Goal: Task Accomplishment & Management: Manage account settings

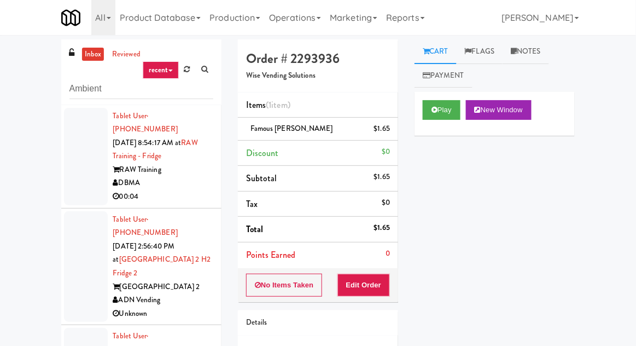
type input "Ambient"
click at [37, 77] on div "inbox reviewed recent all unclear take inventory issue suspicious failed recent…" at bounding box center [318, 240] width 636 height 402
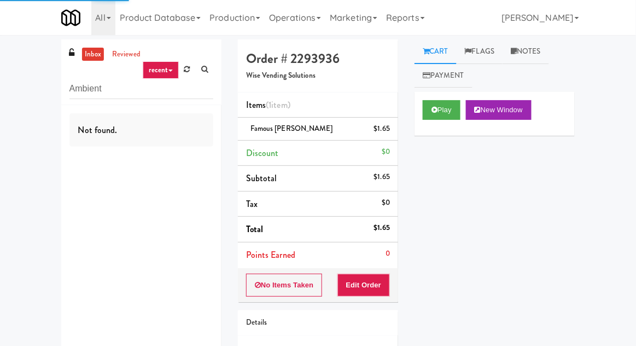
click at [90, 55] on link "inbox" at bounding box center [93, 55] width 22 height 14
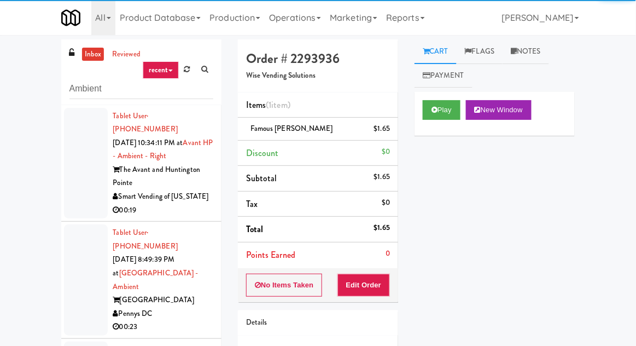
click at [94, 53] on link "inbox" at bounding box center [93, 55] width 22 height 14
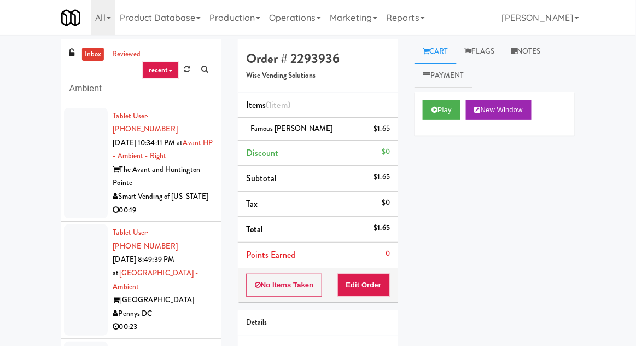
click at [74, 156] on div at bounding box center [86, 163] width 44 height 111
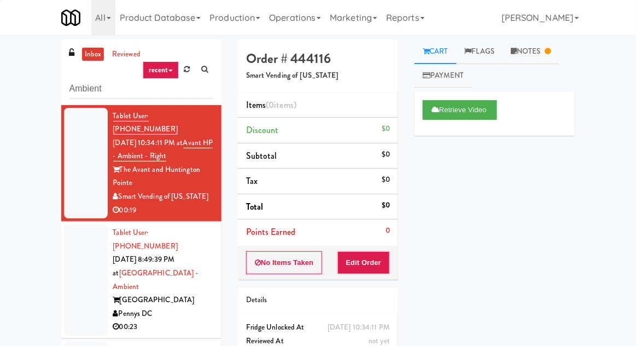
scroll to position [42, 0]
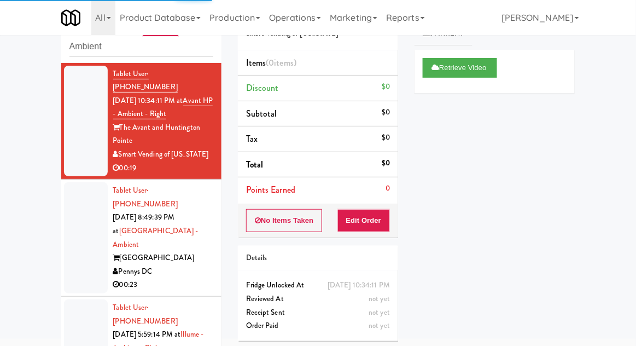
click at [76, 217] on div at bounding box center [86, 237] width 44 height 111
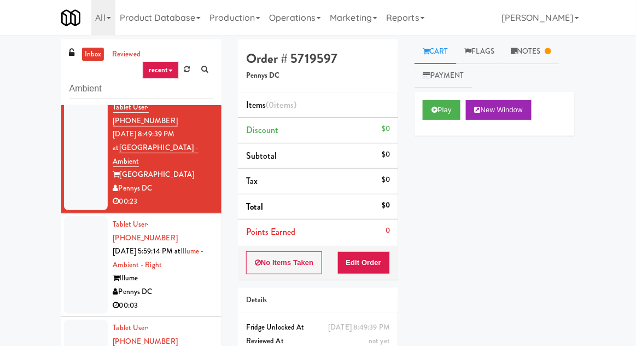
scroll to position [145, 0]
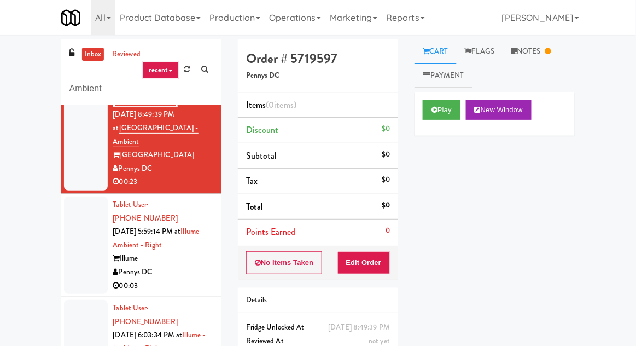
click at [79, 196] on div at bounding box center [86, 244] width 44 height 97
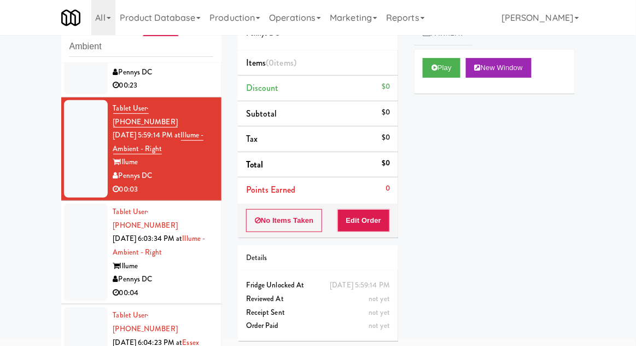
scroll to position [202, 0]
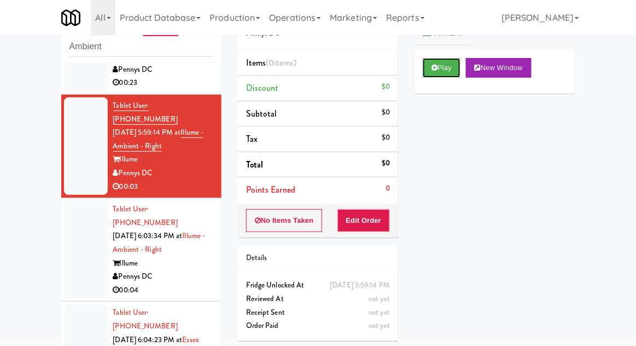
click at [460, 69] on button "Play" at bounding box center [442, 68] width 38 height 20
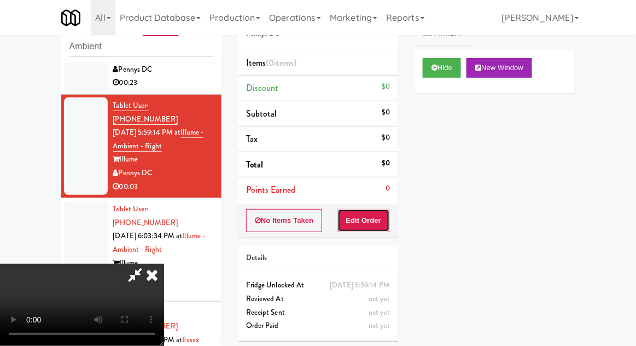
click at [386, 214] on button "Edit Order" at bounding box center [364, 220] width 53 height 23
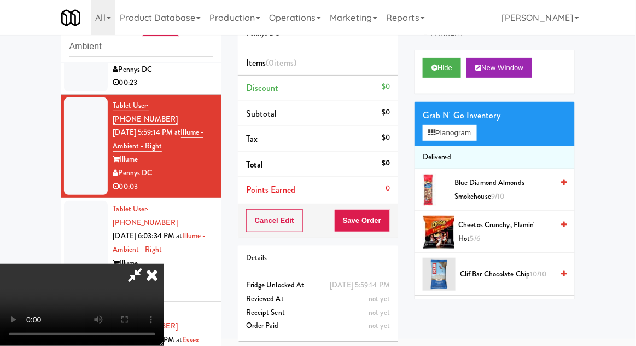
click at [486, 133] on div "Grab N' Go Inventory Planogram" at bounding box center [495, 124] width 160 height 44
click at [475, 132] on button "Planogram" at bounding box center [450, 133] width 54 height 16
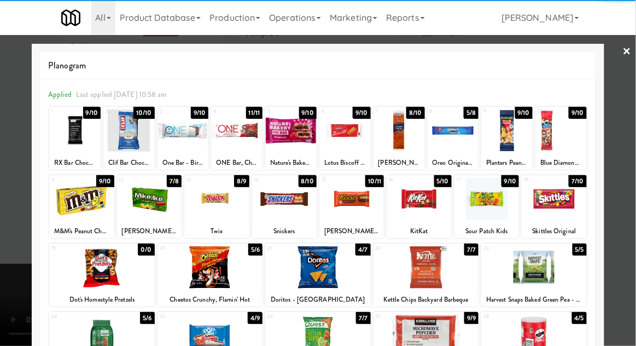
click at [63, 156] on div "RX Bar Chocolate Sea Salt" at bounding box center [75, 163] width 48 height 14
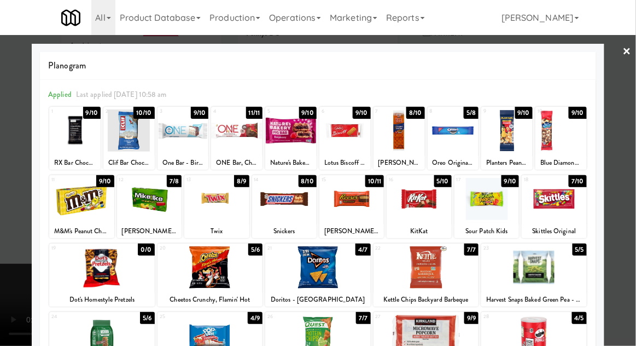
click at [71, 141] on div at bounding box center [74, 130] width 51 height 42
click at [629, 170] on div at bounding box center [318, 173] width 636 height 346
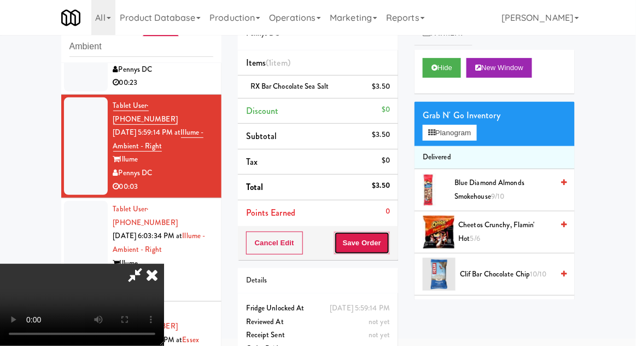
click at [389, 245] on button "Save Order" at bounding box center [362, 242] width 56 height 23
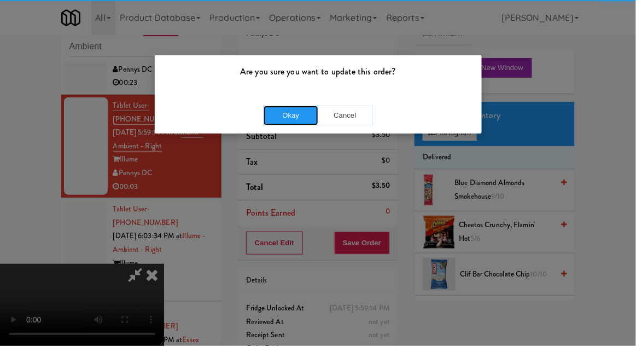
click at [293, 119] on button "Okay" at bounding box center [291, 116] width 55 height 20
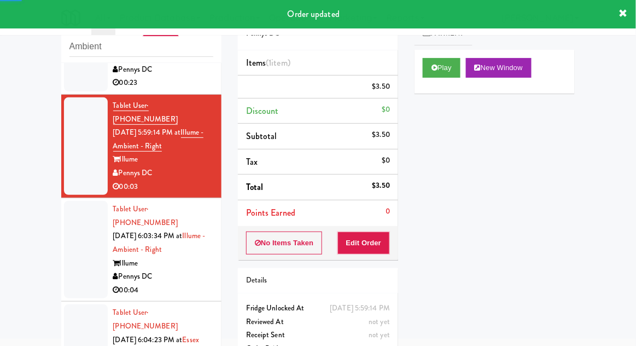
click at [68, 201] on div at bounding box center [86, 249] width 44 height 97
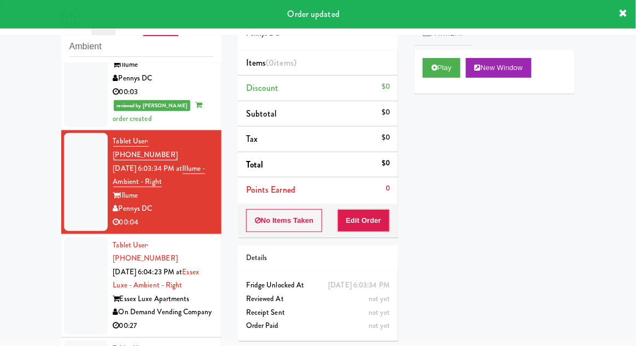
scroll to position [306, 0]
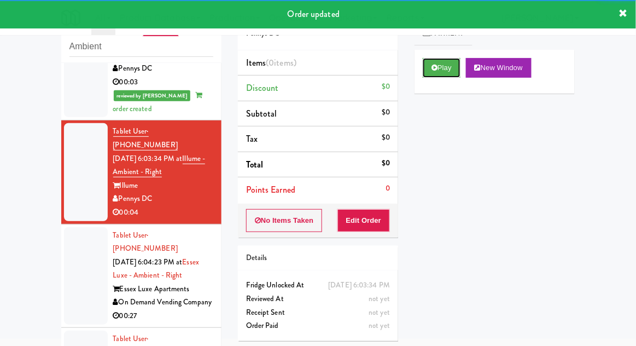
click at [427, 69] on button "Play" at bounding box center [442, 68] width 38 height 20
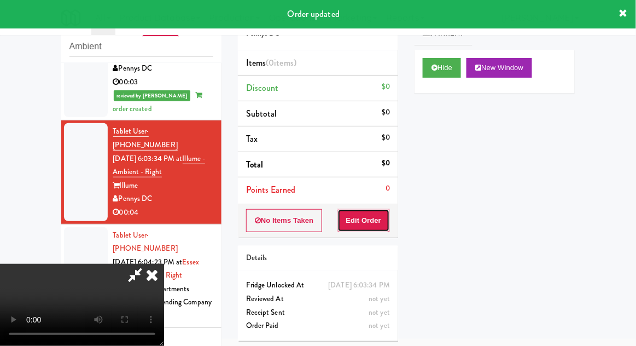
click at [384, 215] on button "Edit Order" at bounding box center [364, 220] width 53 height 23
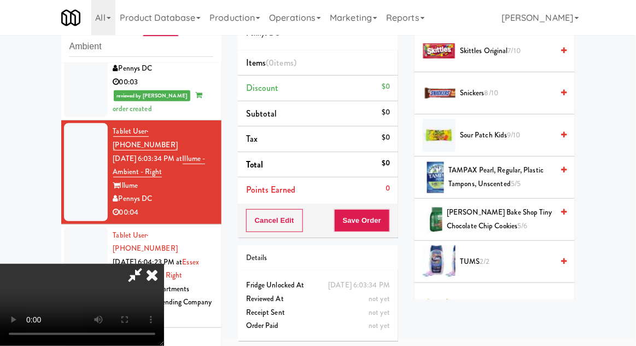
scroll to position [1287, 0]
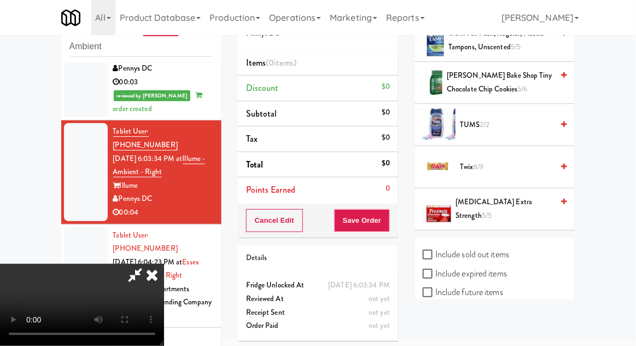
click at [510, 161] on span "Twix 8/9" at bounding box center [506, 167] width 93 height 14
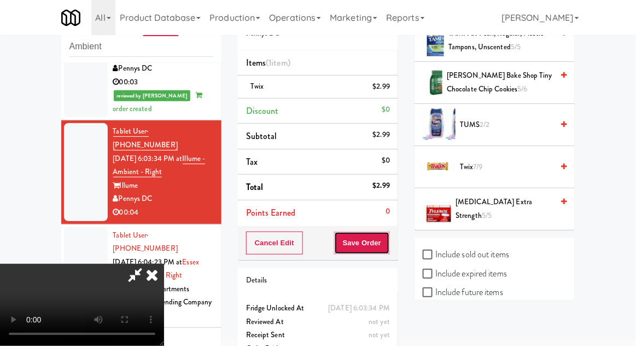
click at [385, 243] on button "Save Order" at bounding box center [362, 242] width 56 height 23
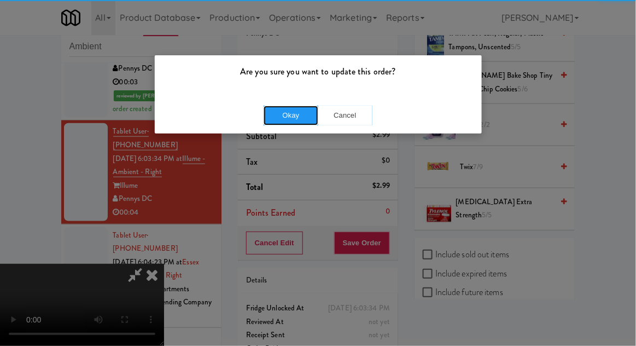
click at [284, 119] on button "Okay" at bounding box center [291, 116] width 55 height 20
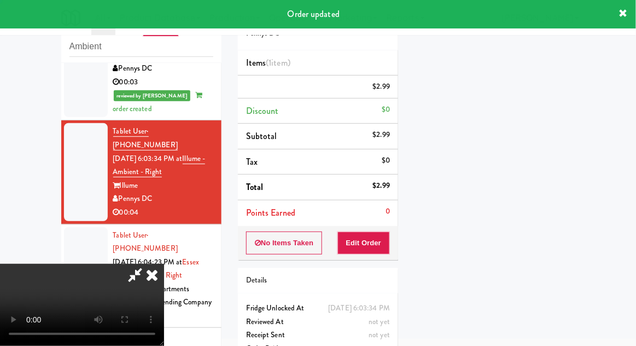
click at [66, 227] on div at bounding box center [86, 275] width 44 height 97
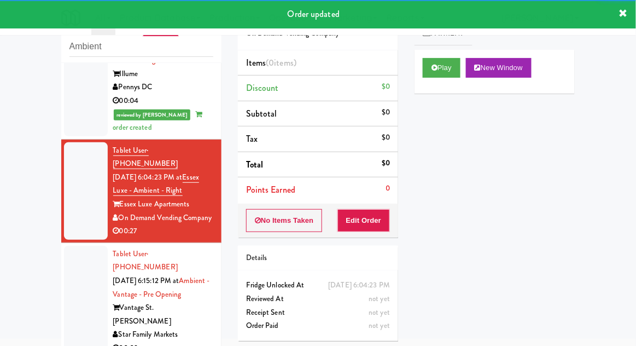
scroll to position [419, 0]
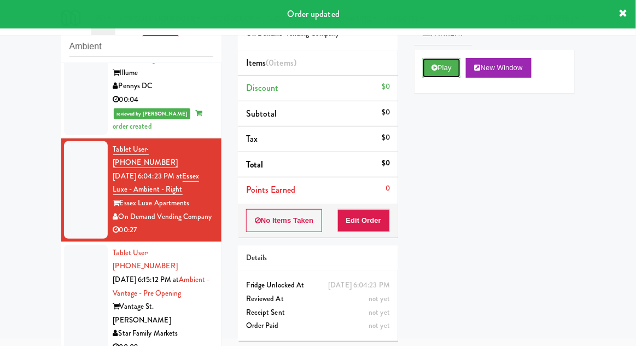
click at [439, 66] on button "Play" at bounding box center [442, 68] width 38 height 20
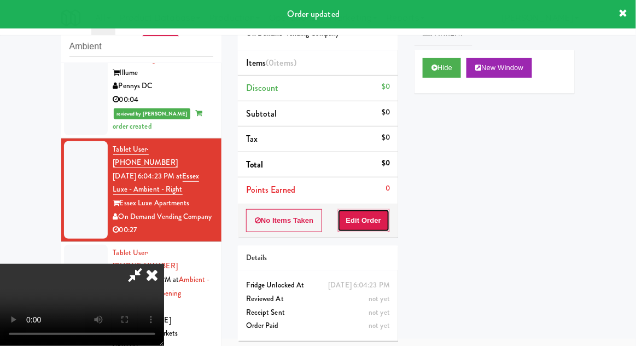
click at [376, 228] on button "Edit Order" at bounding box center [364, 220] width 53 height 23
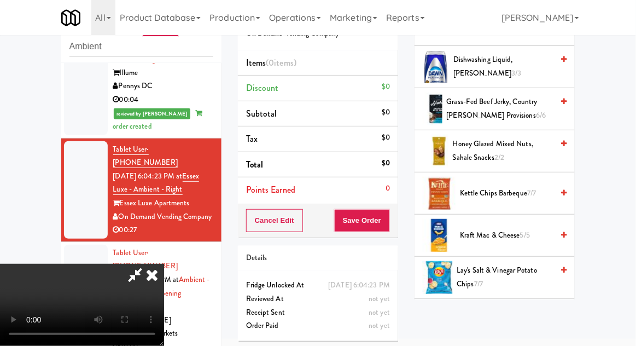
scroll to position [420, 0]
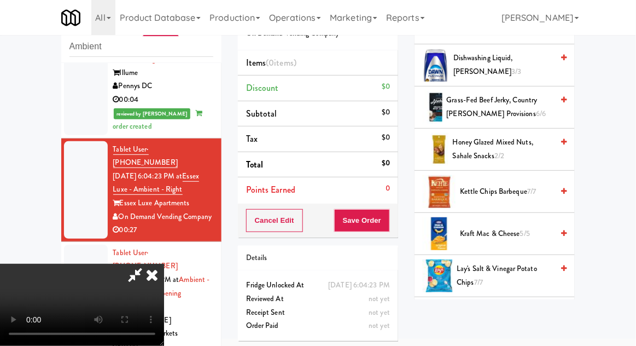
click at [534, 190] on span "7/7" at bounding box center [531, 191] width 9 height 10
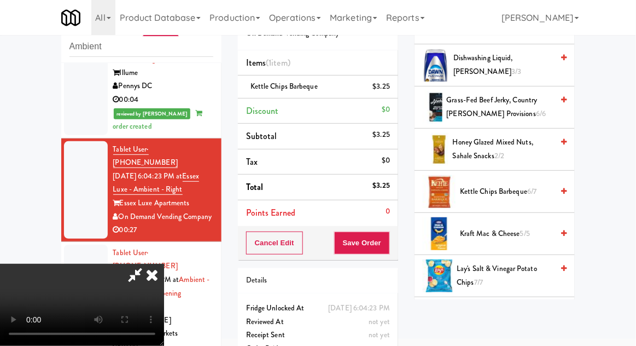
click at [392, 86] on li "Kettle Chips Barbeque $3.25" at bounding box center [318, 87] width 160 height 23
click at [386, 85] on link at bounding box center [389, 91] width 10 height 14
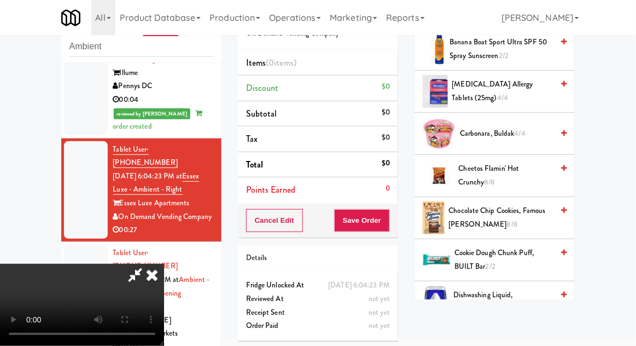
scroll to position [162, 0]
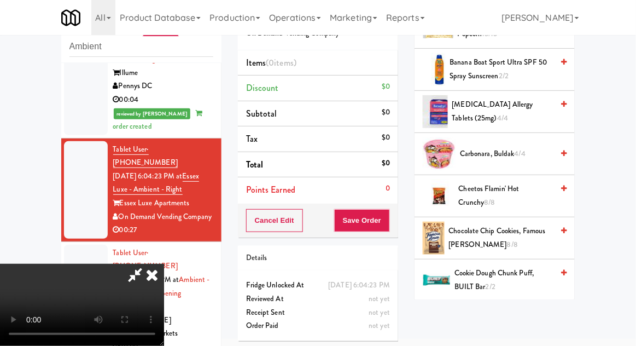
click at [537, 187] on span "Cheetos Flamin' Hot Crunchy 8/8" at bounding box center [506, 195] width 95 height 27
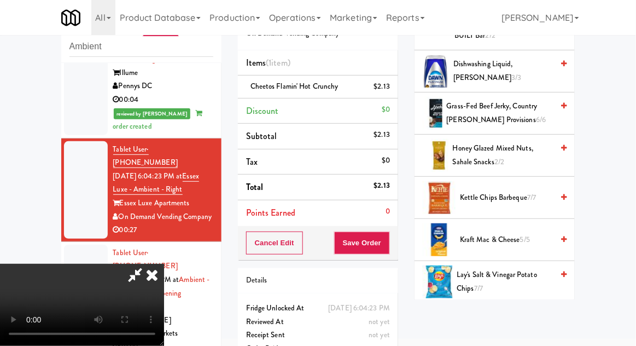
scroll to position [418, 0]
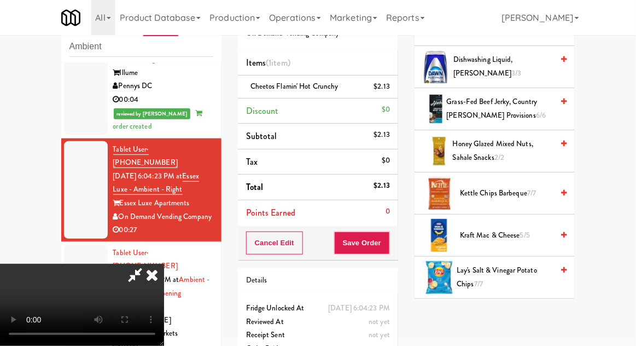
click at [534, 189] on span "7/7" at bounding box center [531, 193] width 9 height 10
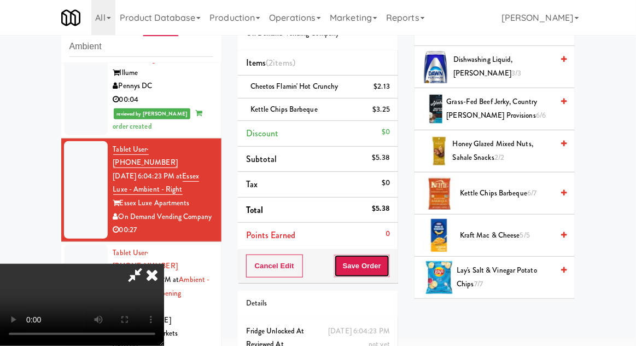
click at [385, 265] on button "Save Order" at bounding box center [362, 265] width 56 height 23
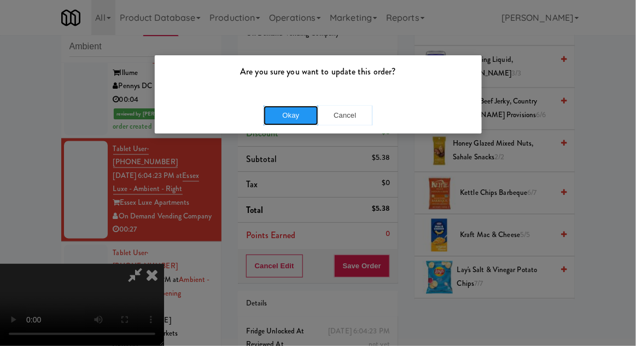
click at [289, 117] on button "Okay" at bounding box center [291, 116] width 55 height 20
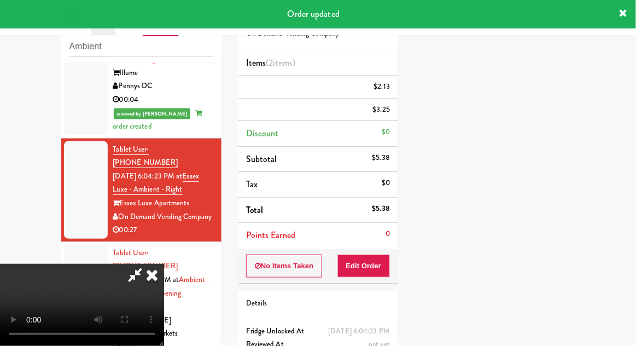
scroll to position [0, 0]
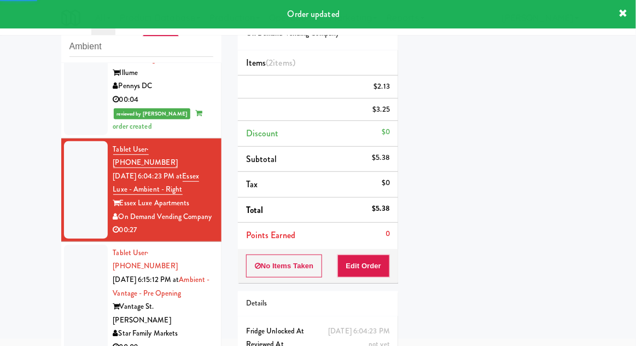
click at [77, 245] on div at bounding box center [86, 300] width 44 height 111
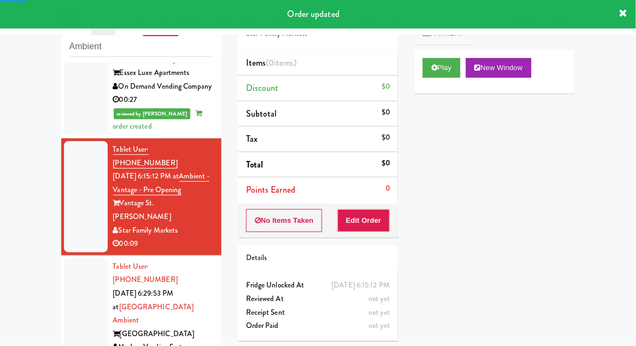
scroll to position [548, 0]
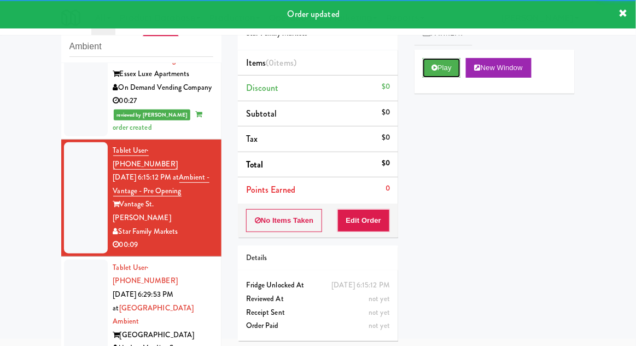
click at [428, 68] on button "Play" at bounding box center [442, 68] width 38 height 20
click at [359, 220] on button "Edit Order" at bounding box center [364, 220] width 53 height 23
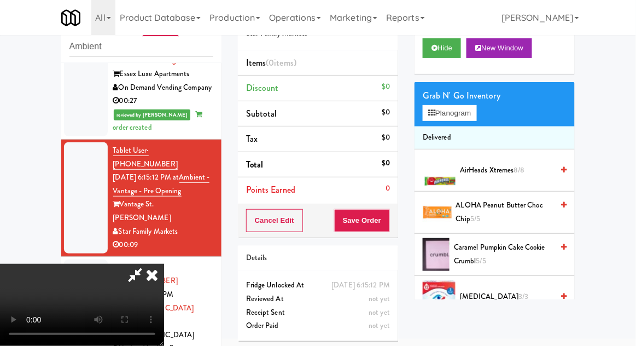
scroll to position [0, 0]
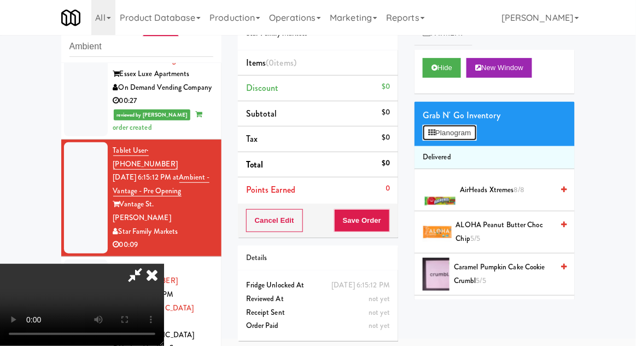
click at [477, 132] on button "Planogram" at bounding box center [450, 133] width 54 height 16
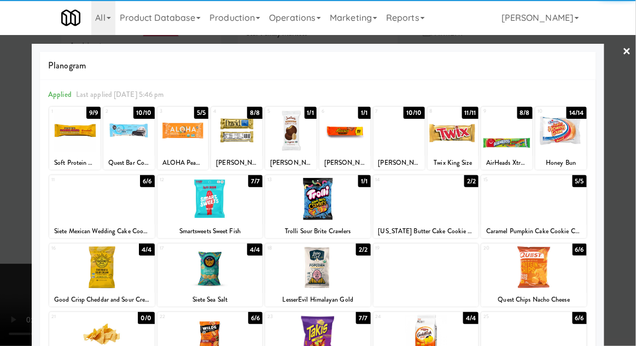
click at [563, 207] on div at bounding box center [534, 199] width 106 height 42
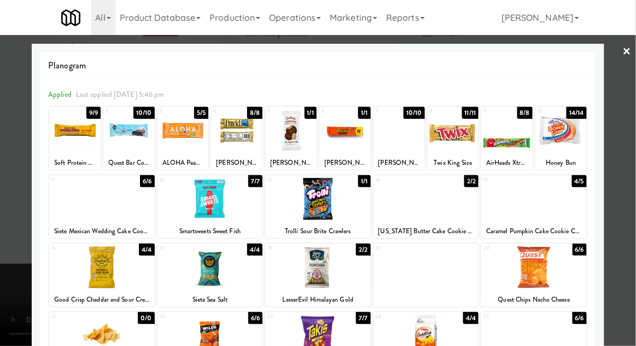
click at [622, 185] on div at bounding box center [318, 173] width 636 height 346
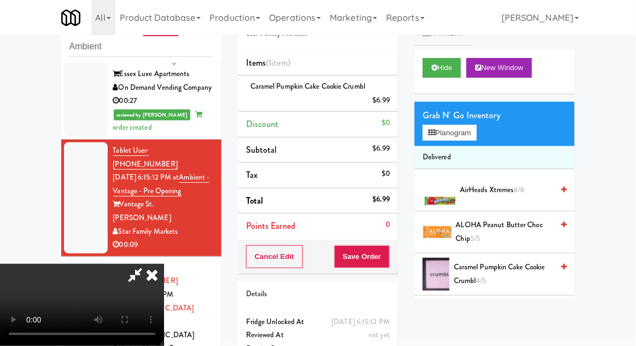
scroll to position [40, 0]
click at [388, 257] on button "Save Order" at bounding box center [362, 256] width 56 height 23
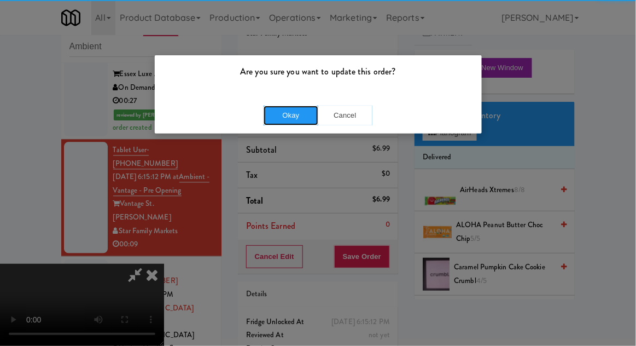
click at [283, 114] on button "Okay" at bounding box center [291, 116] width 55 height 20
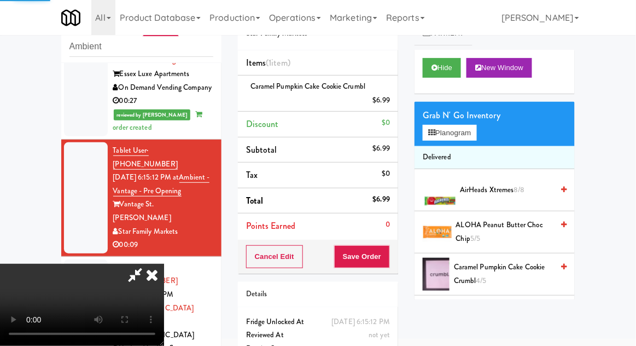
scroll to position [0, 0]
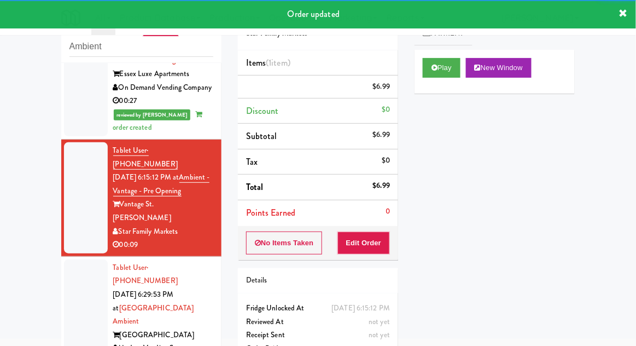
click at [69, 259] on div at bounding box center [86, 314] width 44 height 111
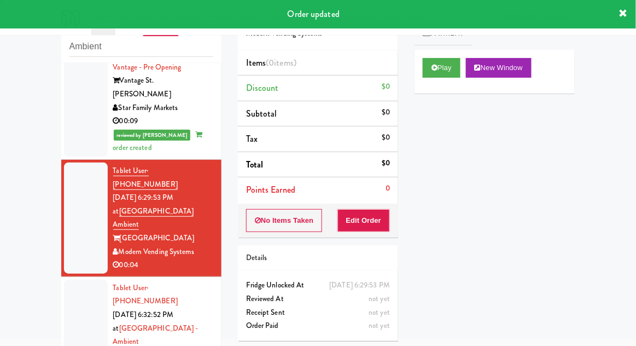
scroll to position [672, 0]
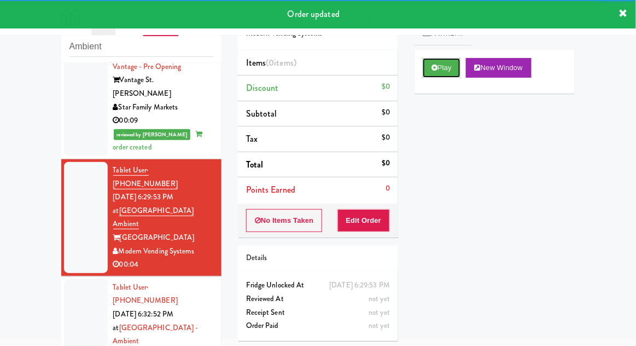
click at [425, 68] on button "Play" at bounding box center [442, 68] width 38 height 20
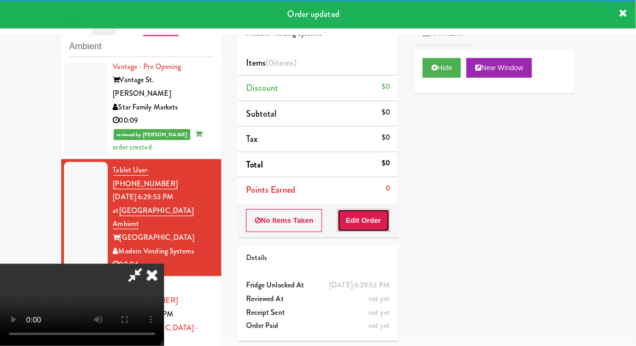
click at [377, 222] on button "Edit Order" at bounding box center [364, 220] width 53 height 23
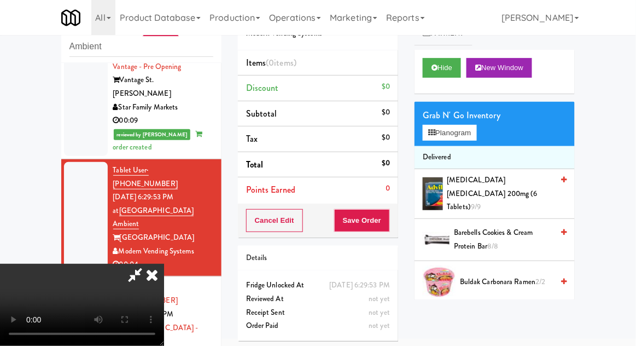
scroll to position [40, 0]
click at [429, 63] on button "Hide" at bounding box center [442, 68] width 38 height 20
click at [438, 62] on button "Hide" at bounding box center [442, 68] width 38 height 20
click at [473, 125] on button "Planogram" at bounding box center [450, 133] width 54 height 16
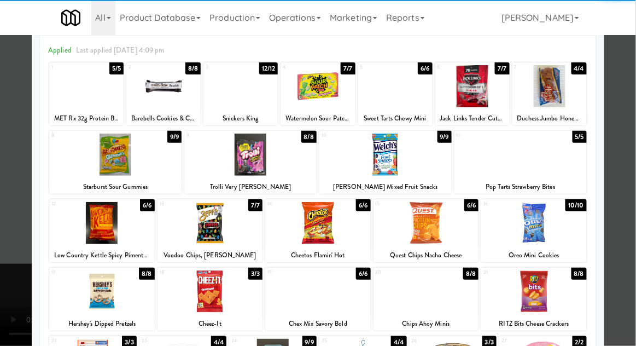
scroll to position [48, 0]
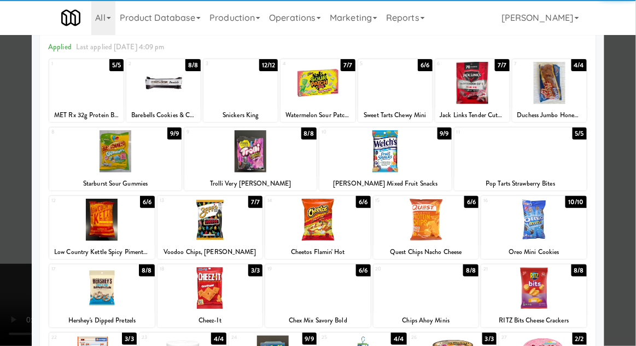
click at [208, 234] on div at bounding box center [211, 220] width 106 height 42
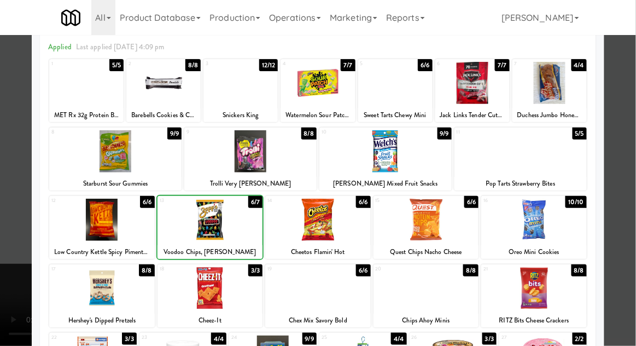
click at [630, 169] on div at bounding box center [318, 173] width 636 height 346
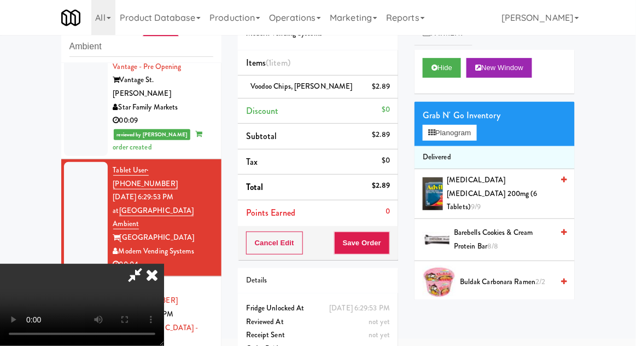
scroll to position [40, 0]
click at [388, 245] on button "Save Order" at bounding box center [362, 242] width 56 height 23
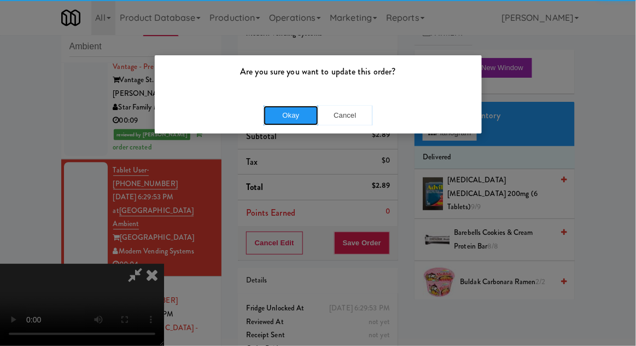
click at [278, 118] on button "Okay" at bounding box center [291, 116] width 55 height 20
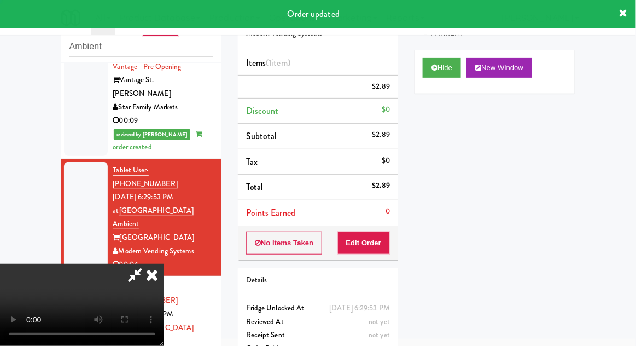
scroll to position [0, 0]
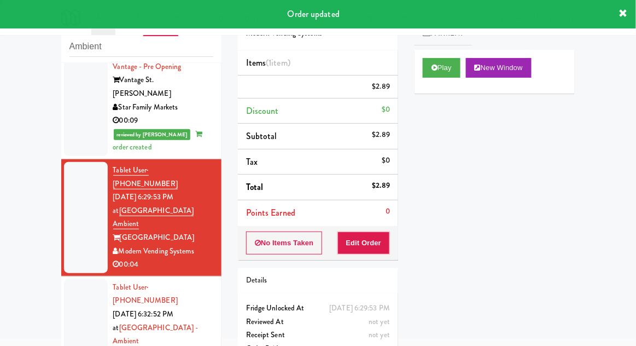
click at [69, 279] on div at bounding box center [86, 334] width 44 height 111
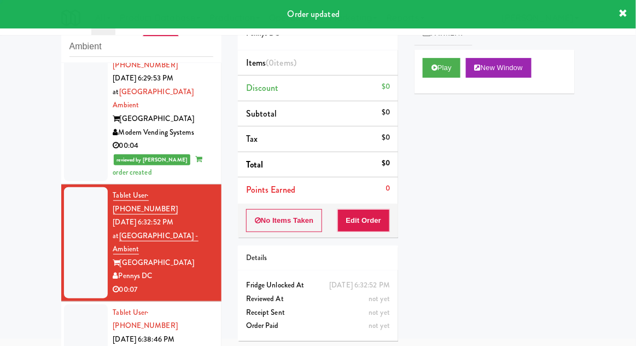
scroll to position [792, 0]
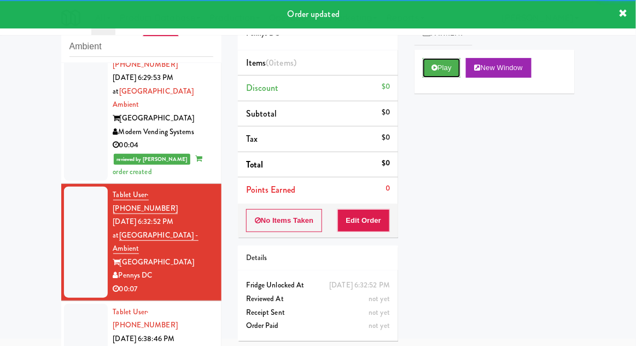
click at [437, 73] on button "Play" at bounding box center [442, 68] width 38 height 20
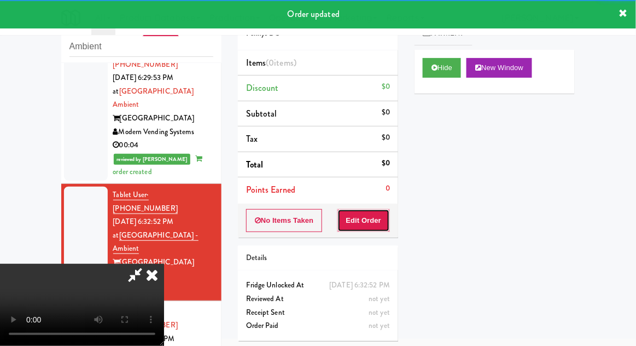
click at [376, 217] on button "Edit Order" at bounding box center [364, 220] width 53 height 23
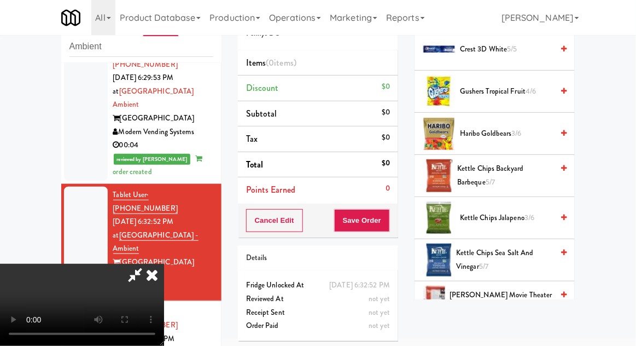
scroll to position [275, 0]
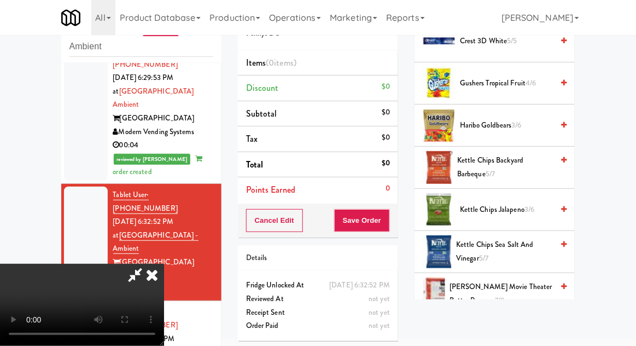
click at [520, 243] on span "Kettle Chips Sea Salt and Vinegar 5/7" at bounding box center [504, 251] width 97 height 27
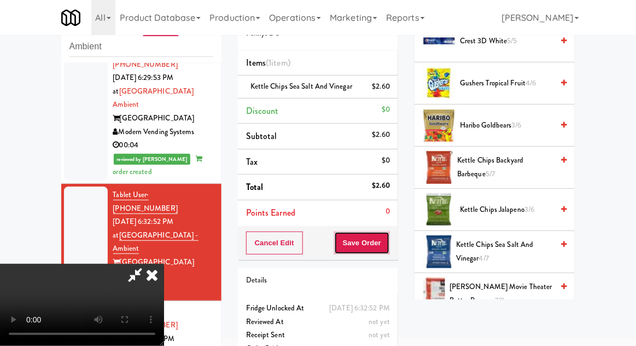
click at [390, 244] on button "Save Order" at bounding box center [362, 242] width 56 height 23
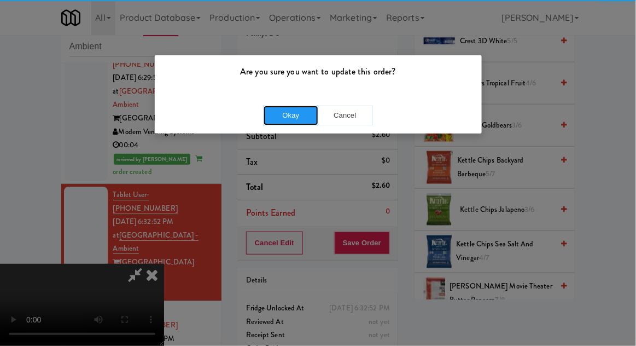
click at [280, 121] on button "Okay" at bounding box center [291, 116] width 55 height 20
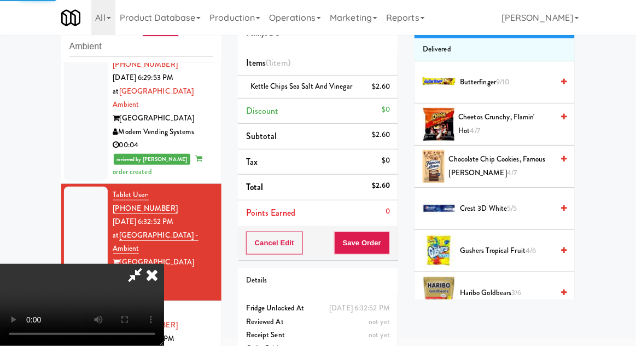
scroll to position [0, 0]
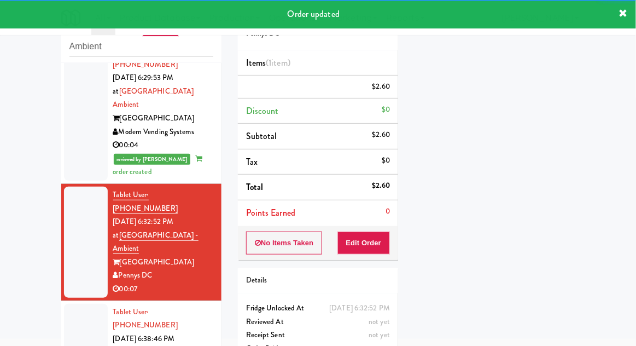
click at [76, 304] on div at bounding box center [86, 352] width 44 height 97
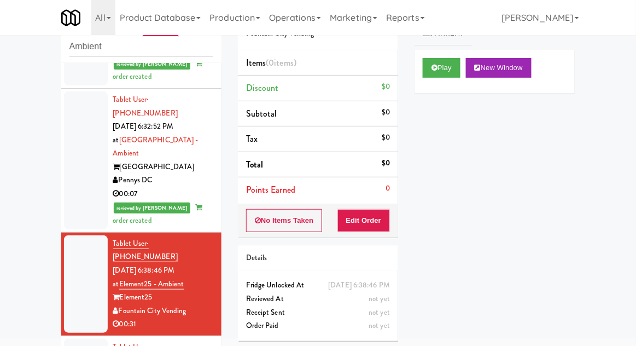
scroll to position [893, 0]
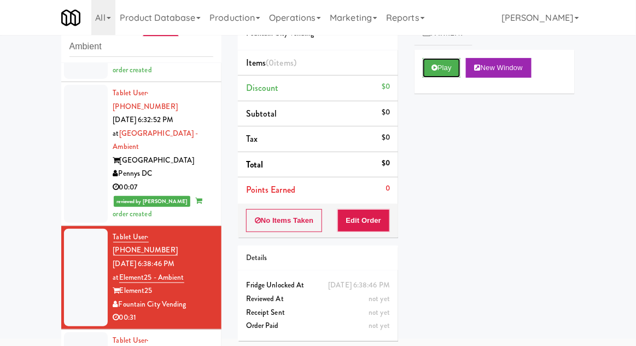
click at [437, 73] on button "Play" at bounding box center [442, 68] width 38 height 20
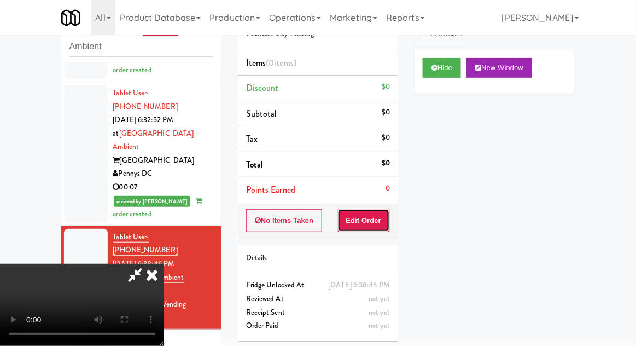
click at [379, 227] on button "Edit Order" at bounding box center [364, 220] width 53 height 23
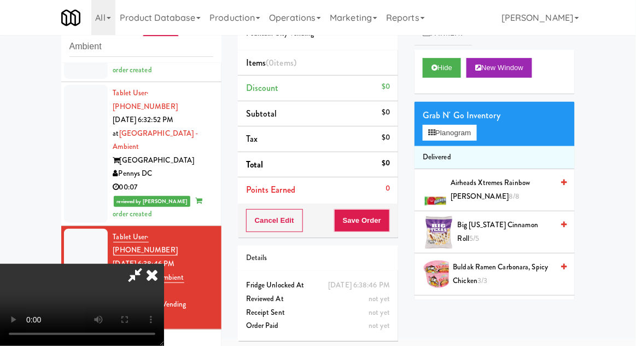
scroll to position [40, 0]
click at [474, 139] on button "Planogram" at bounding box center [450, 133] width 54 height 16
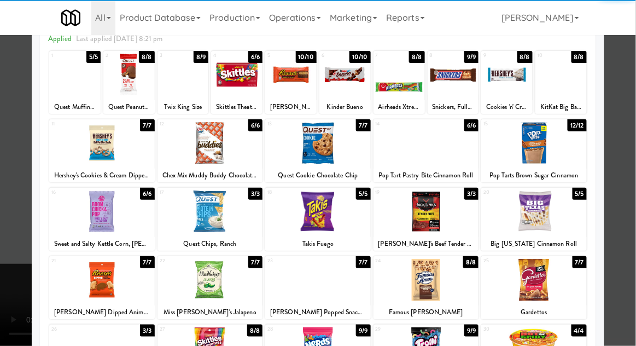
scroll to position [69, 0]
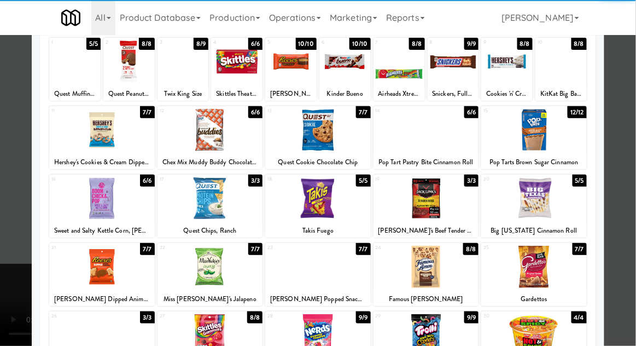
click at [210, 276] on div at bounding box center [211, 267] width 106 height 42
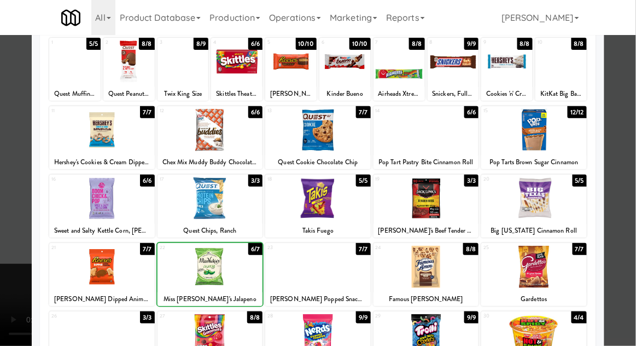
click at [635, 150] on div at bounding box center [318, 173] width 636 height 346
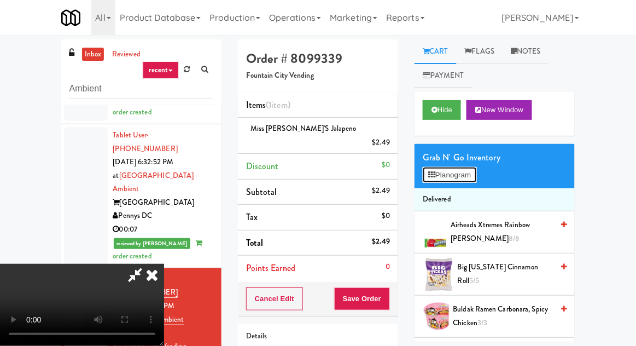
click at [477, 178] on button "Planogram" at bounding box center [450, 175] width 54 height 16
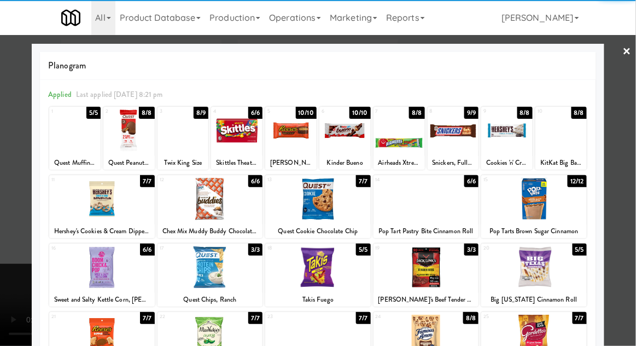
click at [460, 138] on div at bounding box center [453, 130] width 51 height 42
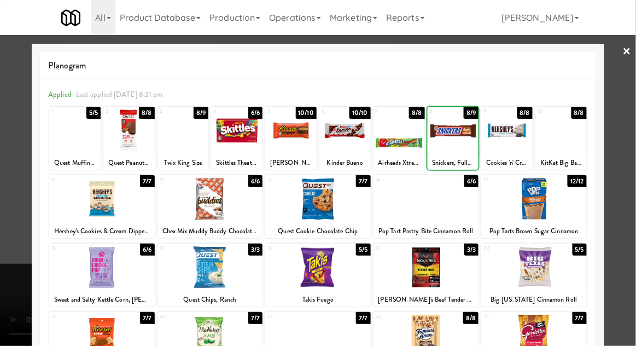
click at [631, 107] on div at bounding box center [318, 173] width 636 height 346
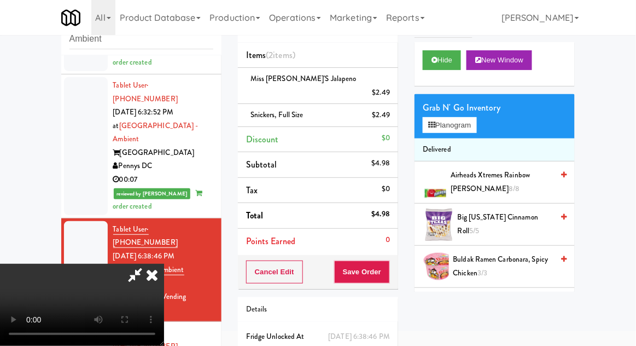
scroll to position [40, 0]
click at [469, 130] on button "Planogram" at bounding box center [450, 125] width 54 height 16
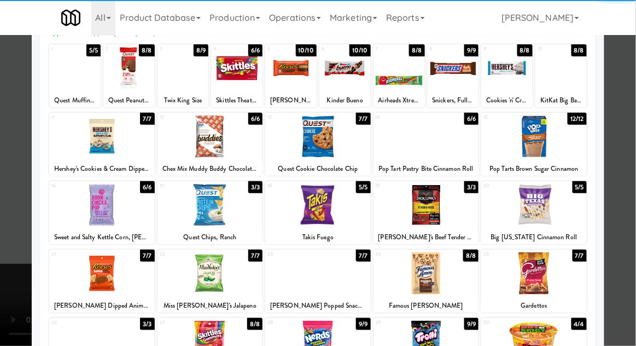
scroll to position [72, 0]
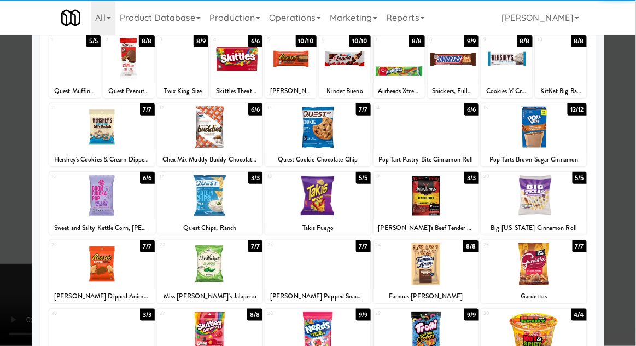
click at [208, 335] on div at bounding box center [211, 332] width 106 height 42
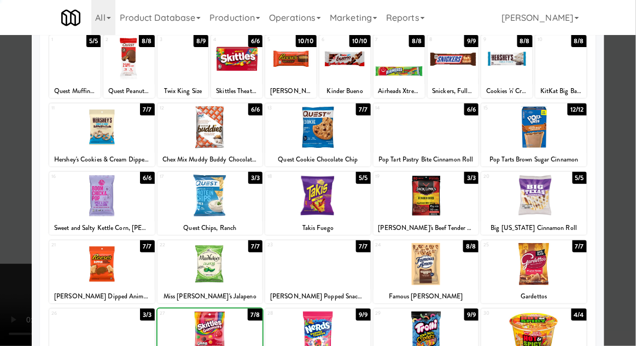
click at [631, 158] on div at bounding box center [318, 173] width 636 height 346
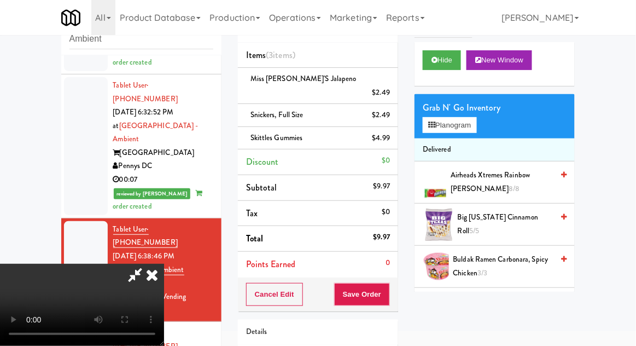
scroll to position [73, 0]
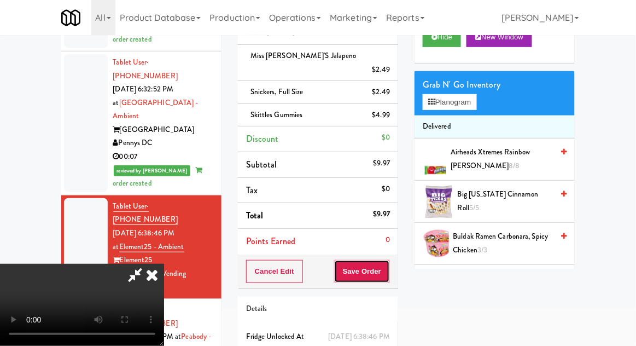
click at [387, 261] on button "Save Order" at bounding box center [362, 271] width 56 height 23
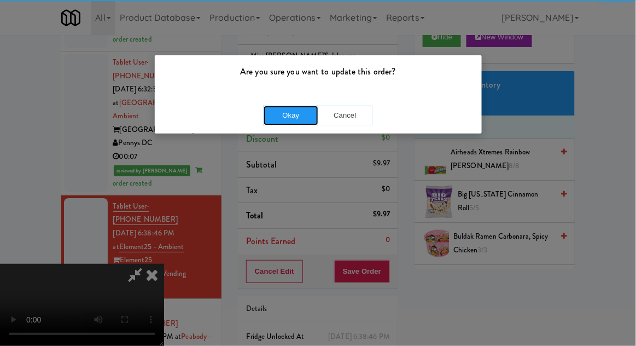
click at [275, 119] on button "Okay" at bounding box center [291, 116] width 55 height 20
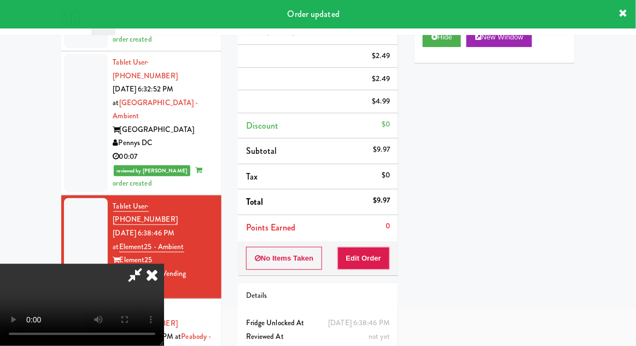
scroll to position [0, 0]
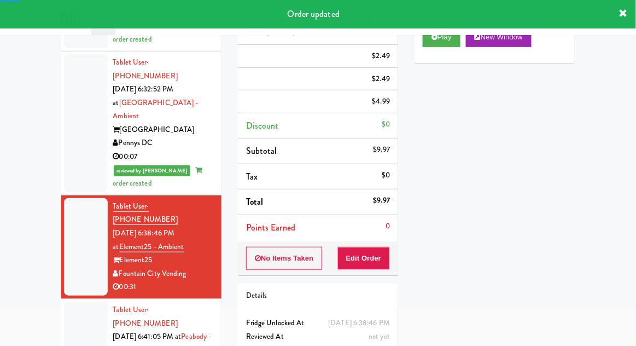
click at [66, 301] on div at bounding box center [86, 349] width 44 height 97
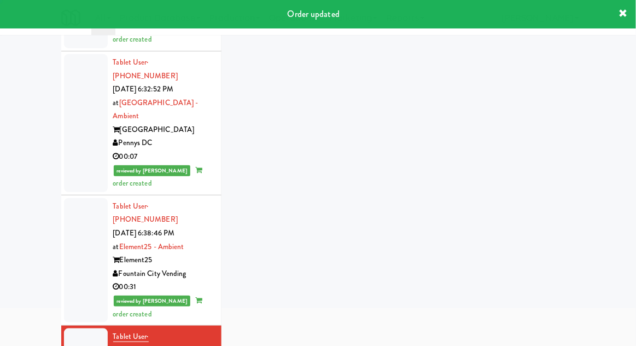
scroll to position [42, 0]
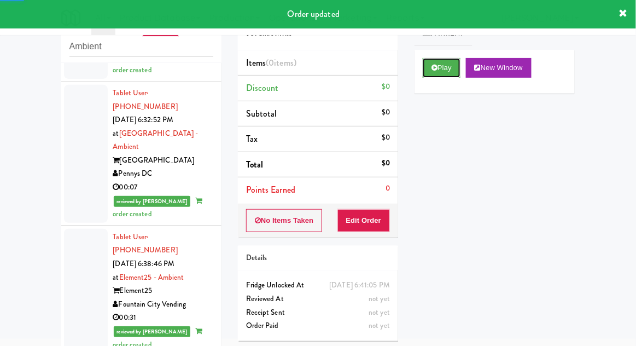
click at [429, 71] on button "Play" at bounding box center [442, 68] width 38 height 20
click at [374, 225] on button "Edit Order" at bounding box center [364, 220] width 53 height 23
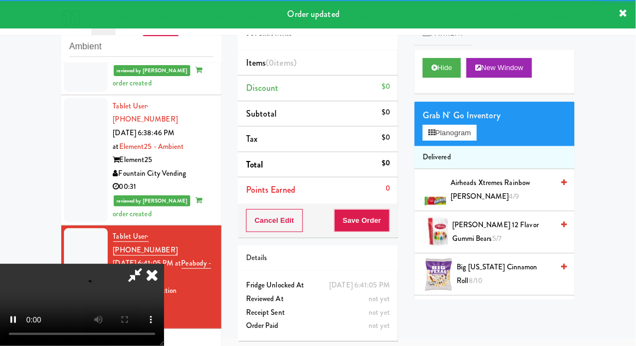
scroll to position [1034, 0]
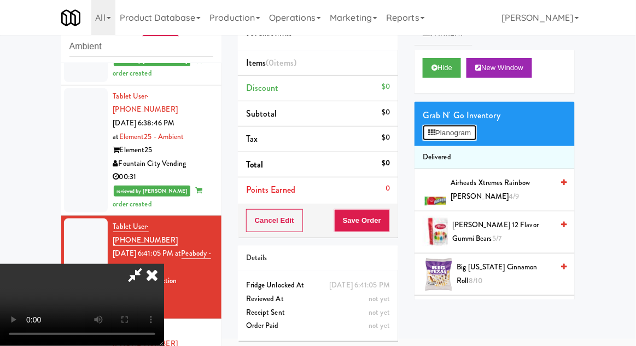
click at [466, 130] on button "Planogram" at bounding box center [450, 133] width 54 height 16
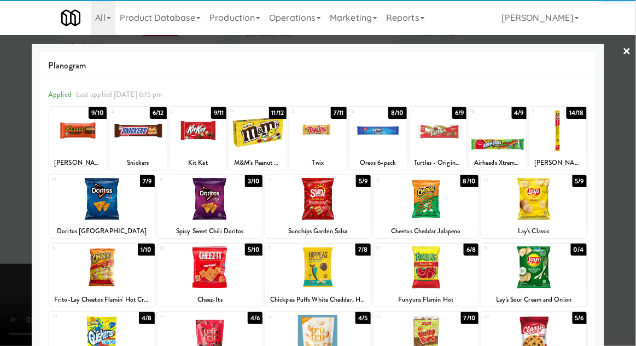
click at [94, 283] on div at bounding box center [102, 267] width 106 height 42
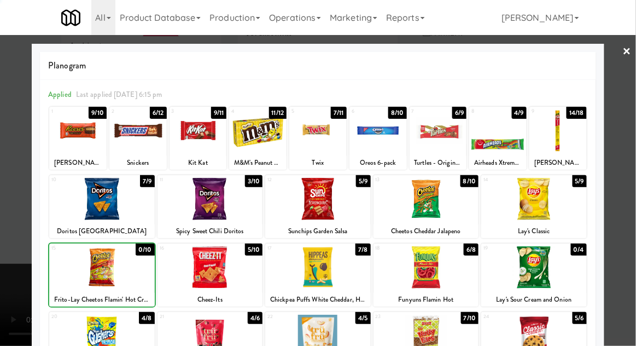
click at [623, 161] on div at bounding box center [318, 173] width 636 height 346
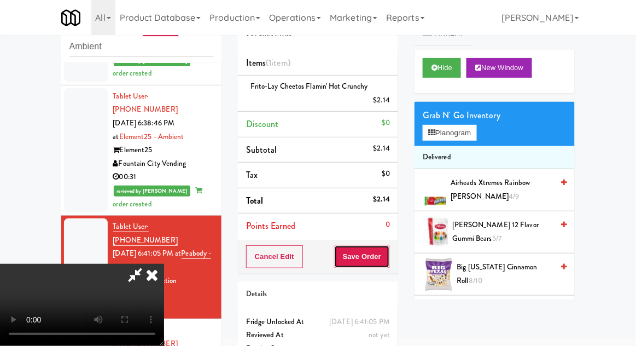
click at [388, 260] on button "Save Order" at bounding box center [362, 256] width 56 height 23
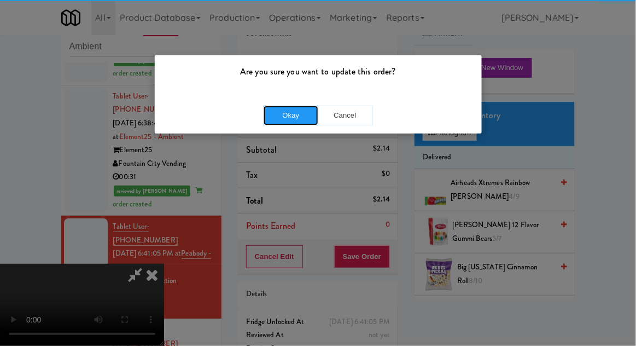
click at [281, 114] on button "Okay" at bounding box center [291, 116] width 55 height 20
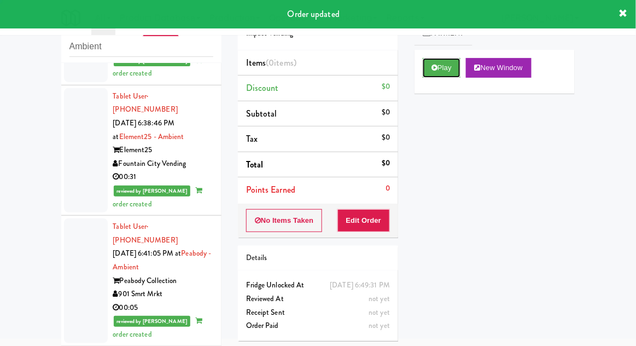
click at [433, 61] on button "Play" at bounding box center [442, 68] width 38 height 20
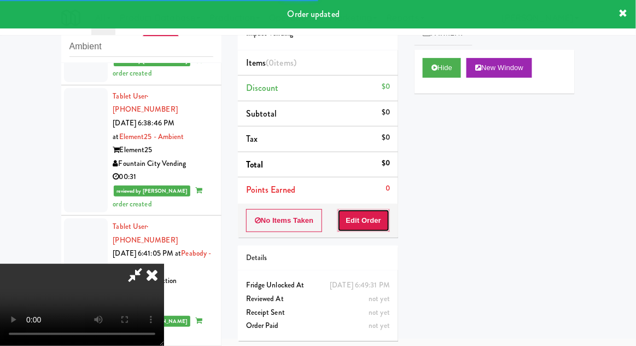
click at [385, 219] on button "Edit Order" at bounding box center [364, 220] width 53 height 23
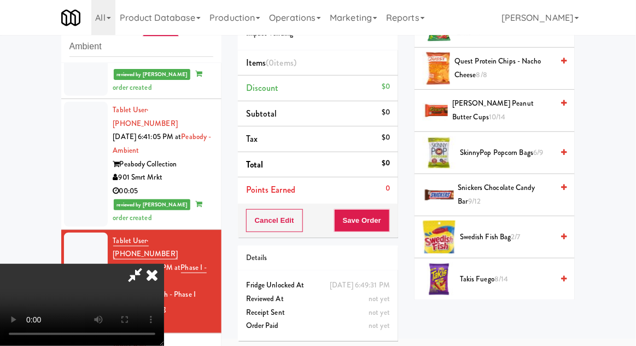
scroll to position [872, 0]
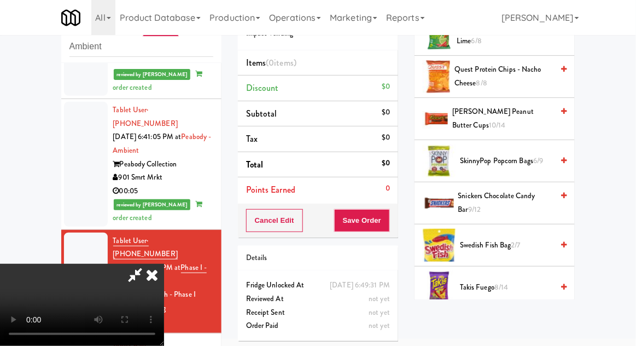
click at [530, 195] on span "Snickers Chocolate Candy Bar 9/12" at bounding box center [505, 202] width 95 height 27
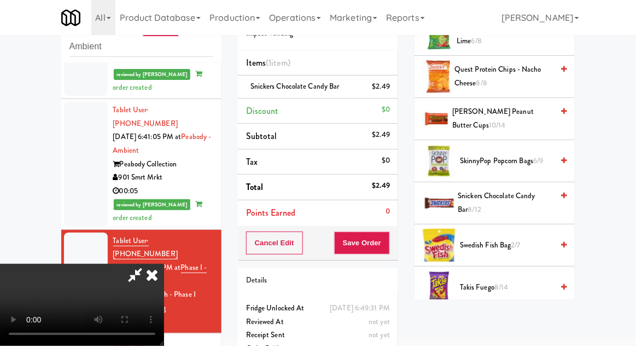
scroll to position [40, 0]
click at [384, 242] on button "Save Order" at bounding box center [362, 242] width 56 height 23
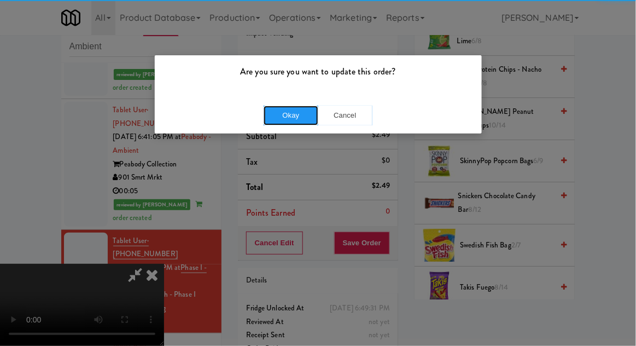
click at [269, 108] on button "Okay" at bounding box center [291, 116] width 55 height 20
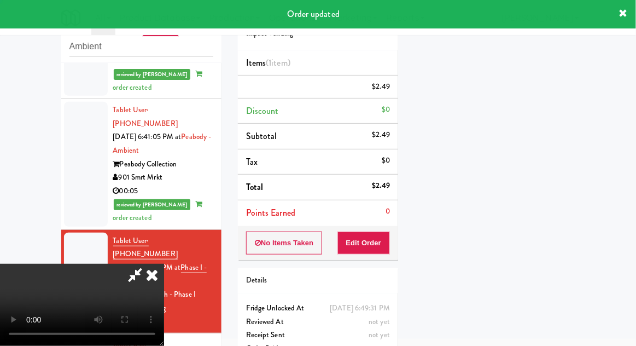
scroll to position [0, 0]
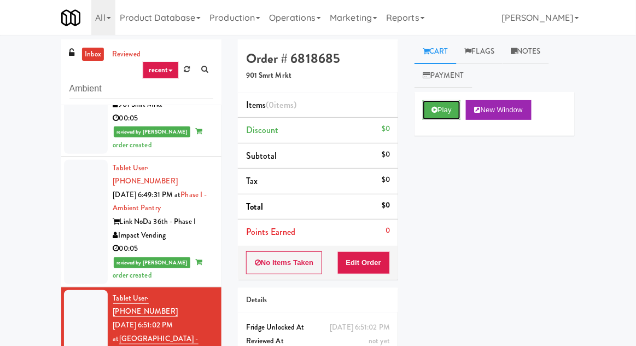
click at [438, 104] on button "Play" at bounding box center [442, 110] width 38 height 20
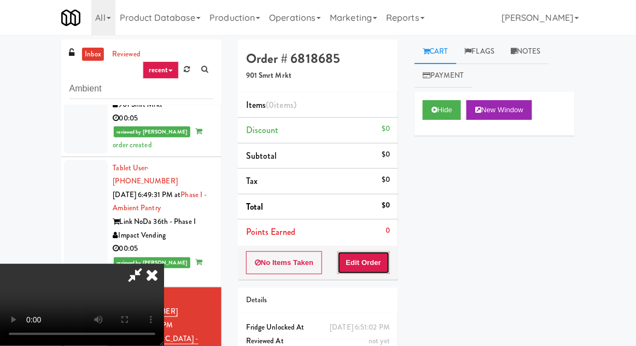
click at [382, 266] on button "Edit Order" at bounding box center [364, 262] width 53 height 23
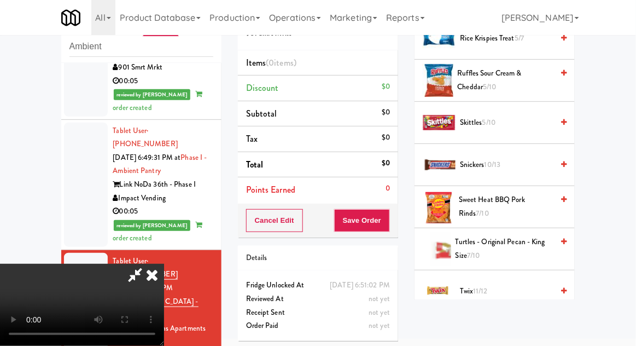
scroll to position [985, 0]
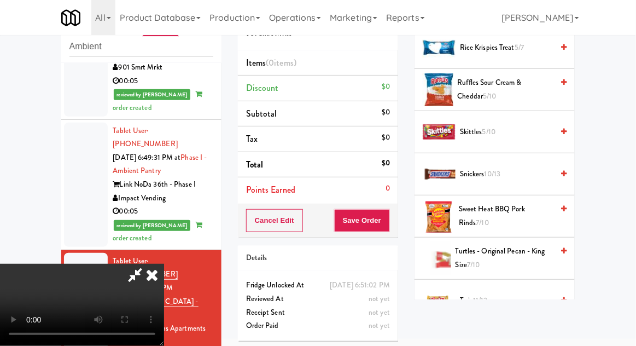
click at [527, 174] on span "Snickers 10/13" at bounding box center [506, 174] width 93 height 14
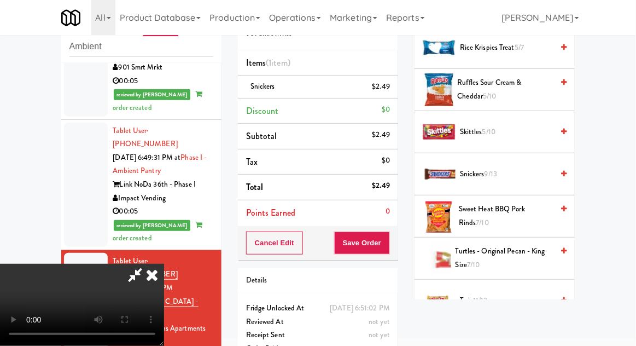
click at [513, 167] on span "Snickers 9/13" at bounding box center [506, 174] width 93 height 14
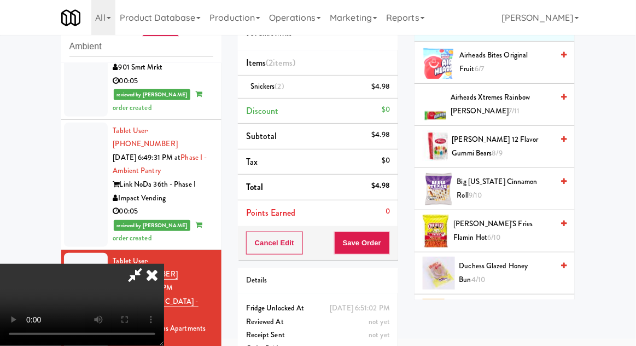
scroll to position [0, 0]
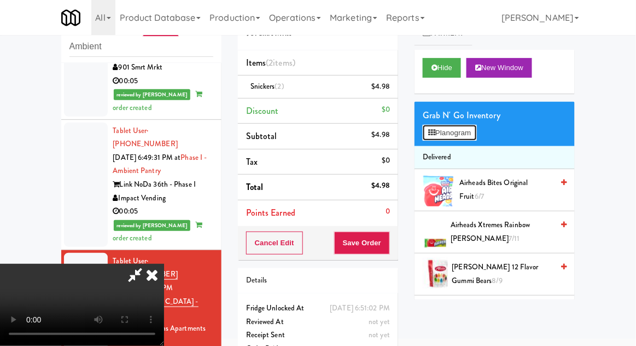
click at [477, 135] on button "Planogram" at bounding box center [450, 133] width 54 height 16
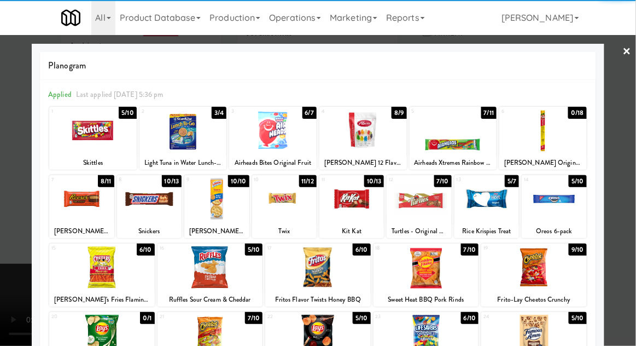
click at [423, 207] on div at bounding box center [419, 199] width 65 height 42
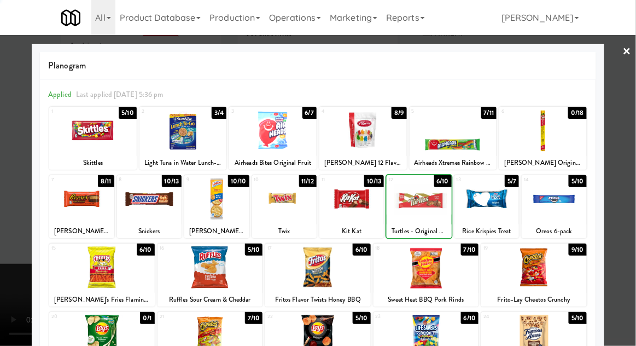
click at [632, 143] on div at bounding box center [318, 173] width 636 height 346
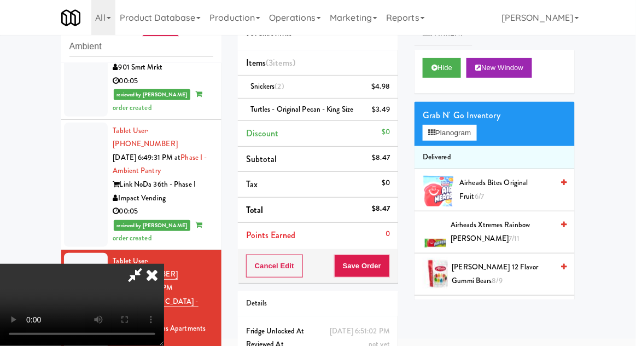
scroll to position [40, 0]
click at [387, 267] on button "Save Order" at bounding box center [362, 265] width 56 height 23
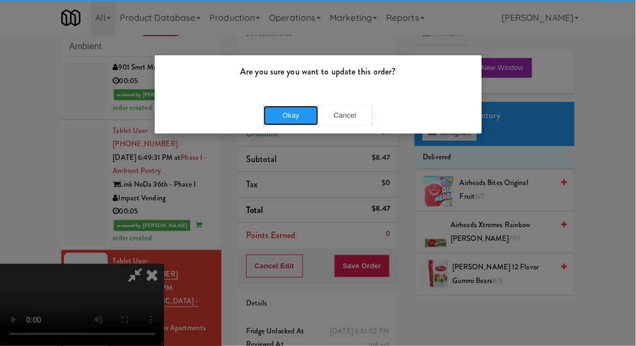
click at [285, 114] on button "Okay" at bounding box center [291, 116] width 55 height 20
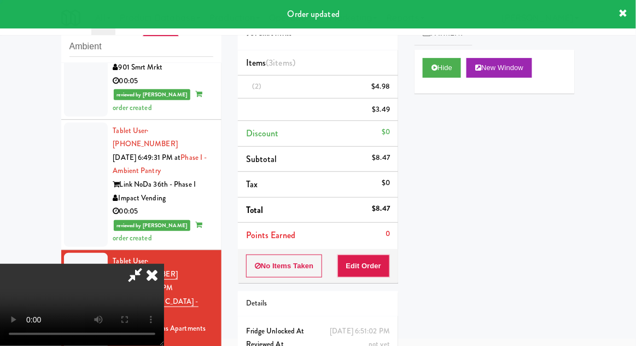
scroll to position [0, 0]
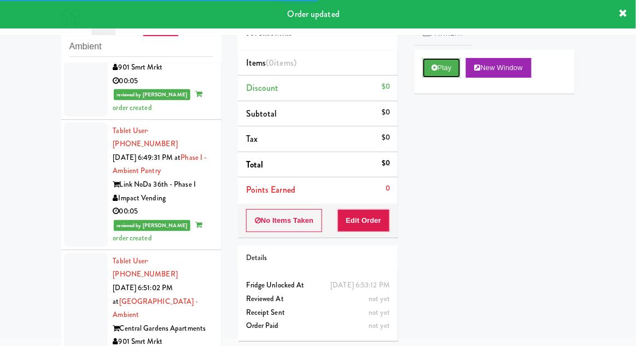
click at [429, 68] on button "Play" at bounding box center [442, 68] width 38 height 20
click at [368, 227] on button "Edit Order" at bounding box center [364, 220] width 53 height 23
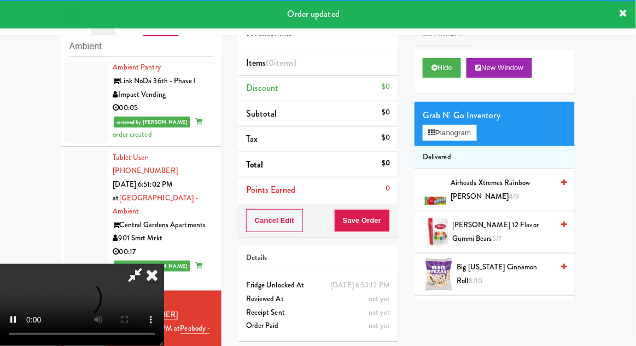
scroll to position [1373, 0]
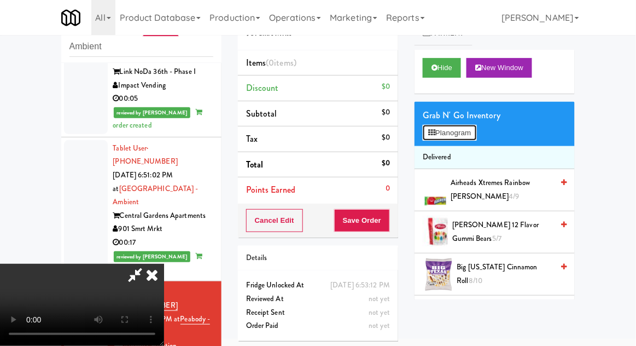
click at [476, 138] on button "Planogram" at bounding box center [450, 133] width 54 height 16
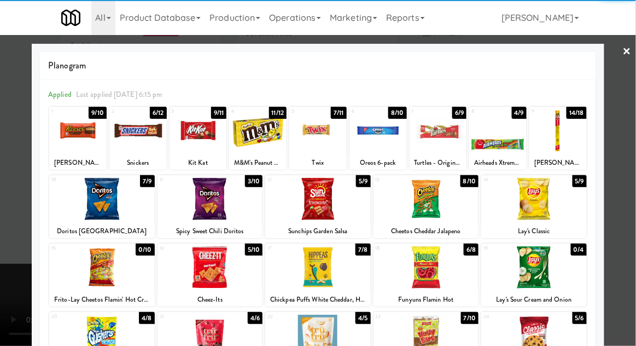
click at [111, 267] on div at bounding box center [102, 267] width 106 height 42
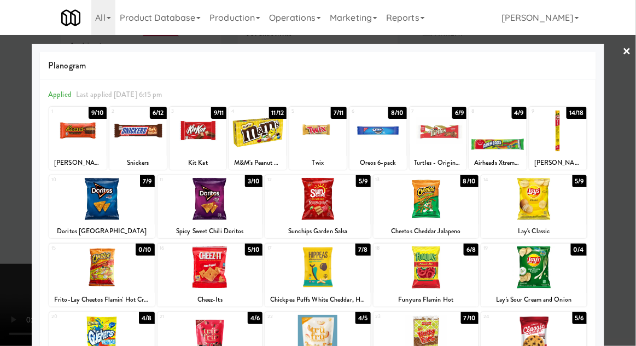
click at [632, 146] on div at bounding box center [318, 173] width 636 height 346
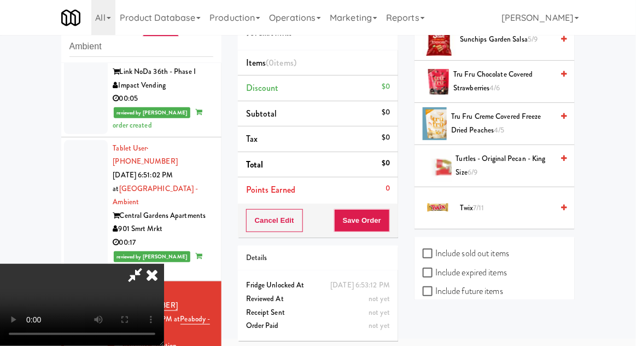
click at [509, 245] on label "Include sold out items" at bounding box center [466, 253] width 86 height 16
click at [436, 249] on input "Include sold out items" at bounding box center [429, 253] width 13 height 9
checkbox input "true"
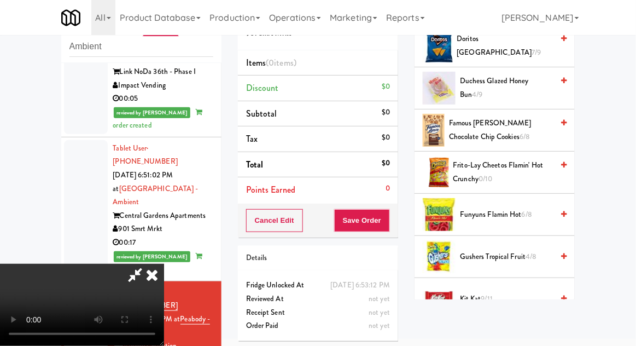
scroll to position [437, 0]
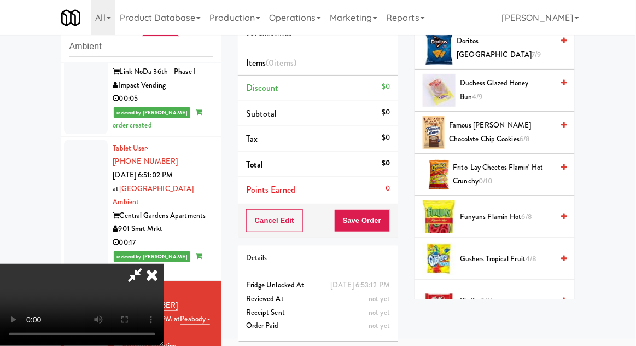
click at [524, 176] on span "Frito-Lay Cheetos Flamin' Hot Crunchy 0/10" at bounding box center [504, 174] width 100 height 27
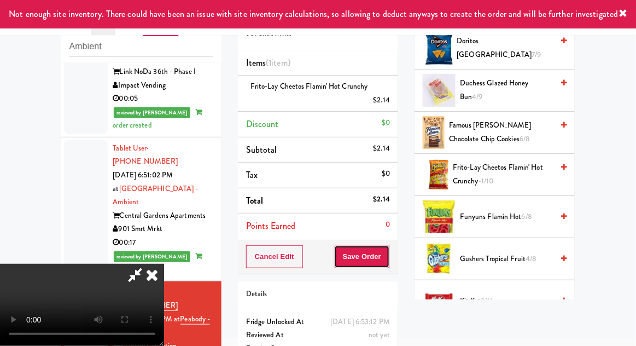
click at [390, 259] on button "Save Order" at bounding box center [362, 256] width 56 height 23
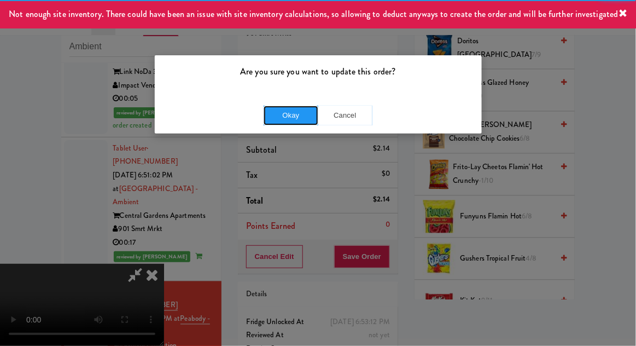
click at [293, 117] on button "Okay" at bounding box center [291, 116] width 55 height 20
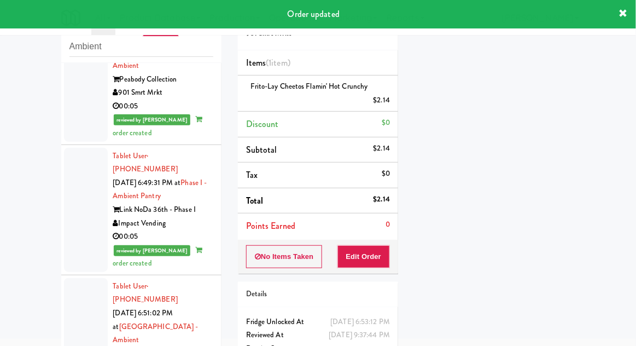
scroll to position [1217, 0]
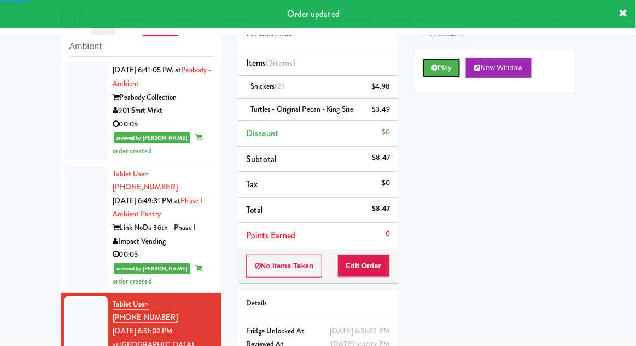
click at [435, 61] on button "Play" at bounding box center [442, 68] width 38 height 20
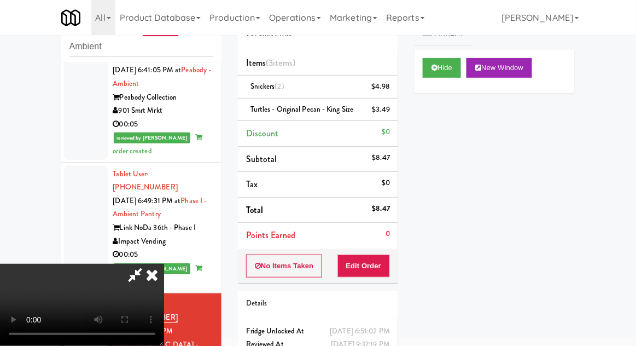
click at [164, 264] on icon at bounding box center [152, 275] width 24 height 22
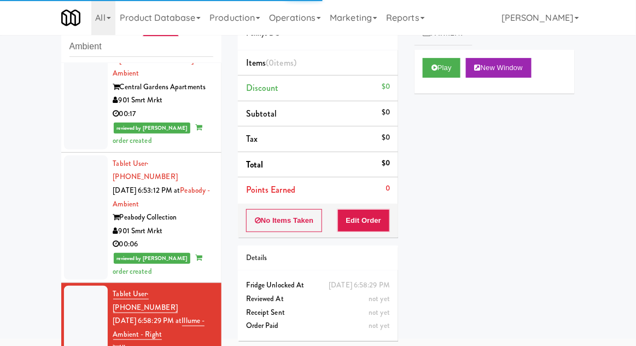
scroll to position [1496, 0]
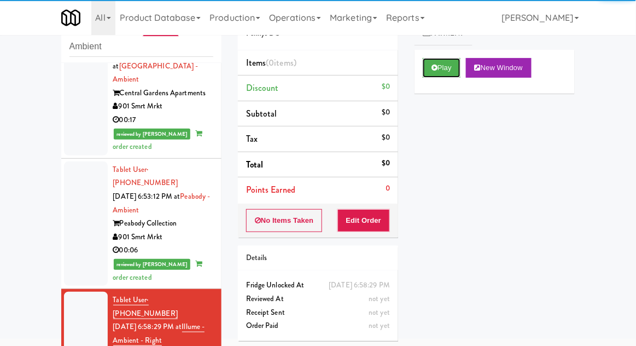
click at [429, 65] on button "Play" at bounding box center [442, 68] width 38 height 20
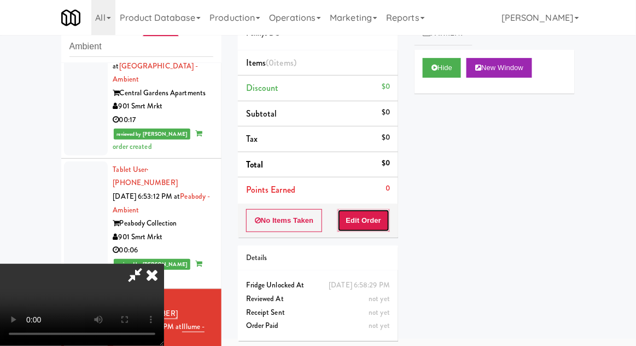
click at [365, 214] on button "Edit Order" at bounding box center [364, 220] width 53 height 23
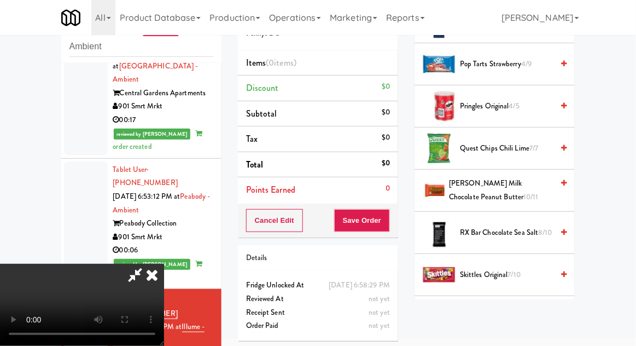
scroll to position [925, 0]
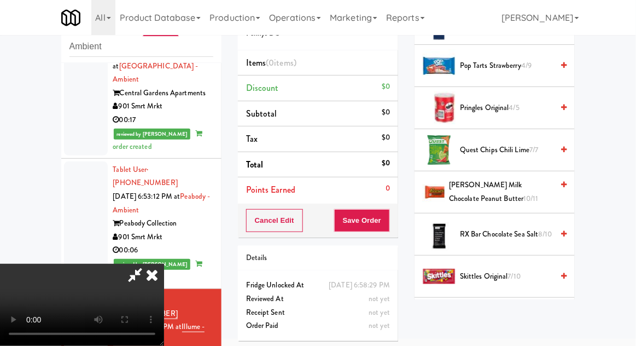
click at [529, 187] on span "[PERSON_NAME] Milk Chocolate Peanut Butter 10/11" at bounding box center [501, 191] width 104 height 27
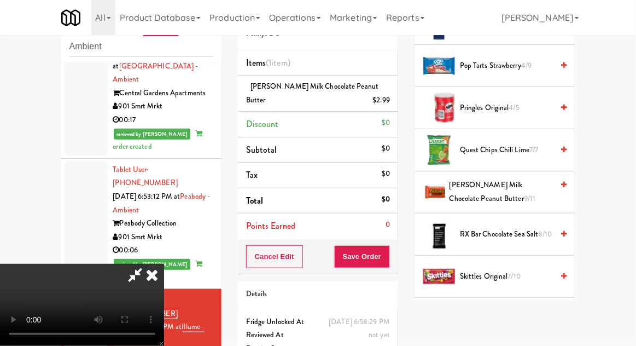
click at [526, 184] on span "[PERSON_NAME] Milk Chocolate Peanut Butter 9/11" at bounding box center [501, 191] width 103 height 27
click at [388, 260] on button "Save Order" at bounding box center [362, 256] width 56 height 23
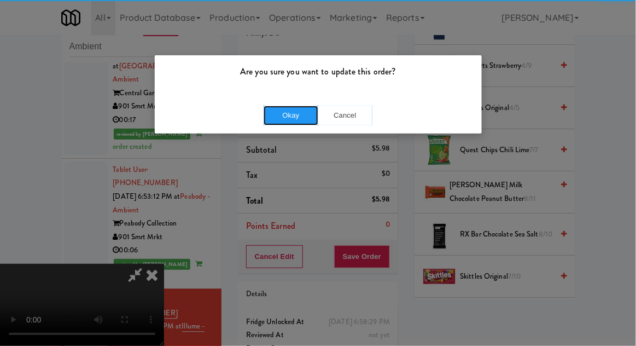
click at [293, 121] on button "Okay" at bounding box center [291, 116] width 55 height 20
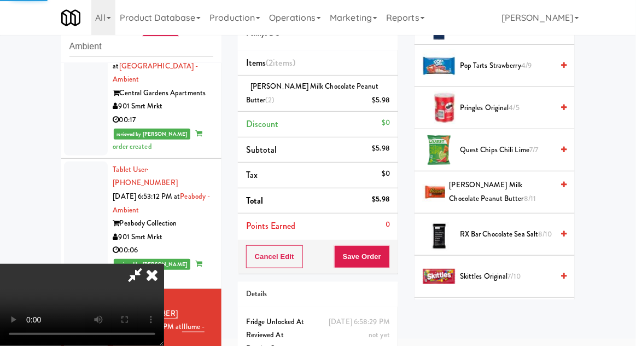
scroll to position [108, 0]
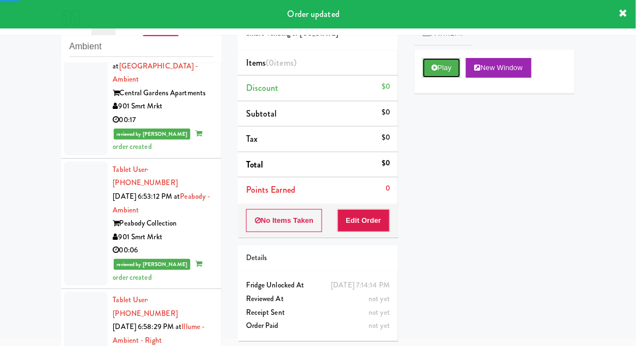
click at [427, 63] on button "Play" at bounding box center [442, 68] width 38 height 20
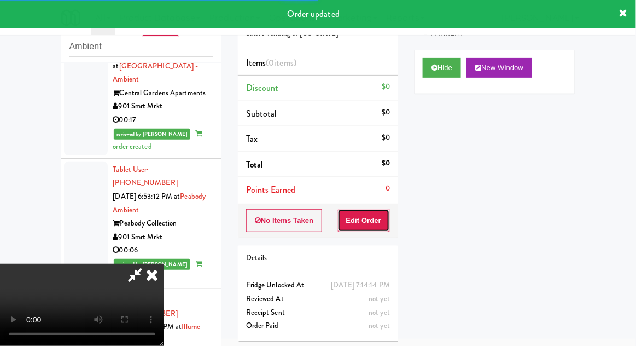
click at [367, 224] on button "Edit Order" at bounding box center [364, 220] width 53 height 23
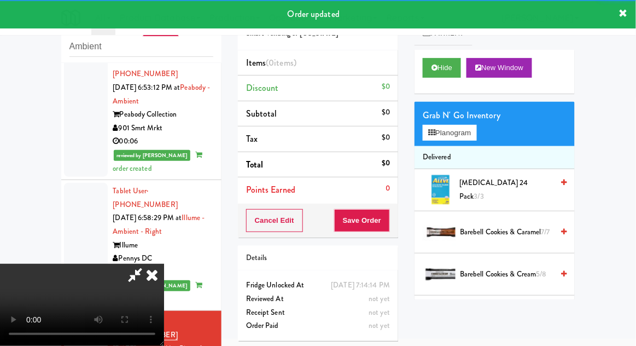
scroll to position [1614, 0]
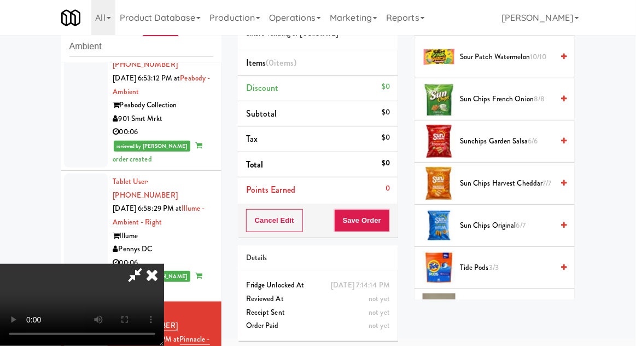
click at [466, 306] on span "Twix 9/10" at bounding box center [506, 310] width 93 height 14
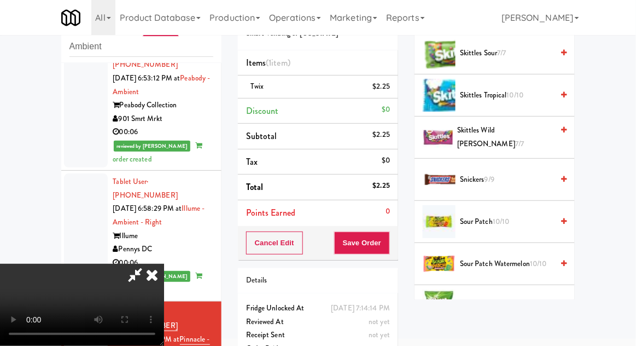
scroll to position [1012, 0]
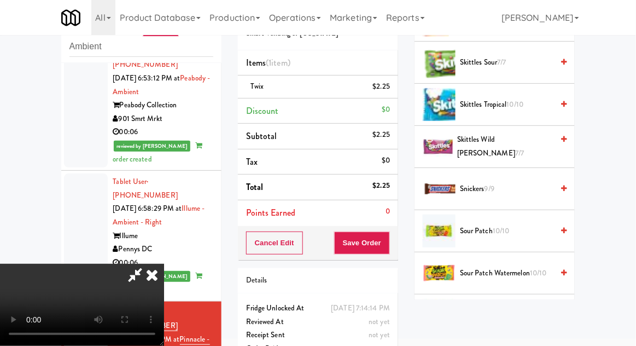
click at [527, 187] on span "Snickers 9/9" at bounding box center [506, 189] width 93 height 14
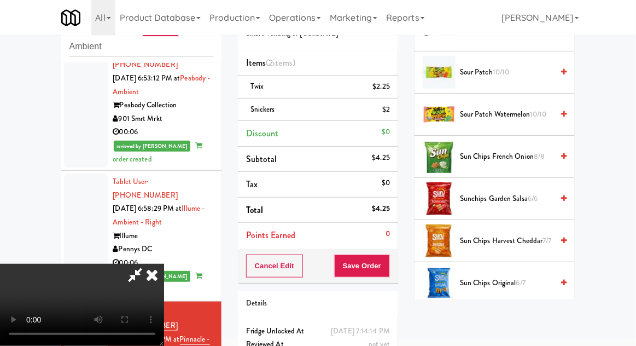
scroll to position [1212, 0]
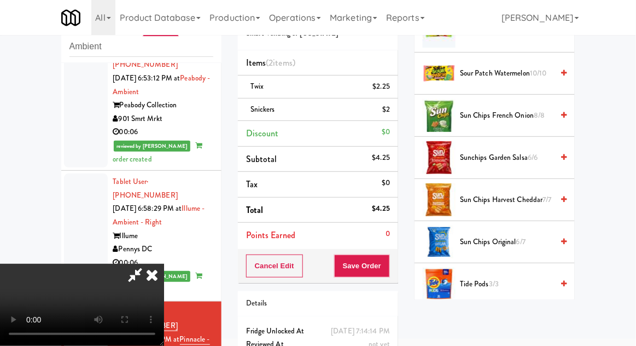
click at [535, 193] on span "Sun Chips Harvest Cheddar 7/7" at bounding box center [506, 200] width 93 height 14
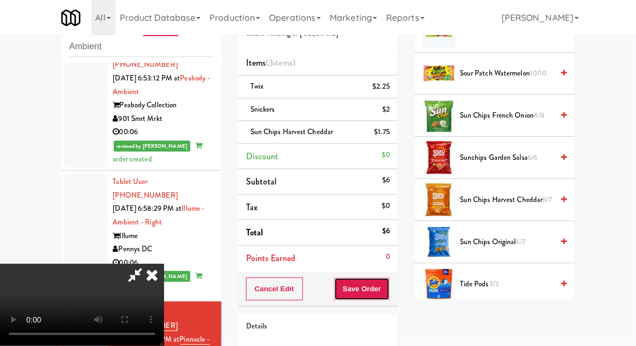
click at [386, 294] on button "Save Order" at bounding box center [362, 288] width 56 height 23
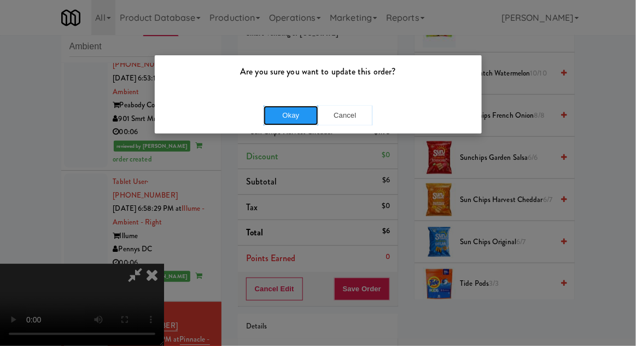
click at [282, 115] on button "Okay" at bounding box center [291, 116] width 55 height 20
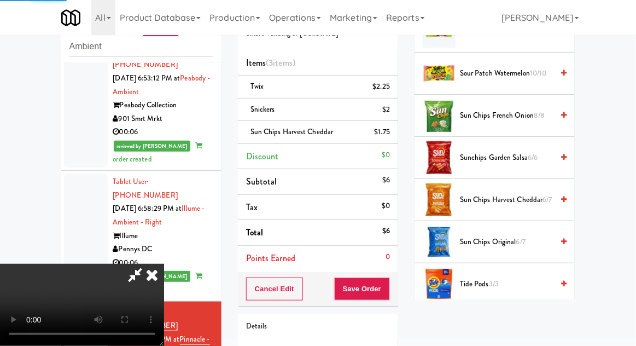
scroll to position [108, 0]
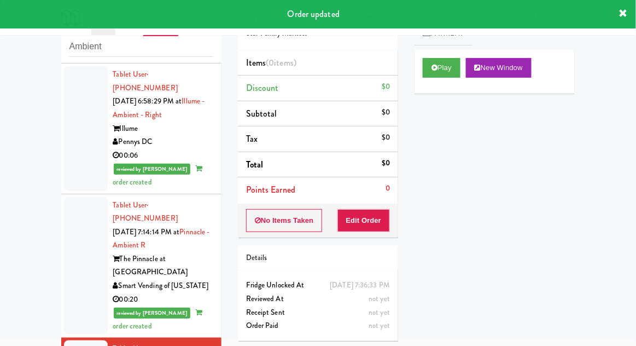
scroll to position [1723, 0]
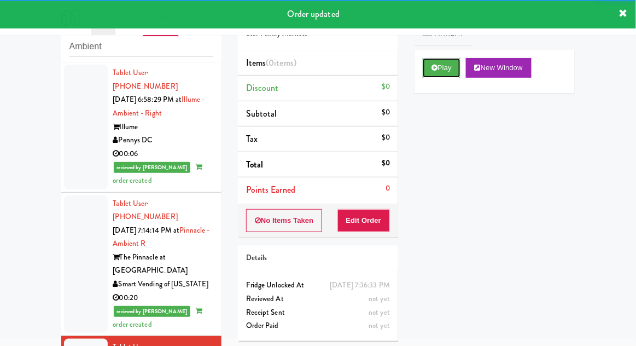
click at [427, 67] on button "Play" at bounding box center [442, 68] width 38 height 20
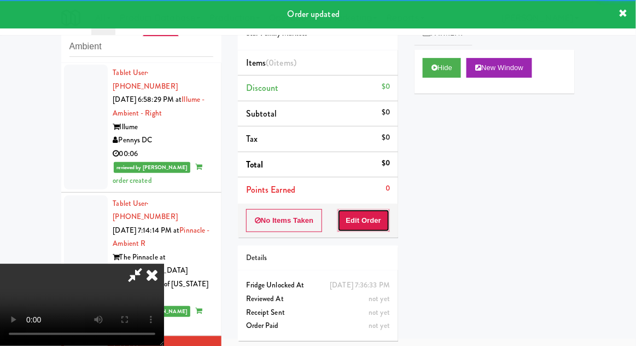
click at [373, 217] on button "Edit Order" at bounding box center [364, 220] width 53 height 23
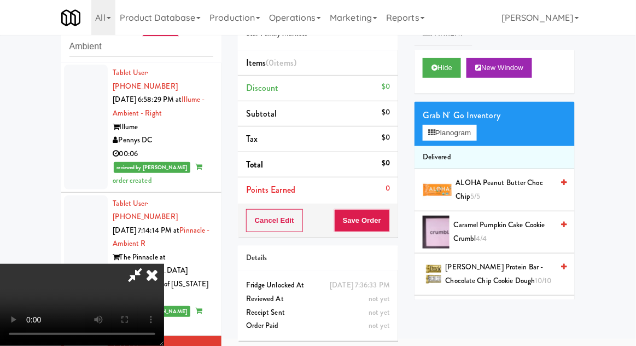
scroll to position [40, 0]
click at [457, 139] on button "Planogram" at bounding box center [450, 133] width 54 height 16
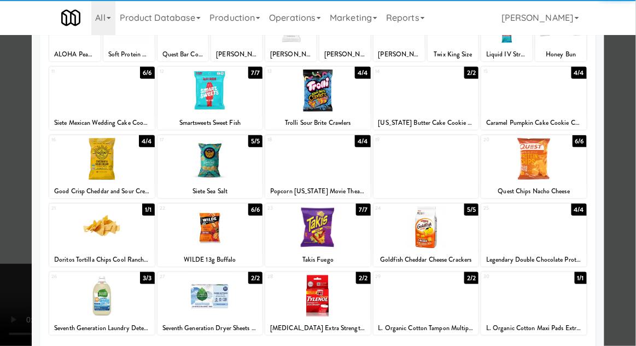
scroll to position [109, 0]
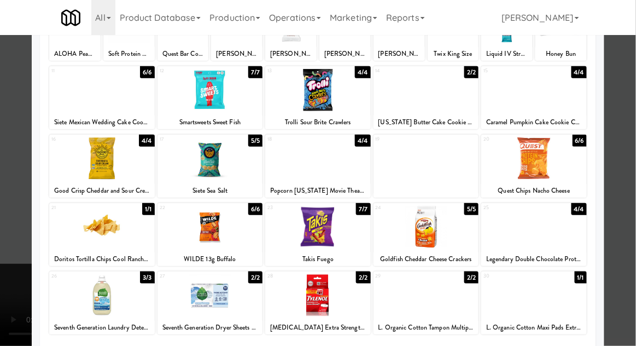
click at [419, 303] on div at bounding box center [427, 295] width 106 height 42
click at [16, 273] on div at bounding box center [318, 173] width 636 height 346
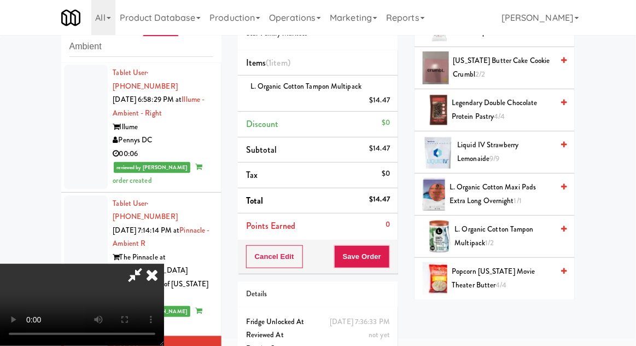
scroll to position [457, 0]
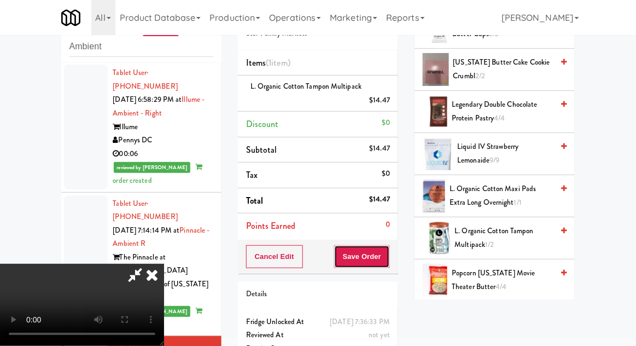
click at [388, 258] on button "Save Order" at bounding box center [362, 256] width 56 height 23
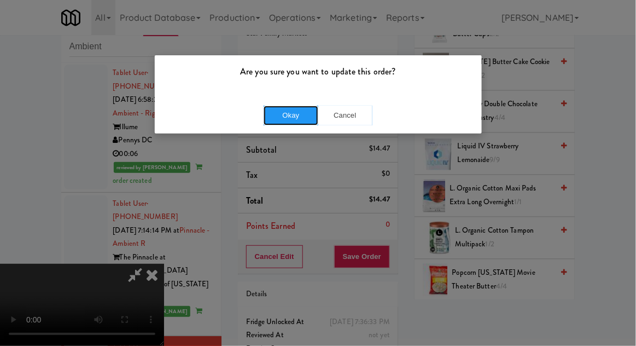
click at [289, 114] on button "Okay" at bounding box center [291, 116] width 55 height 20
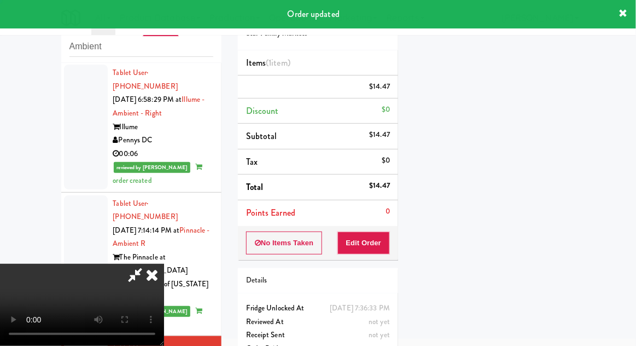
scroll to position [0, 0]
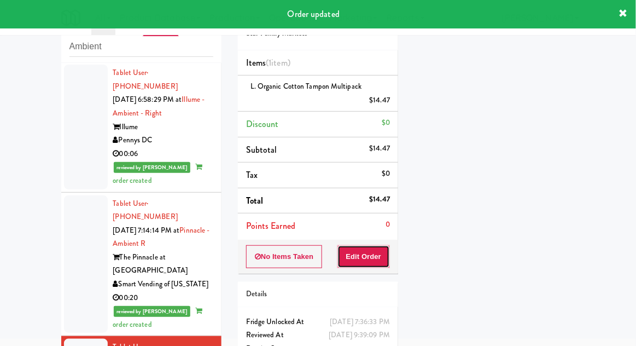
click at [355, 254] on button "Edit Order" at bounding box center [364, 256] width 53 height 23
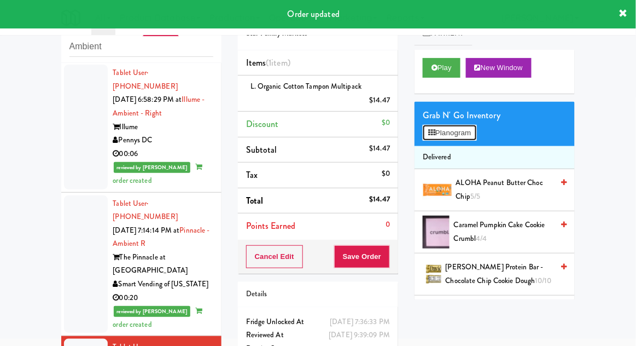
click at [434, 135] on icon at bounding box center [431, 132] width 7 height 7
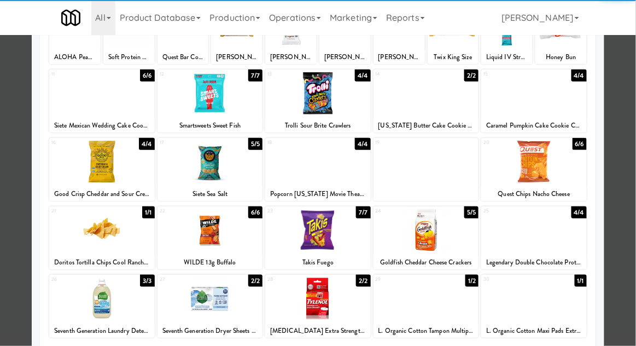
scroll to position [138, 0]
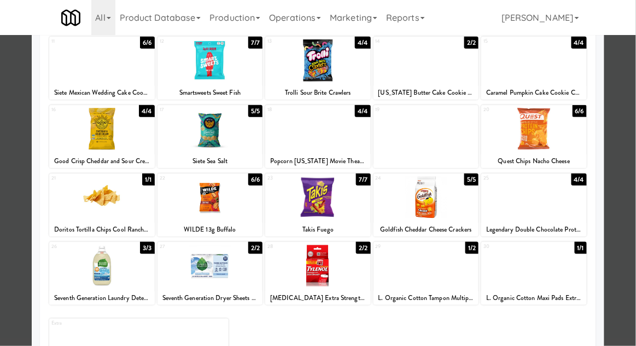
click at [623, 108] on div at bounding box center [318, 173] width 636 height 346
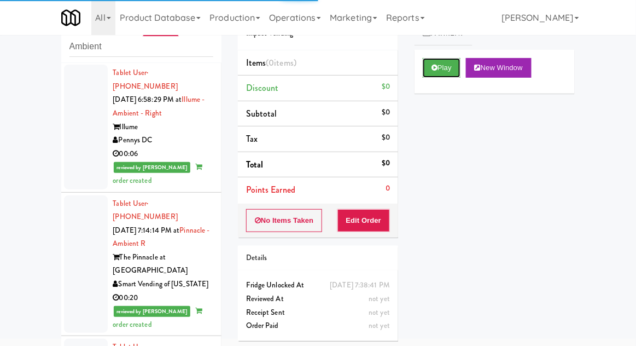
click at [438, 68] on button "Play" at bounding box center [442, 68] width 38 height 20
click at [376, 220] on button "Edit Order" at bounding box center [364, 220] width 53 height 23
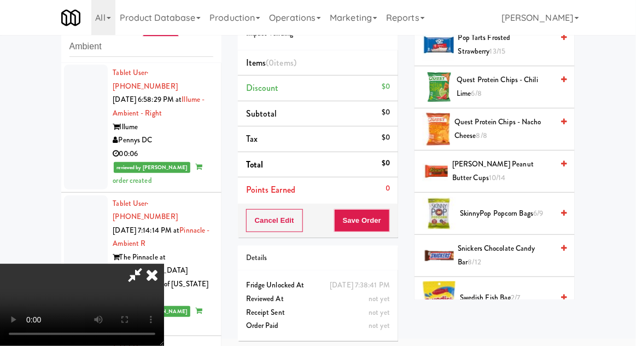
scroll to position [815, 0]
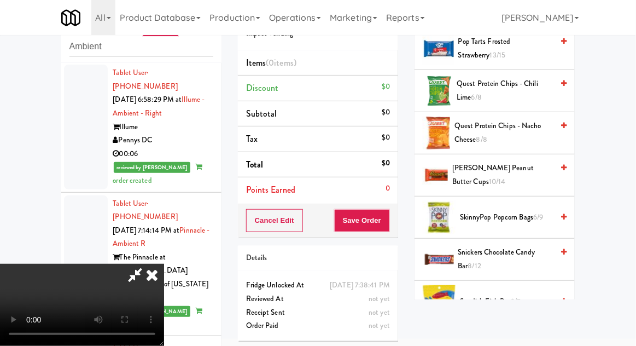
click at [531, 165] on span "[PERSON_NAME] Peanut Butter cups 10/14" at bounding box center [502, 174] width 101 height 27
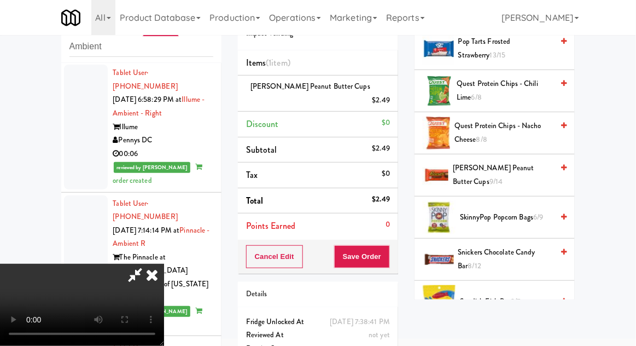
scroll to position [40, 0]
click at [385, 247] on button "Save Order" at bounding box center [362, 256] width 56 height 23
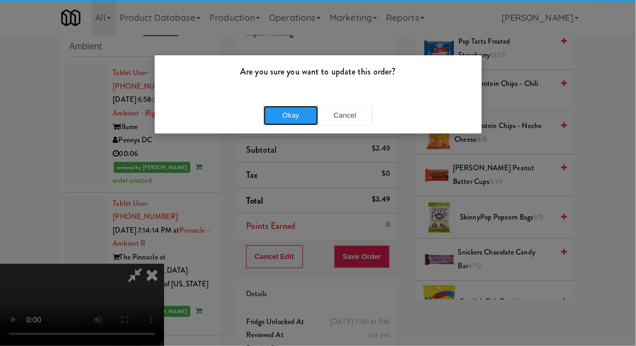
click at [292, 124] on button "Okay" at bounding box center [291, 116] width 55 height 20
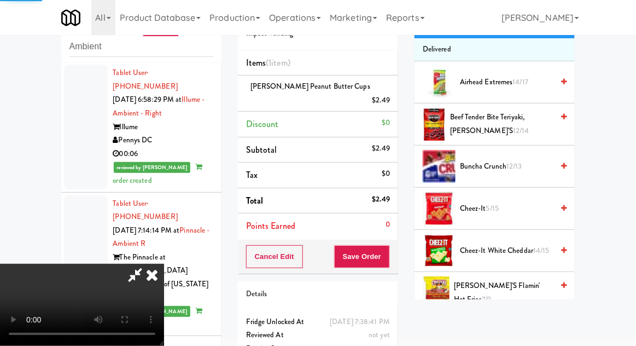
scroll to position [0, 0]
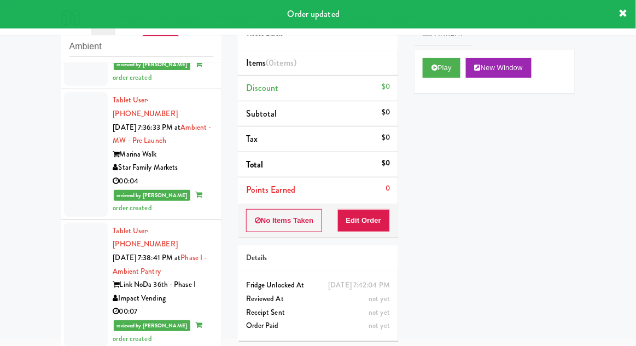
scroll to position [1970, 0]
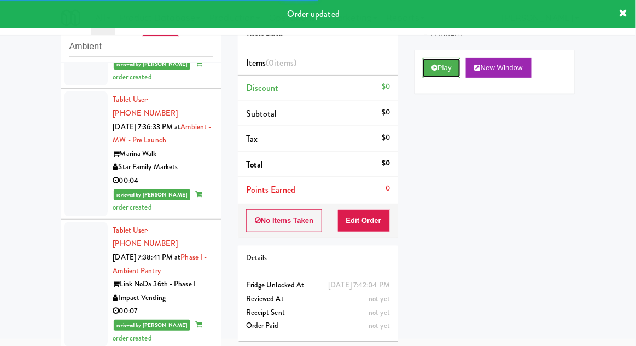
click at [443, 75] on button "Play" at bounding box center [442, 68] width 38 height 20
click at [382, 222] on button "Edit Order" at bounding box center [364, 220] width 53 height 23
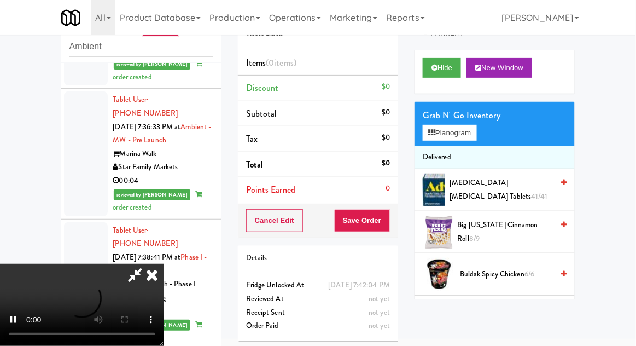
scroll to position [40, 0]
click at [442, 69] on button "Hide" at bounding box center [442, 68] width 38 height 20
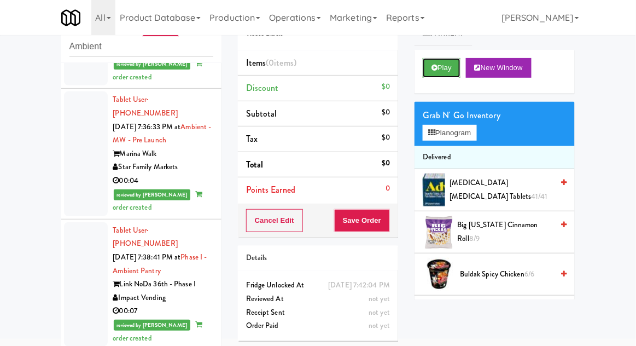
scroll to position [0, 0]
click at [441, 69] on button "Play" at bounding box center [442, 68] width 38 height 20
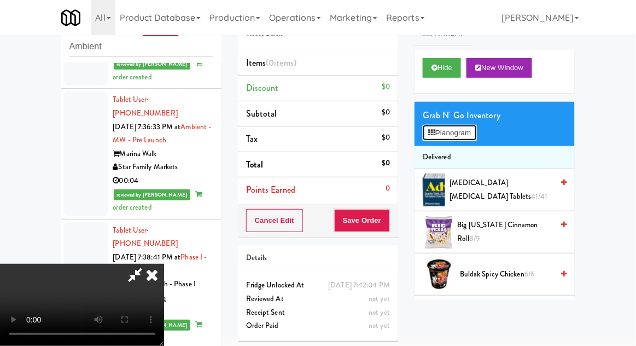
click at [472, 131] on button "Planogram" at bounding box center [450, 133] width 54 height 16
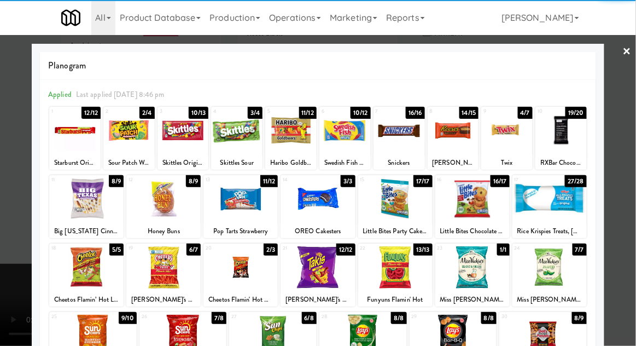
click at [548, 136] on div at bounding box center [561, 130] width 51 height 42
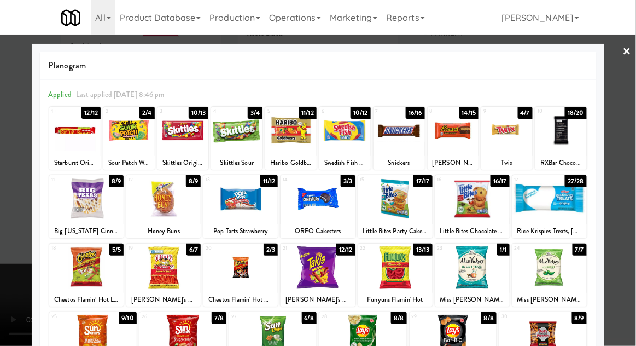
click at [626, 127] on div at bounding box center [318, 173] width 636 height 346
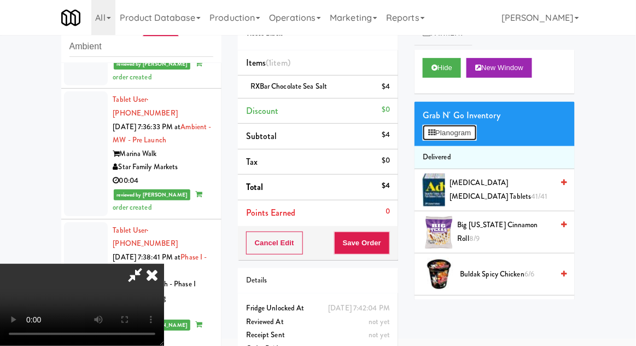
click at [477, 136] on button "Planogram" at bounding box center [450, 133] width 54 height 16
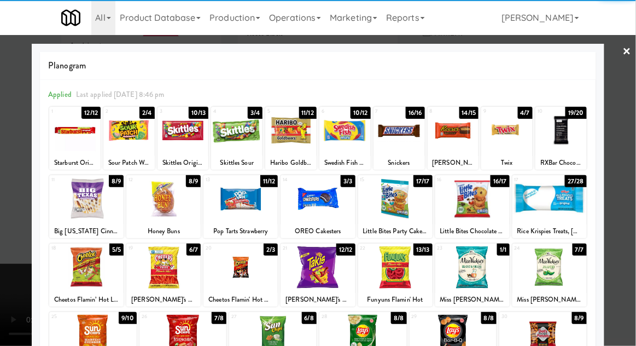
click at [568, 138] on div at bounding box center [561, 130] width 51 height 42
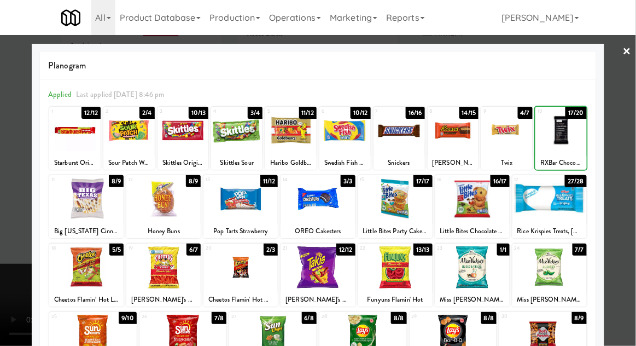
click at [619, 127] on div at bounding box center [318, 173] width 636 height 346
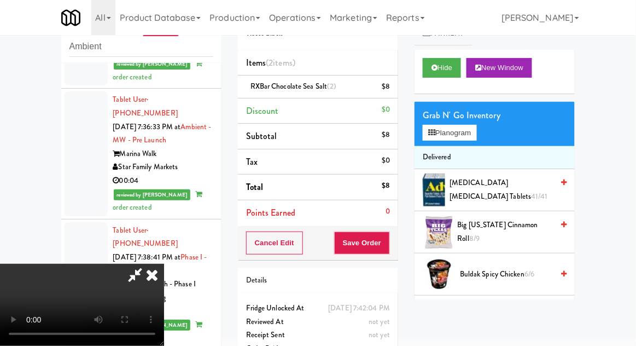
scroll to position [40, 0]
click at [387, 247] on button "Save Order" at bounding box center [362, 242] width 56 height 23
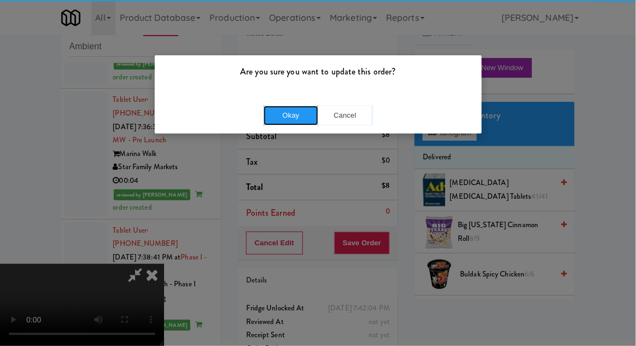
click at [287, 120] on button "Okay" at bounding box center [291, 116] width 55 height 20
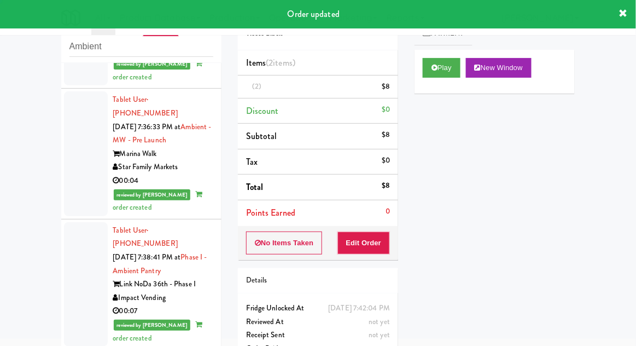
scroll to position [0, 0]
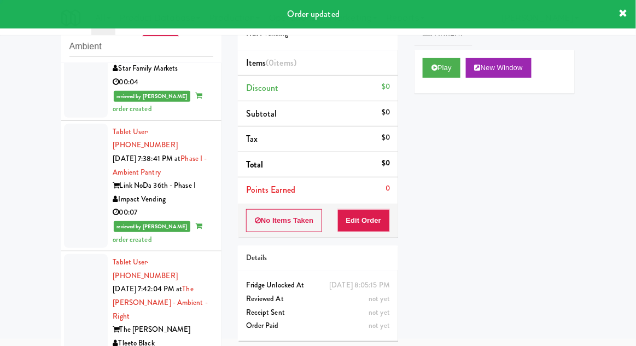
scroll to position [2081, 0]
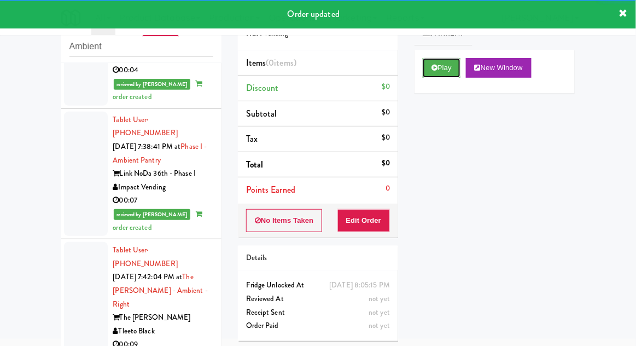
click at [436, 68] on icon at bounding box center [435, 67] width 6 height 7
click at [378, 212] on button "Edit Order" at bounding box center [364, 220] width 53 height 23
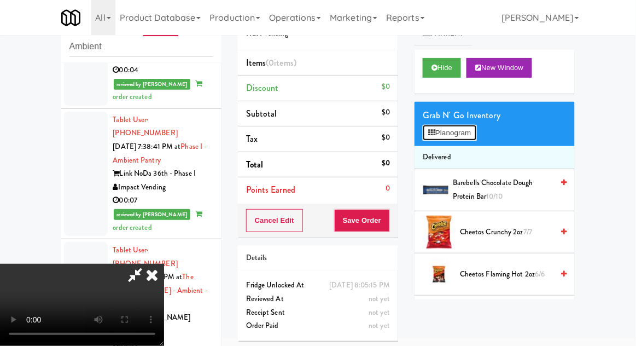
click at [476, 138] on button "Planogram" at bounding box center [450, 133] width 54 height 16
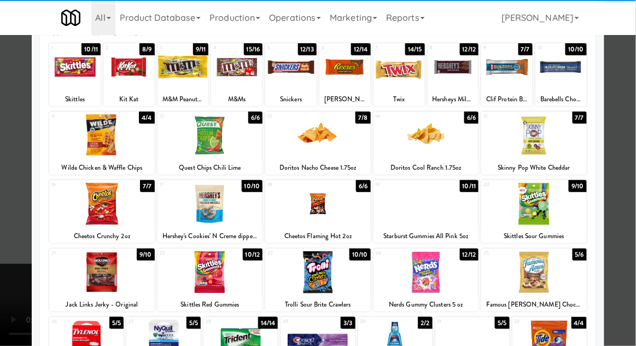
scroll to position [61, 0]
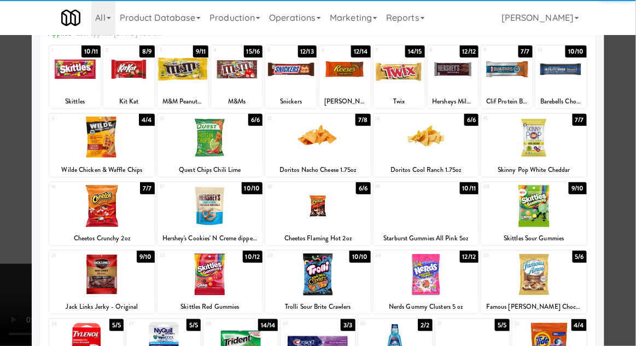
click at [429, 270] on div at bounding box center [427, 274] width 106 height 42
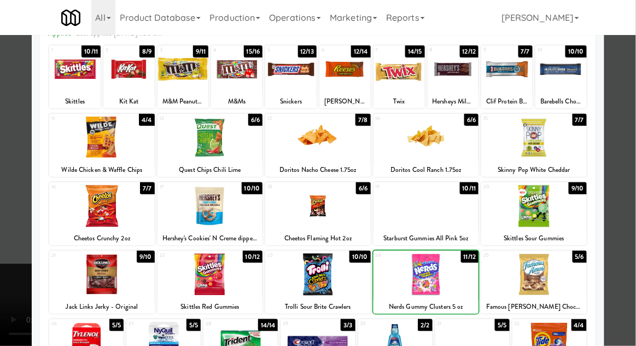
click at [635, 119] on div at bounding box center [318, 173] width 636 height 346
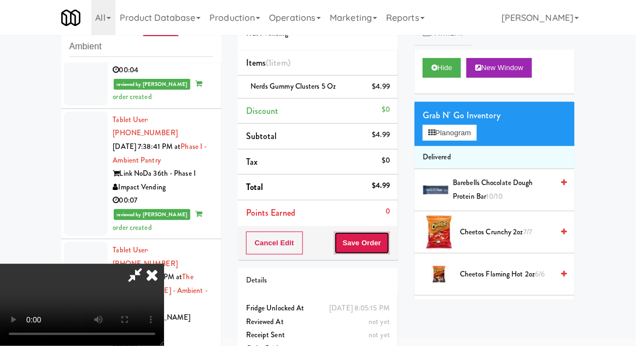
click at [388, 251] on button "Save Order" at bounding box center [362, 242] width 56 height 23
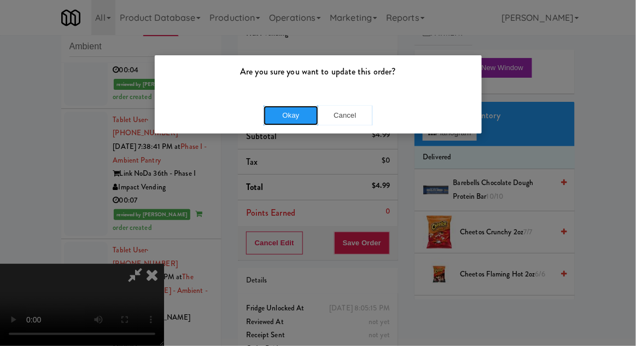
click at [283, 123] on button "Okay" at bounding box center [291, 116] width 55 height 20
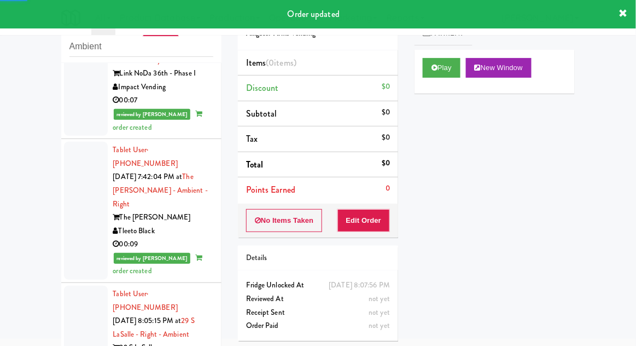
scroll to position [2194, 0]
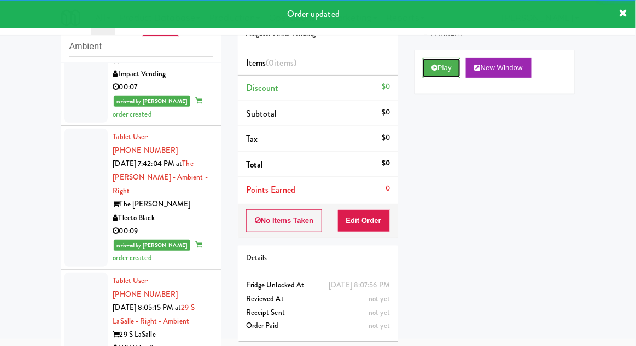
click at [448, 69] on button "Play" at bounding box center [442, 68] width 38 height 20
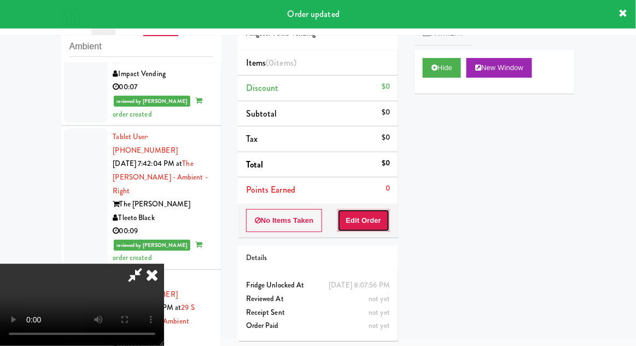
click at [379, 216] on button "Edit Order" at bounding box center [364, 220] width 53 height 23
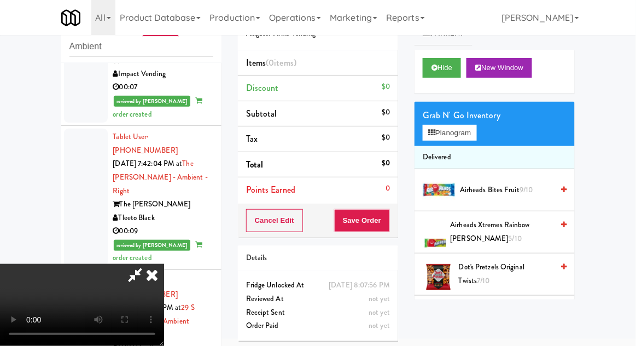
scroll to position [40, 0]
click at [473, 133] on button "Planogram" at bounding box center [450, 133] width 54 height 16
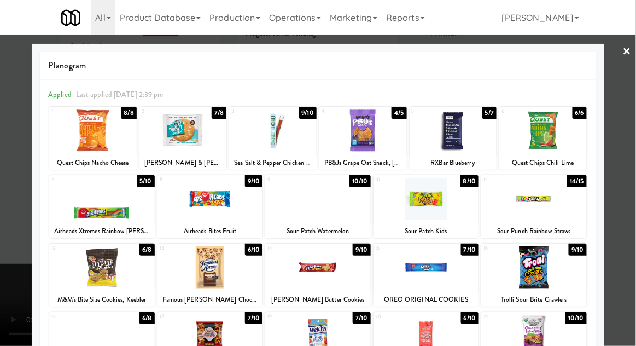
click at [530, 216] on div at bounding box center [534, 199] width 106 height 42
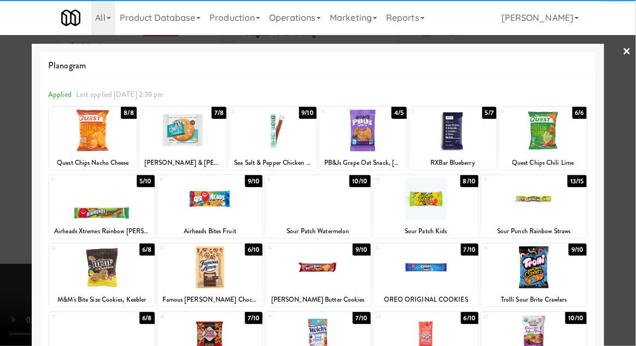
click at [635, 109] on div at bounding box center [318, 173] width 636 height 346
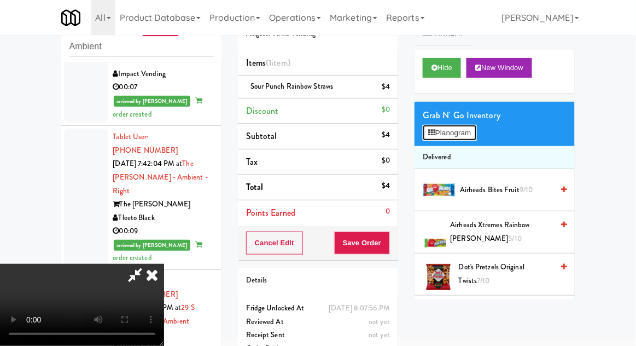
click at [473, 139] on button "Planogram" at bounding box center [450, 133] width 54 height 16
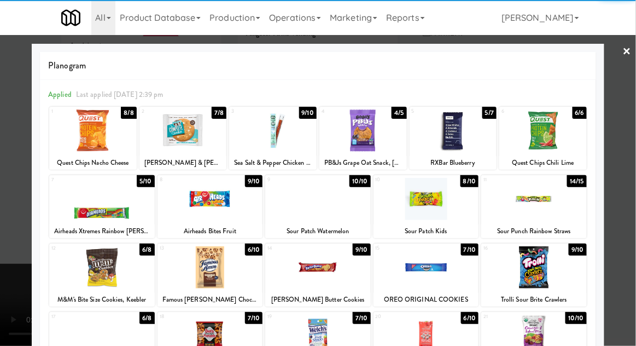
click at [631, 117] on div at bounding box center [318, 173] width 636 height 346
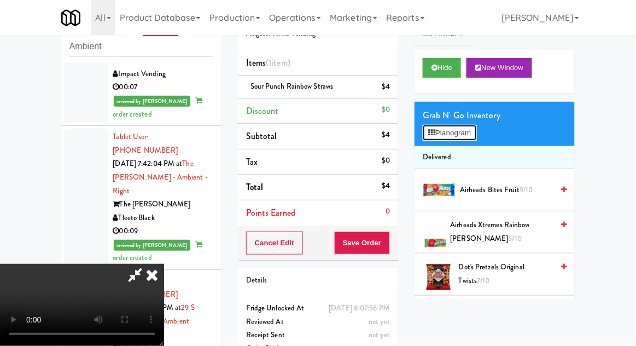
click at [469, 129] on button "Planogram" at bounding box center [450, 133] width 54 height 16
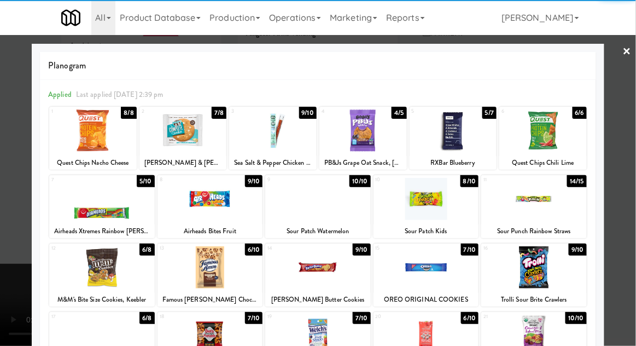
click at [113, 195] on div at bounding box center [102, 199] width 106 height 42
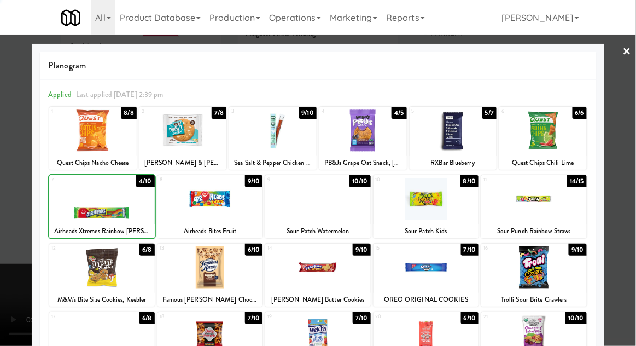
click at [635, 114] on div at bounding box center [318, 173] width 636 height 346
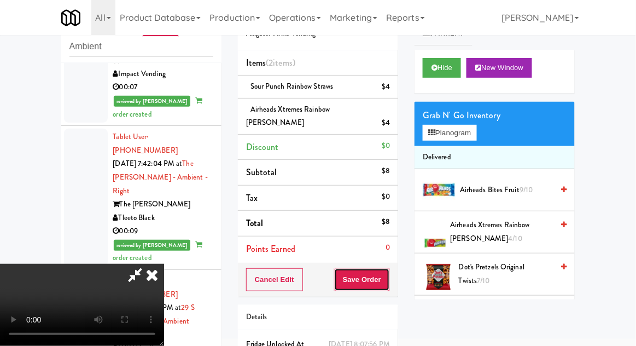
click at [390, 268] on button "Save Order" at bounding box center [362, 279] width 56 height 23
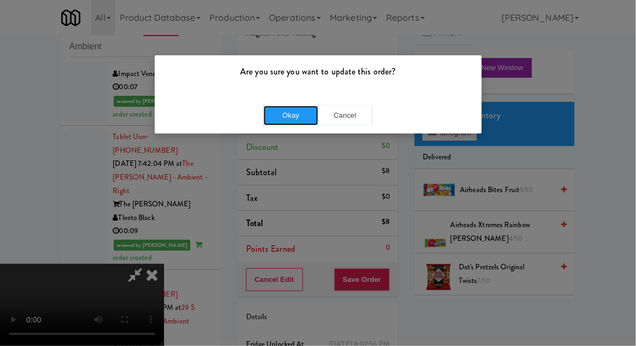
click at [300, 118] on button "Okay" at bounding box center [291, 116] width 55 height 20
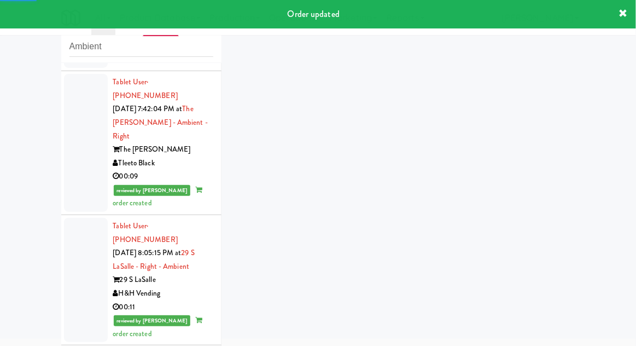
scroll to position [2301, 0]
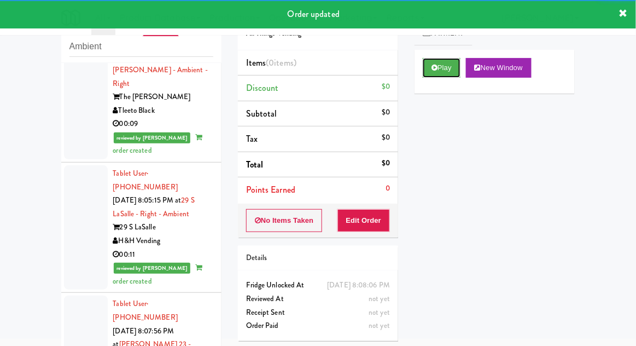
click at [425, 66] on button "Play" at bounding box center [442, 68] width 38 height 20
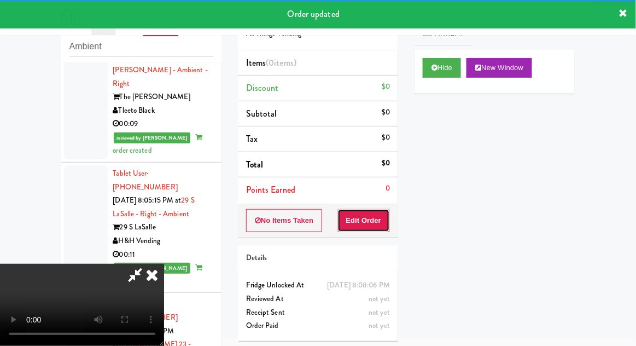
click at [366, 220] on button "Edit Order" at bounding box center [364, 220] width 53 height 23
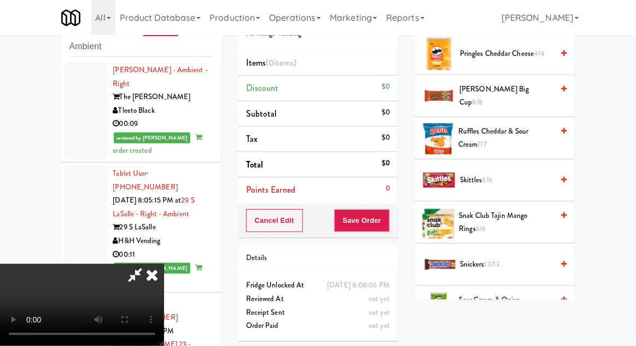
scroll to position [1009, 0]
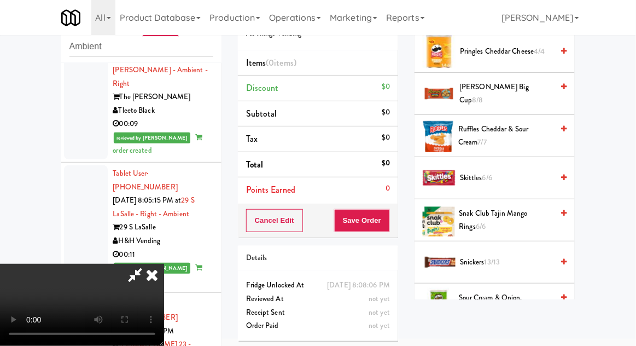
click at [520, 171] on span "Skittles 6/6" at bounding box center [506, 178] width 93 height 14
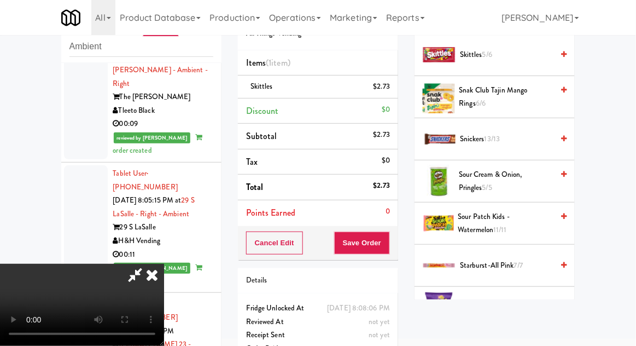
scroll to position [1123, 0]
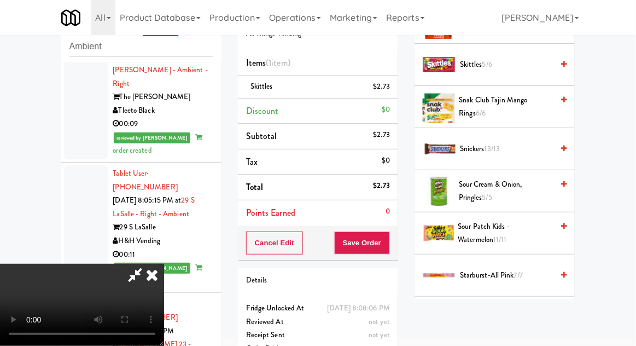
click at [519, 142] on span "Snickers 13/13" at bounding box center [506, 149] width 93 height 14
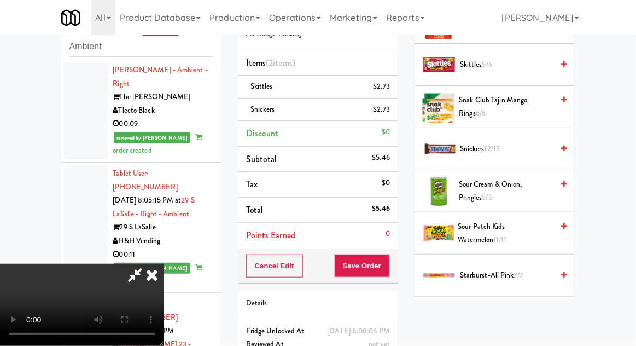
scroll to position [50, 0]
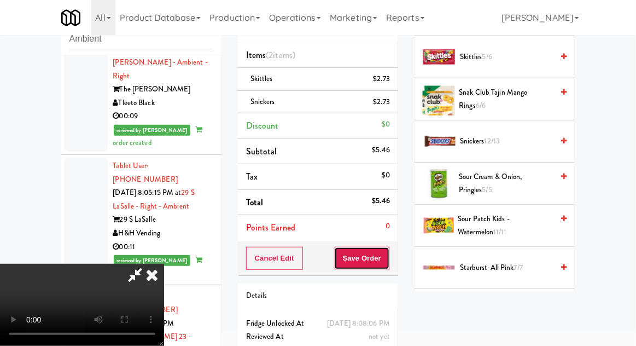
click at [388, 258] on button "Save Order" at bounding box center [362, 258] width 56 height 23
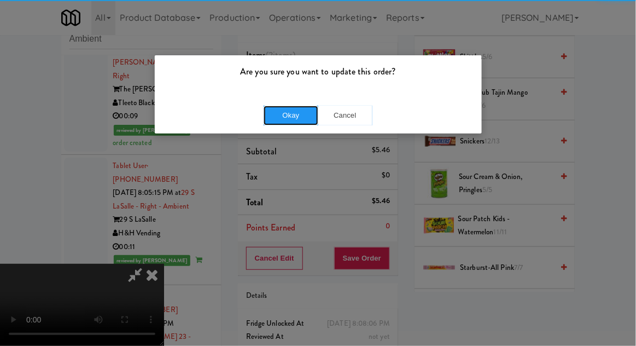
click at [304, 122] on button "Okay" at bounding box center [291, 116] width 55 height 20
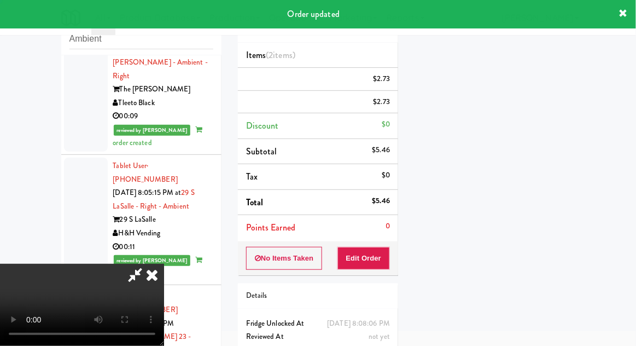
scroll to position [0, 0]
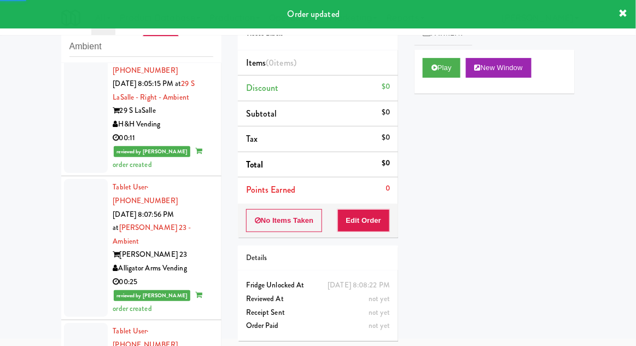
scroll to position [2426, 0]
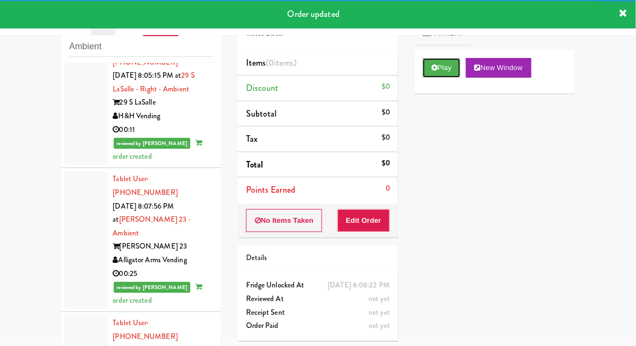
click at [423, 66] on button "Play" at bounding box center [442, 68] width 38 height 20
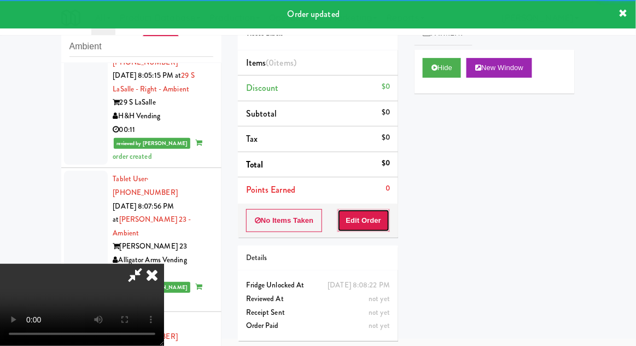
click at [372, 222] on button "Edit Order" at bounding box center [364, 220] width 53 height 23
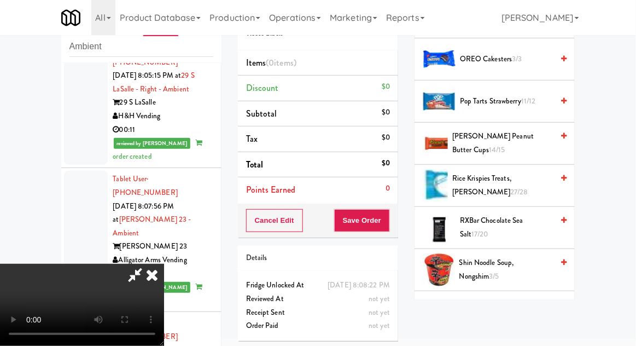
scroll to position [929, 0]
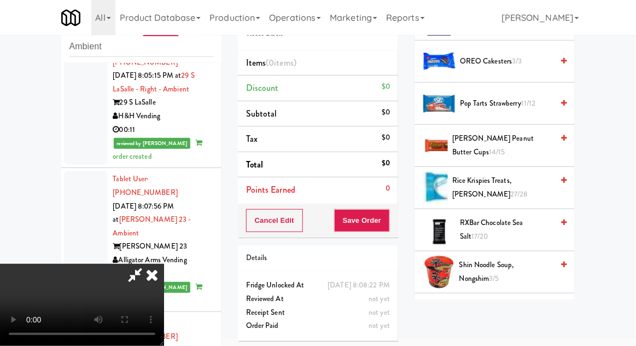
click at [537, 132] on span "[PERSON_NAME] Peanut Butter Cups 14/15" at bounding box center [502, 145] width 101 height 27
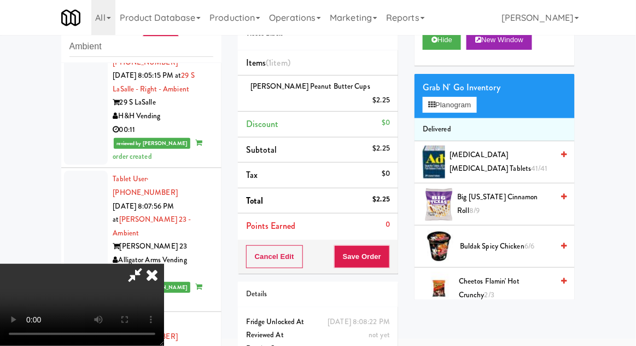
scroll to position [0, 0]
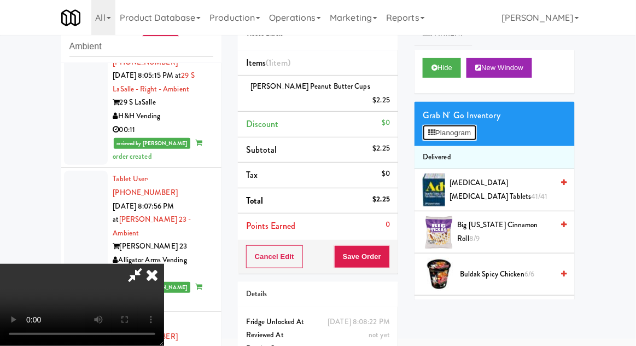
click at [473, 135] on button "Planogram" at bounding box center [450, 133] width 54 height 16
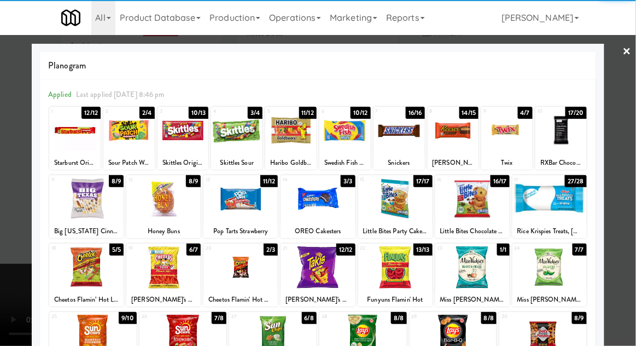
click at [125, 140] on div at bounding box center [128, 130] width 51 height 42
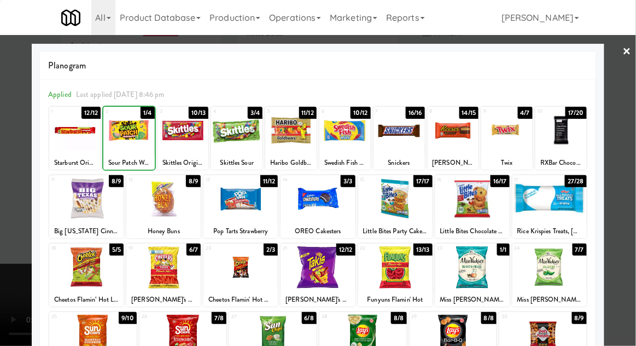
click at [623, 102] on div at bounding box center [318, 173] width 636 height 346
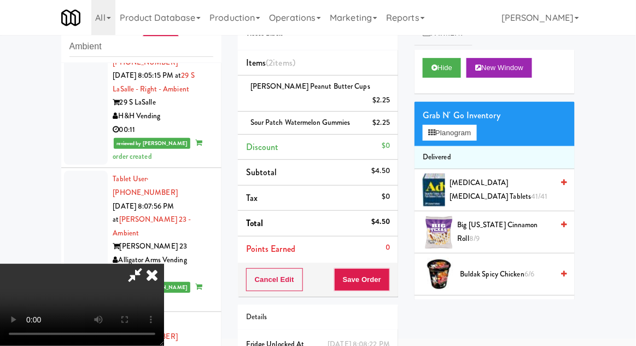
scroll to position [40, 0]
click at [388, 268] on button "Save Order" at bounding box center [362, 279] width 56 height 23
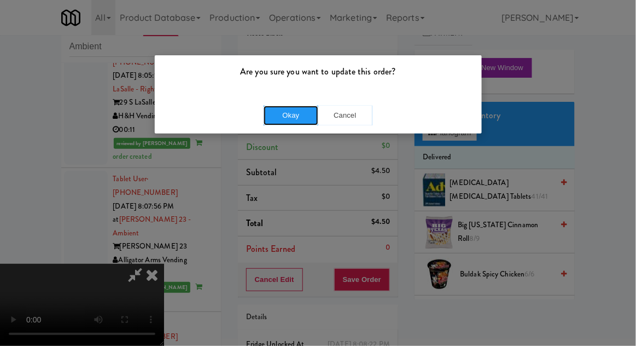
click at [287, 121] on button "Okay" at bounding box center [291, 116] width 55 height 20
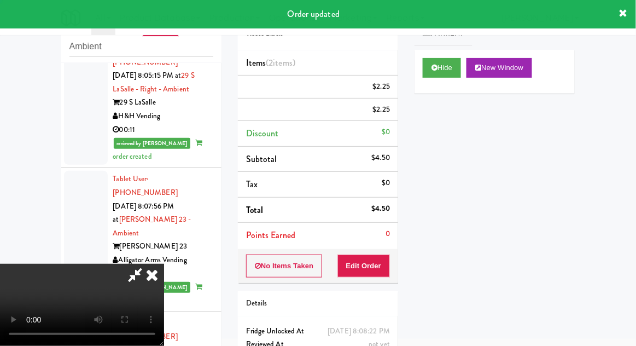
scroll to position [0, 0]
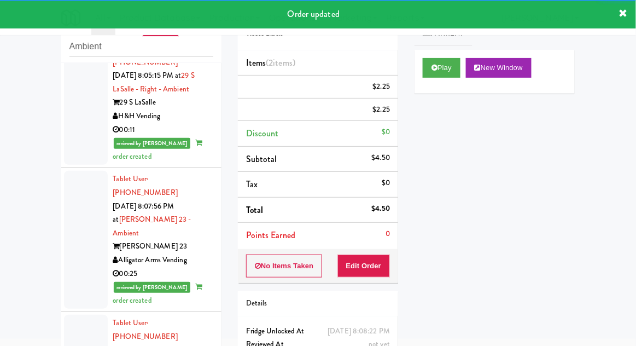
click at [55, 218] on div "inbox reviewed recent all unclear take inventory issue suspicious failed recent…" at bounding box center [141, 198] width 177 height 402
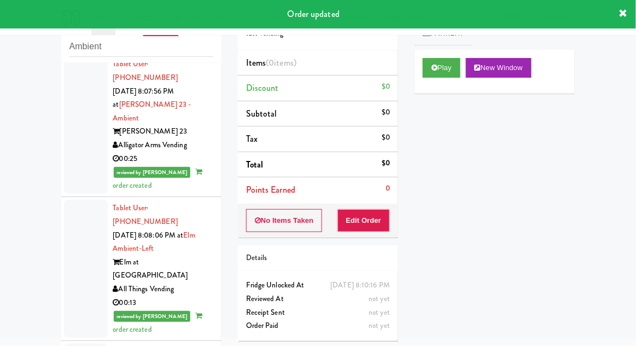
scroll to position [2543, 0]
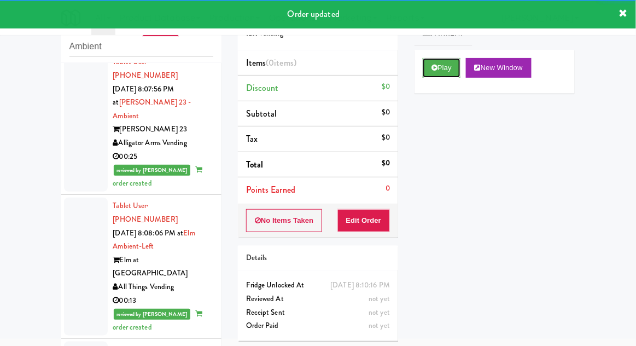
click at [433, 66] on icon at bounding box center [435, 67] width 6 height 7
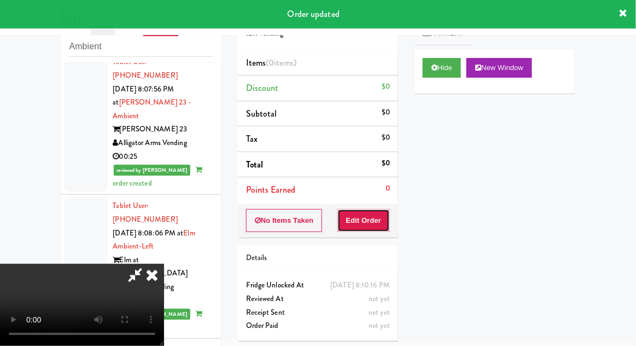
click at [375, 216] on button "Edit Order" at bounding box center [364, 220] width 53 height 23
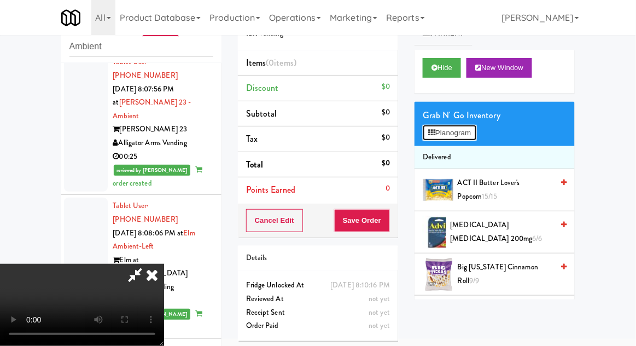
click at [462, 135] on button "Planogram" at bounding box center [450, 133] width 54 height 16
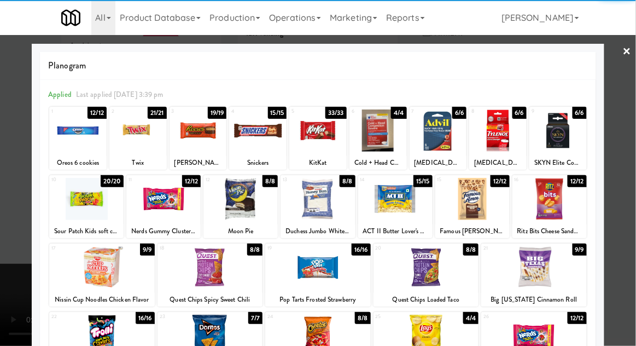
click at [134, 147] on div at bounding box center [137, 130] width 57 height 42
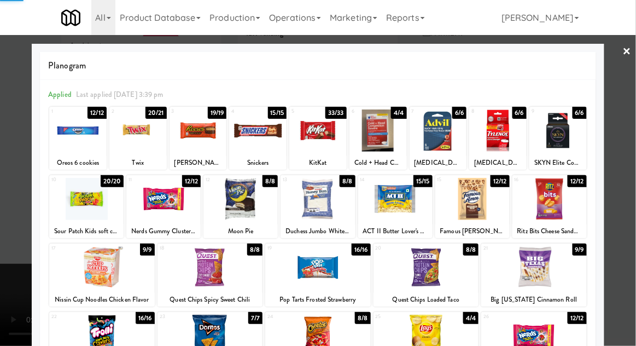
click at [135, 156] on div "Twix" at bounding box center [138, 163] width 54 height 14
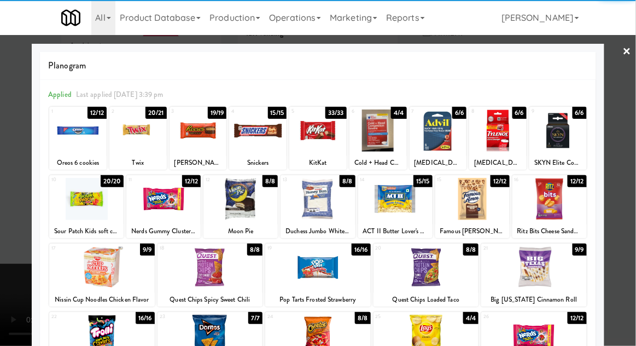
click at [130, 149] on div at bounding box center [137, 130] width 57 height 42
click at [134, 156] on div "Twix" at bounding box center [138, 163] width 54 height 14
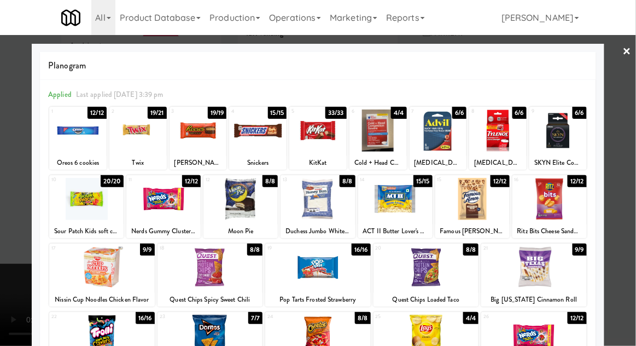
click at [132, 145] on div at bounding box center [137, 130] width 57 height 42
click at [635, 159] on div at bounding box center [318, 173] width 636 height 346
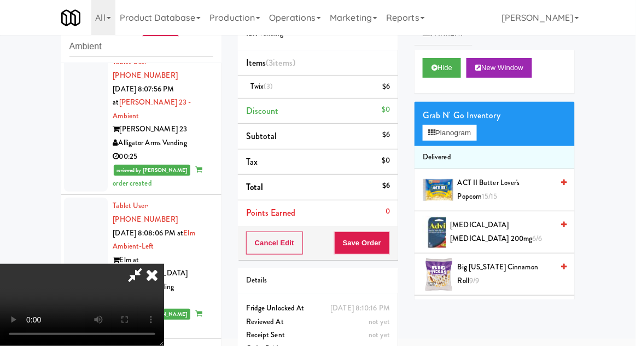
click at [523, 315] on span "8/8" at bounding box center [517, 316] width 11 height 10
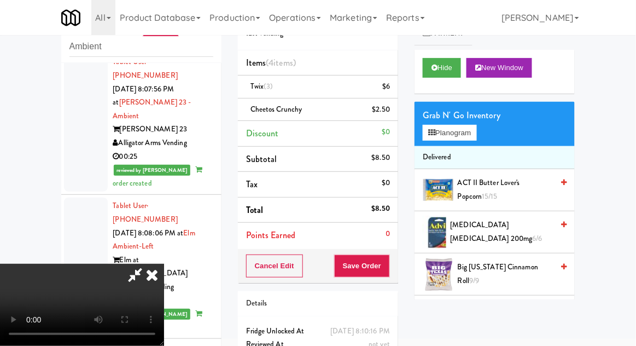
click at [514, 316] on span "7/8" at bounding box center [517, 316] width 10 height 10
click at [387, 271] on button "Save Order" at bounding box center [362, 265] width 56 height 23
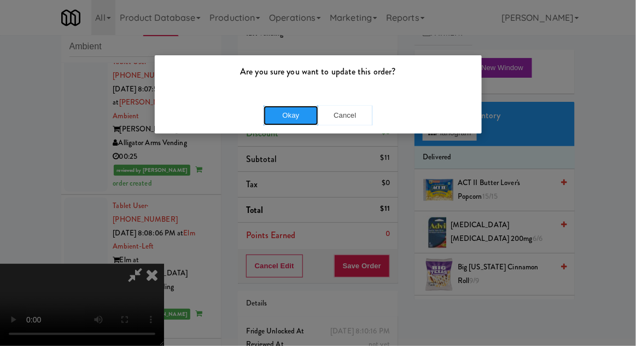
click at [293, 106] on button "Okay" at bounding box center [291, 116] width 55 height 20
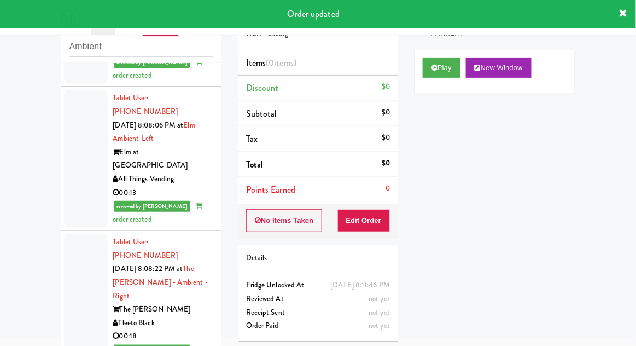
scroll to position [2654, 0]
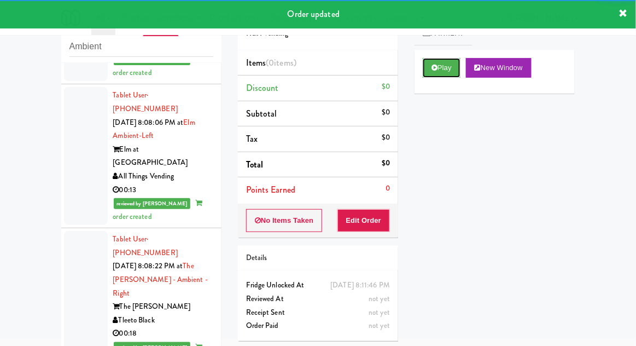
click at [429, 66] on button "Play" at bounding box center [442, 68] width 38 height 20
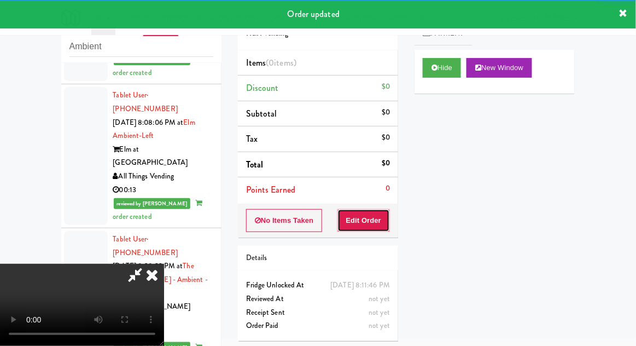
click at [374, 216] on button "Edit Order" at bounding box center [364, 220] width 53 height 23
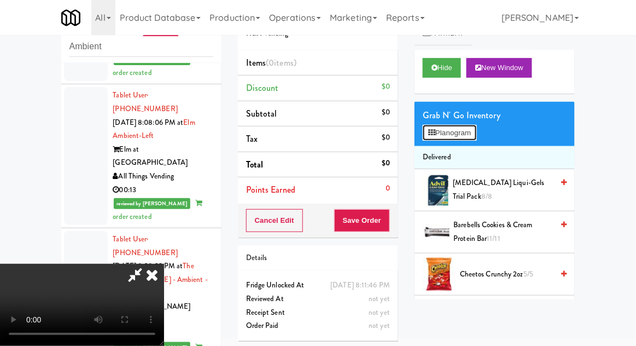
click at [460, 135] on button "Planogram" at bounding box center [450, 133] width 54 height 16
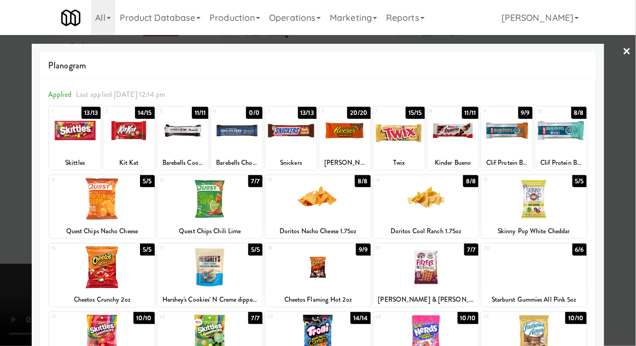
click at [634, 175] on div at bounding box center [318, 173] width 636 height 346
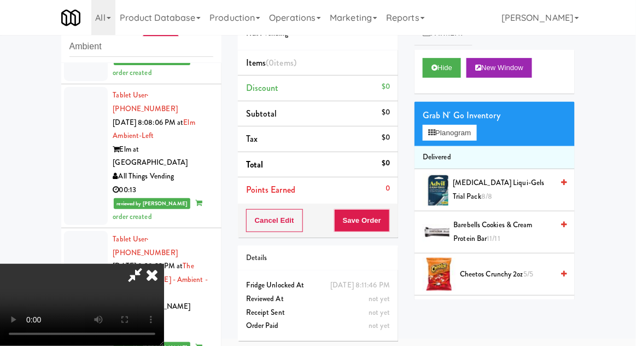
click at [513, 270] on span "Cheetos Crunchy 2oz 5/5" at bounding box center [506, 275] width 93 height 14
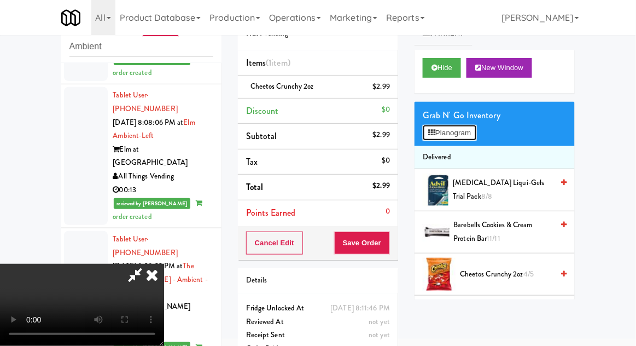
click at [469, 126] on button "Planogram" at bounding box center [450, 133] width 54 height 16
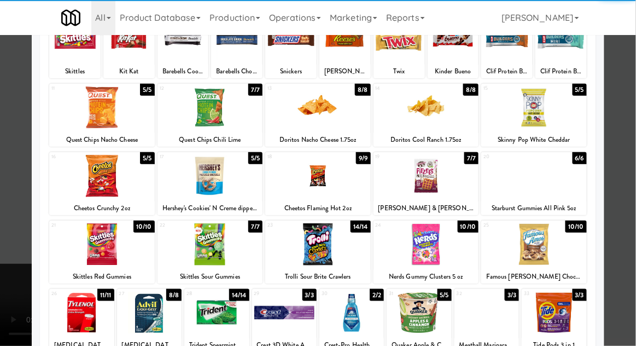
scroll to position [91, 0]
click at [557, 251] on div at bounding box center [534, 244] width 106 height 42
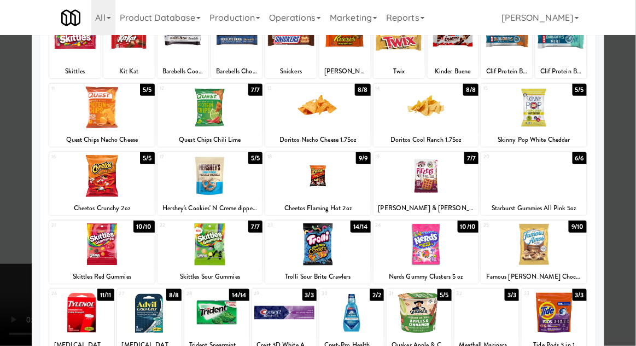
click at [623, 226] on div at bounding box center [318, 173] width 636 height 346
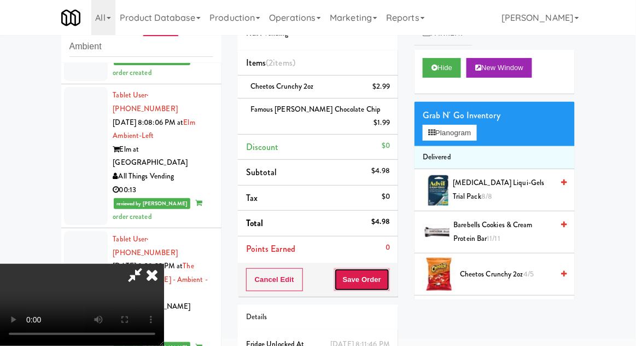
click at [384, 268] on button "Save Order" at bounding box center [362, 279] width 56 height 23
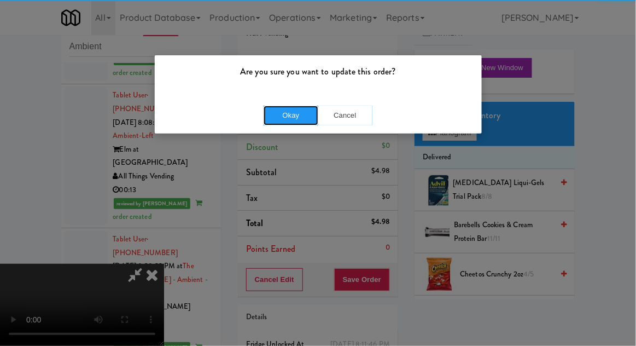
click at [288, 117] on button "Okay" at bounding box center [291, 116] width 55 height 20
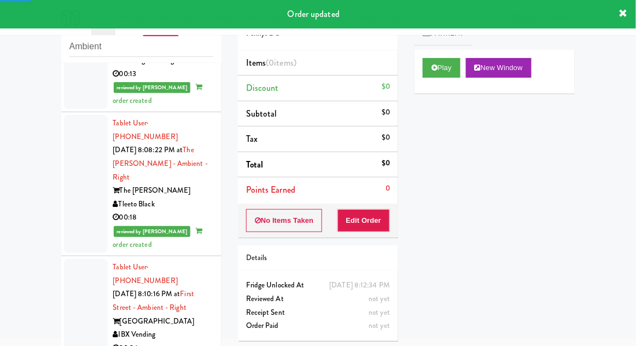
scroll to position [2776, 0]
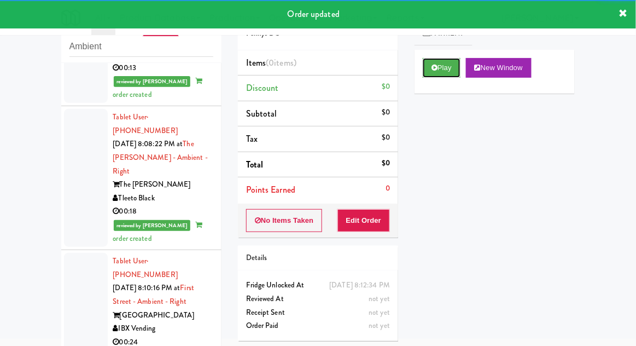
click at [433, 74] on button "Play" at bounding box center [442, 68] width 38 height 20
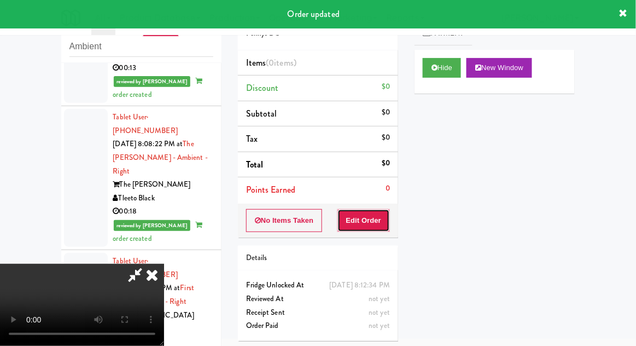
click at [368, 228] on button "Edit Order" at bounding box center [364, 220] width 53 height 23
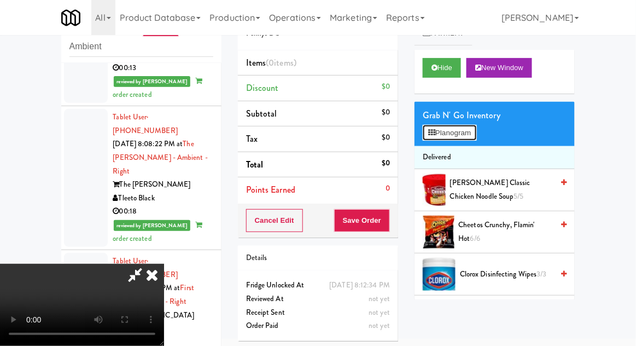
click at [477, 135] on button "Planogram" at bounding box center [450, 133] width 54 height 16
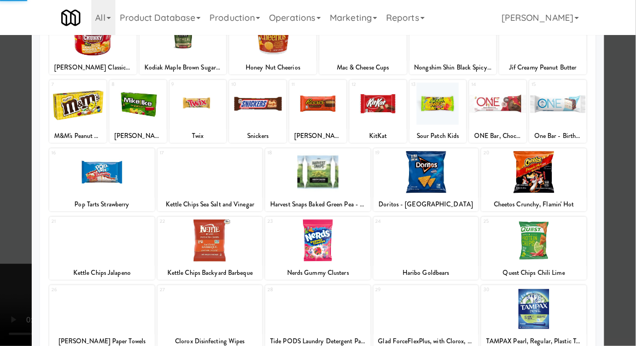
scroll to position [95, 0]
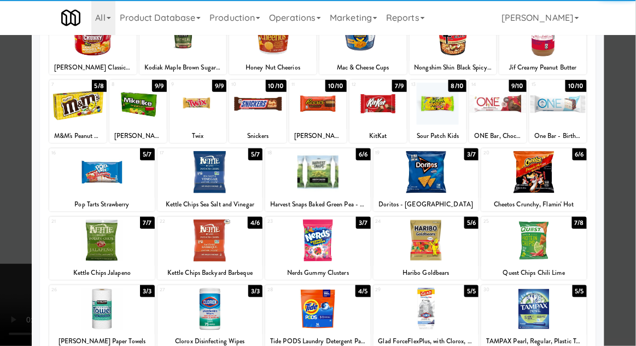
click at [532, 252] on div at bounding box center [534, 240] width 106 height 42
click at [629, 117] on div at bounding box center [318, 173] width 636 height 346
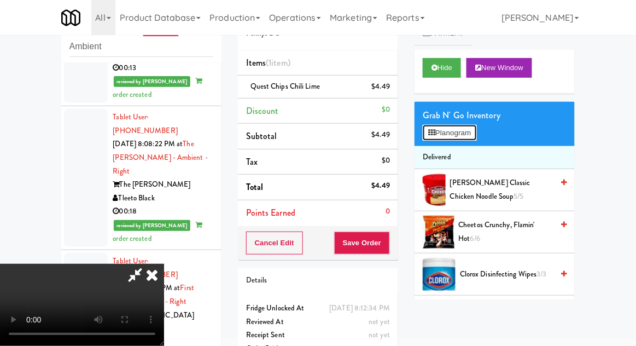
click at [477, 138] on button "Planogram" at bounding box center [450, 133] width 54 height 16
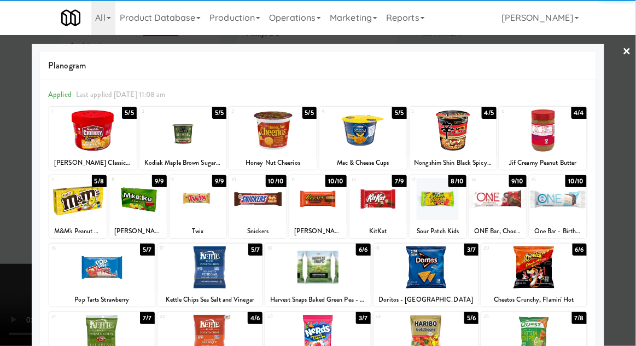
click at [497, 204] on div at bounding box center [497, 199] width 57 height 42
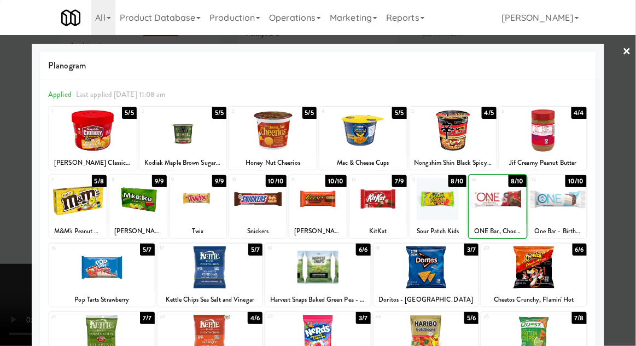
click at [635, 107] on div at bounding box center [318, 173] width 636 height 346
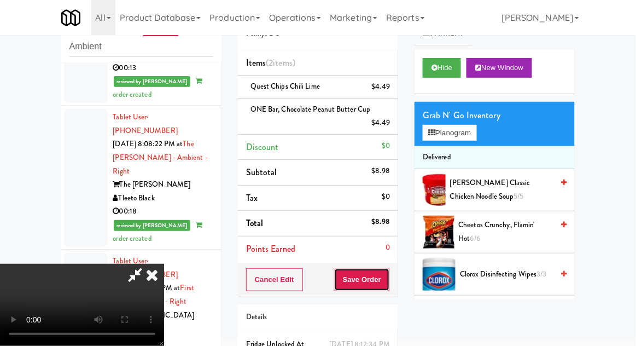
click at [388, 278] on button "Save Order" at bounding box center [362, 279] width 56 height 23
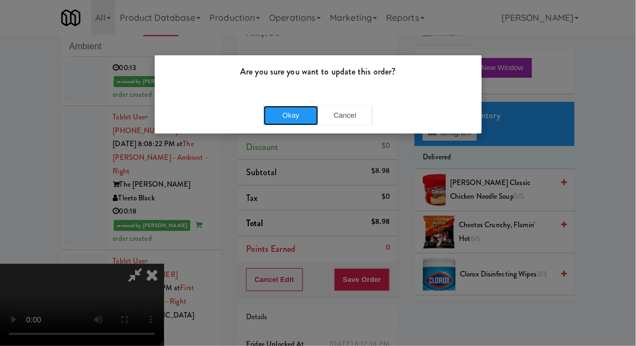
click at [305, 120] on button "Okay" at bounding box center [291, 116] width 55 height 20
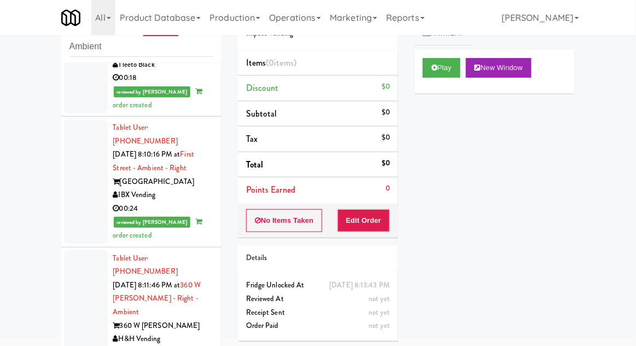
scroll to position [2912, 0]
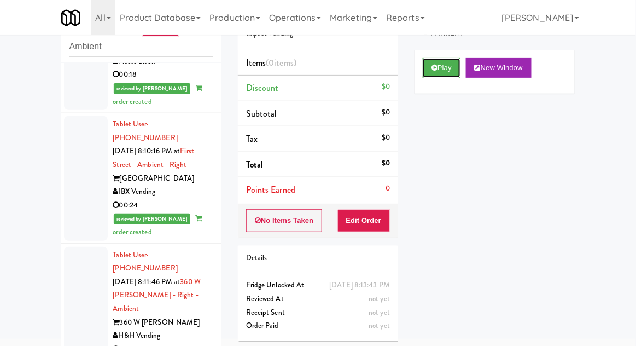
click at [433, 68] on icon at bounding box center [435, 67] width 6 height 7
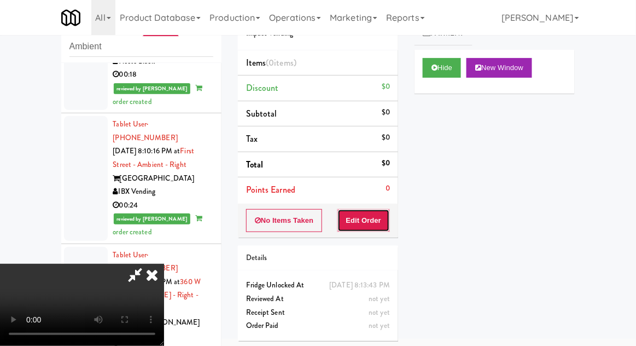
click at [368, 216] on button "Edit Order" at bounding box center [364, 220] width 53 height 23
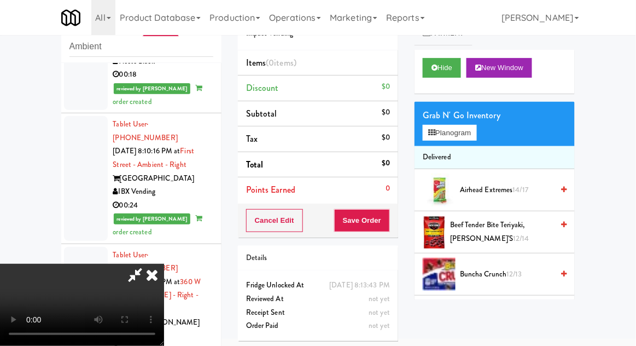
scroll to position [40, 0]
click at [486, 141] on div "Grab N' Go Inventory Planogram" at bounding box center [495, 124] width 160 height 44
click at [469, 138] on button "Planogram" at bounding box center [450, 133] width 54 height 16
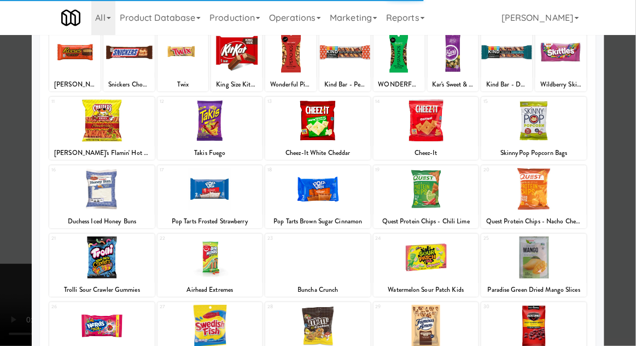
scroll to position [79, 0]
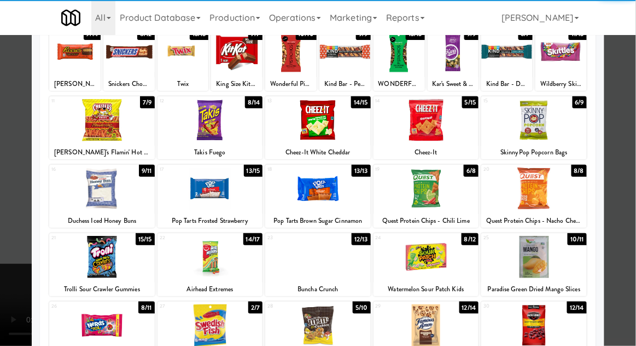
click at [429, 257] on div at bounding box center [427, 257] width 106 height 42
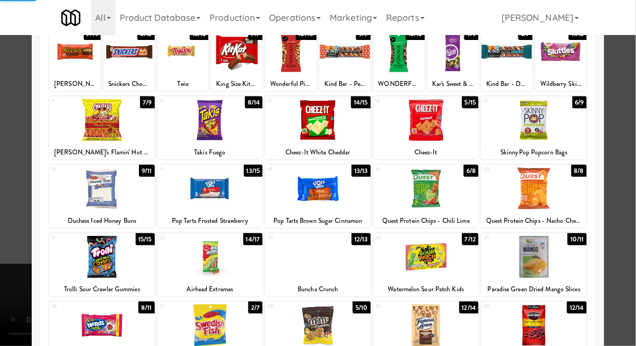
click at [625, 115] on div at bounding box center [318, 173] width 636 height 346
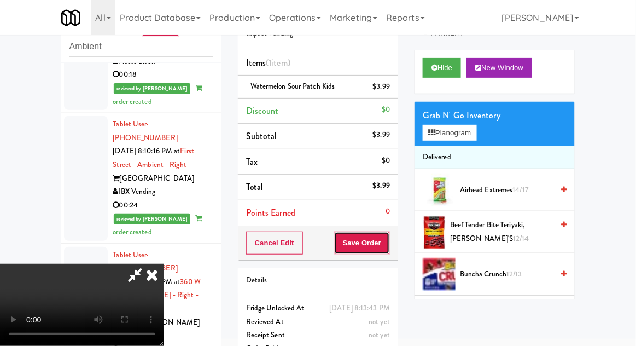
click at [388, 248] on button "Save Order" at bounding box center [362, 242] width 56 height 23
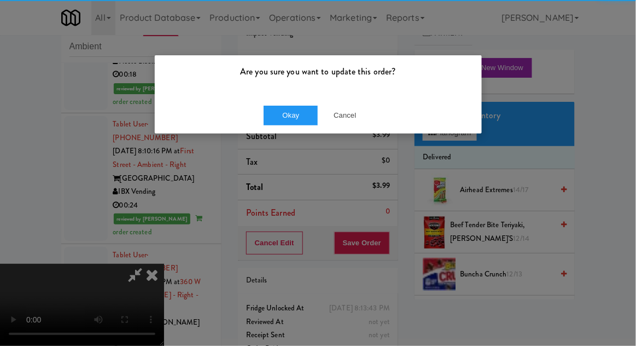
click at [294, 129] on div "Okay Cancel" at bounding box center [318, 115] width 327 height 37
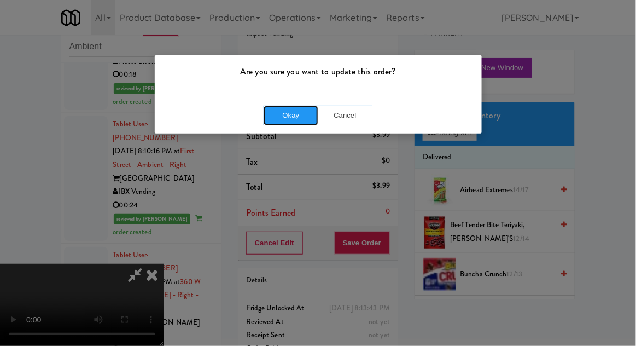
click at [287, 120] on button "Okay" at bounding box center [291, 116] width 55 height 20
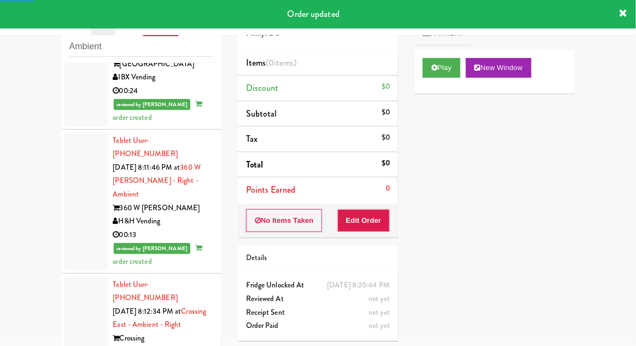
scroll to position [3029, 0]
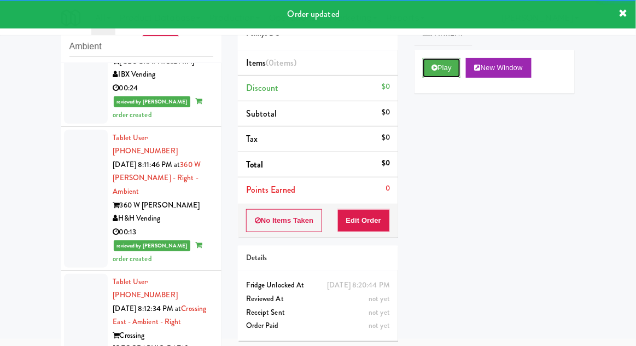
click at [437, 73] on button "Play" at bounding box center [442, 68] width 38 height 20
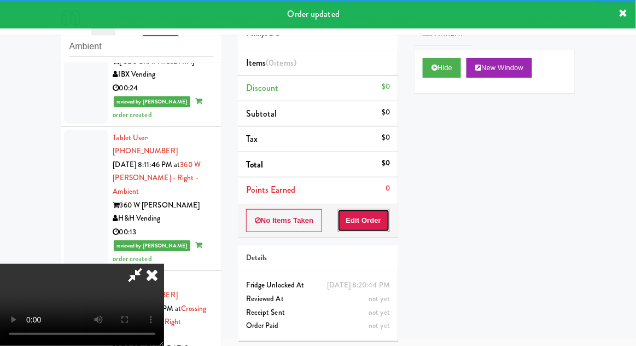
click at [369, 230] on button "Edit Order" at bounding box center [364, 220] width 53 height 23
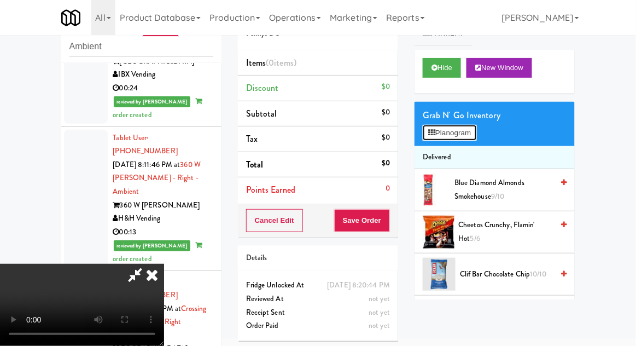
click at [466, 138] on button "Planogram" at bounding box center [450, 133] width 54 height 16
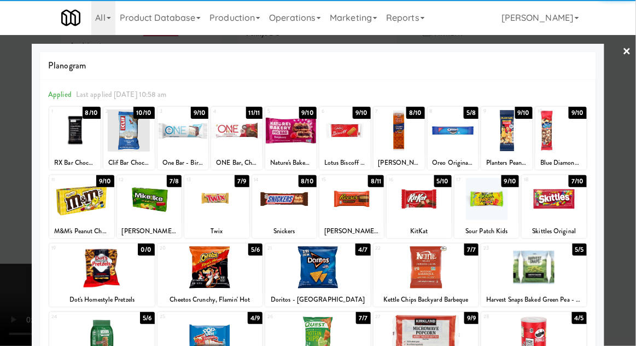
click at [278, 217] on div at bounding box center [284, 199] width 65 height 42
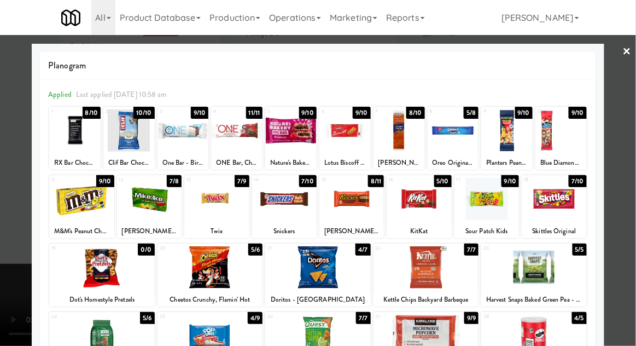
click at [633, 101] on div at bounding box center [318, 173] width 636 height 346
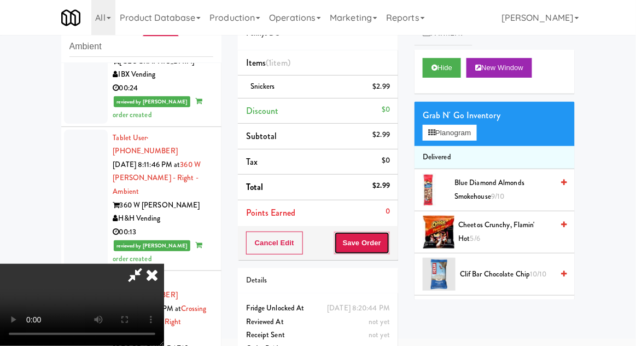
click at [382, 245] on button "Save Order" at bounding box center [362, 242] width 56 height 23
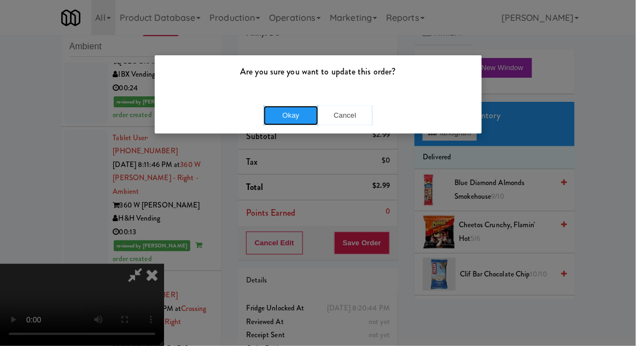
click at [281, 119] on button "Okay" at bounding box center [291, 116] width 55 height 20
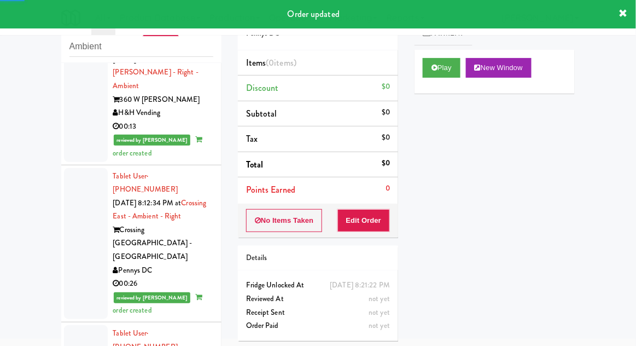
scroll to position [3137, 0]
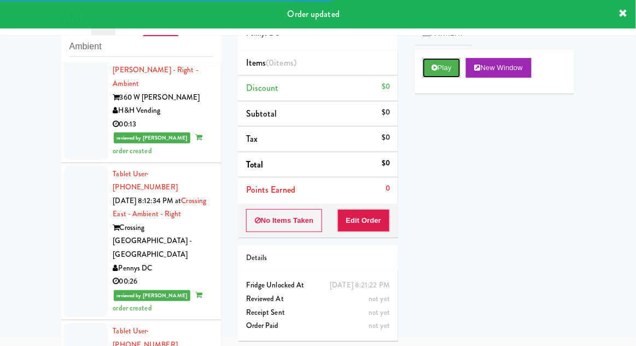
click at [431, 74] on button "Play" at bounding box center [442, 68] width 38 height 20
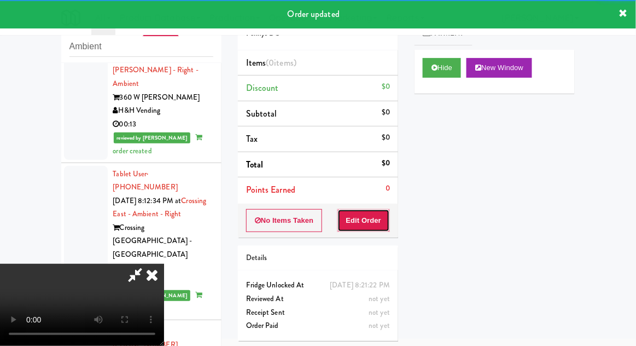
click at [367, 222] on button "Edit Order" at bounding box center [364, 220] width 53 height 23
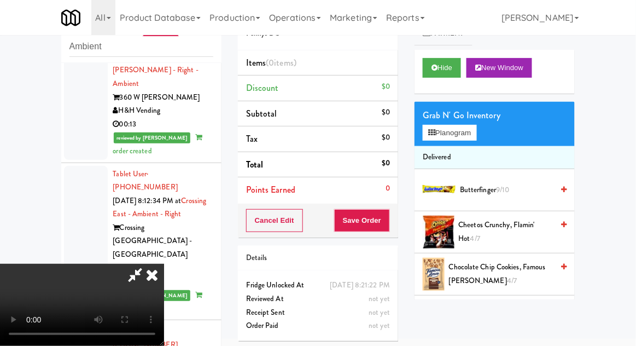
scroll to position [40, 0]
click at [469, 138] on button "Planogram" at bounding box center [450, 133] width 54 height 16
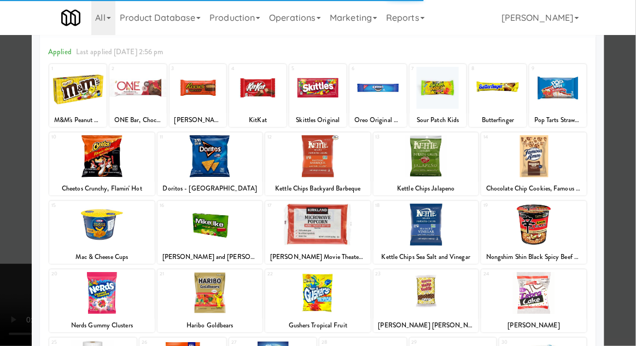
scroll to position [45, 0]
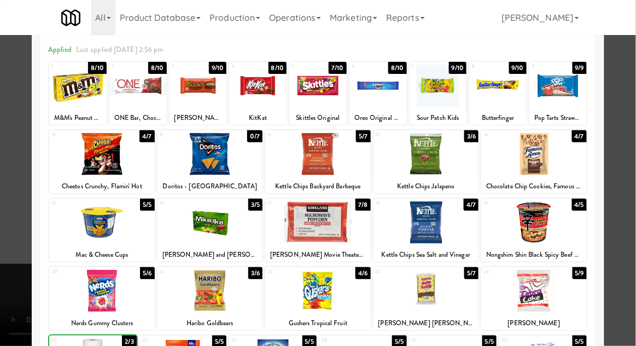
click at [631, 105] on div at bounding box center [318, 173] width 636 height 346
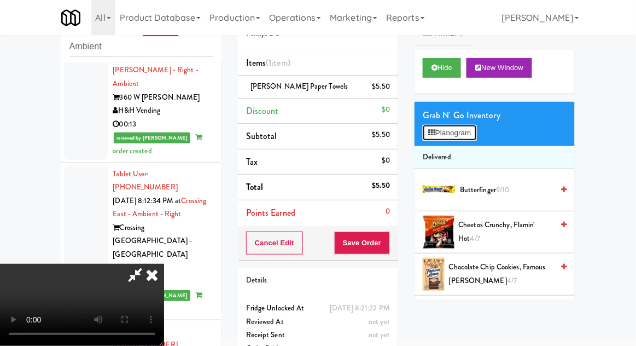
click at [474, 125] on button "Planogram" at bounding box center [450, 133] width 54 height 16
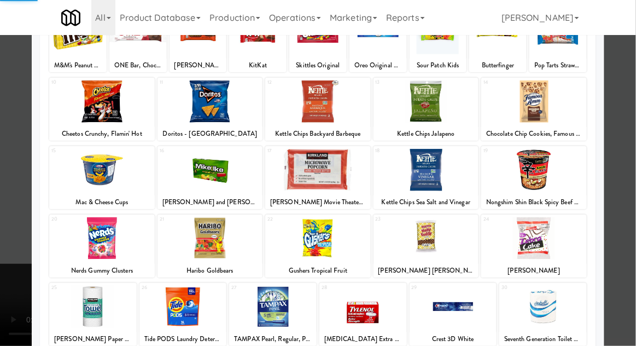
scroll to position [97, 0]
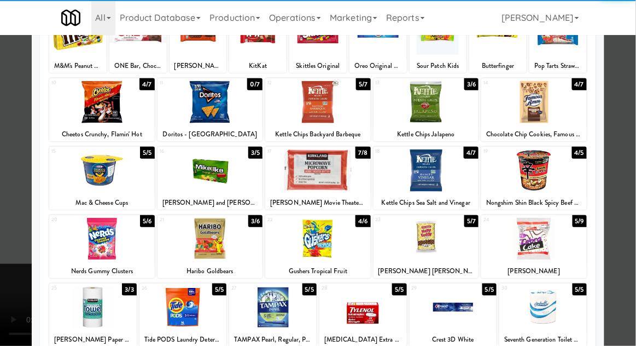
click at [418, 239] on div at bounding box center [427, 239] width 106 height 42
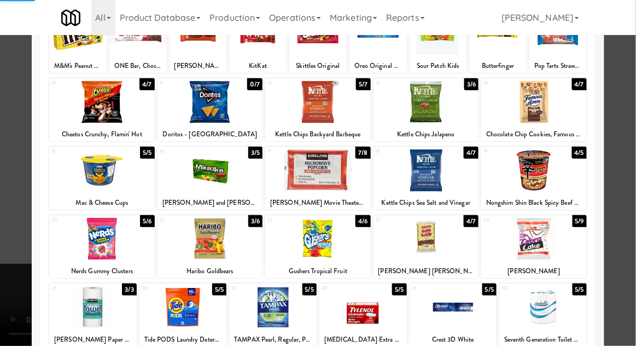
click at [632, 98] on div at bounding box center [318, 173] width 636 height 346
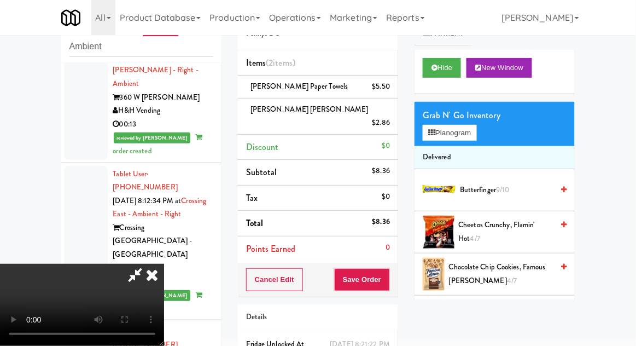
scroll to position [50, 0]
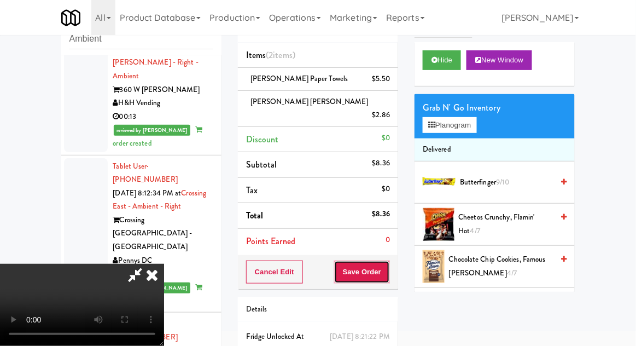
click at [388, 265] on button "Save Order" at bounding box center [362, 271] width 56 height 23
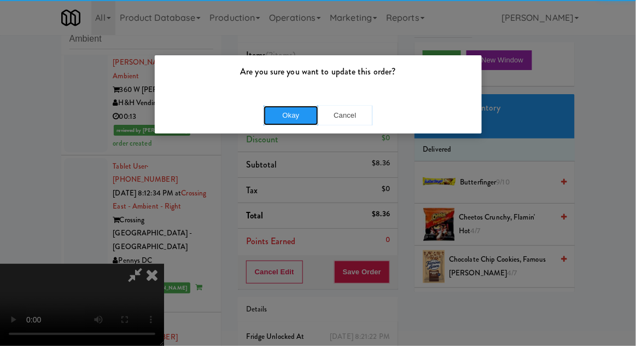
click at [289, 116] on button "Okay" at bounding box center [291, 116] width 55 height 20
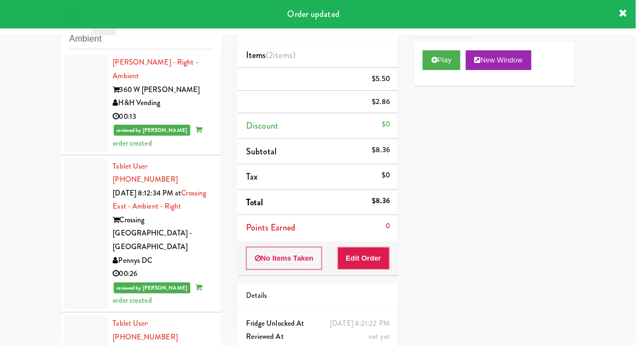
scroll to position [0, 0]
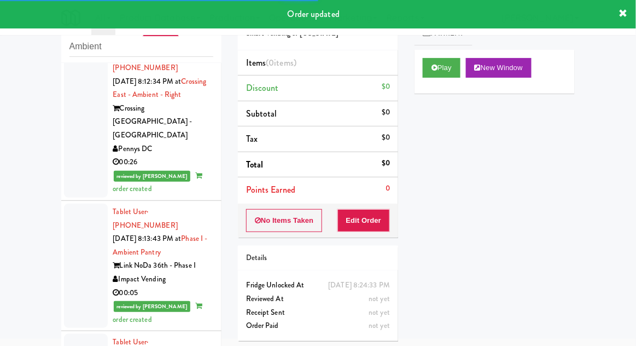
scroll to position [3258, 0]
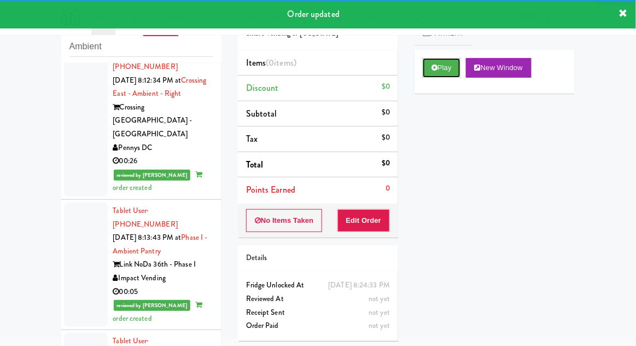
click at [434, 69] on icon at bounding box center [435, 67] width 6 height 7
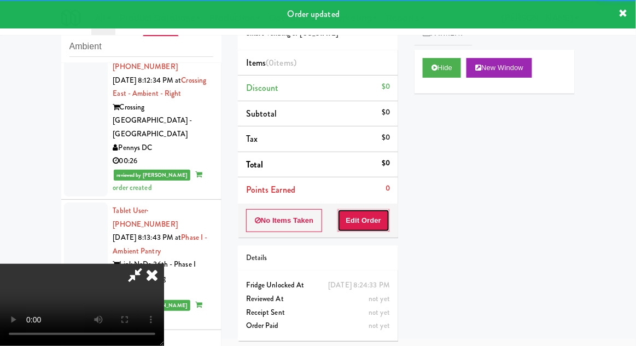
click at [369, 229] on button "Edit Order" at bounding box center [364, 220] width 53 height 23
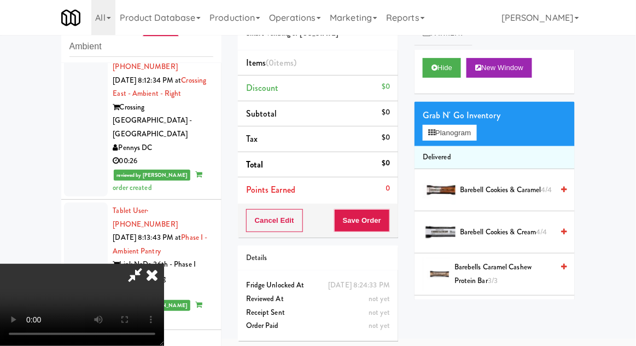
scroll to position [0, 0]
click at [477, 133] on button "Planogram" at bounding box center [450, 133] width 54 height 16
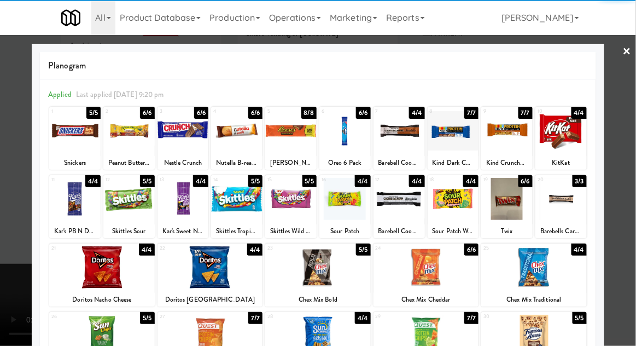
click at [97, 274] on div at bounding box center [102, 267] width 106 height 42
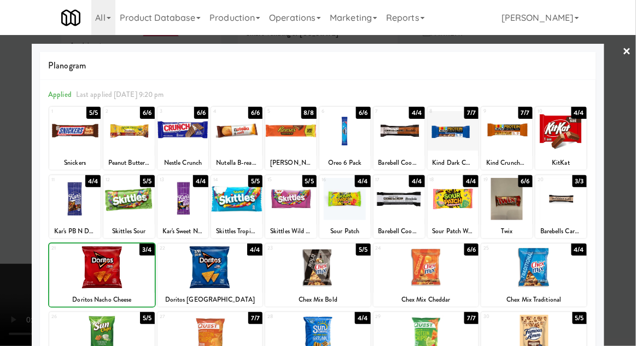
click at [635, 116] on div at bounding box center [318, 173] width 636 height 346
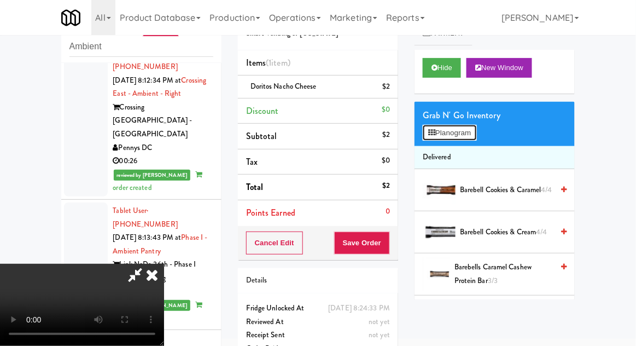
click at [471, 138] on button "Planogram" at bounding box center [450, 133] width 54 height 16
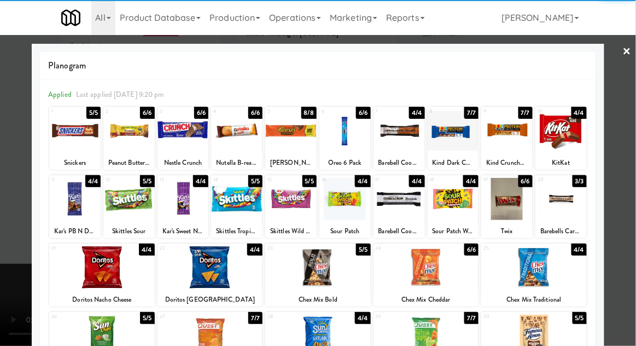
click at [130, 200] on div at bounding box center [128, 199] width 51 height 42
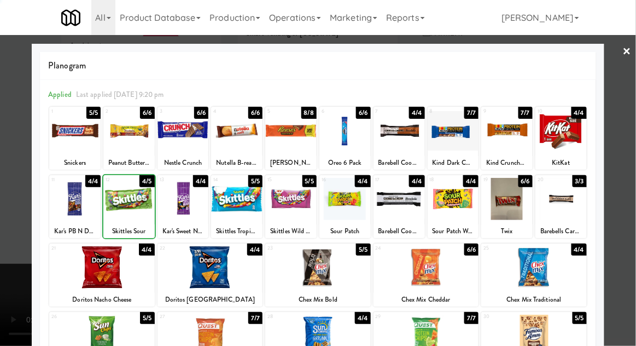
click at [635, 114] on div at bounding box center [318, 173] width 636 height 346
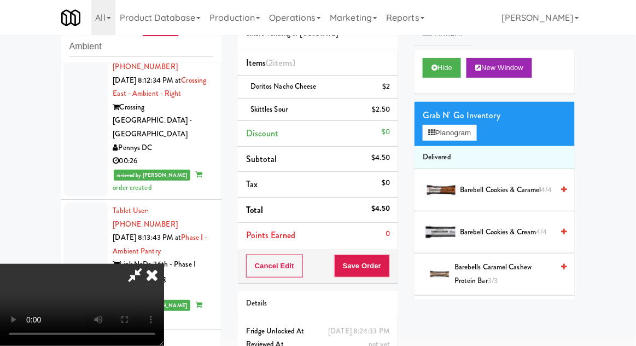
scroll to position [40, 0]
click at [382, 268] on button "Save Order" at bounding box center [362, 265] width 56 height 23
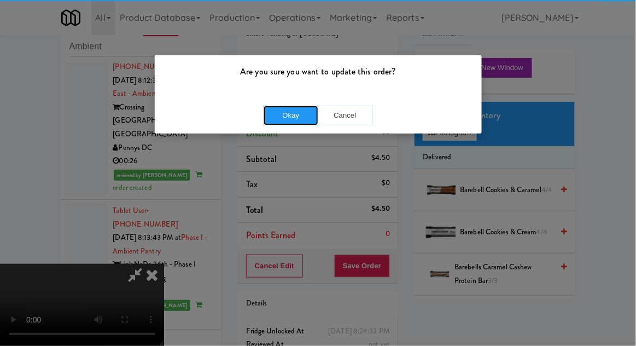
click at [292, 115] on button "Okay" at bounding box center [291, 116] width 55 height 20
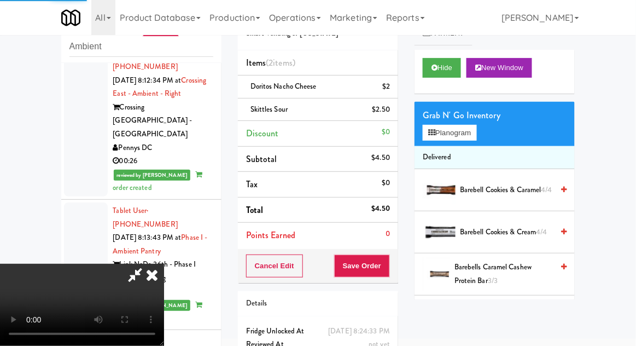
scroll to position [0, 0]
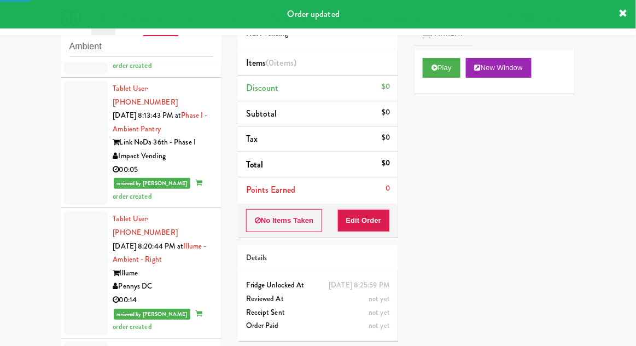
scroll to position [3382, 0]
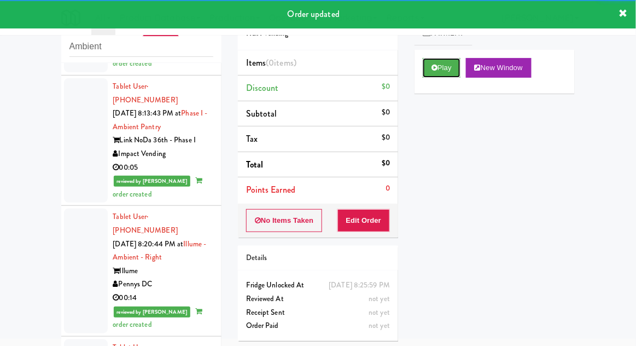
click at [437, 63] on button "Play" at bounding box center [442, 68] width 38 height 20
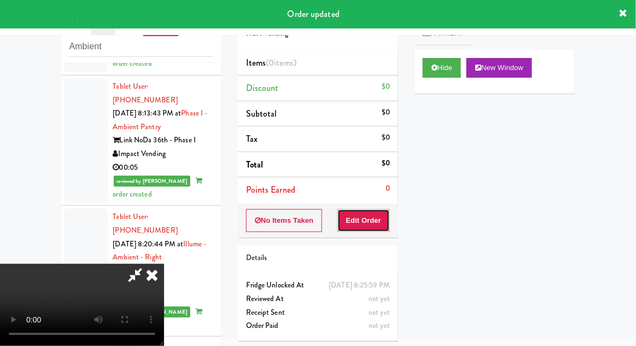
click at [379, 227] on button "Edit Order" at bounding box center [364, 220] width 53 height 23
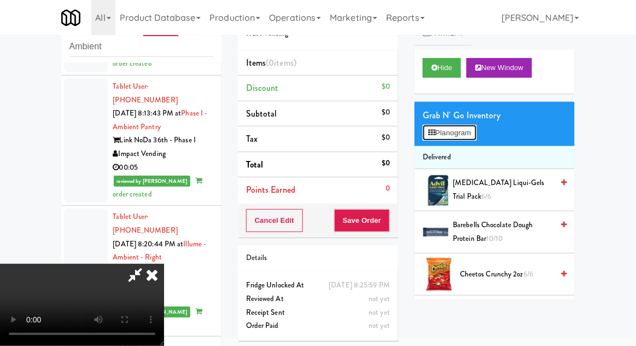
click at [477, 132] on button "Planogram" at bounding box center [450, 133] width 54 height 16
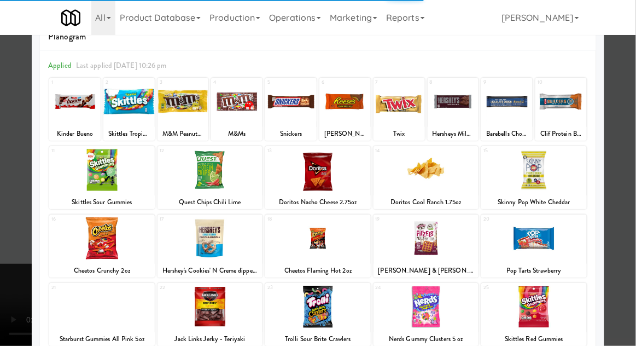
scroll to position [43, 0]
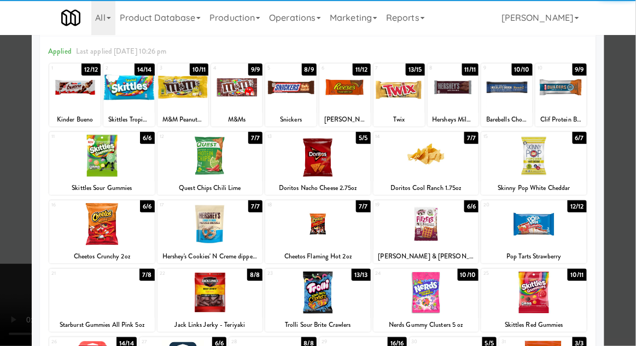
click at [310, 228] on div at bounding box center [318, 224] width 106 height 42
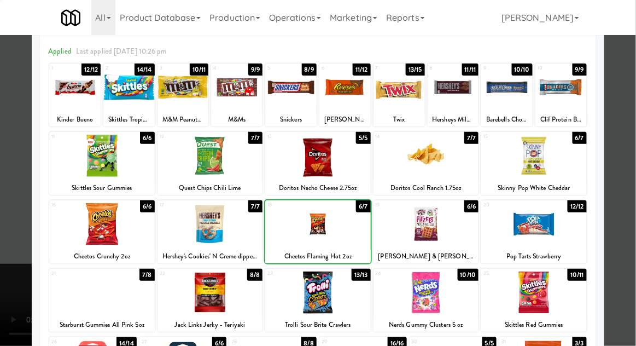
click at [632, 97] on div at bounding box center [318, 173] width 636 height 346
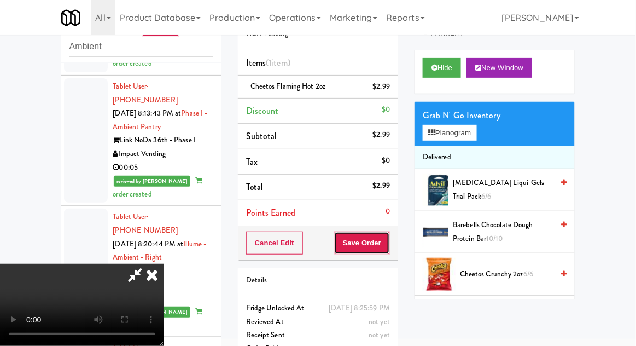
click at [386, 247] on button "Save Order" at bounding box center [362, 242] width 56 height 23
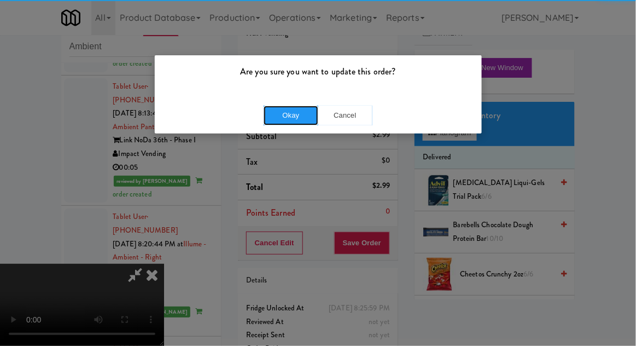
click at [287, 123] on button "Okay" at bounding box center [291, 116] width 55 height 20
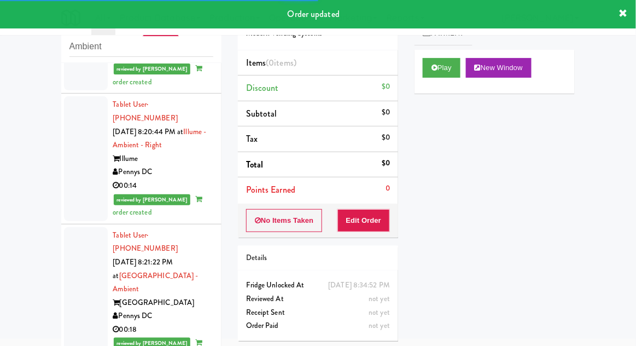
scroll to position [3494, 0]
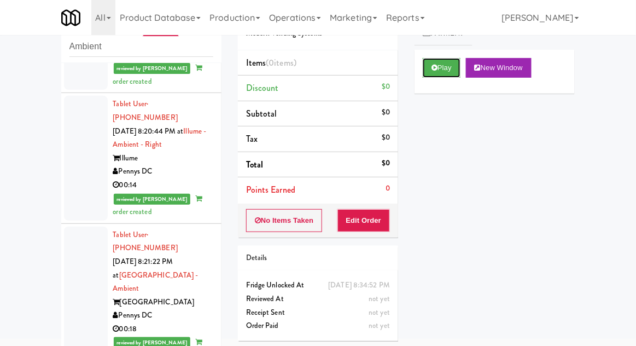
click at [437, 62] on button "Play" at bounding box center [442, 68] width 38 height 20
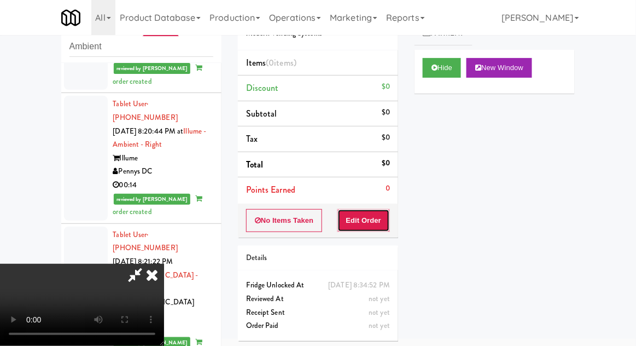
click at [373, 216] on button "Edit Order" at bounding box center [364, 220] width 53 height 23
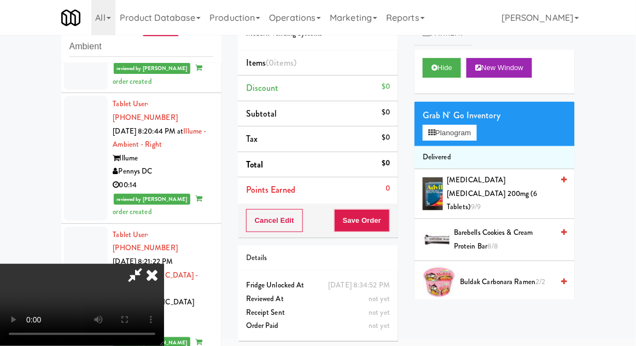
scroll to position [40, 0]
click at [472, 131] on button "Planogram" at bounding box center [450, 133] width 54 height 16
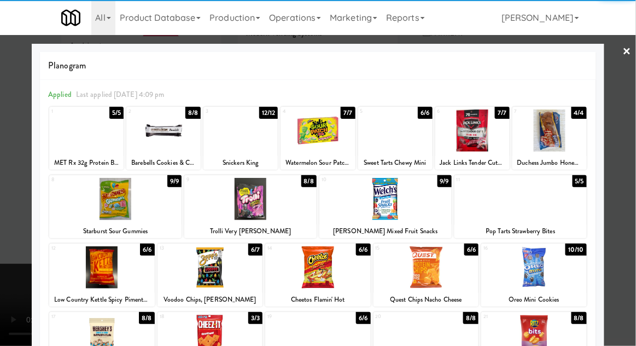
click at [482, 131] on div at bounding box center [473, 130] width 74 height 42
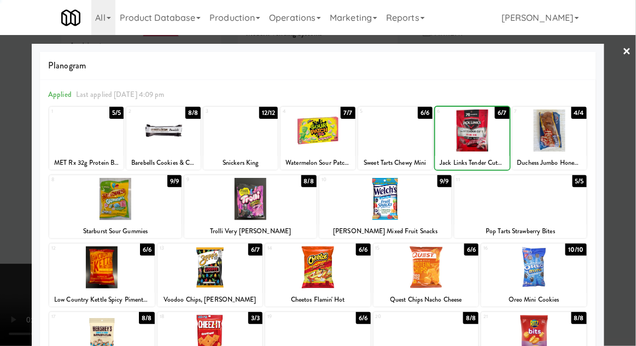
click at [635, 94] on div at bounding box center [318, 173] width 636 height 346
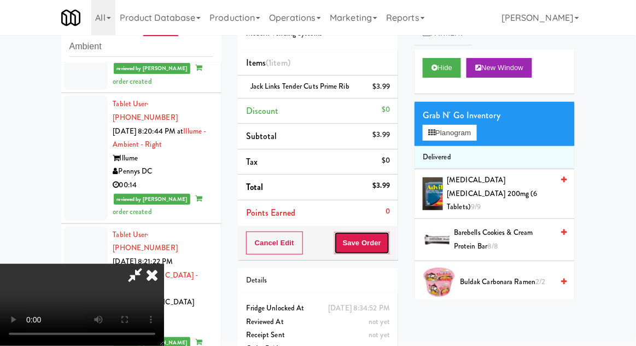
click at [388, 239] on button "Save Order" at bounding box center [362, 242] width 56 height 23
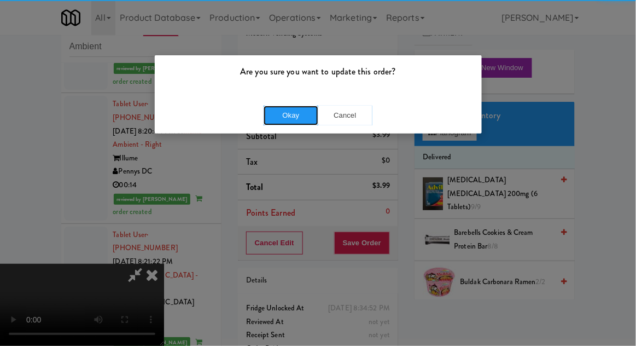
click at [288, 115] on button "Okay" at bounding box center [291, 116] width 55 height 20
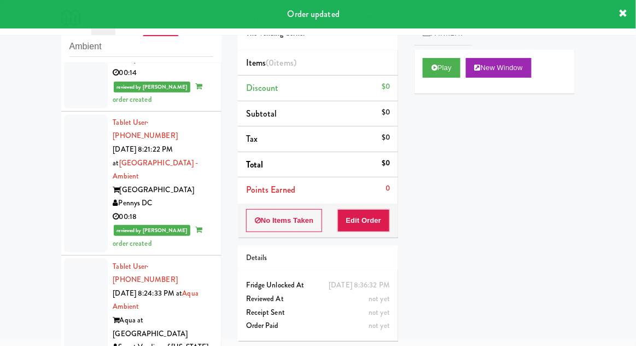
scroll to position [3612, 0]
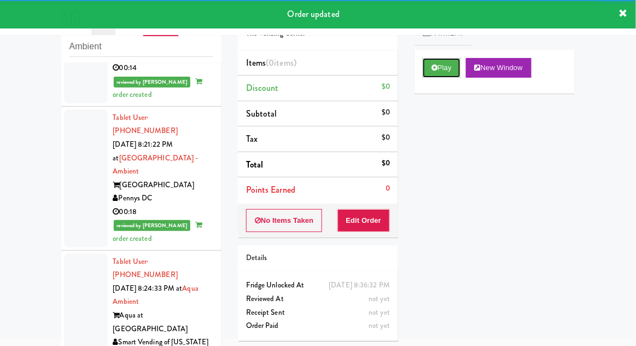
click at [427, 68] on button "Play" at bounding box center [442, 68] width 38 height 20
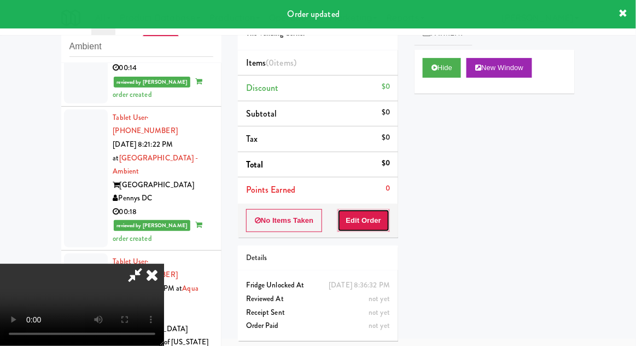
click at [364, 215] on button "Edit Order" at bounding box center [364, 220] width 53 height 23
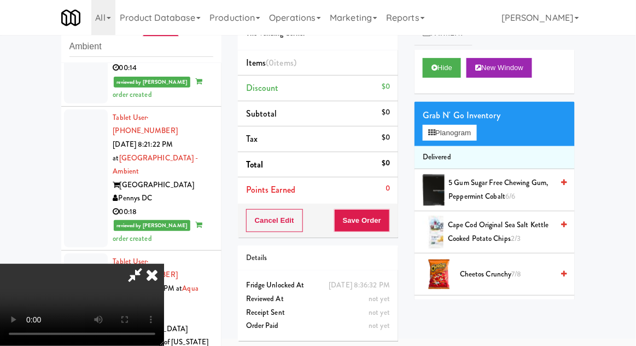
click at [488, 131] on div "Grab N' Go Inventory Planogram" at bounding box center [495, 124] width 160 height 44
click at [477, 135] on button "Planogram" at bounding box center [450, 133] width 54 height 16
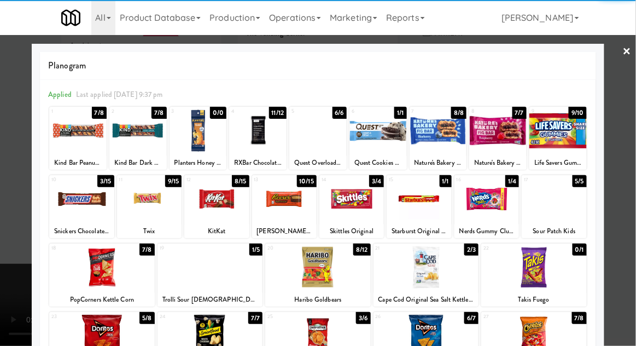
click at [322, 265] on div at bounding box center [318, 267] width 106 height 42
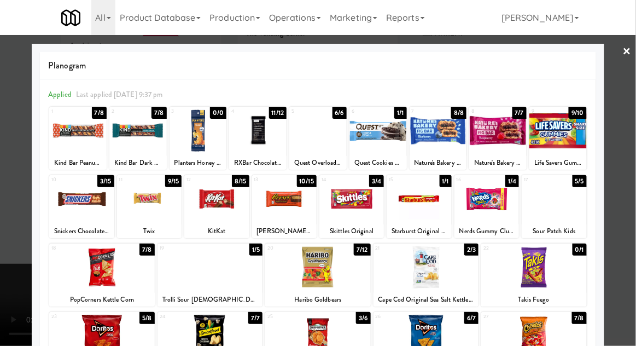
click at [632, 123] on div at bounding box center [318, 173] width 636 height 346
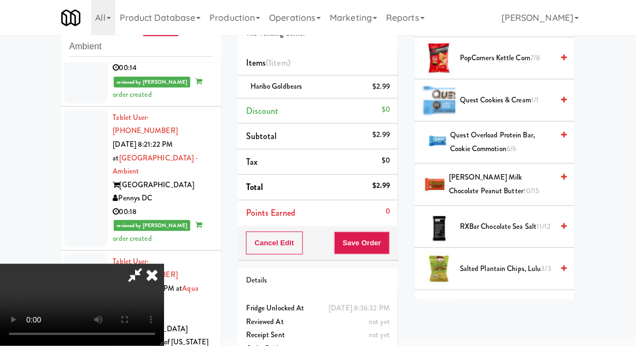
scroll to position [849, 0]
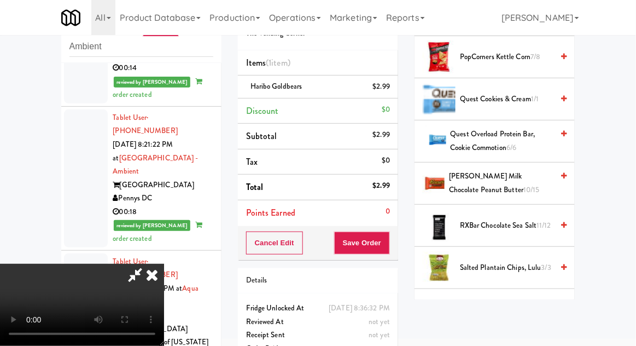
click at [518, 179] on span "[PERSON_NAME] Milk Chocolate Peanut Butter 10/15" at bounding box center [501, 183] width 104 height 27
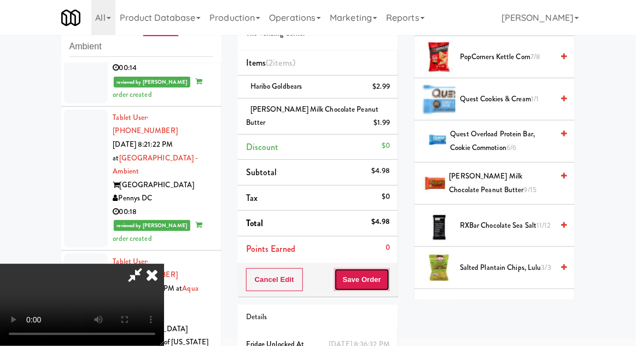
click at [386, 276] on button "Save Order" at bounding box center [362, 279] width 56 height 23
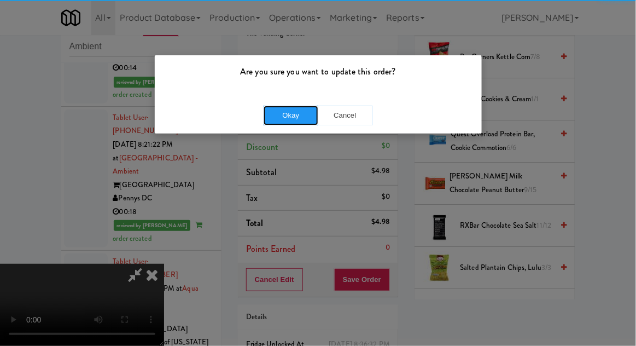
click at [281, 123] on button "Okay" at bounding box center [291, 116] width 55 height 20
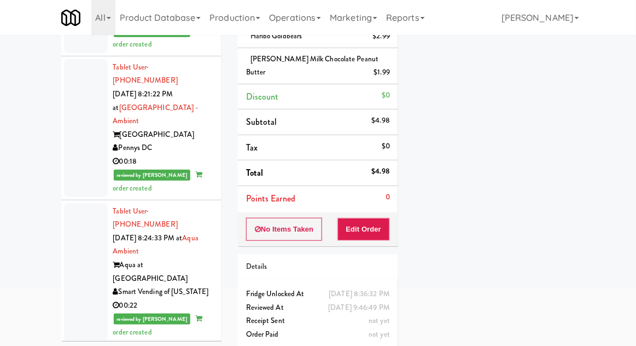
scroll to position [95, 0]
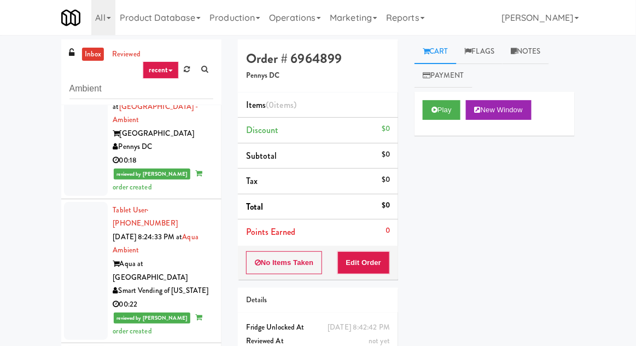
click at [433, 125] on div "Play New Window" at bounding box center [495, 114] width 160 height 44
click at [375, 267] on button "Edit Order" at bounding box center [364, 262] width 53 height 23
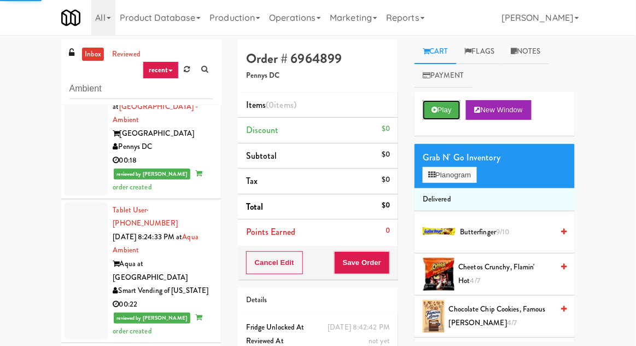
click at [441, 106] on button "Play" at bounding box center [442, 110] width 38 height 20
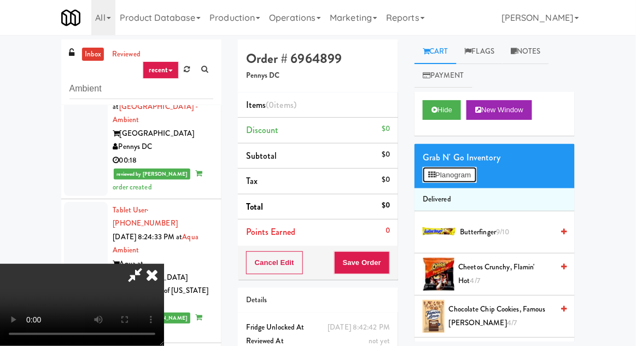
click at [451, 177] on button "Planogram" at bounding box center [450, 175] width 54 height 16
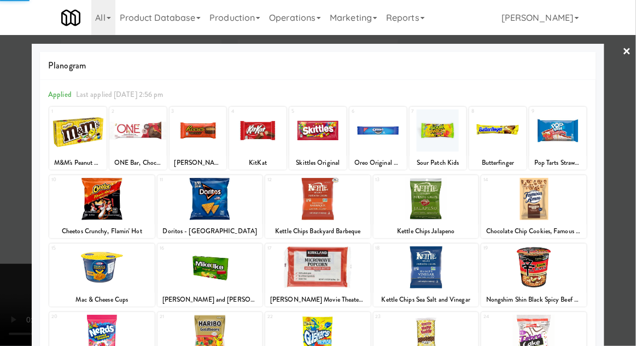
click at [92, 201] on div at bounding box center [102, 199] width 106 height 42
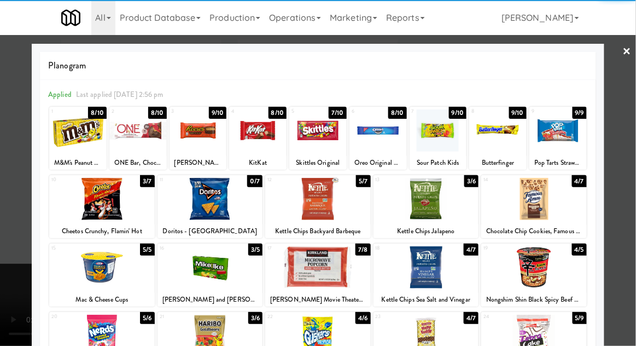
click at [13, 164] on div at bounding box center [318, 173] width 636 height 346
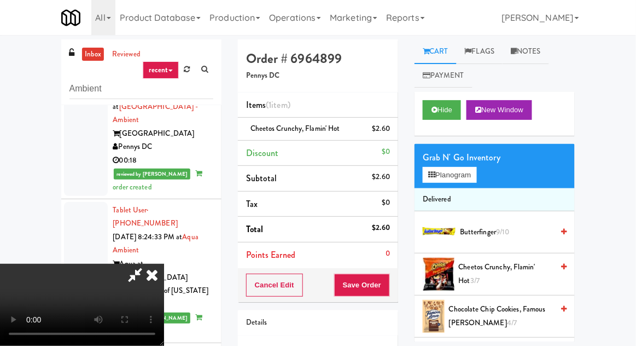
scroll to position [40, 0]
click at [456, 172] on button "Planogram" at bounding box center [450, 175] width 54 height 16
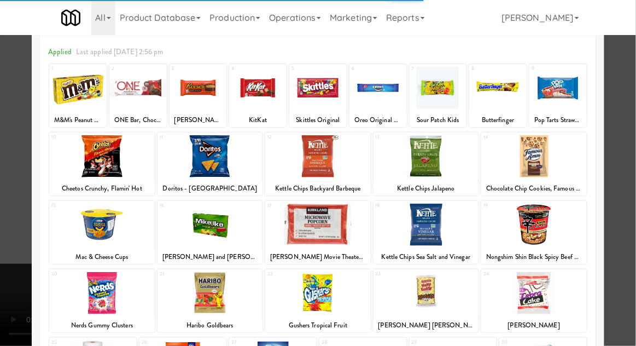
scroll to position [43, 0]
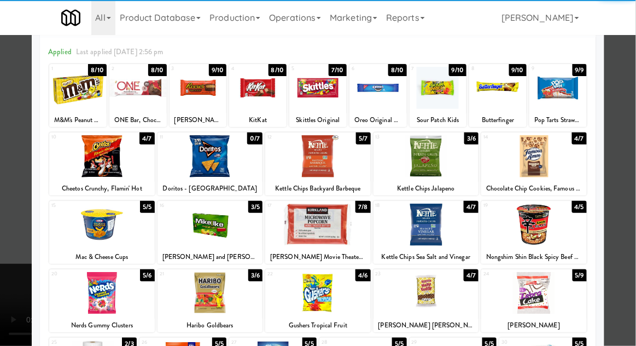
click at [452, 297] on div at bounding box center [427, 293] width 106 height 42
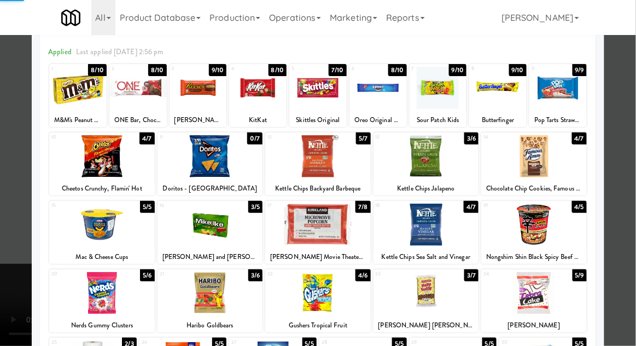
click at [633, 235] on div at bounding box center [318, 173] width 636 height 346
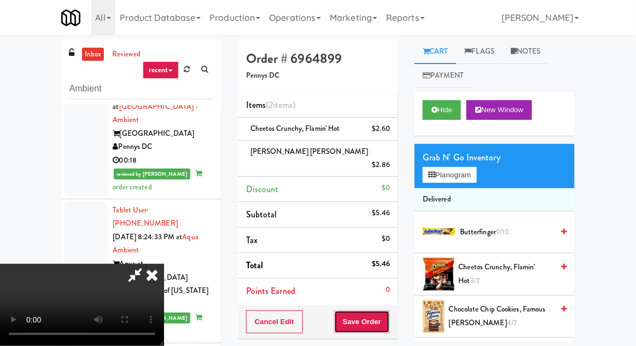
click at [388, 310] on button "Save Order" at bounding box center [362, 321] width 56 height 23
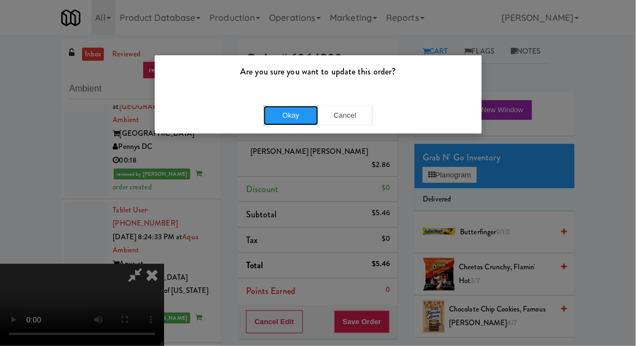
click at [278, 121] on button "Okay" at bounding box center [291, 116] width 55 height 20
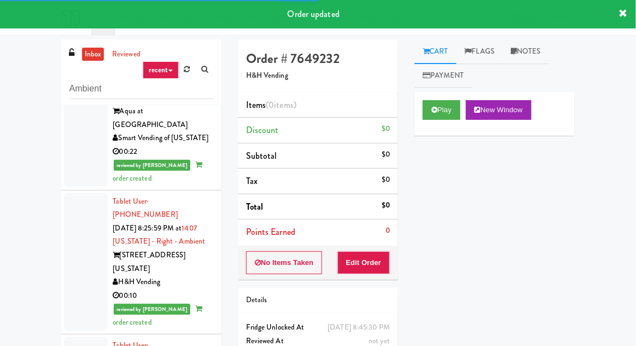
scroll to position [42, 0]
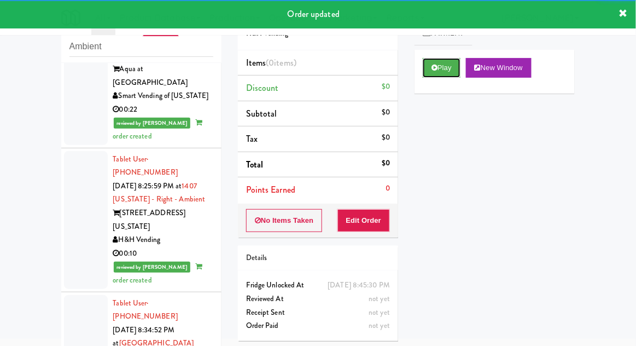
click at [438, 66] on icon at bounding box center [435, 67] width 6 height 7
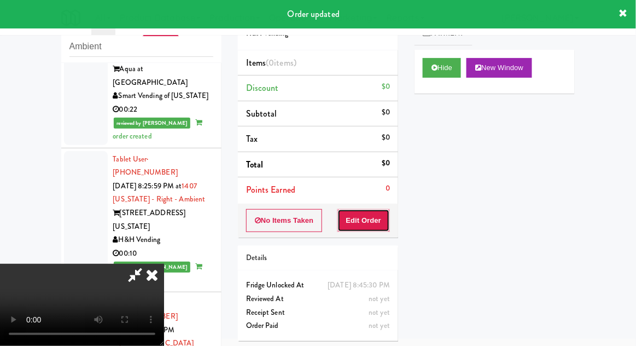
click at [355, 209] on button "Edit Order" at bounding box center [364, 220] width 53 height 23
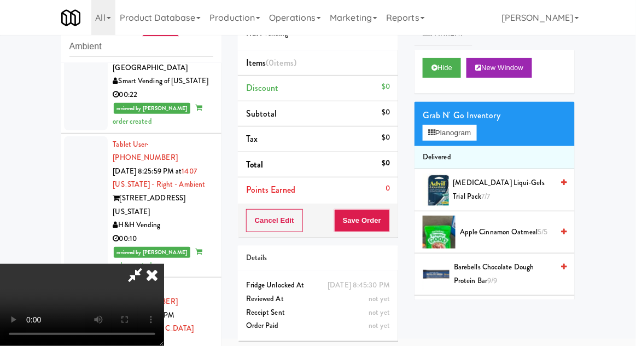
scroll to position [3877, 0]
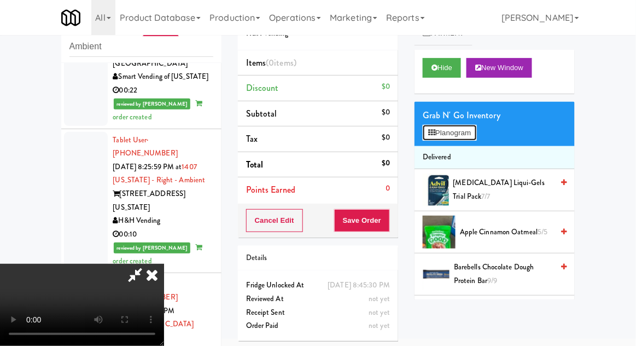
click at [471, 136] on button "Planogram" at bounding box center [450, 133] width 54 height 16
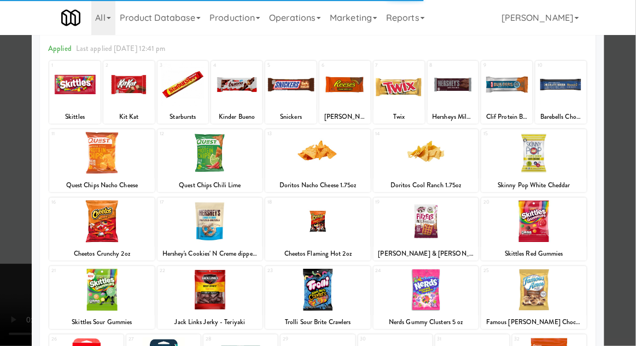
scroll to position [80, 0]
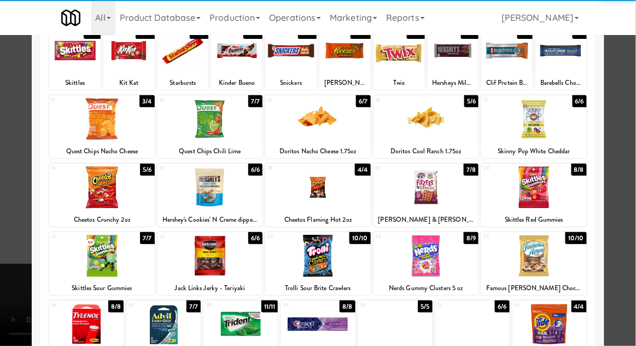
click at [456, 265] on div at bounding box center [427, 256] width 106 height 42
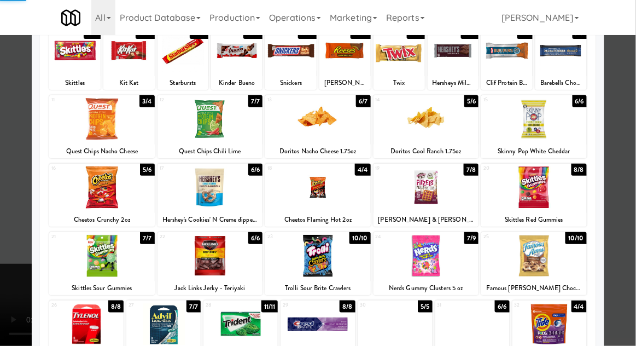
click at [13, 217] on div at bounding box center [318, 173] width 636 height 346
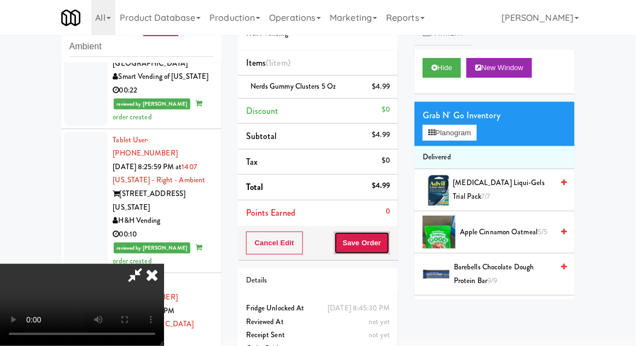
click at [387, 237] on button "Save Order" at bounding box center [362, 242] width 56 height 23
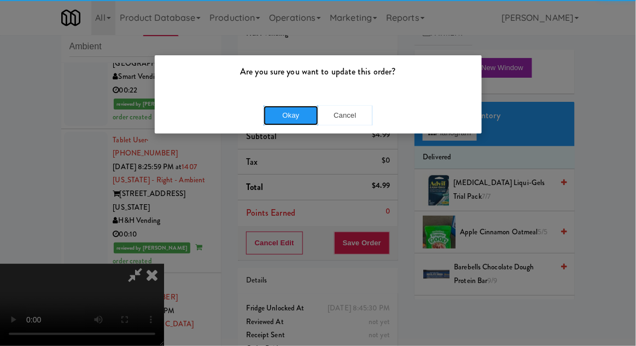
click at [301, 117] on button "Okay" at bounding box center [291, 116] width 55 height 20
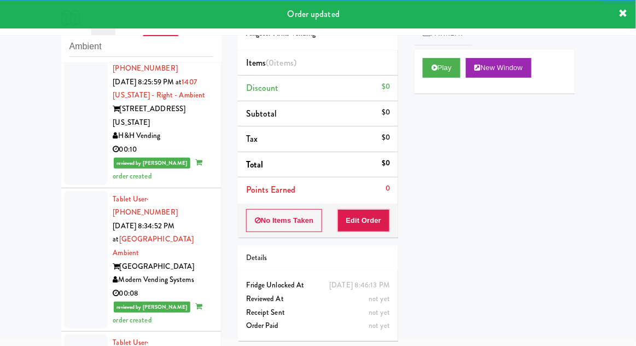
scroll to position [3965, 0]
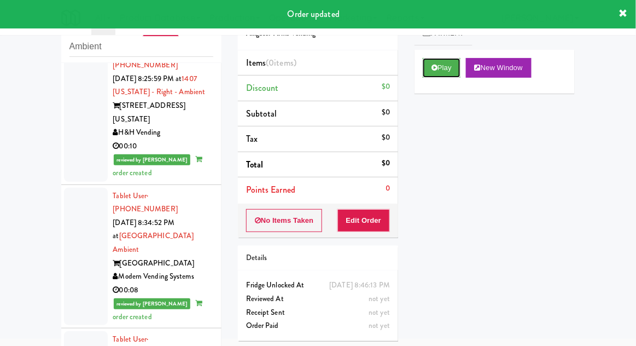
click at [428, 71] on button "Play" at bounding box center [442, 68] width 38 height 20
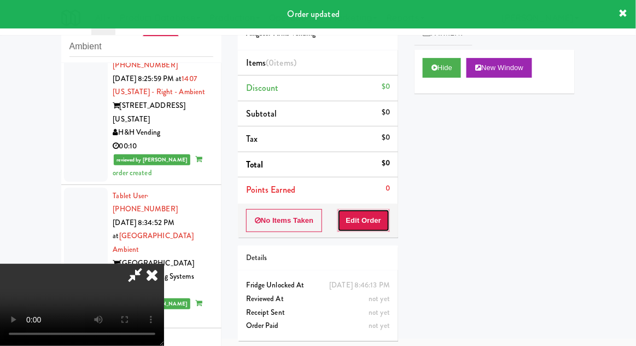
click at [354, 230] on button "Edit Order" at bounding box center [364, 220] width 53 height 23
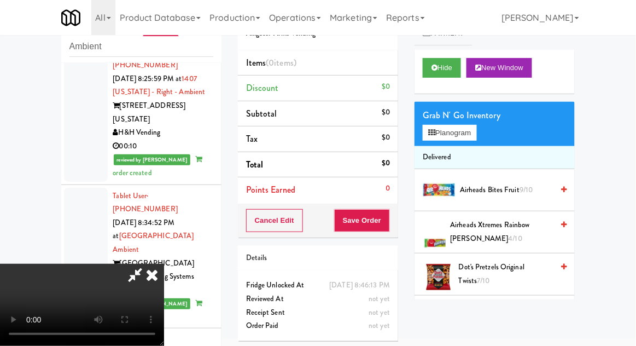
scroll to position [40, 0]
click at [466, 126] on button "Planogram" at bounding box center [450, 133] width 54 height 16
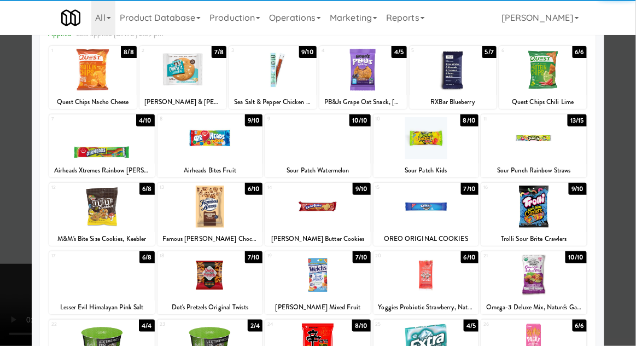
scroll to position [71, 0]
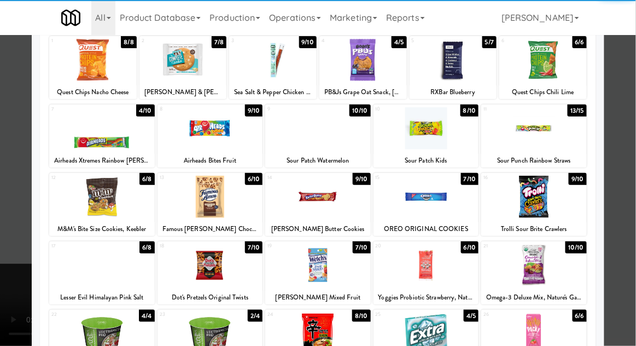
click at [101, 192] on div at bounding box center [102, 197] width 106 height 42
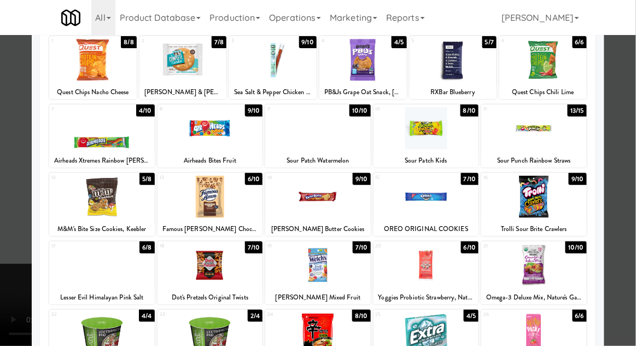
click at [635, 182] on div at bounding box center [318, 173] width 636 height 346
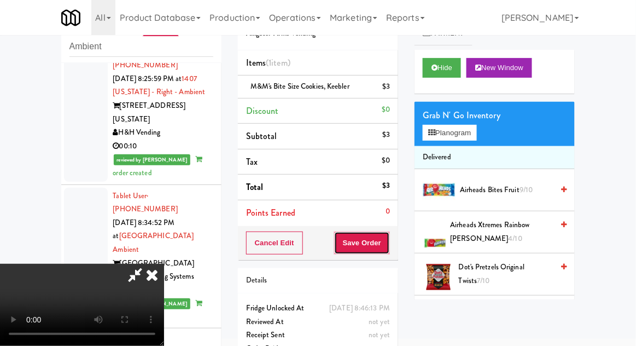
click at [388, 252] on button "Save Order" at bounding box center [362, 242] width 56 height 23
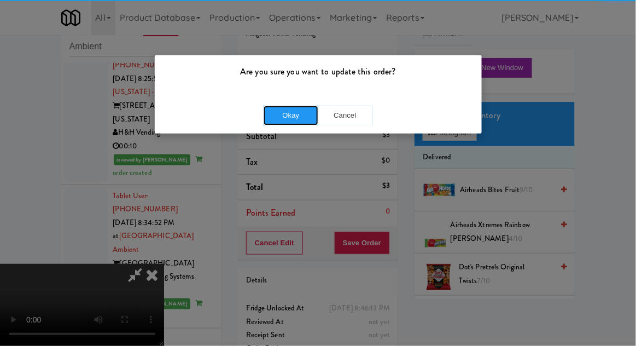
click at [290, 108] on button "Okay" at bounding box center [291, 116] width 55 height 20
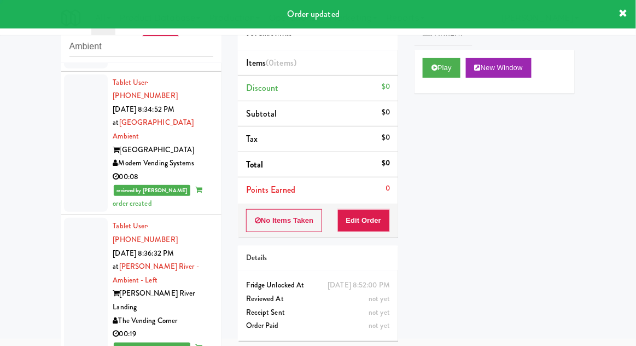
scroll to position [4085, 0]
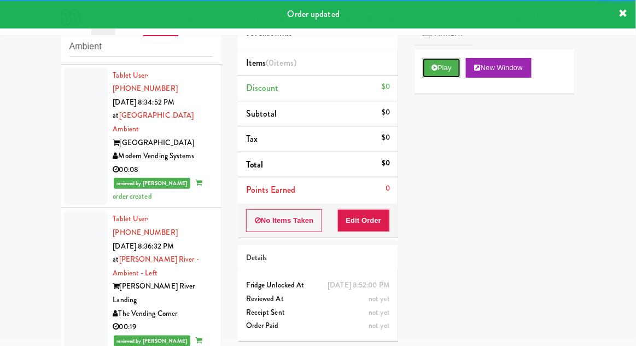
click at [429, 75] on button "Play" at bounding box center [442, 68] width 38 height 20
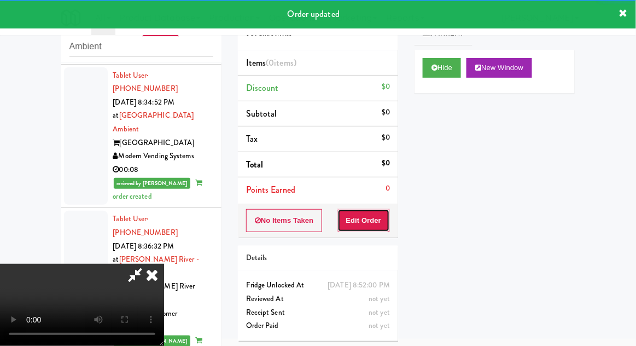
click at [356, 221] on button "Edit Order" at bounding box center [364, 220] width 53 height 23
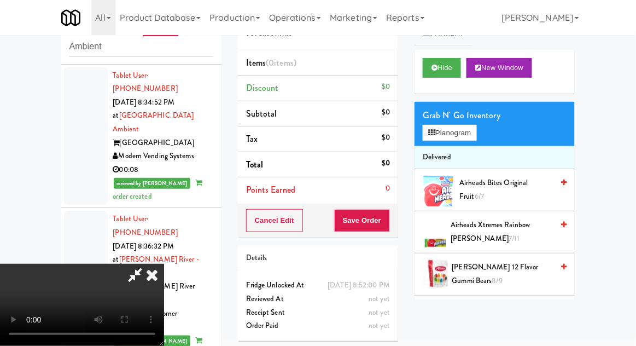
scroll to position [0, 0]
click at [469, 127] on button "Planogram" at bounding box center [450, 133] width 54 height 16
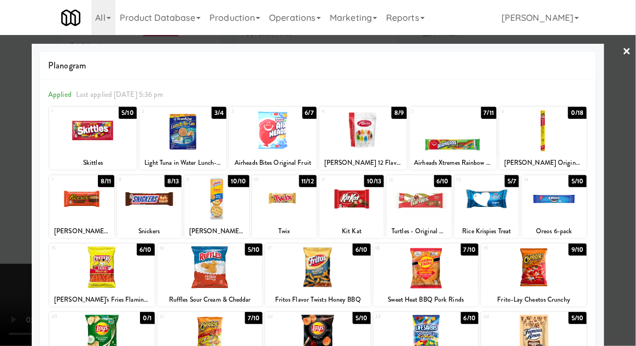
click at [461, 140] on div at bounding box center [454, 130] width 88 height 42
click at [619, 126] on div at bounding box center [318, 173] width 636 height 346
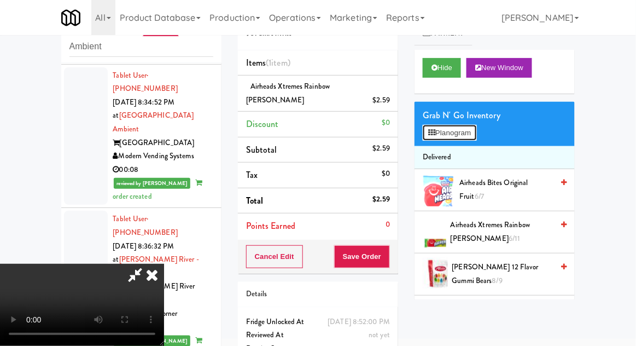
click at [477, 129] on button "Planogram" at bounding box center [450, 133] width 54 height 16
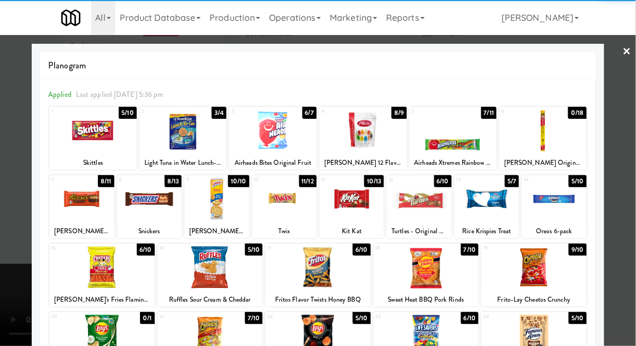
click at [91, 133] on div at bounding box center [93, 130] width 88 height 42
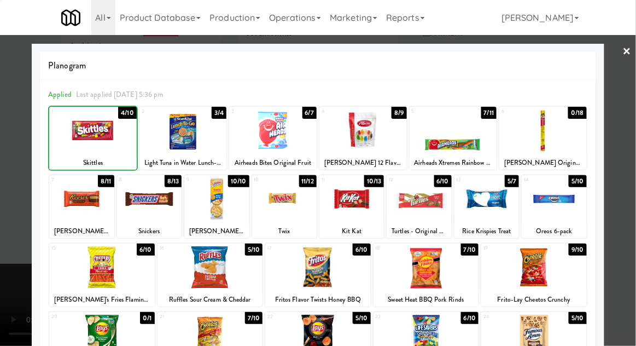
click at [634, 188] on div at bounding box center [318, 173] width 636 height 346
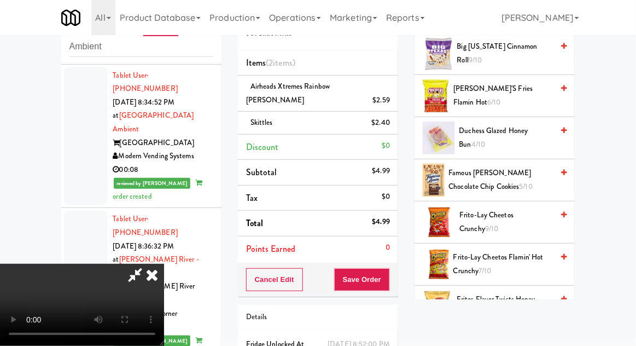
scroll to position [262, 0]
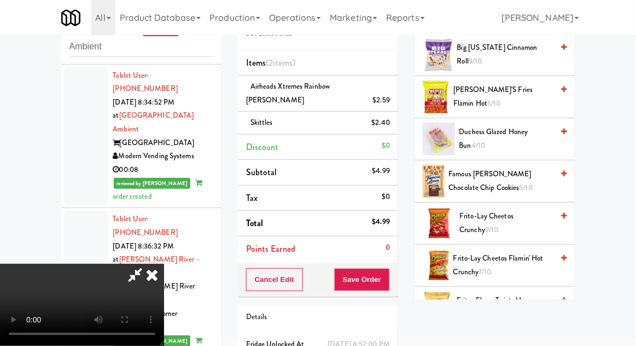
click at [507, 259] on span "Frito-Lay Cheetos Flamin' Hot Crunchy 7/10" at bounding box center [504, 265] width 100 height 27
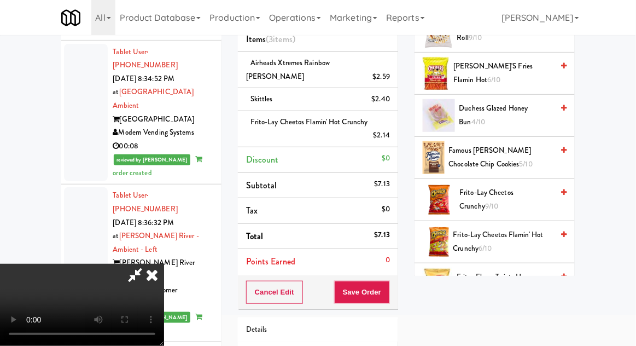
scroll to position [86, 0]
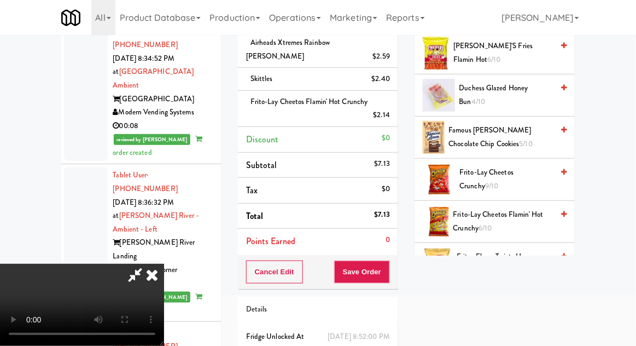
click at [397, 255] on div "Cancel Edit Save Order" at bounding box center [318, 272] width 160 height 34
click at [386, 260] on button "Save Order" at bounding box center [362, 271] width 56 height 23
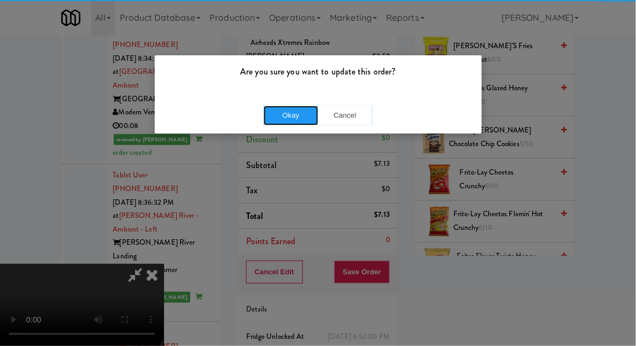
click at [283, 122] on button "Okay" at bounding box center [291, 116] width 55 height 20
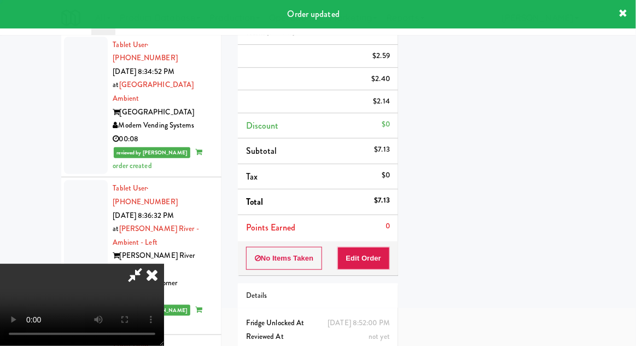
scroll to position [0, 0]
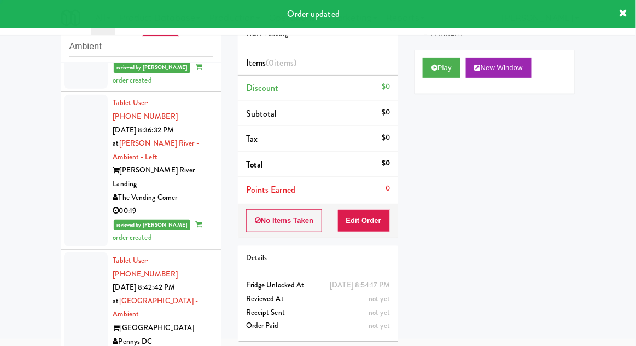
scroll to position [4202, 0]
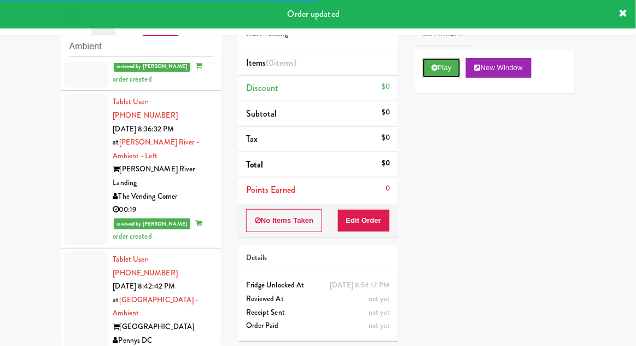
click at [429, 60] on button "Play" at bounding box center [442, 68] width 38 height 20
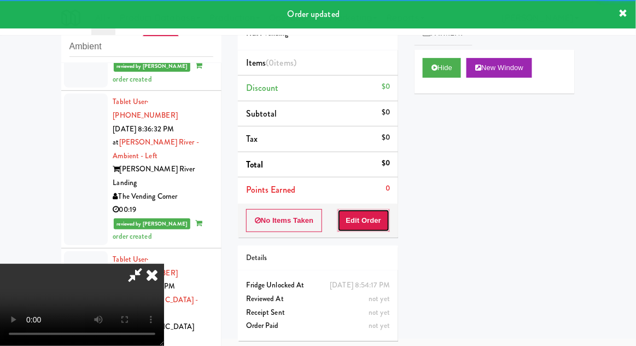
click at [358, 222] on button "Edit Order" at bounding box center [364, 220] width 53 height 23
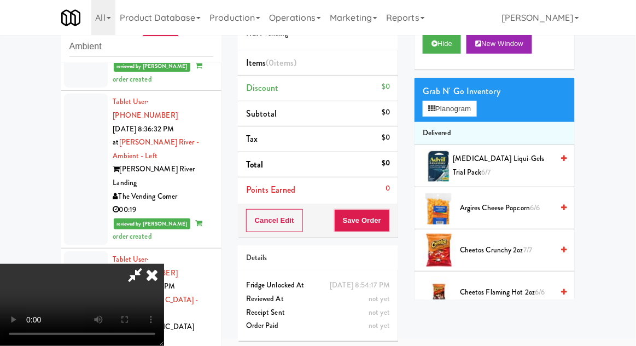
scroll to position [22, 0]
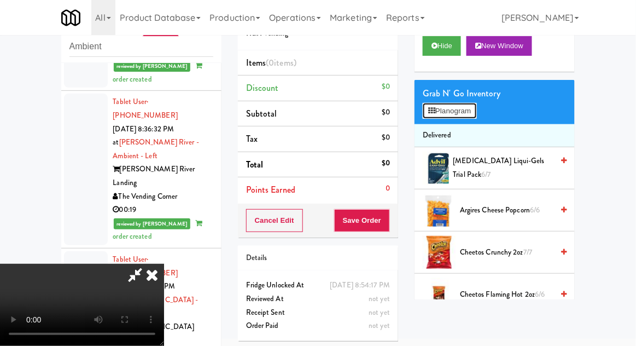
click at [471, 108] on button "Planogram" at bounding box center [450, 111] width 54 height 16
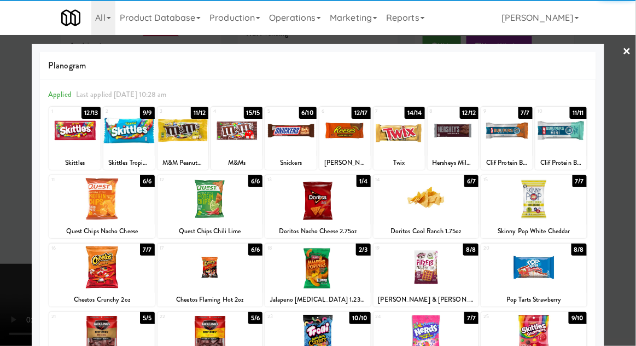
click at [294, 128] on div at bounding box center [290, 130] width 51 height 42
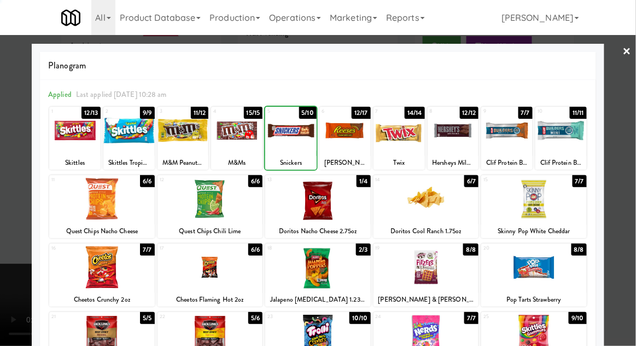
click at [629, 199] on div at bounding box center [318, 173] width 636 height 346
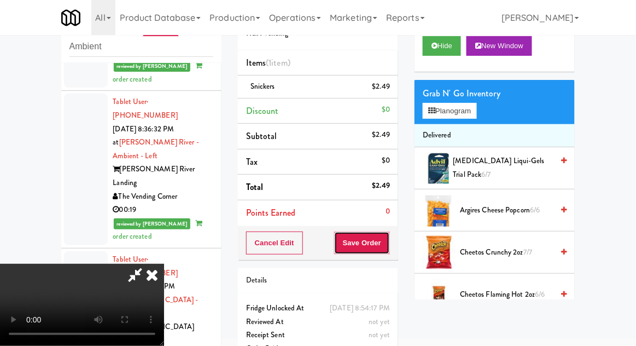
click at [389, 246] on button "Save Order" at bounding box center [362, 242] width 56 height 23
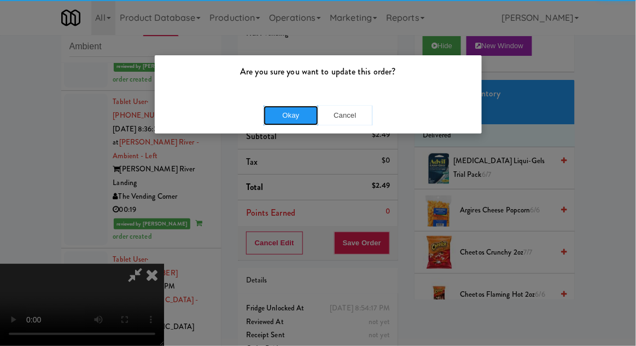
click at [283, 117] on button "Okay" at bounding box center [291, 116] width 55 height 20
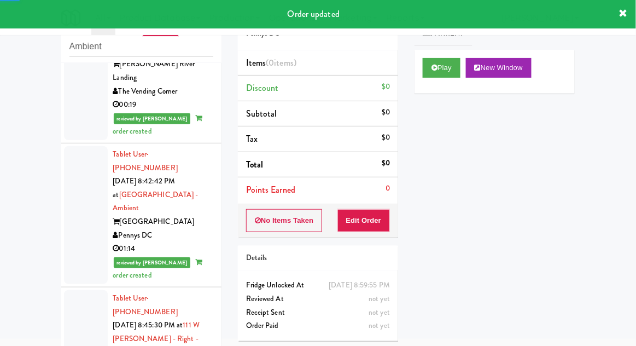
scroll to position [4308, 0]
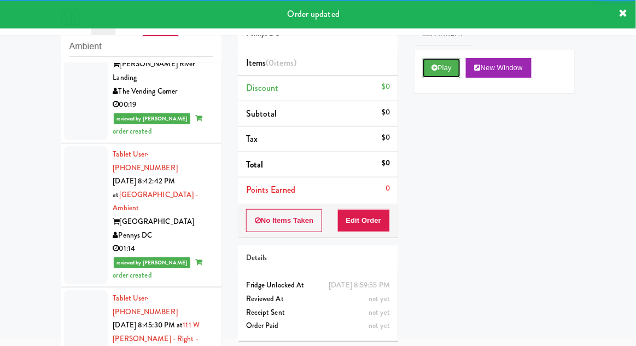
click at [435, 69] on icon at bounding box center [435, 67] width 6 height 7
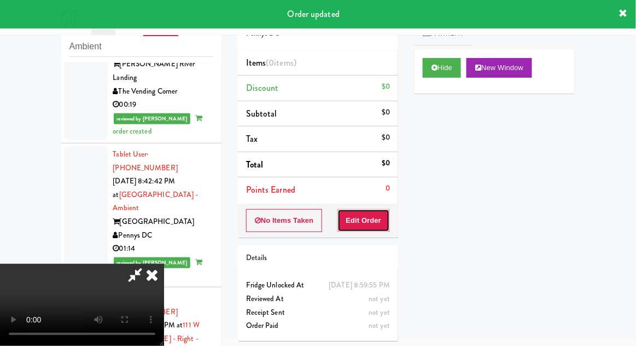
click at [359, 218] on button "Edit Order" at bounding box center [364, 220] width 53 height 23
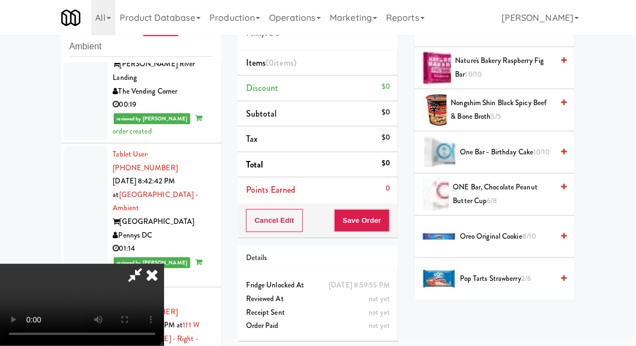
scroll to position [794, 0]
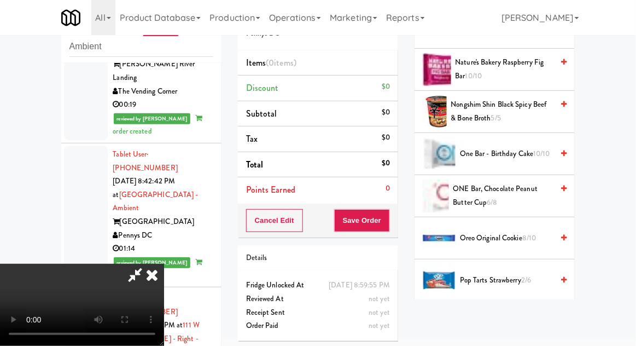
click at [495, 235] on span "Oreo Original Cookie 8/10" at bounding box center [506, 238] width 93 height 14
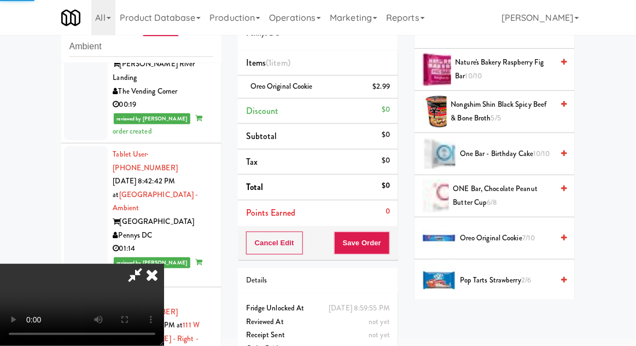
click at [503, 235] on span "Oreo Original Cookie 7/10" at bounding box center [506, 238] width 93 height 14
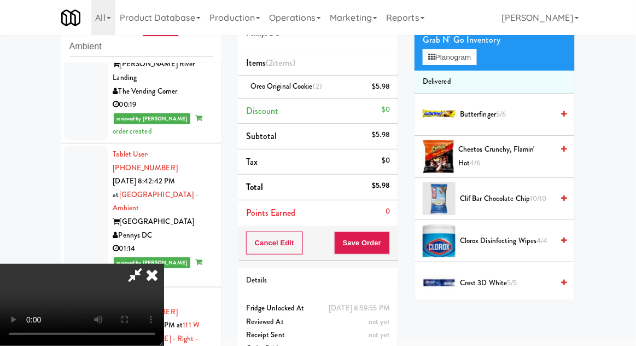
scroll to position [0, 0]
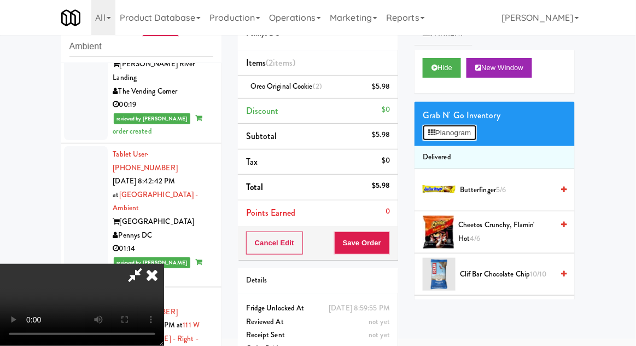
click at [474, 132] on button "Planogram" at bounding box center [450, 133] width 54 height 16
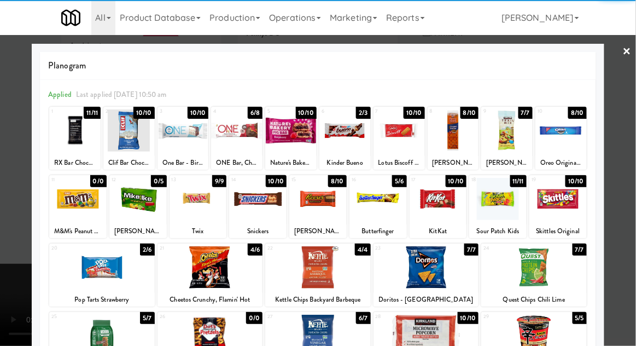
click at [451, 199] on div at bounding box center [438, 199] width 57 height 42
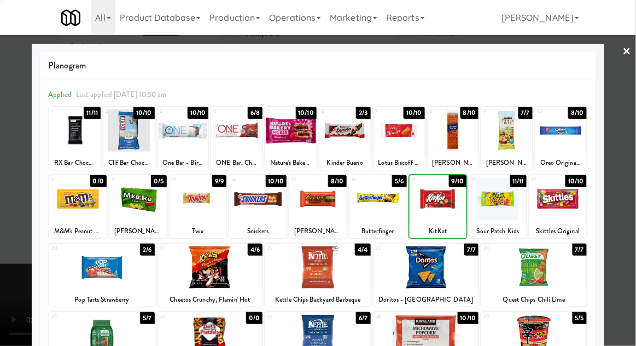
click at [628, 181] on div at bounding box center [318, 173] width 636 height 346
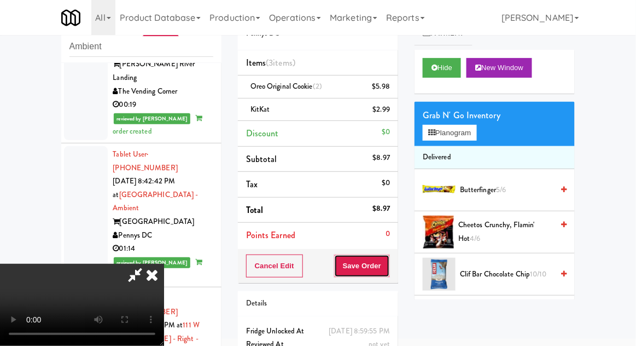
click at [386, 273] on button "Save Order" at bounding box center [362, 265] width 56 height 23
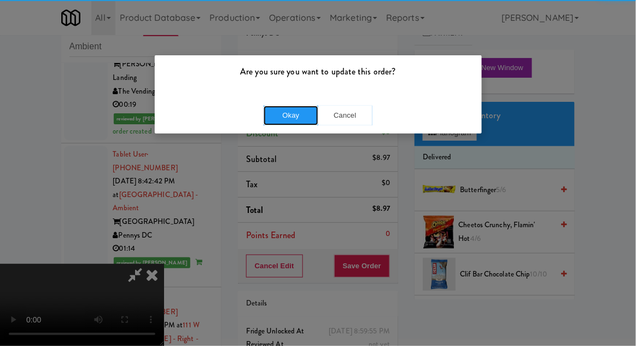
click at [283, 115] on button "Okay" at bounding box center [291, 116] width 55 height 20
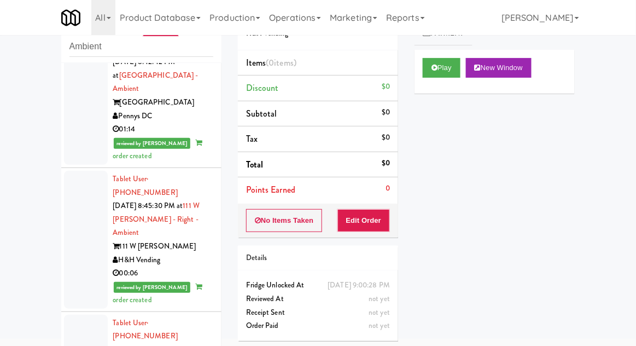
scroll to position [4427, 0]
click at [433, 65] on icon at bounding box center [435, 67] width 6 height 7
click at [360, 224] on button "Edit Order" at bounding box center [364, 220] width 53 height 23
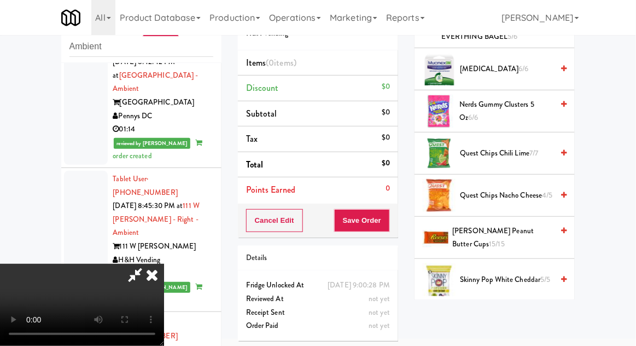
scroll to position [859, 0]
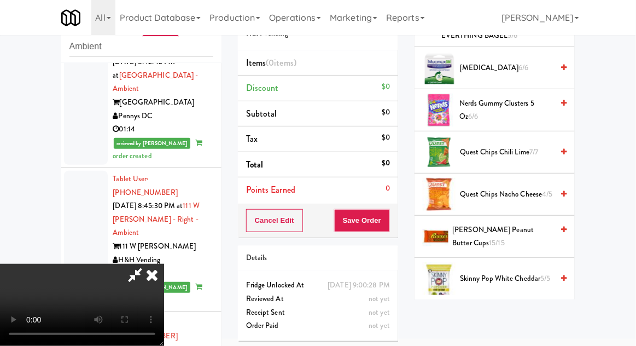
click at [520, 146] on span "Quest Chips Chili Lime 7/7" at bounding box center [506, 153] width 93 height 14
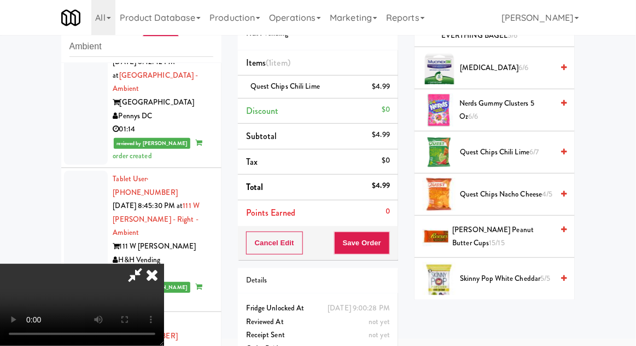
click at [522, 146] on span "Quest Chips Chili Lime 6/7" at bounding box center [506, 153] width 93 height 14
click at [389, 247] on button "Save Order" at bounding box center [362, 242] width 56 height 23
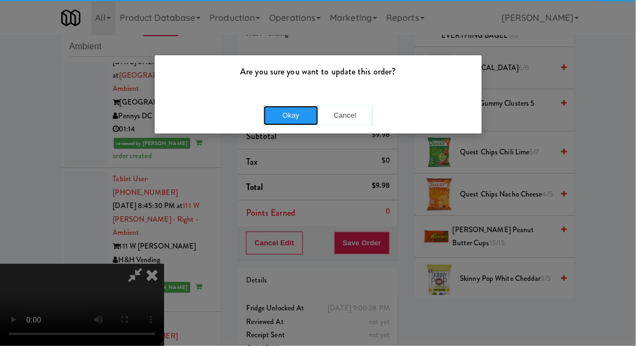
click at [288, 124] on button "Okay" at bounding box center [291, 116] width 55 height 20
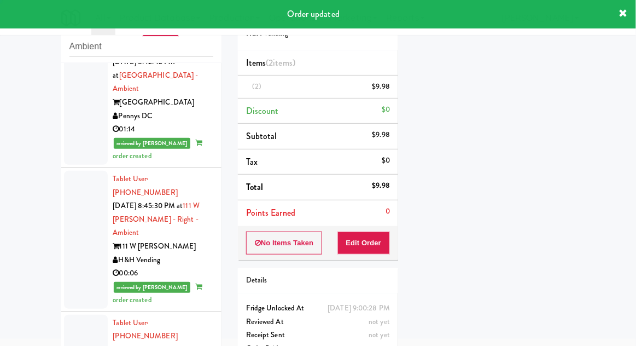
scroll to position [0, 0]
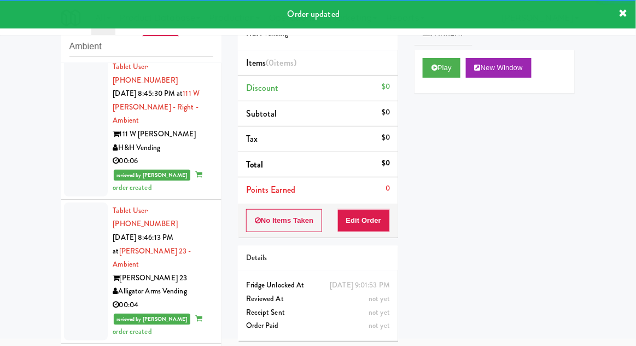
scroll to position [4541, 0]
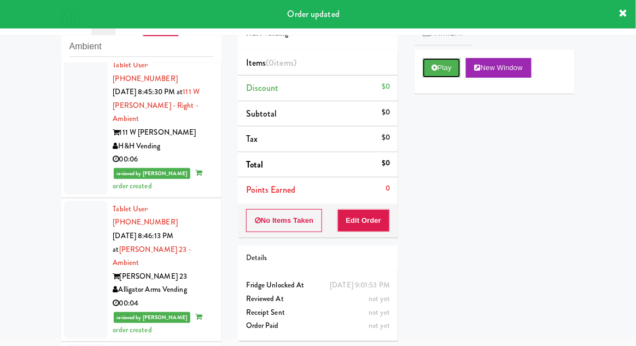
click at [446, 64] on button "Play" at bounding box center [442, 68] width 38 height 20
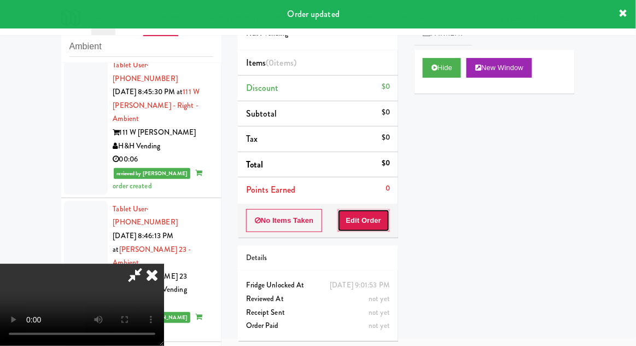
click at [362, 228] on button "Edit Order" at bounding box center [364, 220] width 53 height 23
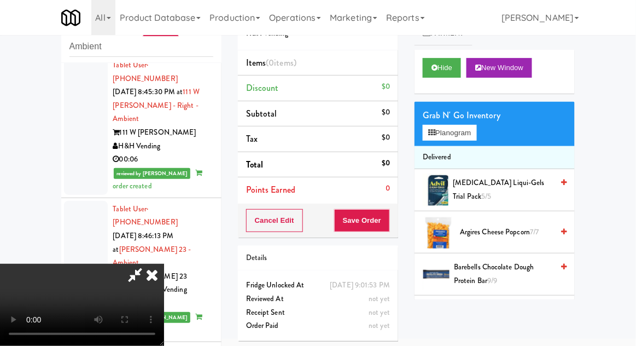
scroll to position [40, 0]
click at [463, 131] on button "Planogram" at bounding box center [450, 133] width 54 height 16
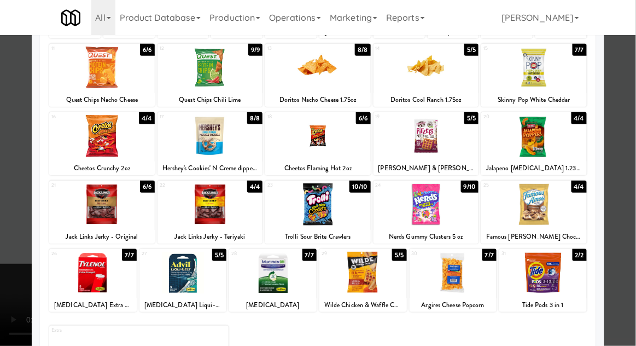
scroll to position [138, 0]
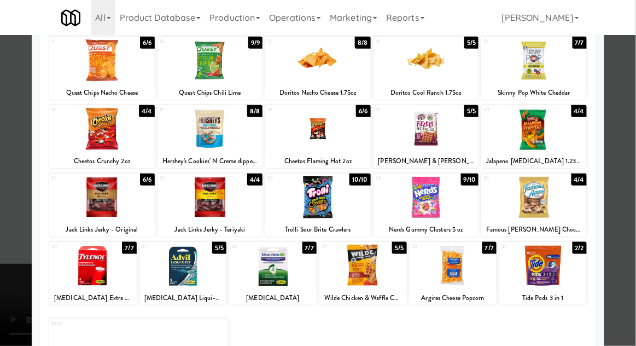
click at [473, 256] on div at bounding box center [454, 266] width 88 height 42
click at [626, 218] on div at bounding box center [318, 173] width 636 height 346
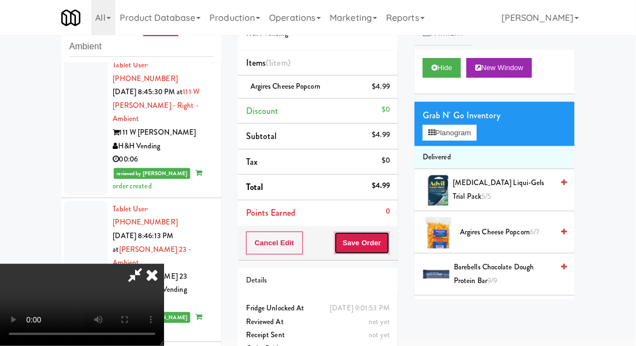
click at [384, 237] on button "Save Order" at bounding box center [362, 242] width 56 height 23
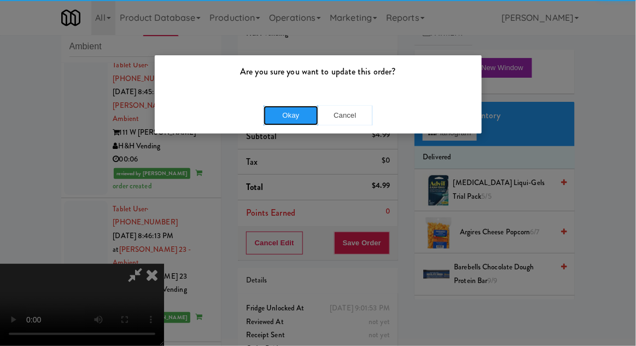
click at [298, 121] on button "Okay" at bounding box center [291, 116] width 55 height 20
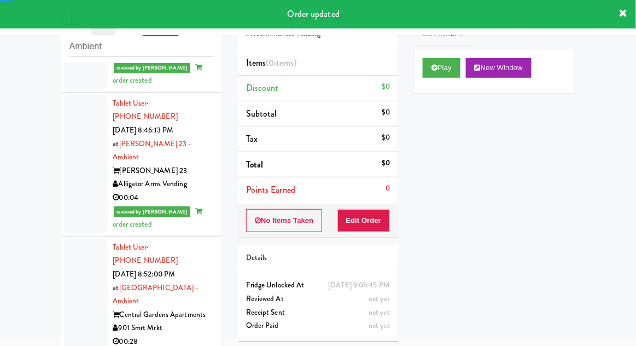
scroll to position [4647, 0]
click at [438, 66] on icon at bounding box center [435, 67] width 6 height 7
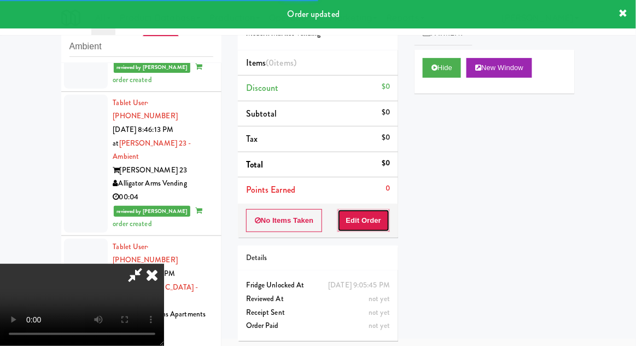
click at [363, 222] on button "Edit Order" at bounding box center [364, 220] width 53 height 23
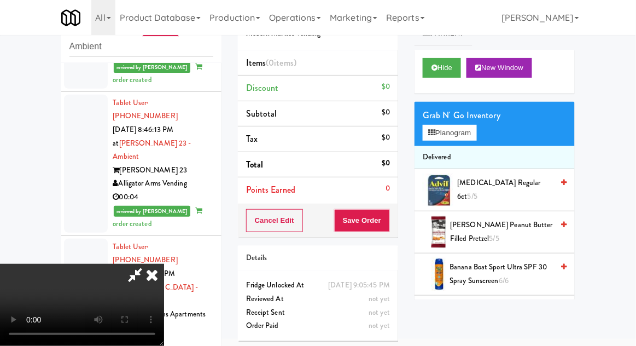
scroll to position [40, 0]
click at [475, 129] on button "Planogram" at bounding box center [450, 133] width 54 height 16
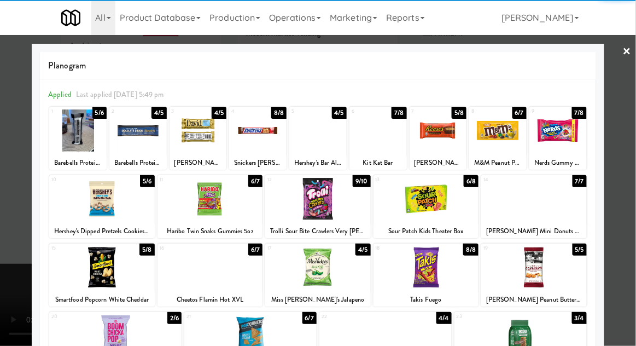
click at [425, 265] on div at bounding box center [427, 267] width 106 height 42
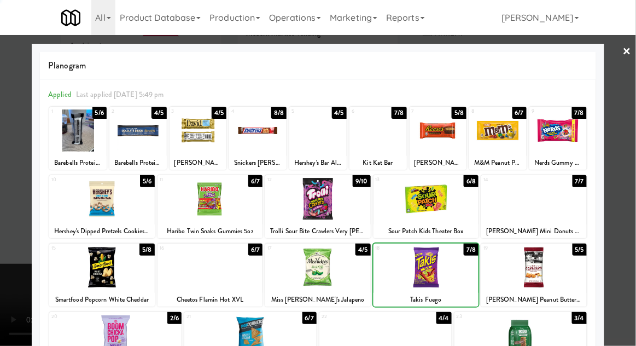
click at [633, 198] on div at bounding box center [318, 173] width 636 height 346
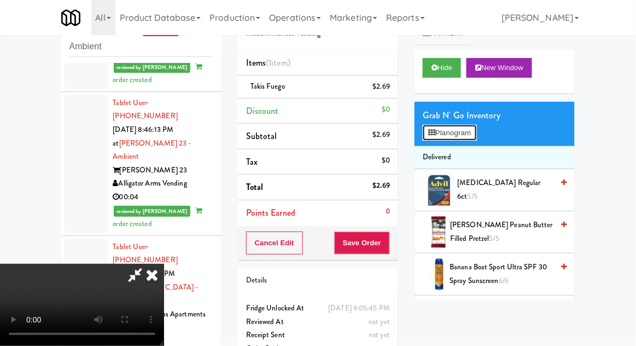
click at [473, 125] on button "Planogram" at bounding box center [450, 133] width 54 height 16
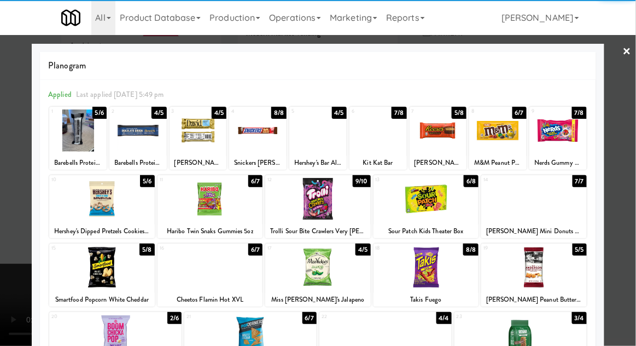
click at [563, 197] on div at bounding box center [534, 199] width 106 height 42
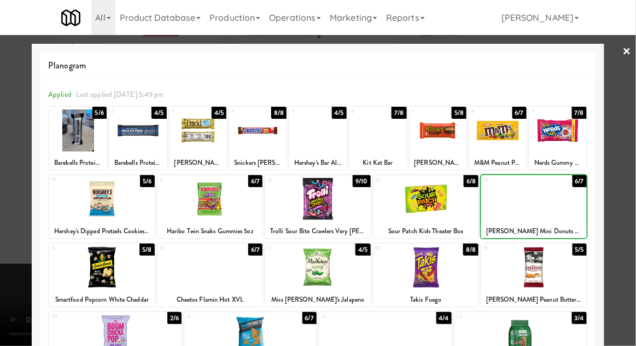
click at [629, 201] on div at bounding box center [318, 173] width 636 height 346
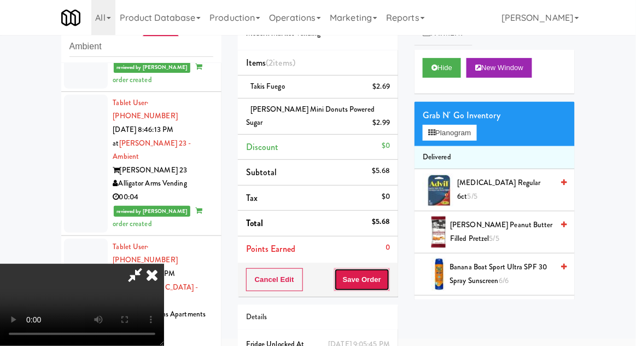
click at [390, 273] on button "Save Order" at bounding box center [362, 279] width 56 height 23
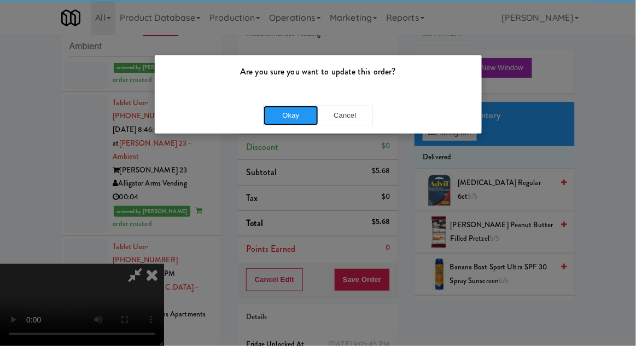
click at [294, 113] on button "Okay" at bounding box center [291, 116] width 55 height 20
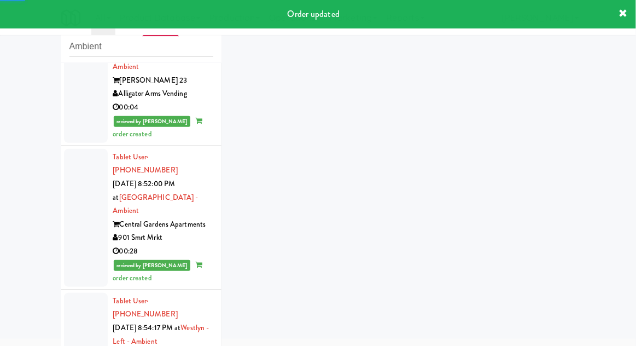
scroll to position [4765, 0]
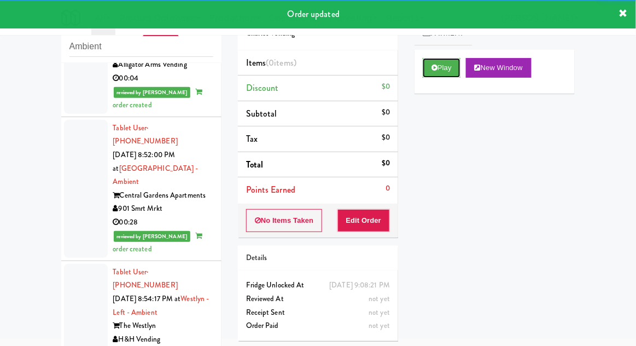
click at [438, 73] on button "Play" at bounding box center [442, 68] width 38 height 20
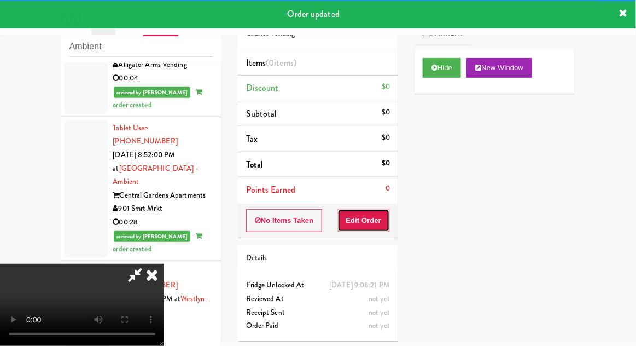
click at [361, 222] on button "Edit Order" at bounding box center [364, 220] width 53 height 23
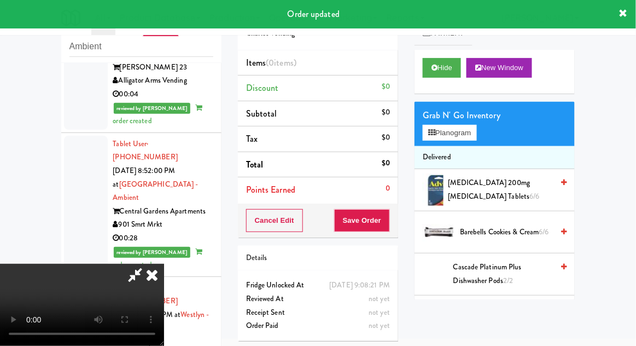
scroll to position [4781, 0]
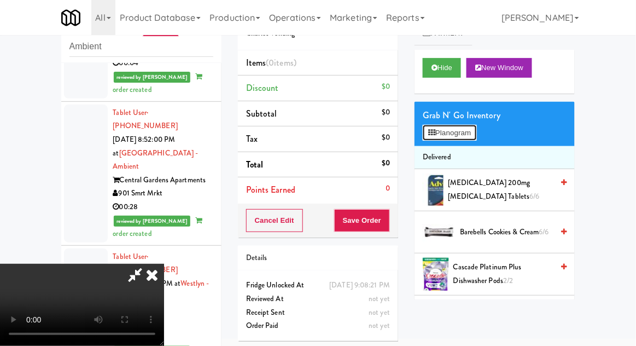
click at [472, 140] on button "Planogram" at bounding box center [450, 133] width 54 height 16
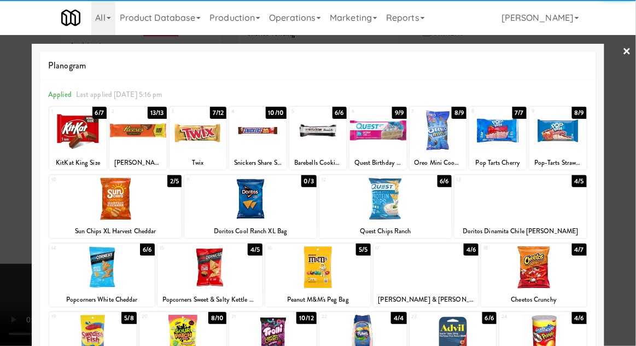
click at [91, 198] on div at bounding box center [115, 199] width 132 height 42
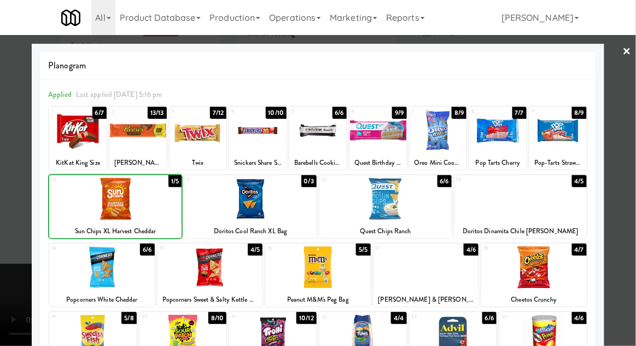
click at [623, 206] on div at bounding box center [318, 173] width 636 height 346
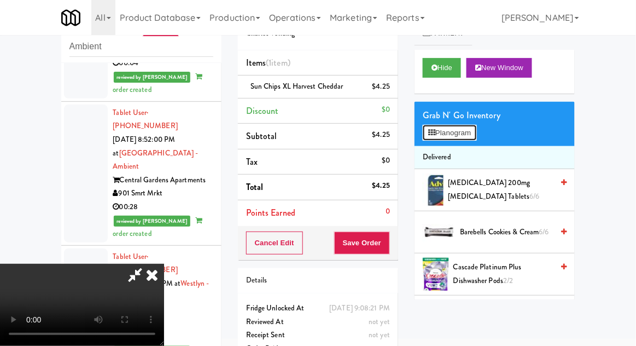
click at [460, 130] on button "Planogram" at bounding box center [450, 133] width 54 height 16
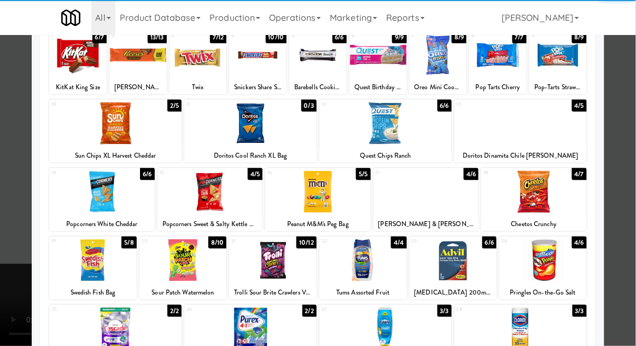
scroll to position [98, 0]
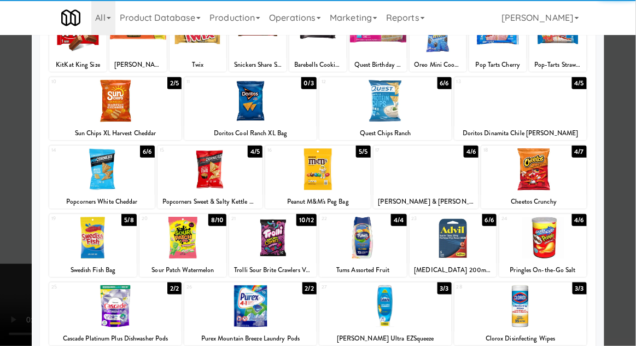
click at [257, 237] on div at bounding box center [273, 238] width 88 height 42
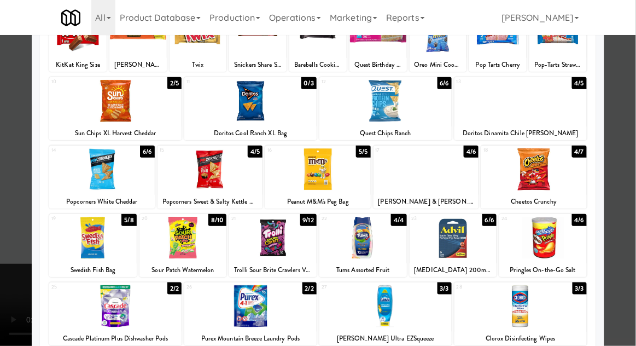
click at [635, 187] on div at bounding box center [318, 173] width 636 height 346
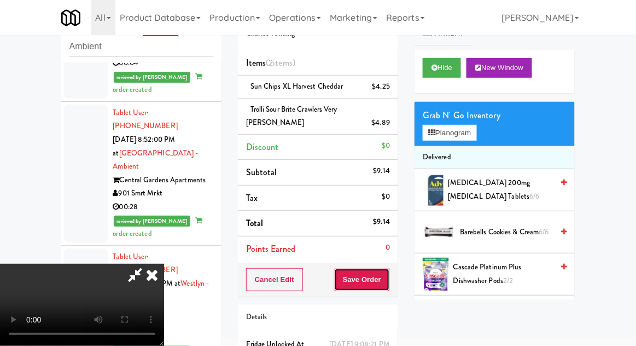
click at [388, 275] on button "Save Order" at bounding box center [362, 279] width 56 height 23
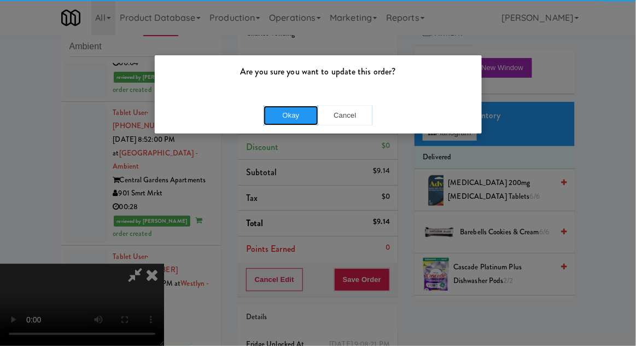
click at [287, 123] on button "Okay" at bounding box center [291, 116] width 55 height 20
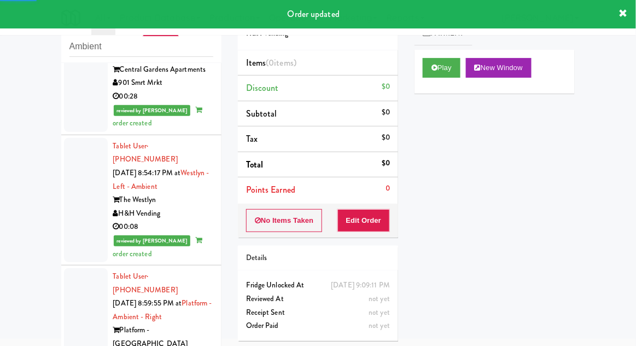
scroll to position [4894, 0]
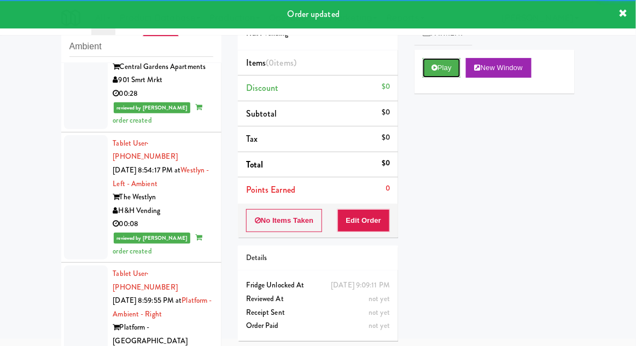
click at [431, 59] on button "Play" at bounding box center [442, 68] width 38 height 20
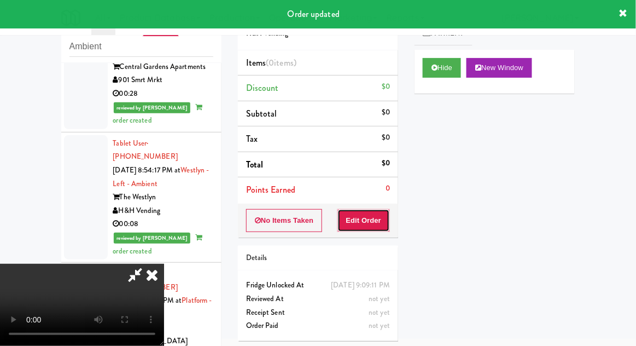
click at [359, 228] on button "Edit Order" at bounding box center [364, 220] width 53 height 23
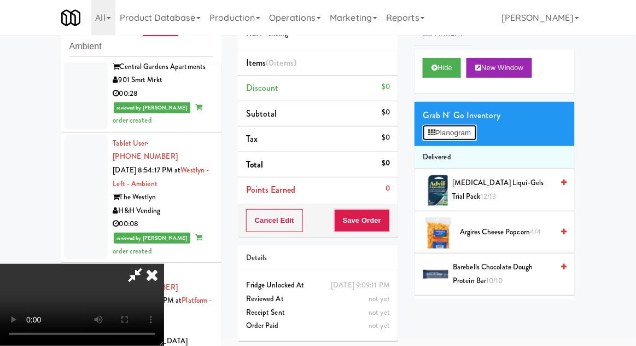
click at [463, 137] on button "Planogram" at bounding box center [450, 133] width 54 height 16
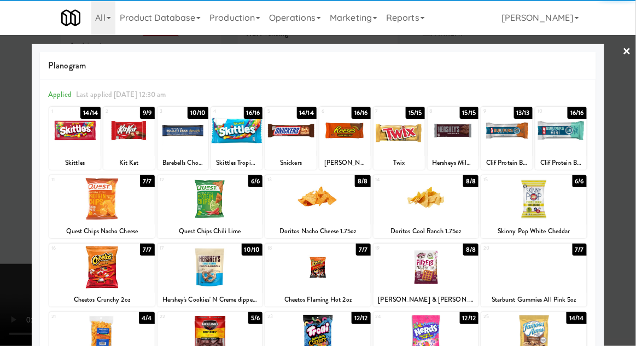
click at [178, 127] on div at bounding box center [183, 130] width 51 height 42
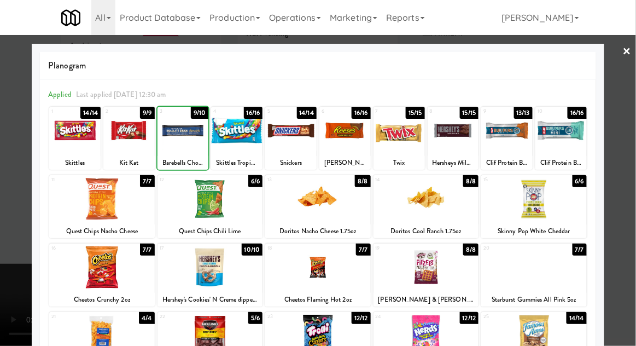
click at [630, 144] on div at bounding box center [318, 173] width 636 height 346
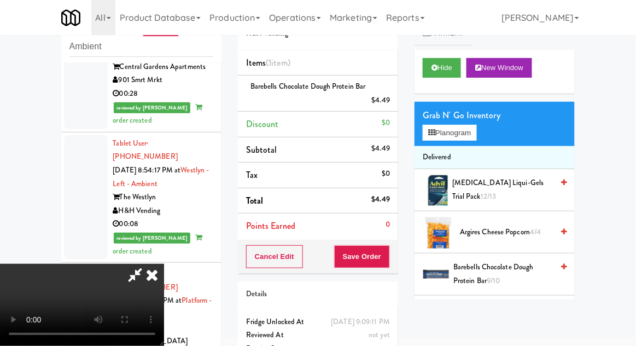
click at [355, 95] on div "Barebells Chocolate Dough Protein Bar $4.49" at bounding box center [318, 93] width 144 height 27
click at [388, 103] on link at bounding box center [389, 105] width 10 height 14
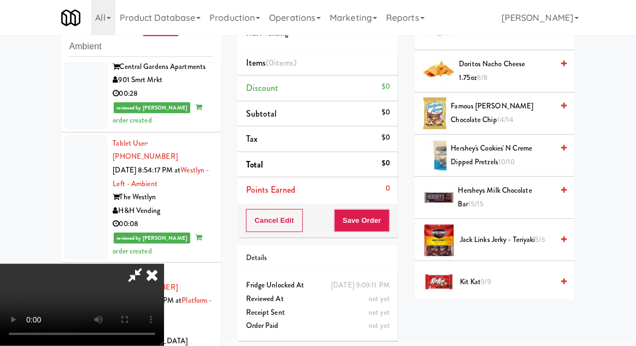
scroll to position [496, 0]
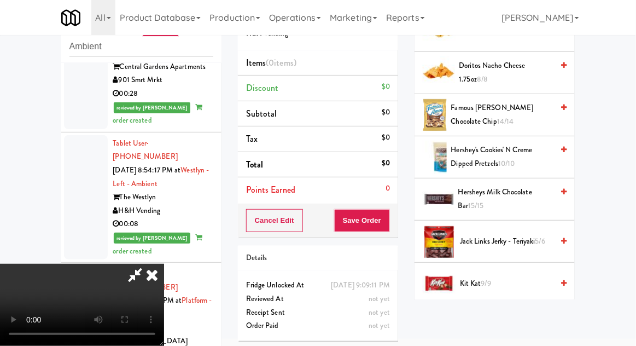
click at [517, 187] on span "Hersheys Milk Chocolate Bar 15/15" at bounding box center [505, 198] width 95 height 27
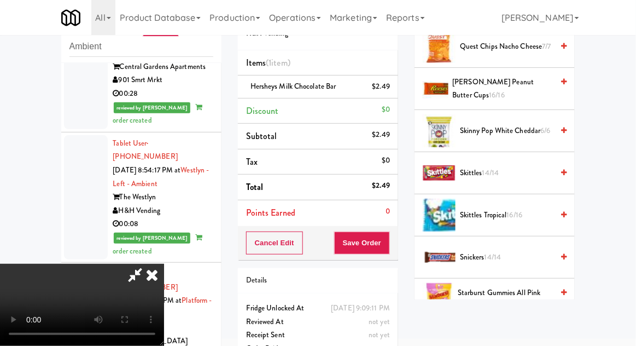
click at [533, 124] on span "Skinny Pop White Cheddar 6/6" at bounding box center [506, 131] width 93 height 14
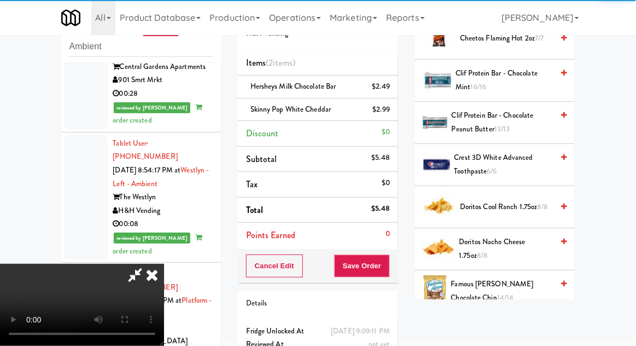
scroll to position [0, 0]
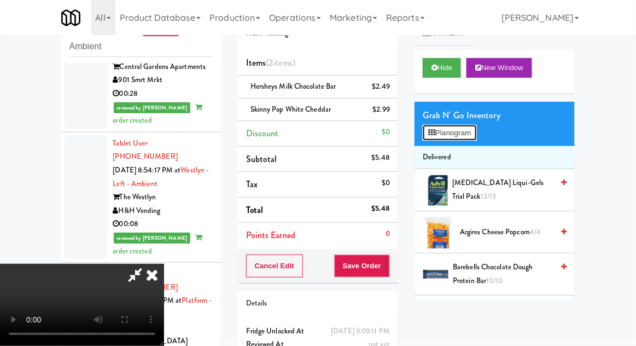
click at [477, 126] on button "Planogram" at bounding box center [450, 133] width 54 height 16
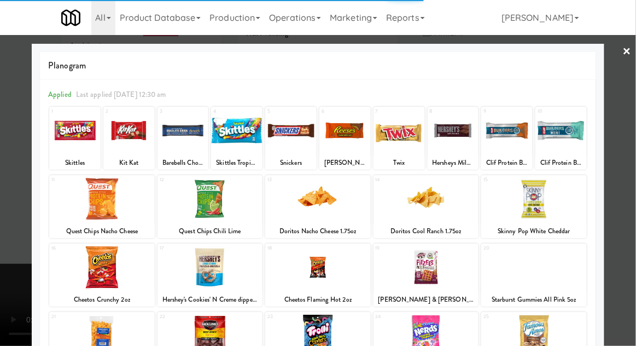
click at [630, 124] on div at bounding box center [318, 173] width 636 height 346
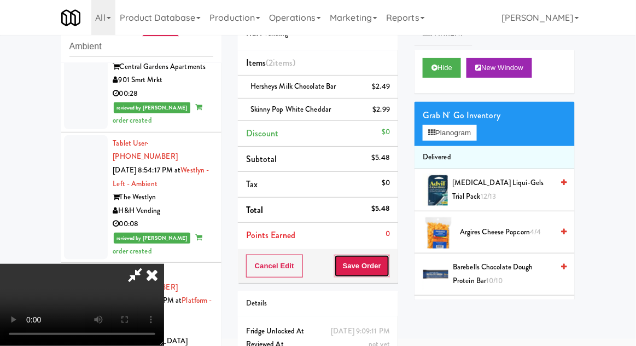
click at [389, 270] on button "Save Order" at bounding box center [362, 265] width 56 height 23
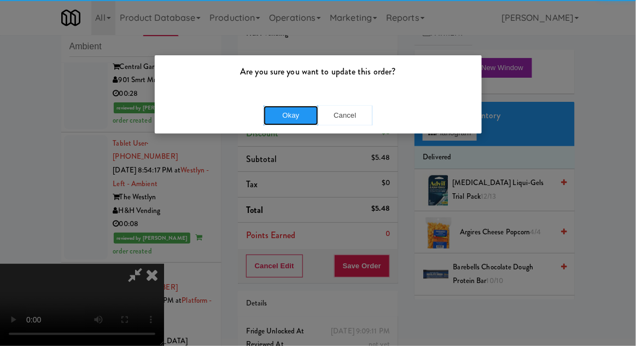
click at [281, 121] on button "Okay" at bounding box center [291, 116] width 55 height 20
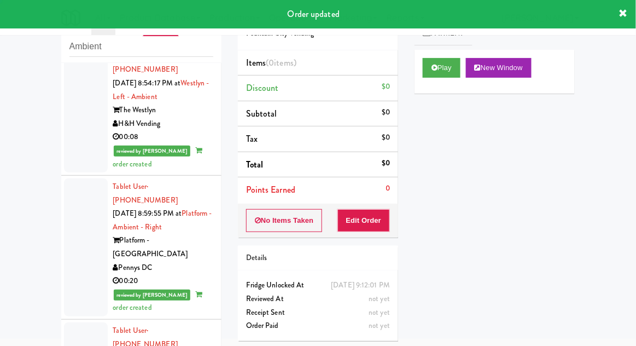
scroll to position [4981, 0]
click at [444, 59] on button "Play" at bounding box center [442, 68] width 38 height 20
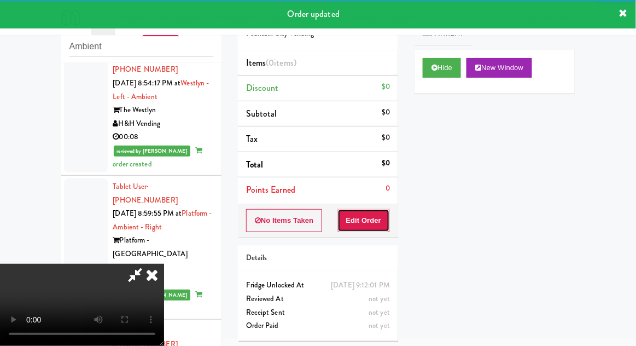
click at [367, 219] on button "Edit Order" at bounding box center [364, 220] width 53 height 23
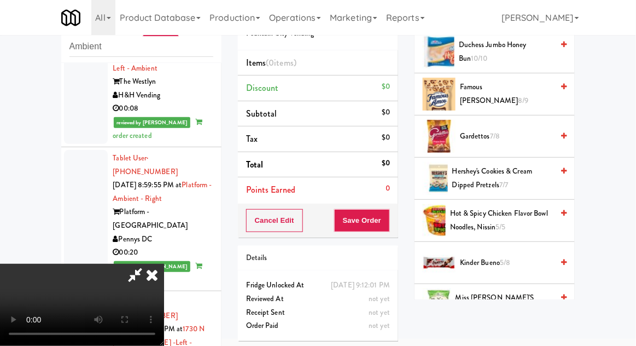
scroll to position [433, 0]
click at [506, 259] on span "5/8" at bounding box center [505, 262] width 10 height 10
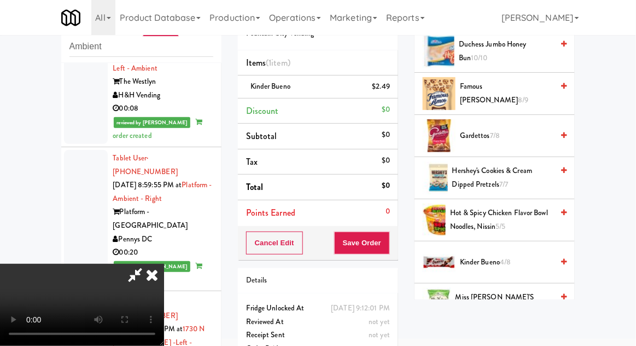
click at [502, 263] on span "4/8" at bounding box center [505, 262] width 11 height 10
click at [388, 240] on button "Save Order" at bounding box center [362, 242] width 56 height 23
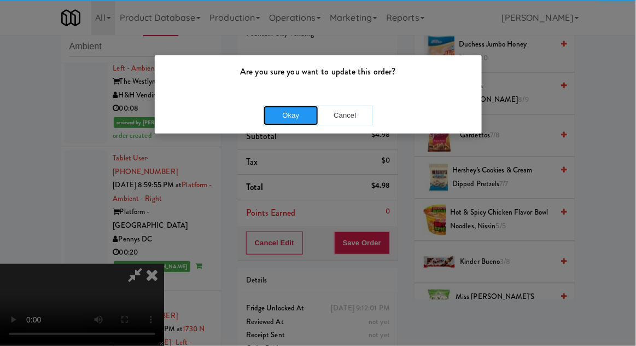
click at [286, 113] on button "Okay" at bounding box center [291, 116] width 55 height 20
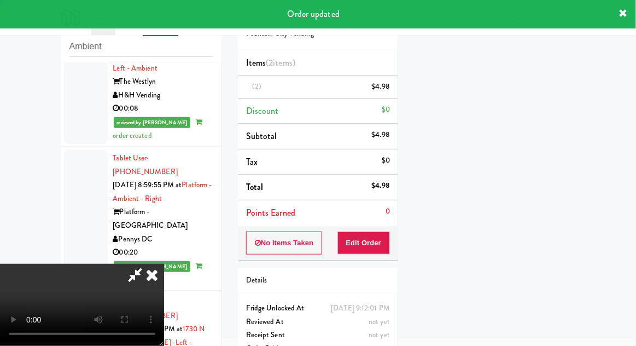
scroll to position [0, 0]
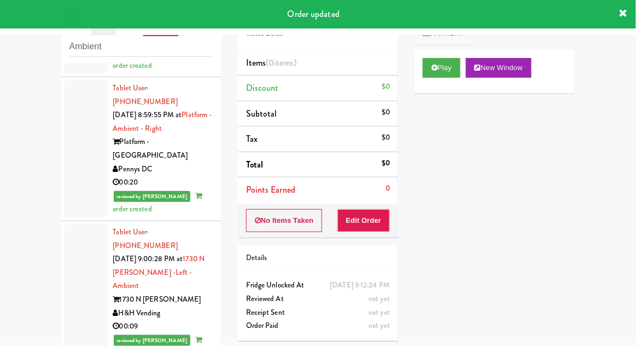
scroll to position [5097, 0]
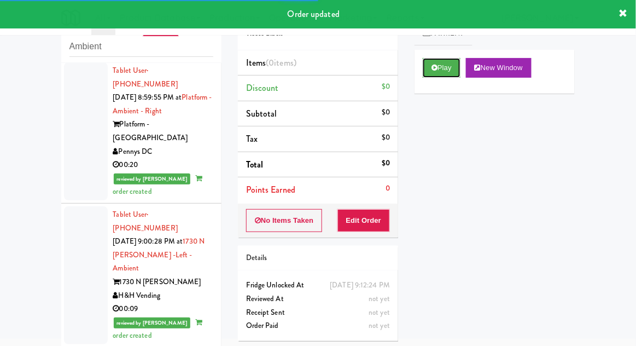
click at [437, 73] on button "Play" at bounding box center [442, 68] width 38 height 20
click at [362, 229] on button "Edit Order" at bounding box center [364, 220] width 53 height 23
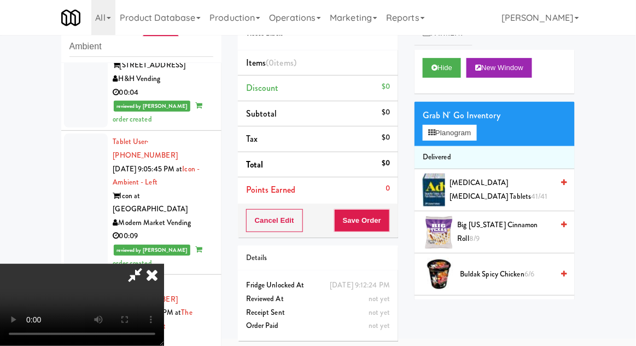
scroll to position [40, 0]
click at [454, 135] on button "Planogram" at bounding box center [450, 133] width 54 height 16
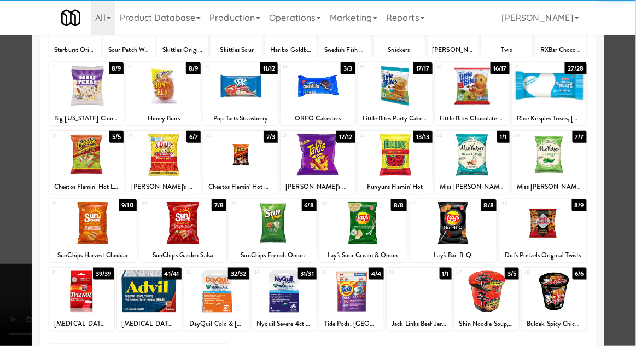
scroll to position [115, 0]
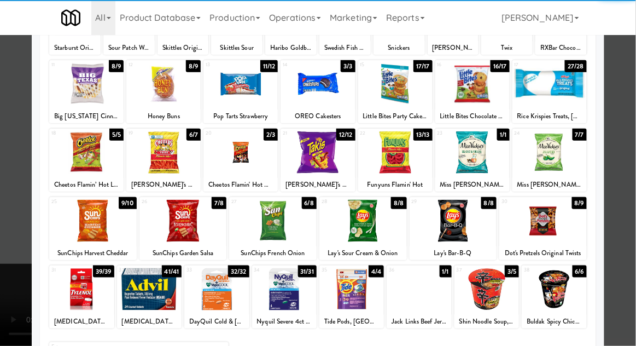
click at [563, 295] on div at bounding box center [554, 289] width 65 height 42
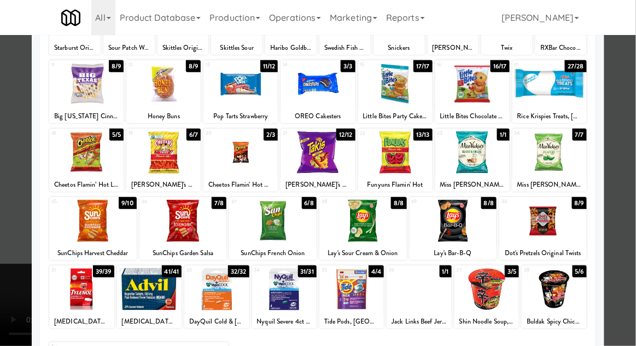
click at [619, 274] on div at bounding box center [318, 173] width 636 height 346
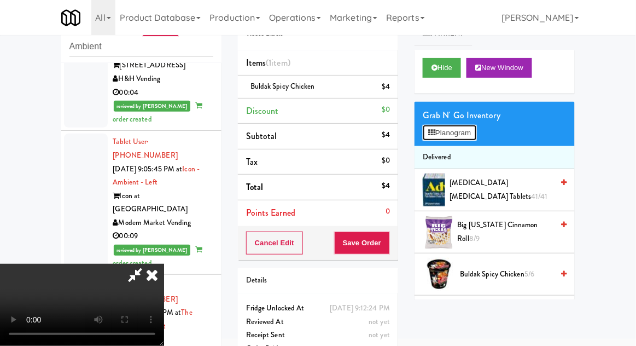
click at [468, 136] on button "Planogram" at bounding box center [450, 133] width 54 height 16
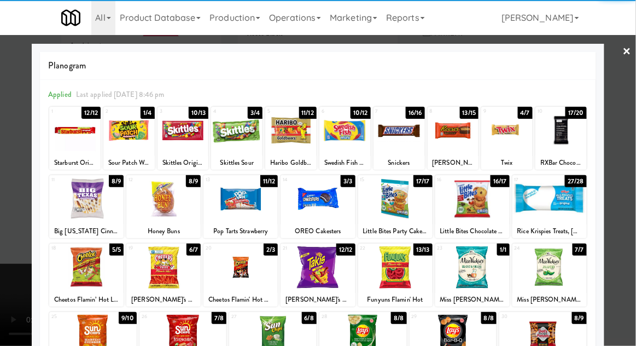
click at [314, 200] on div at bounding box center [318, 199] width 74 height 42
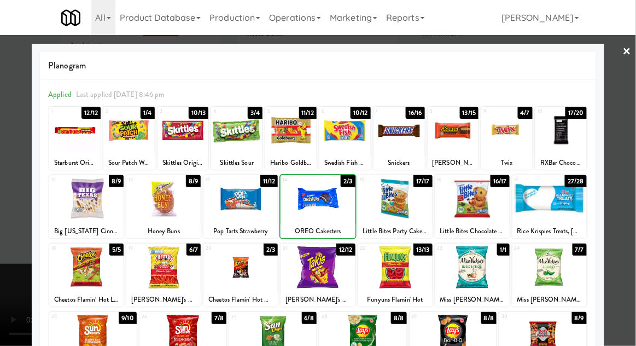
click at [634, 188] on div at bounding box center [318, 173] width 636 height 346
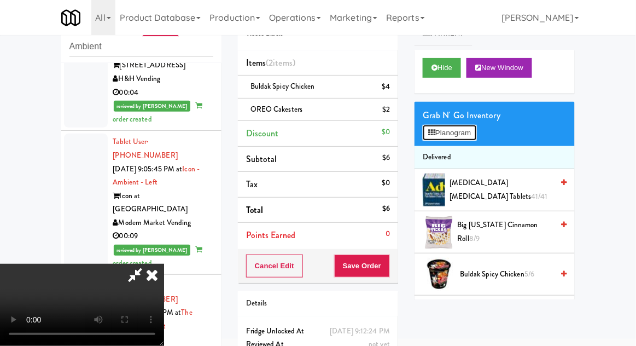
click at [470, 140] on button "Planogram" at bounding box center [450, 133] width 54 height 16
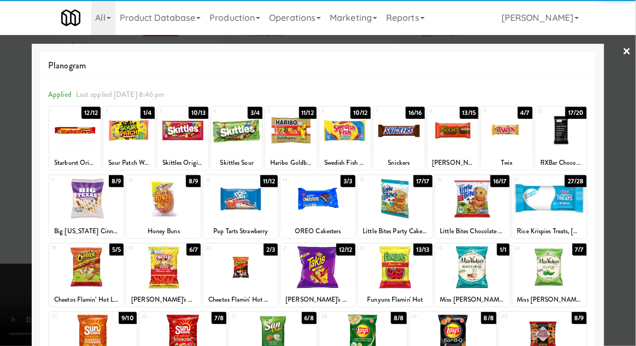
click at [635, 144] on div at bounding box center [318, 173] width 636 height 346
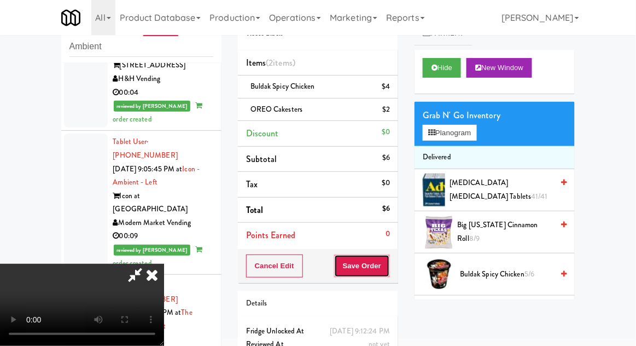
click at [388, 269] on button "Save Order" at bounding box center [362, 265] width 56 height 23
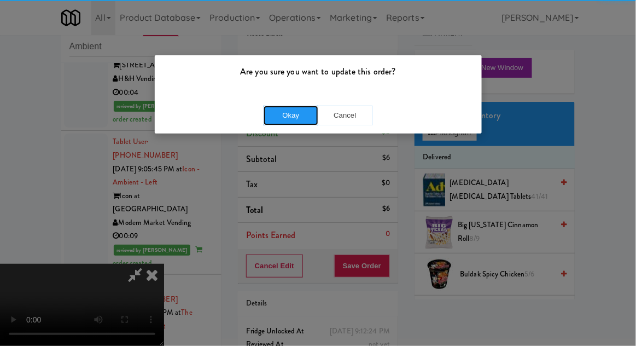
click at [296, 112] on button "Okay" at bounding box center [291, 116] width 55 height 20
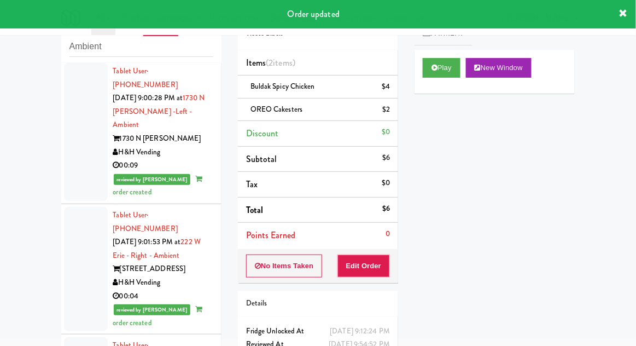
scroll to position [5197, 0]
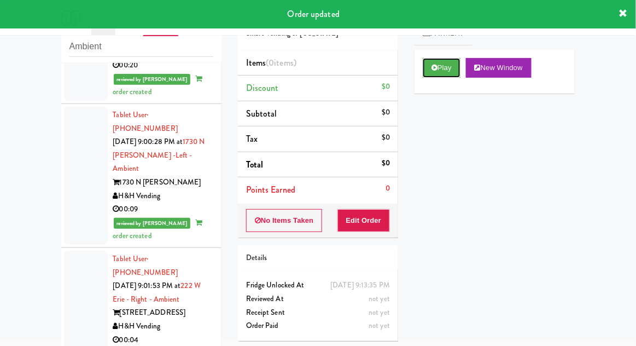
click at [432, 59] on button "Play" at bounding box center [442, 68] width 38 height 20
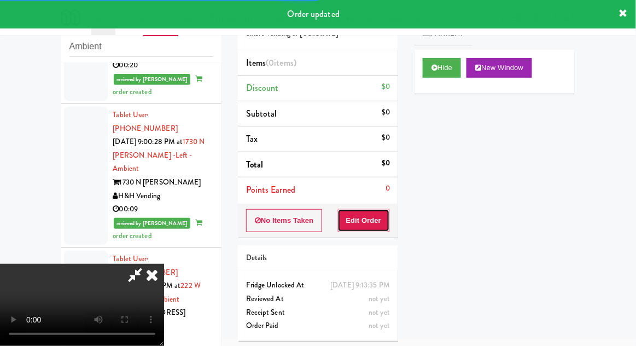
click at [356, 213] on button "Edit Order" at bounding box center [364, 220] width 53 height 23
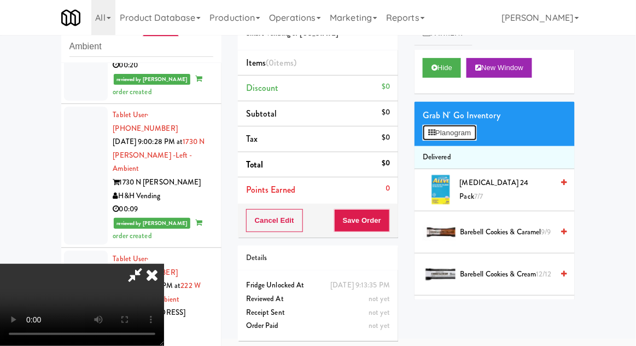
click at [469, 125] on button "Planogram" at bounding box center [450, 133] width 54 height 16
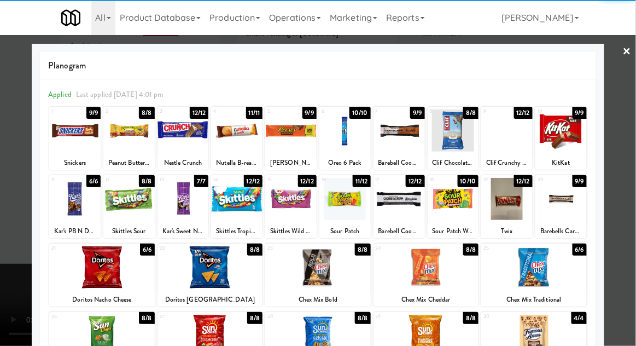
click at [566, 143] on div at bounding box center [561, 130] width 51 height 42
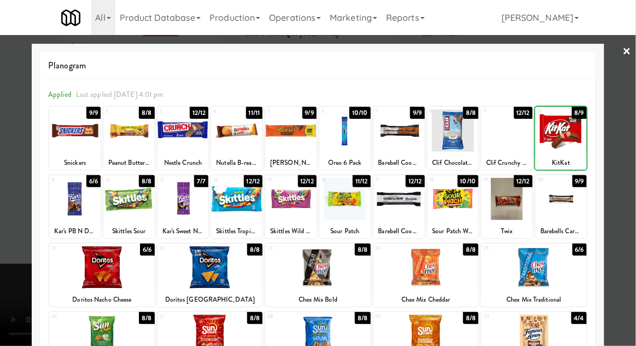
click at [605, 146] on div at bounding box center [318, 173] width 636 height 346
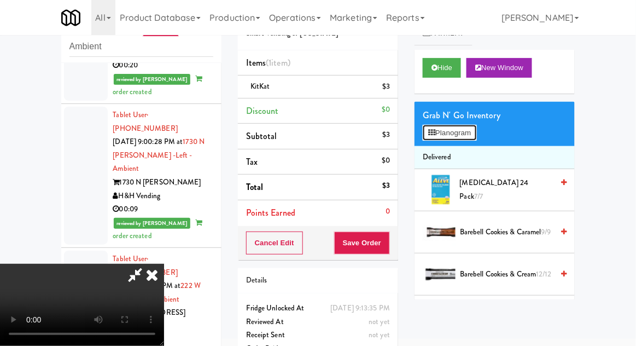
click at [477, 129] on button "Planogram" at bounding box center [450, 133] width 54 height 16
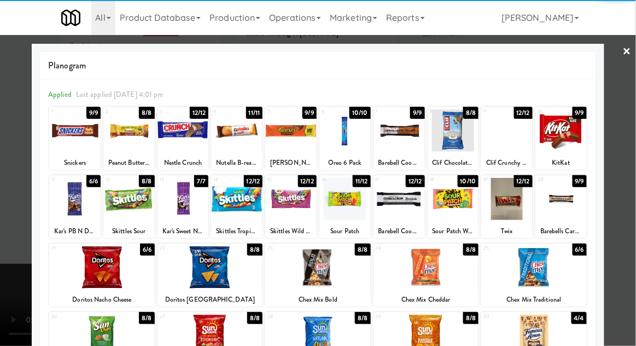
click at [232, 136] on div at bounding box center [236, 130] width 51 height 42
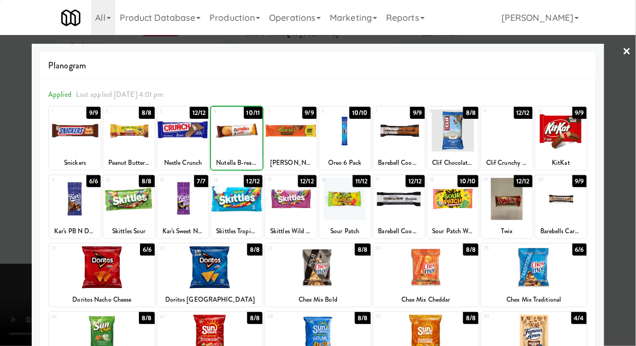
click at [622, 175] on div at bounding box center [318, 173] width 636 height 346
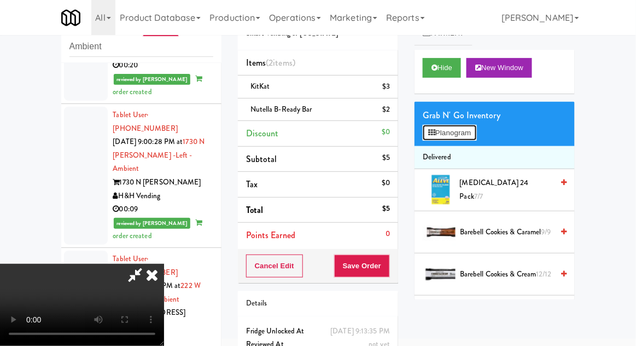
click at [458, 133] on button "Planogram" at bounding box center [450, 133] width 54 height 16
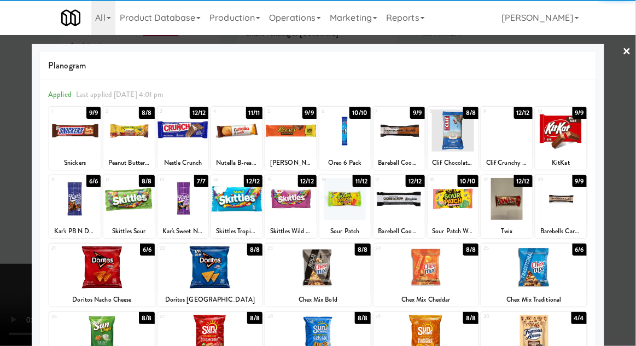
click at [515, 209] on div at bounding box center [506, 199] width 51 height 42
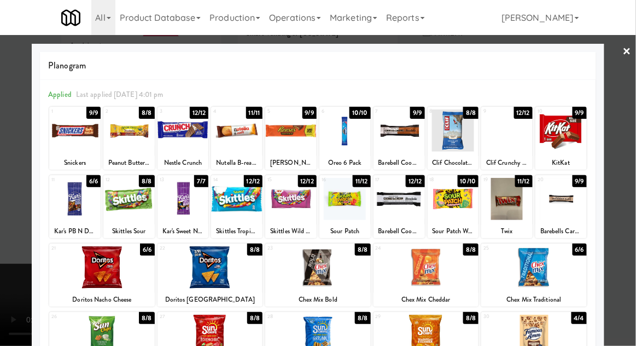
click at [626, 156] on div at bounding box center [318, 173] width 636 height 346
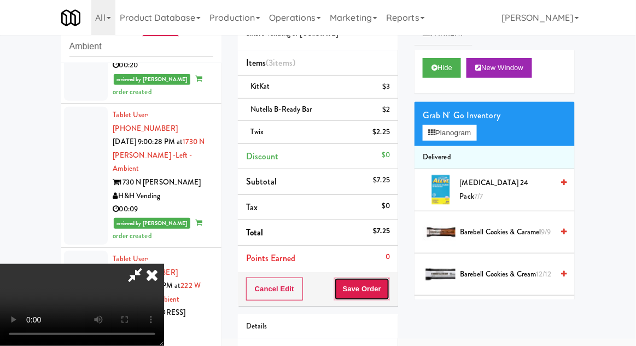
click at [390, 283] on button "Save Order" at bounding box center [362, 288] width 56 height 23
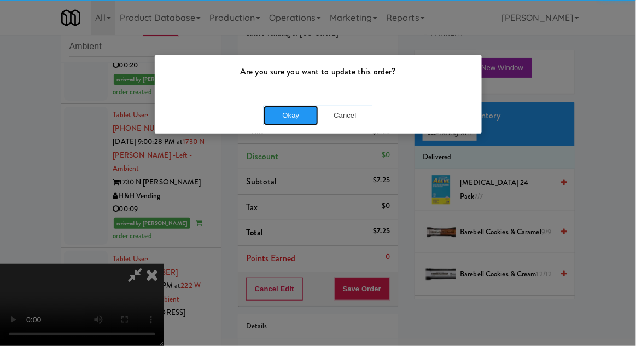
click at [274, 117] on button "Okay" at bounding box center [291, 116] width 55 height 20
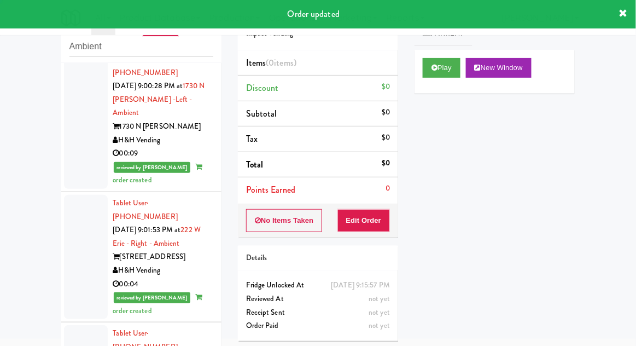
scroll to position [5262, 0]
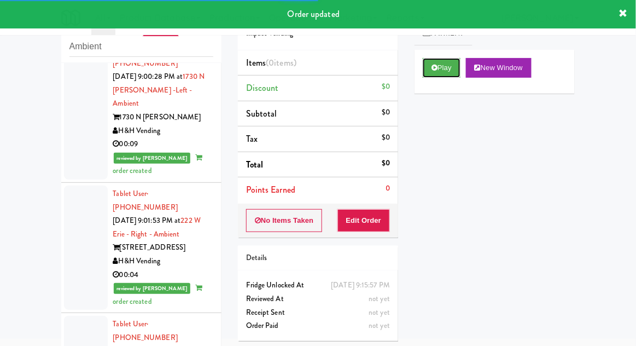
click at [423, 71] on button "Play" at bounding box center [442, 68] width 38 height 20
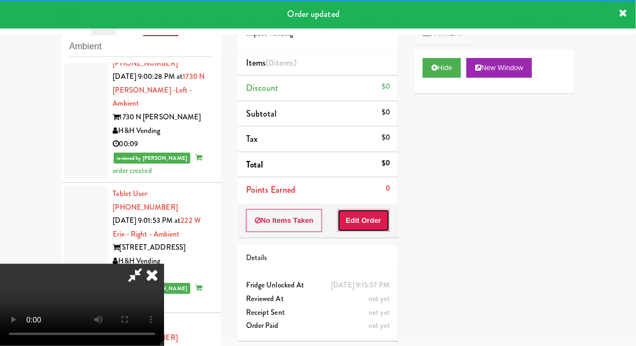
click at [353, 220] on button "Edit Order" at bounding box center [364, 220] width 53 height 23
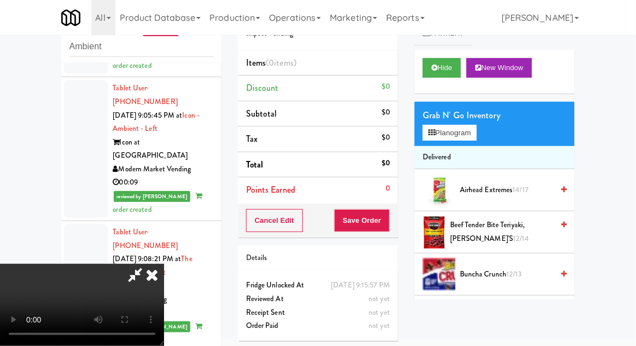
scroll to position [40, 0]
click at [475, 138] on button "Planogram" at bounding box center [450, 133] width 54 height 16
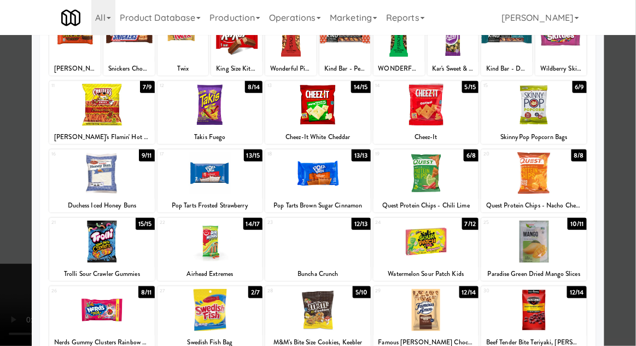
scroll to position [98, 0]
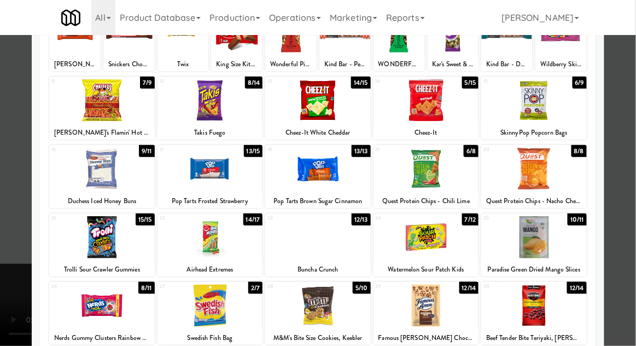
click at [314, 239] on div at bounding box center [318, 237] width 106 height 42
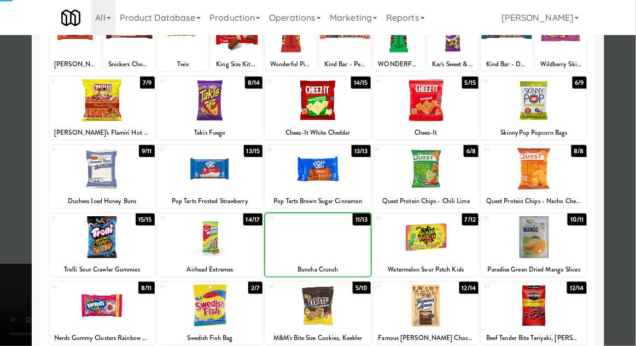
click at [634, 199] on div at bounding box center [318, 173] width 636 height 346
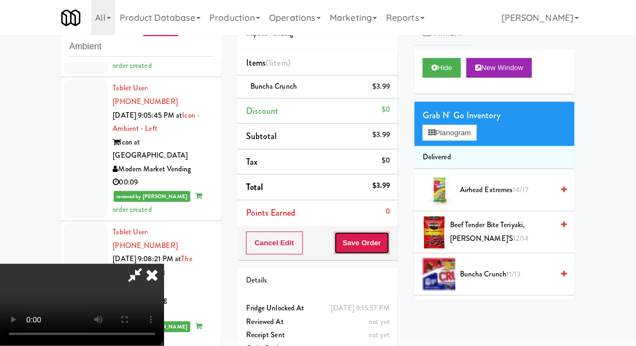
click at [386, 239] on button "Save Order" at bounding box center [362, 242] width 56 height 23
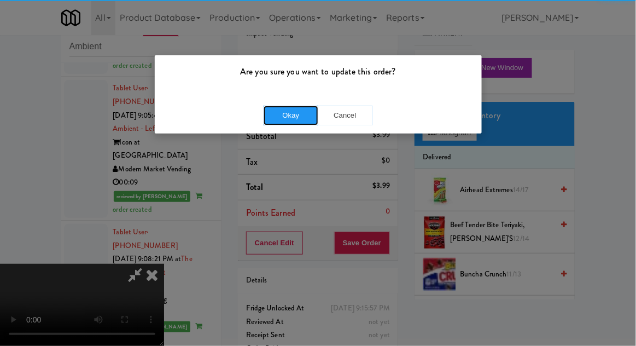
click at [301, 115] on button "Okay" at bounding box center [291, 116] width 55 height 20
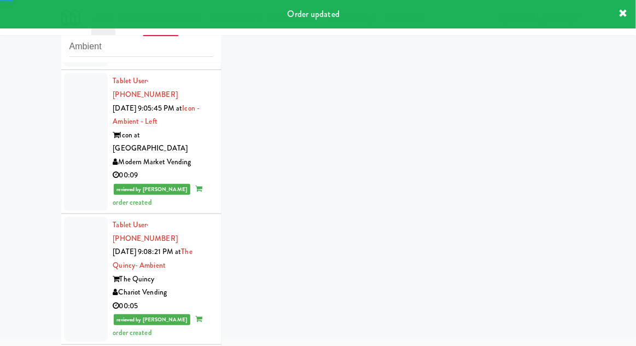
scroll to position [5524, 0]
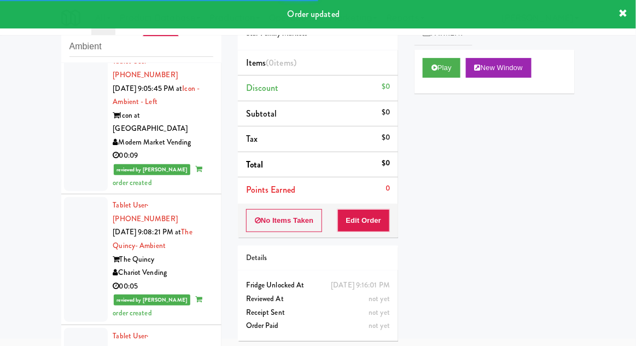
click at [434, 73] on button "Play" at bounding box center [442, 68] width 38 height 20
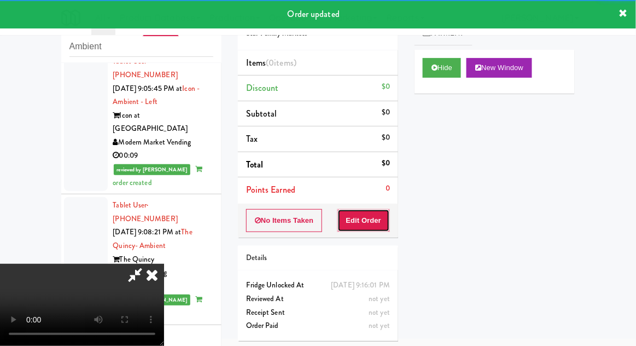
click at [357, 220] on button "Edit Order" at bounding box center [364, 220] width 53 height 23
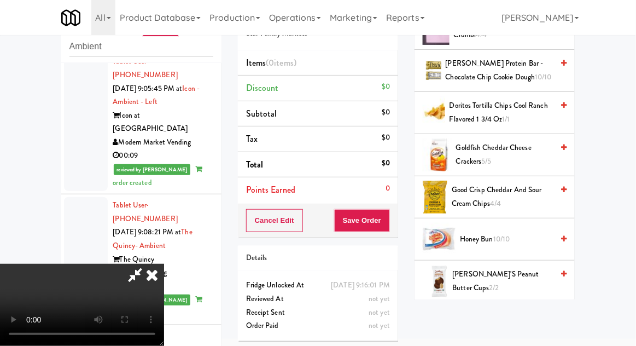
scroll to position [200, 0]
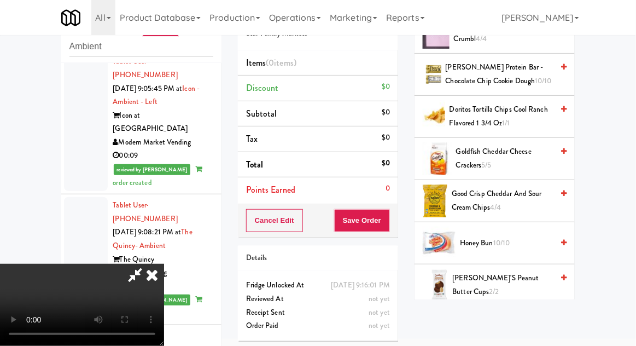
click at [504, 162] on span "Goldfish Cheddar Cheese Crackers 5/5" at bounding box center [504, 158] width 97 height 27
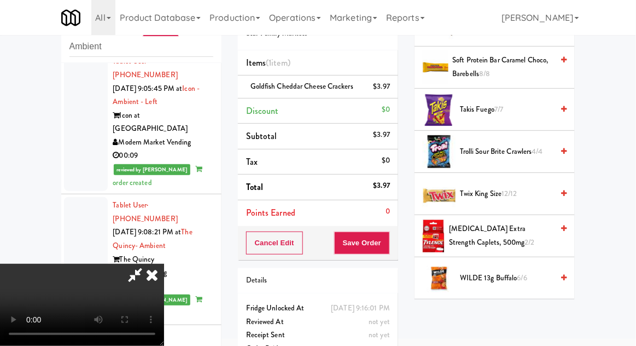
scroll to position [1099, 0]
click at [523, 146] on span "Trolli Sour Brite Crawlers 4/4" at bounding box center [506, 153] width 93 height 14
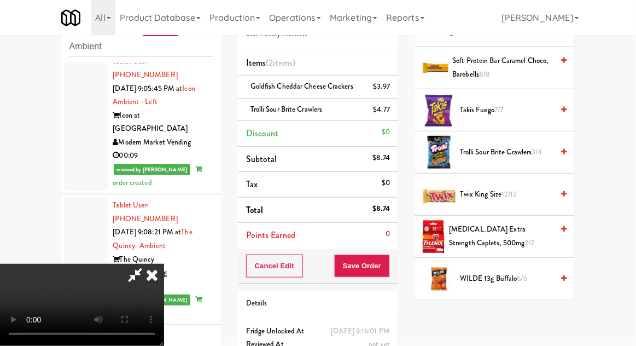
scroll to position [40, 0]
click at [387, 268] on button "Save Order" at bounding box center [362, 265] width 56 height 23
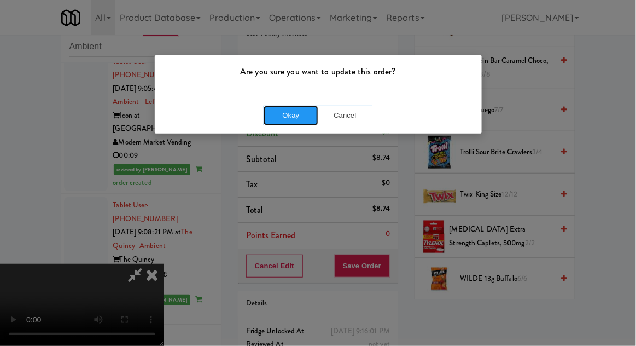
click at [283, 118] on button "Okay" at bounding box center [291, 116] width 55 height 20
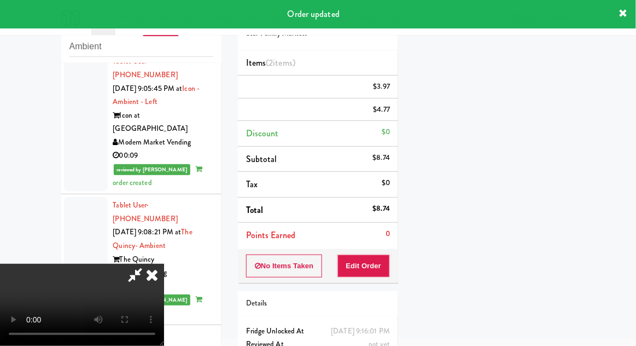
scroll to position [0, 0]
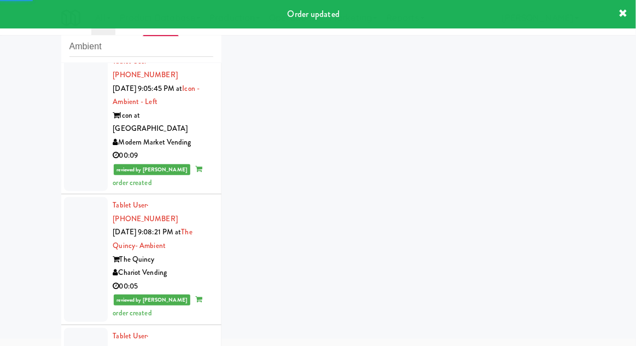
scroll to position [5551, 0]
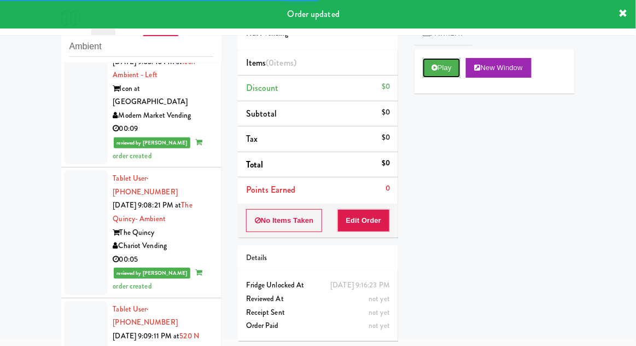
click at [434, 65] on icon at bounding box center [435, 67] width 6 height 7
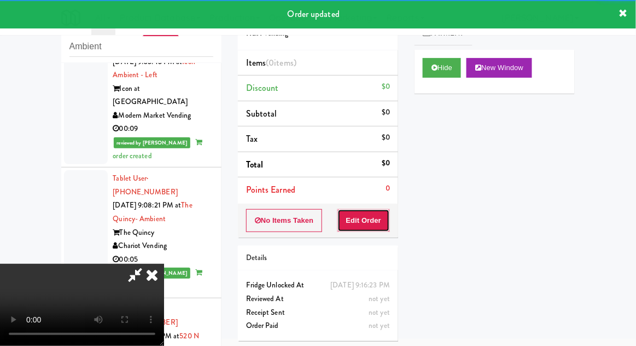
click at [359, 219] on button "Edit Order" at bounding box center [364, 220] width 53 height 23
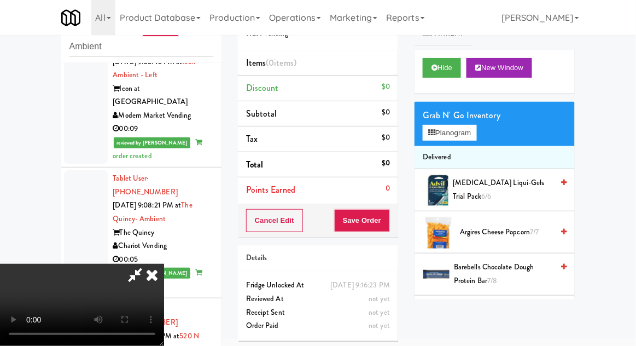
scroll to position [0, 0]
click at [473, 125] on button "Planogram" at bounding box center [450, 133] width 54 height 16
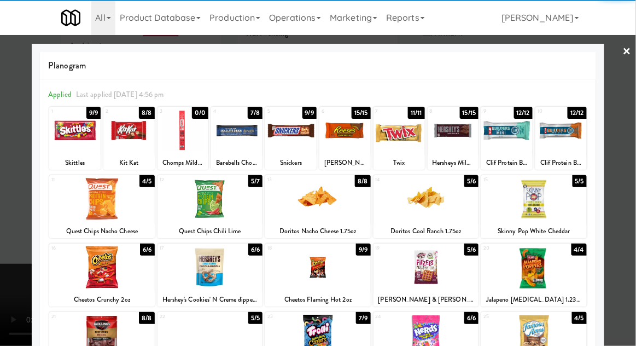
click at [234, 143] on div at bounding box center [236, 130] width 51 height 42
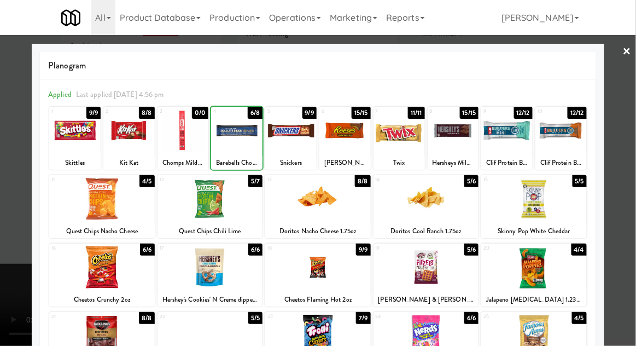
click at [631, 191] on div at bounding box center [318, 173] width 636 height 346
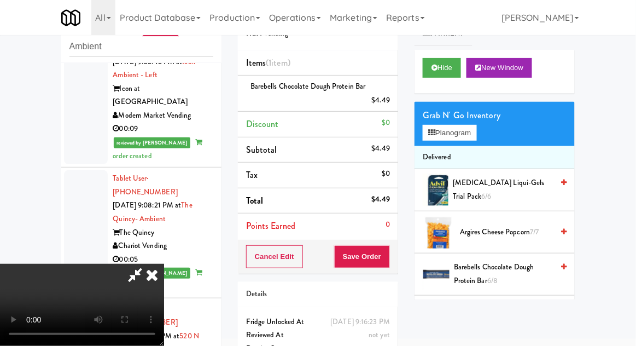
scroll to position [40, 0]
click at [468, 129] on button "Planogram" at bounding box center [450, 133] width 54 height 16
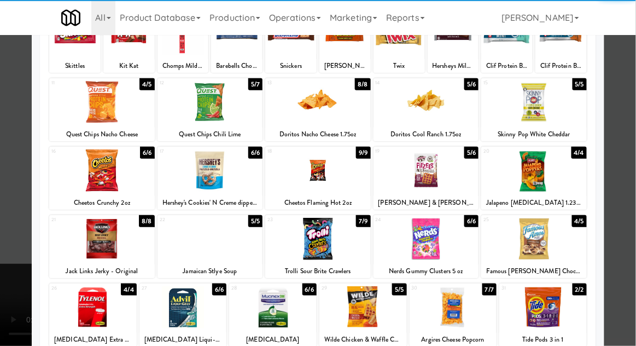
scroll to position [97, 0]
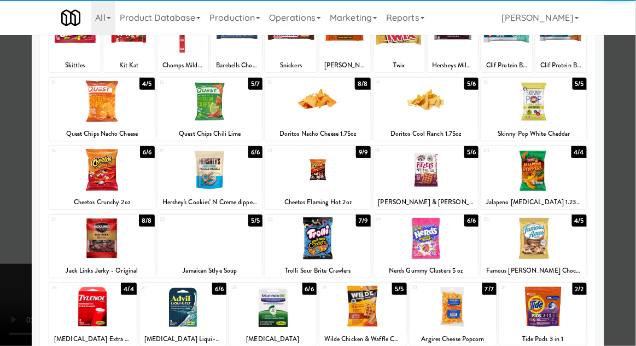
click at [364, 317] on div at bounding box center [364, 307] width 88 height 42
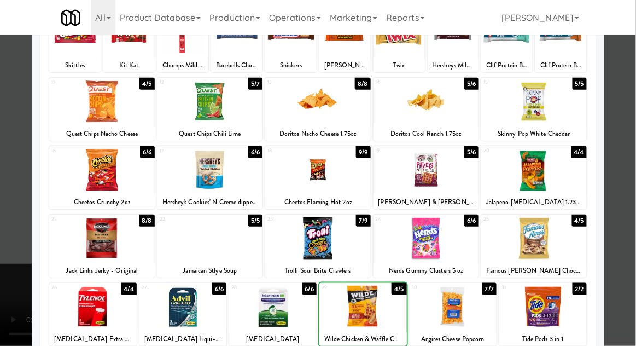
click at [632, 184] on div at bounding box center [318, 173] width 636 height 346
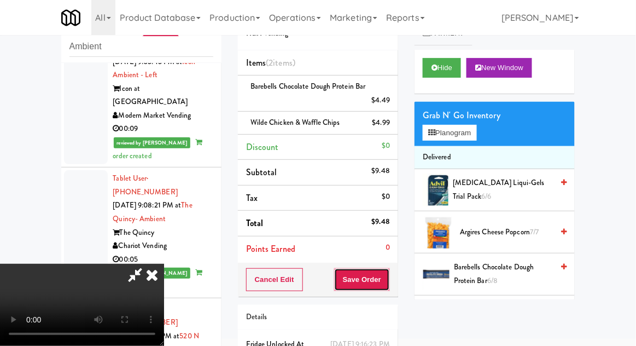
click at [385, 274] on button "Save Order" at bounding box center [362, 279] width 56 height 23
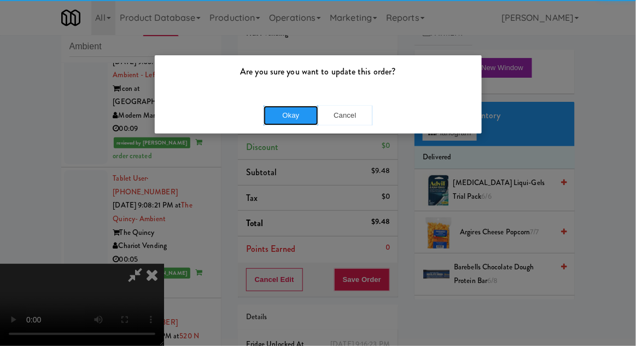
click at [288, 113] on button "Okay" at bounding box center [291, 116] width 55 height 20
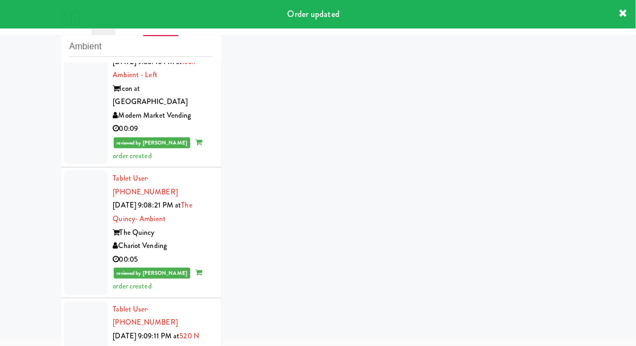
scroll to position [5578, 0]
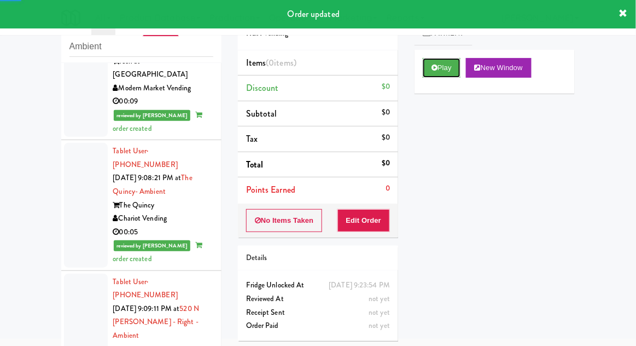
click at [431, 65] on button "Play" at bounding box center [442, 68] width 38 height 20
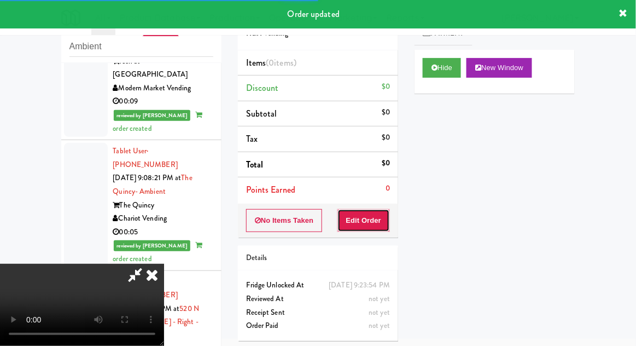
click at [360, 220] on button "Edit Order" at bounding box center [364, 220] width 53 height 23
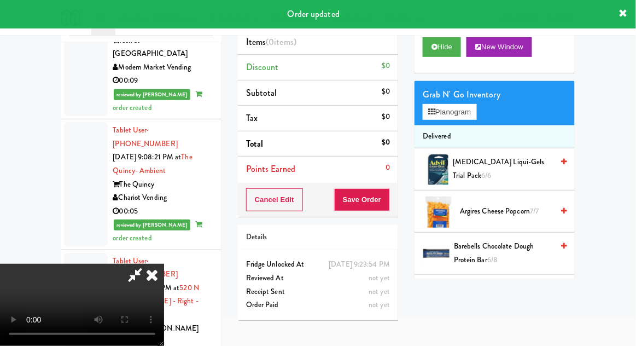
scroll to position [81, 0]
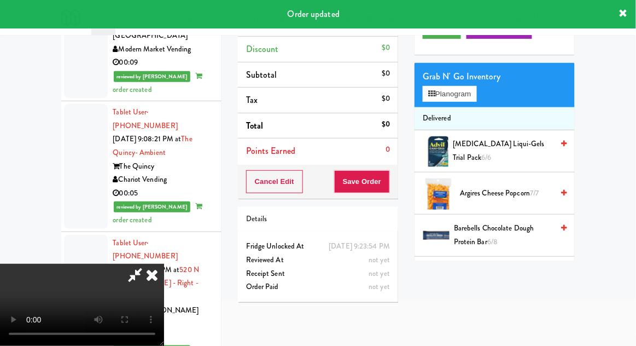
click at [40, 140] on div "inbox reviewed recent all unclear take inventory issue suspicious failed recent…" at bounding box center [318, 159] width 636 height 402
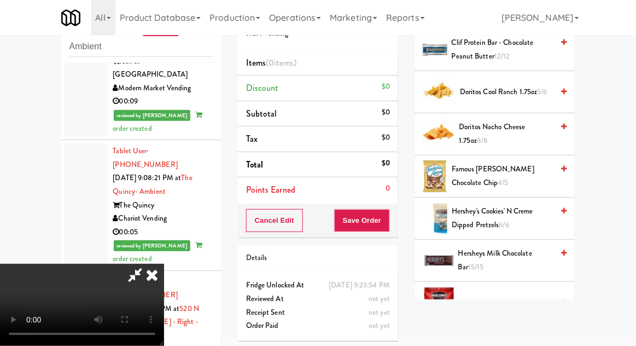
scroll to position [395, 0]
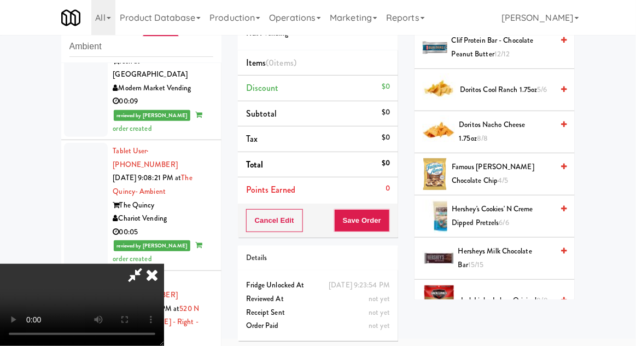
click at [504, 165] on span "Famous [PERSON_NAME] Chocolate Chip 4/5" at bounding box center [502, 173] width 101 height 27
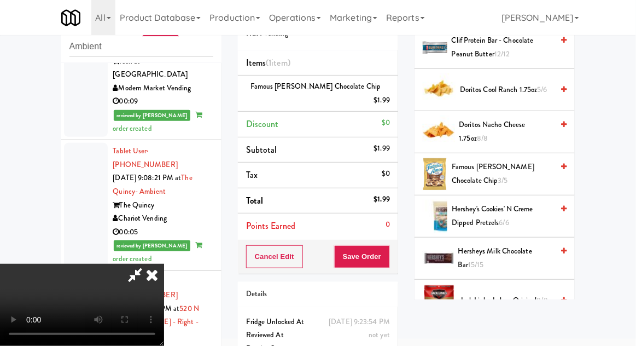
scroll to position [40, 0]
click at [387, 245] on button "Save Order" at bounding box center [362, 256] width 56 height 23
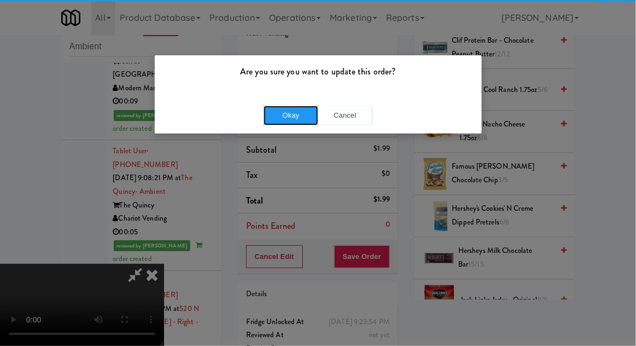
click at [289, 113] on button "Okay" at bounding box center [291, 116] width 55 height 20
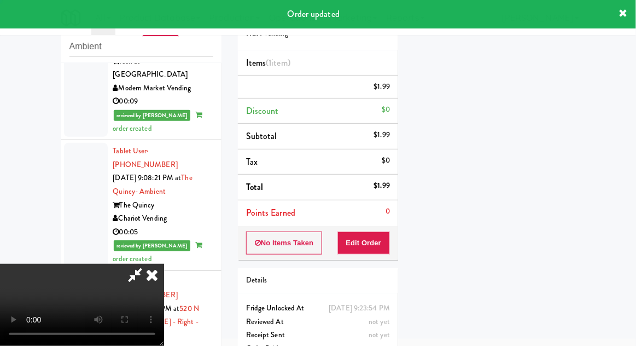
scroll to position [0, 0]
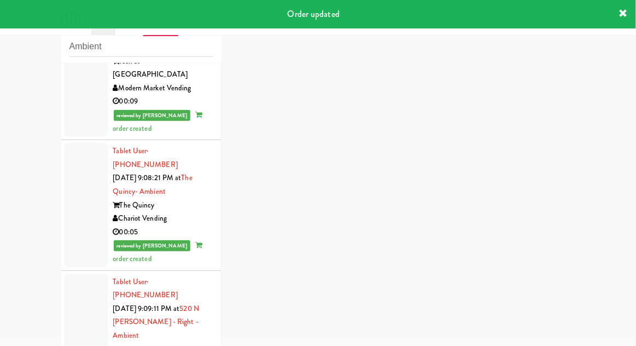
scroll to position [5605, 0]
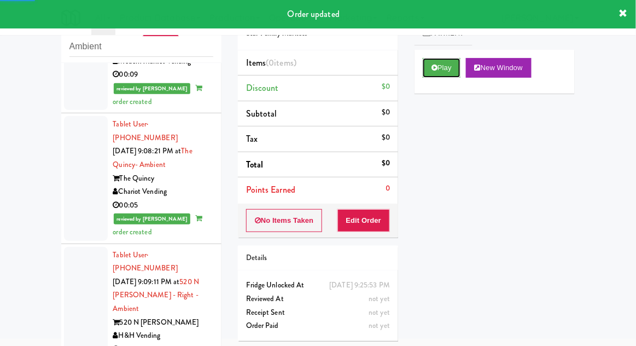
click at [429, 74] on button "Play" at bounding box center [442, 68] width 38 height 20
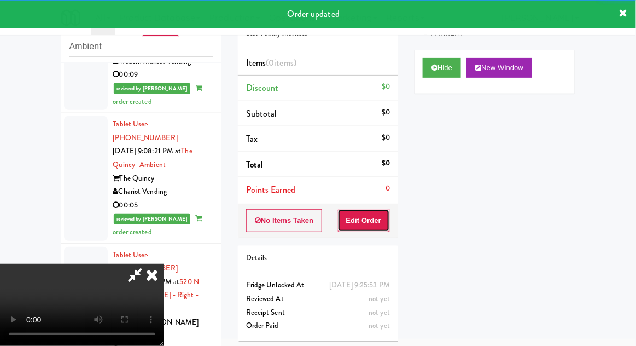
click at [358, 224] on button "Edit Order" at bounding box center [364, 220] width 53 height 23
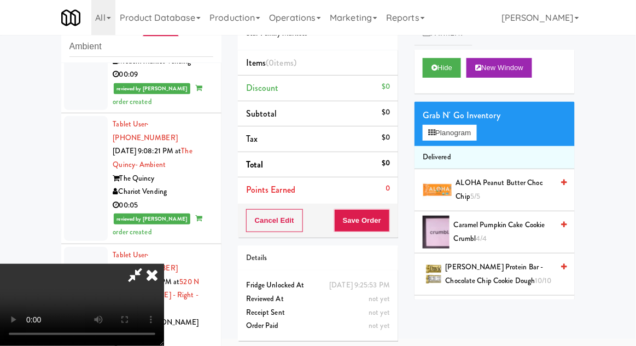
scroll to position [40, 0]
click at [474, 135] on button "Planogram" at bounding box center [450, 133] width 54 height 16
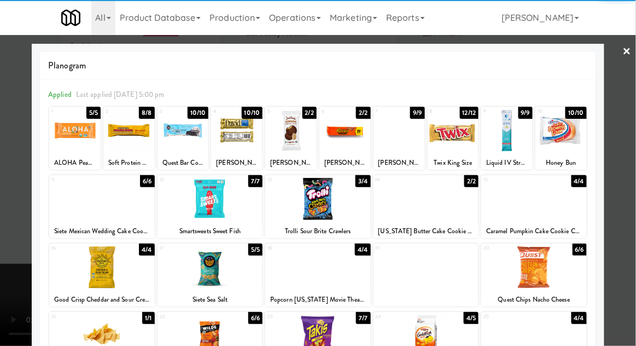
click at [550, 202] on div at bounding box center [534, 199] width 106 height 42
click at [613, 216] on div at bounding box center [318, 173] width 636 height 346
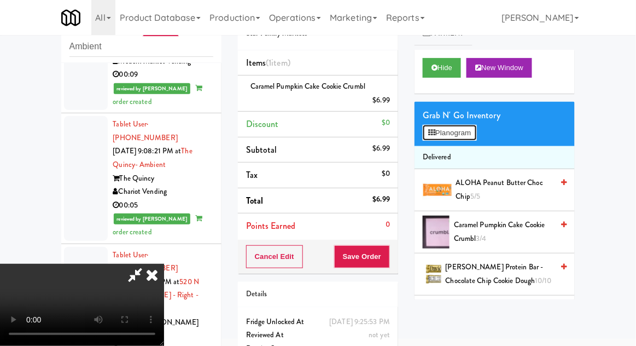
click at [470, 136] on button "Planogram" at bounding box center [450, 133] width 54 height 16
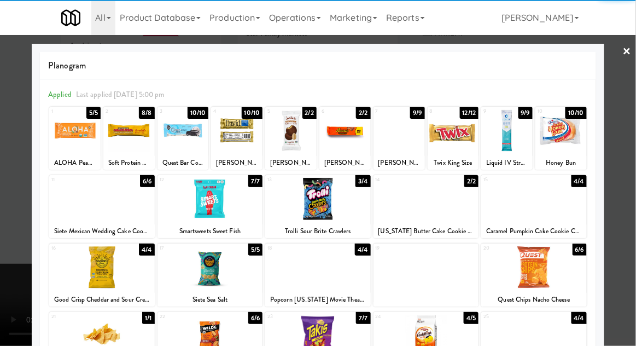
click at [552, 204] on div at bounding box center [534, 199] width 106 height 42
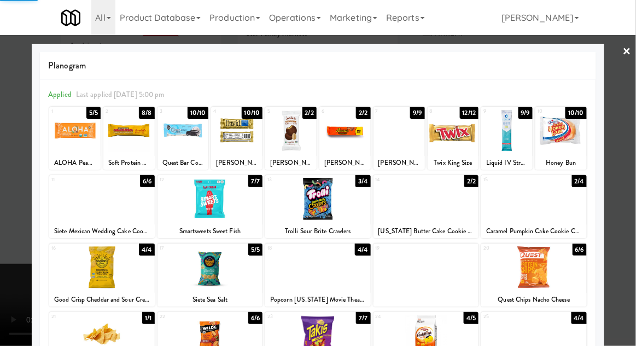
click at [622, 205] on div at bounding box center [318, 173] width 636 height 346
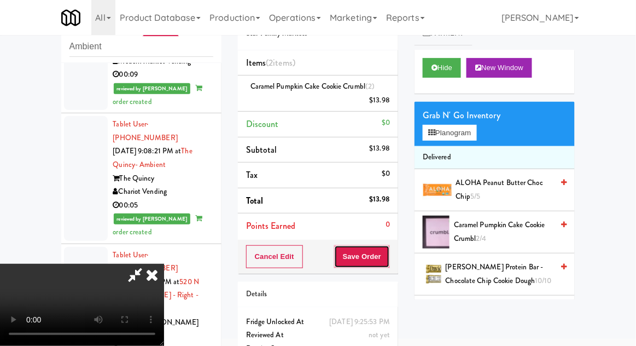
click at [387, 248] on button "Save Order" at bounding box center [362, 256] width 56 height 23
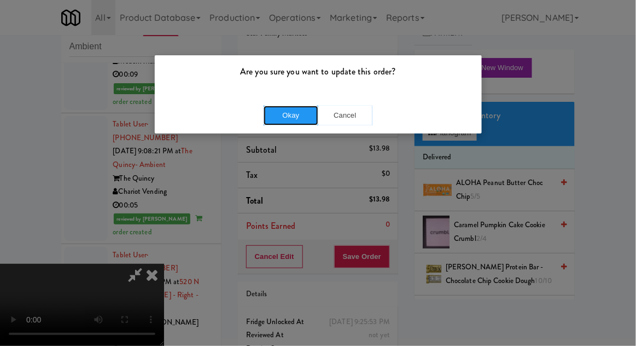
click at [293, 119] on button "Okay" at bounding box center [291, 116] width 55 height 20
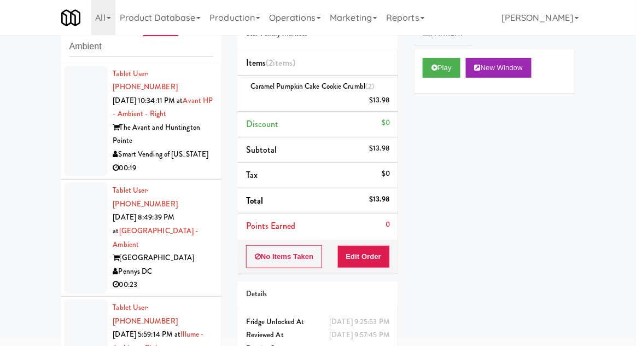
click at [84, 198] on div at bounding box center [86, 237] width 44 height 111
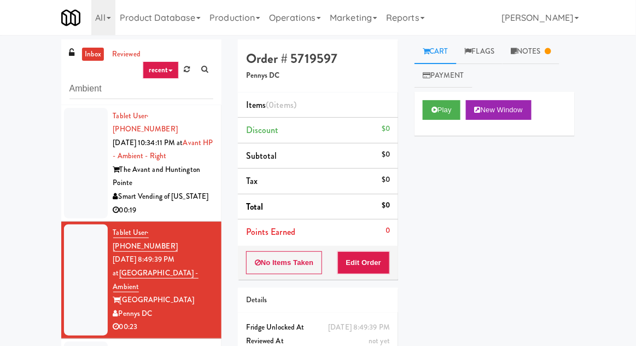
click at [552, 53] on icon at bounding box center [548, 51] width 6 height 7
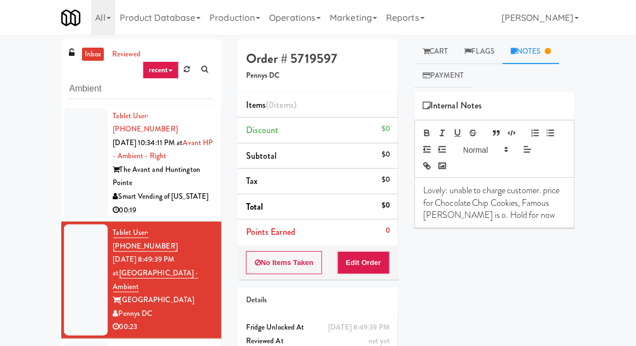
click at [448, 50] on link "Cart" at bounding box center [436, 51] width 42 height 25
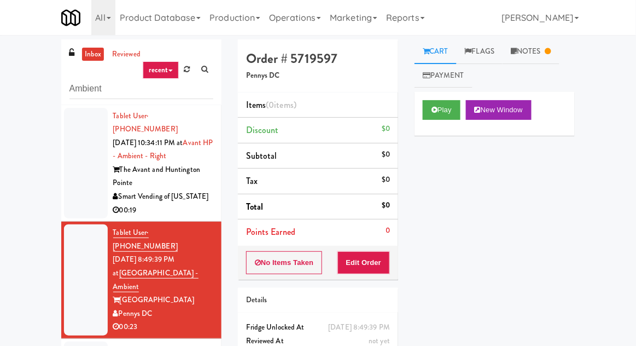
click at [81, 149] on div at bounding box center [86, 163] width 44 height 111
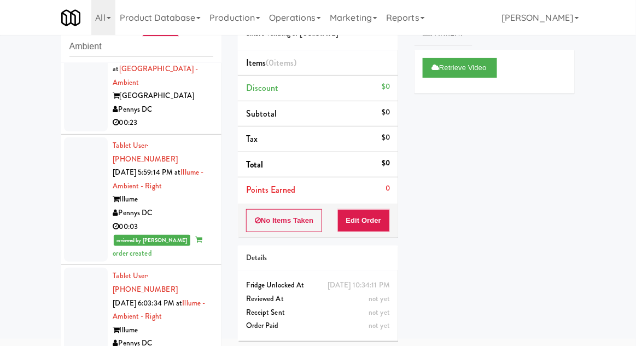
scroll to position [162, 0]
click at [79, 162] on div at bounding box center [86, 199] width 44 height 124
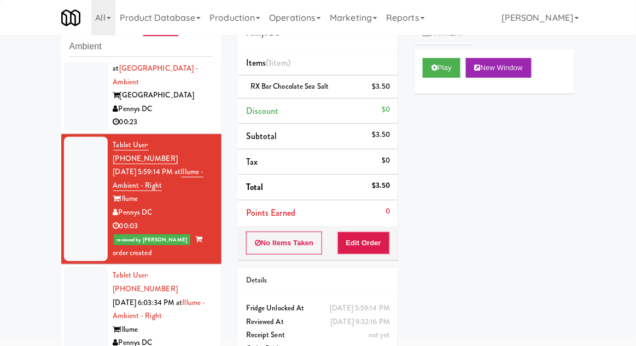
click at [79, 267] on div at bounding box center [86, 329] width 44 height 124
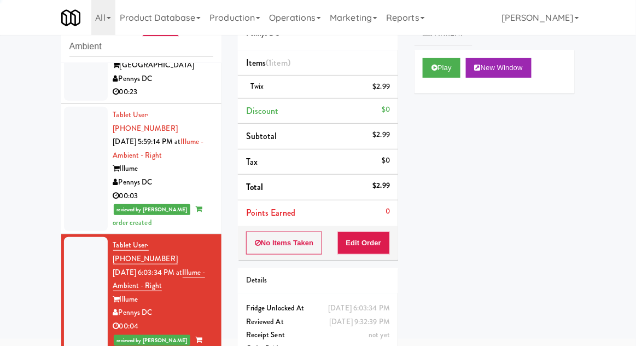
scroll to position [200, 0]
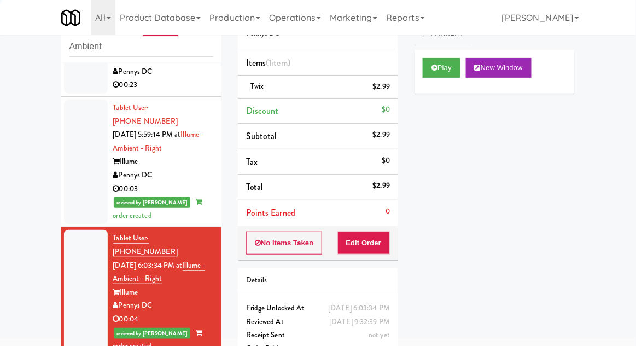
click at [75, 127] on div at bounding box center [86, 162] width 44 height 124
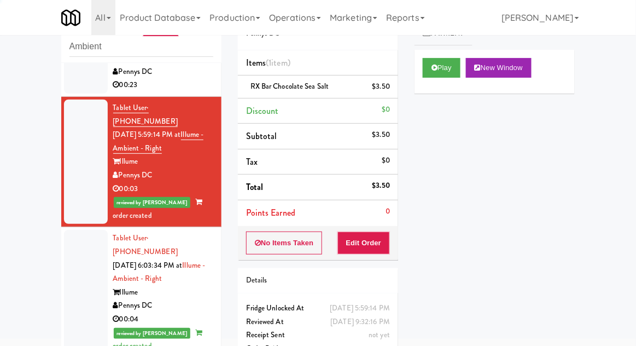
click at [80, 233] on div at bounding box center [86, 292] width 44 height 124
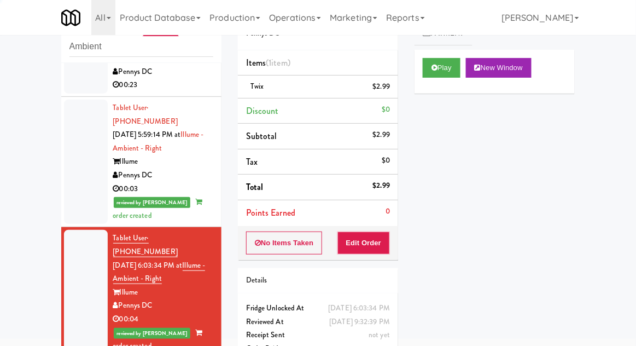
click at [74, 132] on div at bounding box center [86, 162] width 44 height 124
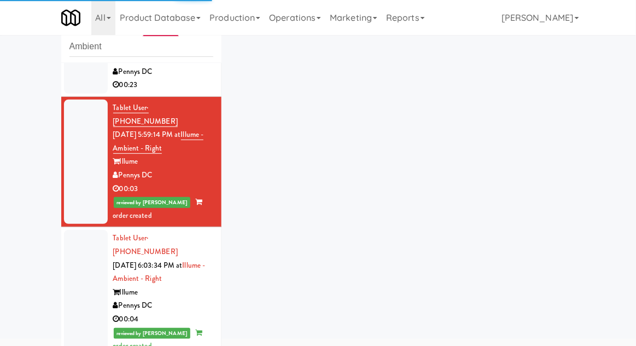
click at [78, 243] on div at bounding box center [86, 292] width 44 height 124
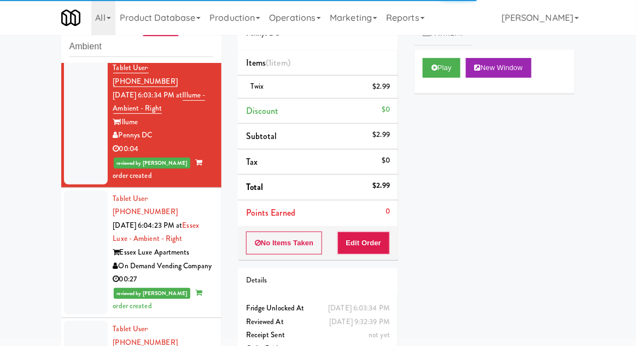
click at [84, 190] on div at bounding box center [86, 252] width 44 height 124
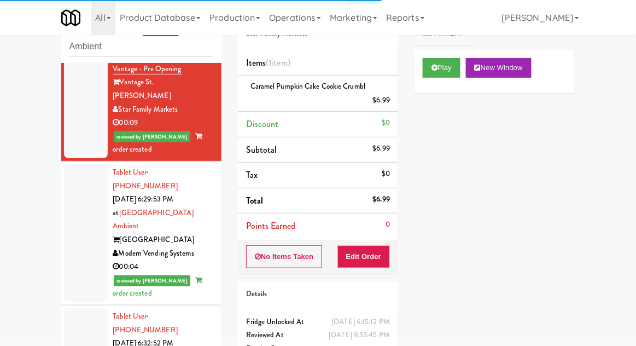
click at [84, 164] on div at bounding box center [86, 233] width 44 height 138
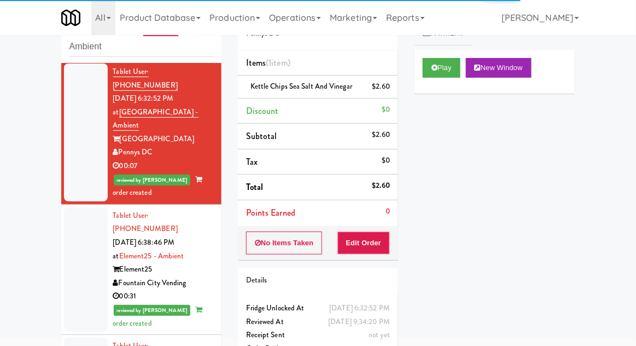
click at [78, 207] on div at bounding box center [86, 269] width 44 height 124
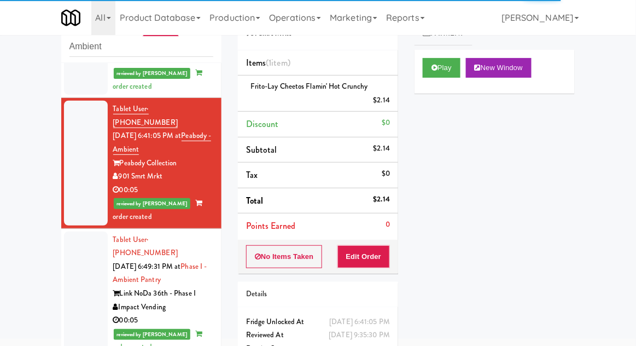
click at [81, 231] on div at bounding box center [86, 293] width 44 height 124
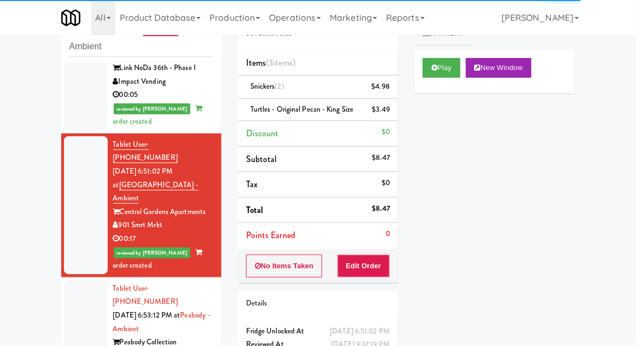
click at [79, 280] on div at bounding box center [86, 342] width 44 height 124
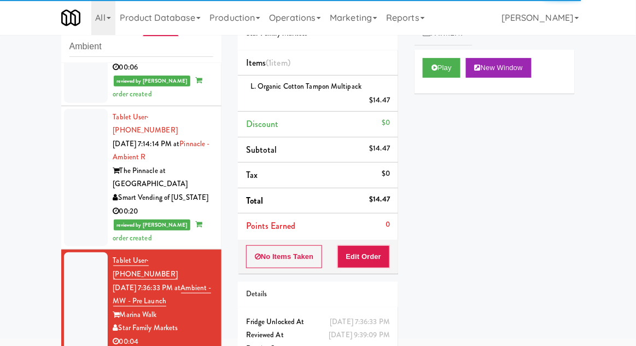
scroll to position [1821, 0]
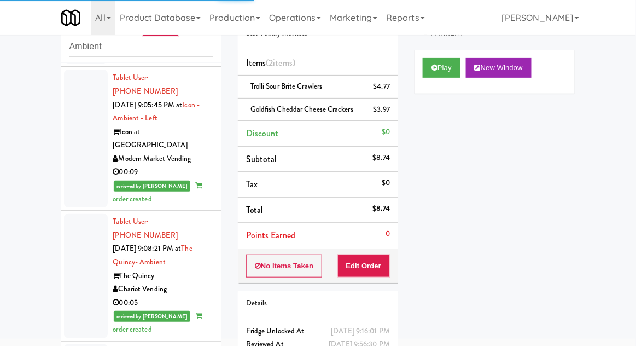
scroll to position [5632, 0]
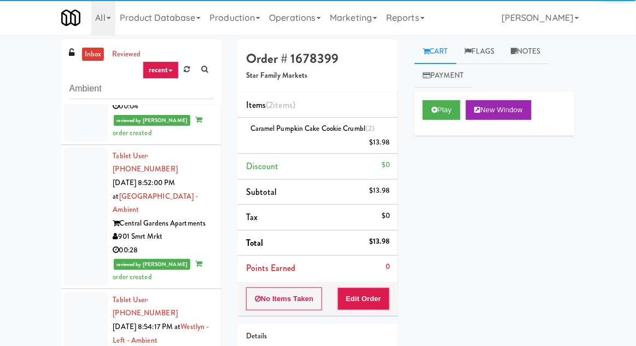
scroll to position [4548, 0]
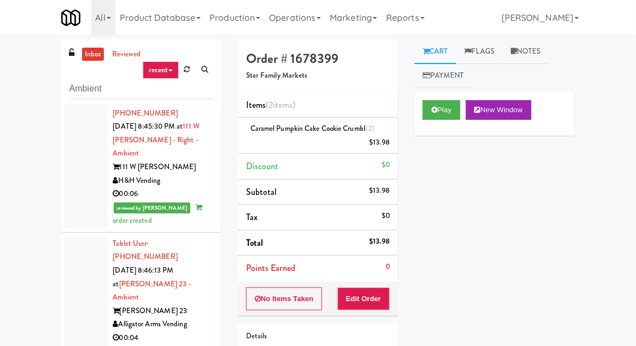
click at [90, 59] on link "inbox" at bounding box center [93, 55] width 22 height 14
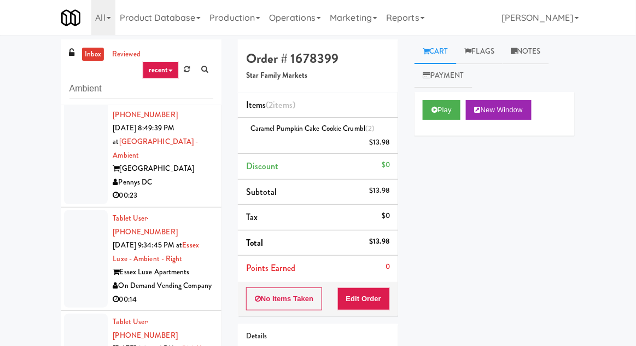
scroll to position [132, 0]
click at [89, 159] on div at bounding box center [86, 147] width 44 height 111
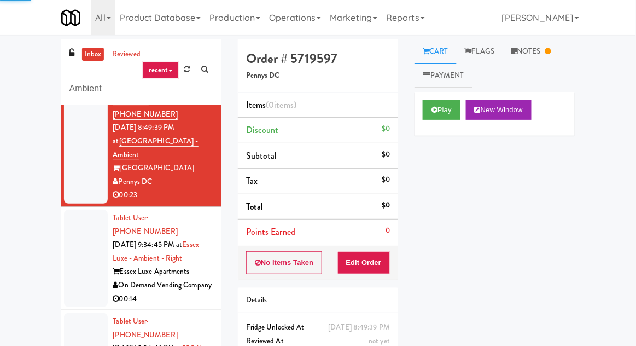
scroll to position [40, 0]
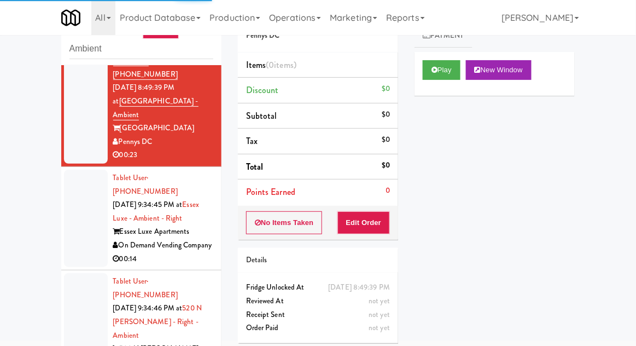
click at [79, 184] on div at bounding box center [86, 218] width 44 height 97
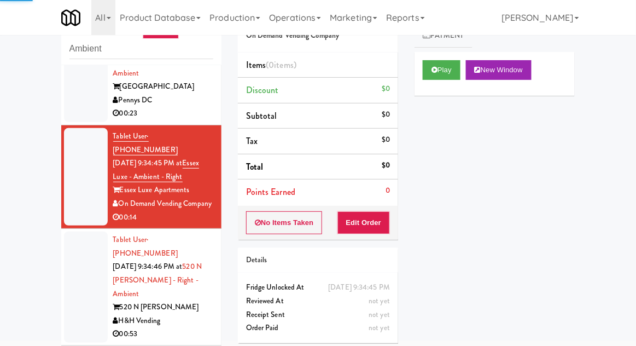
scroll to position [194, 0]
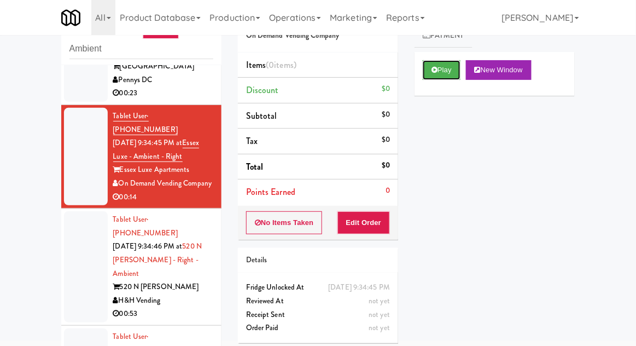
click at [436, 78] on button "Play" at bounding box center [442, 70] width 38 height 20
click at [357, 230] on button "Edit Order" at bounding box center [364, 222] width 53 height 23
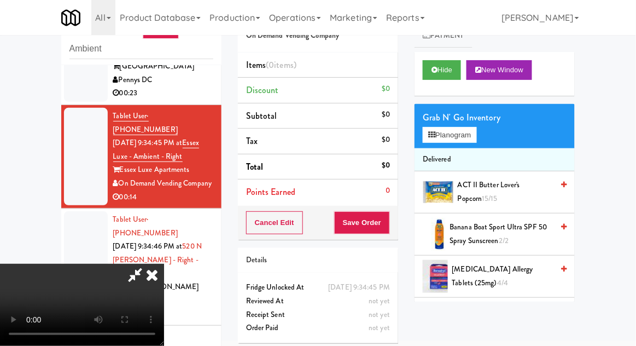
scroll to position [0, 0]
click at [469, 135] on button "Planogram" at bounding box center [450, 135] width 54 height 16
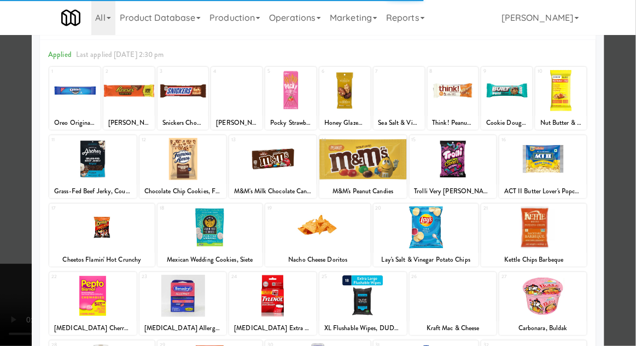
scroll to position [86, 0]
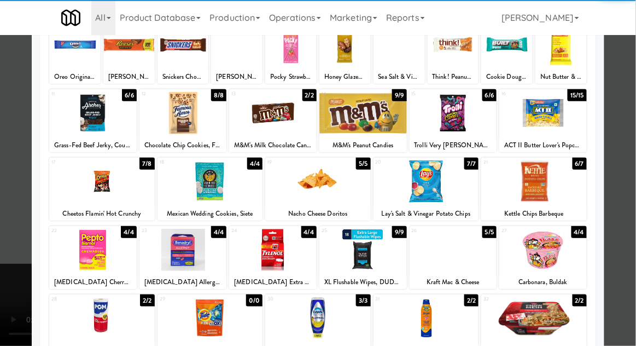
click at [568, 250] on div at bounding box center [544, 250] width 88 height 42
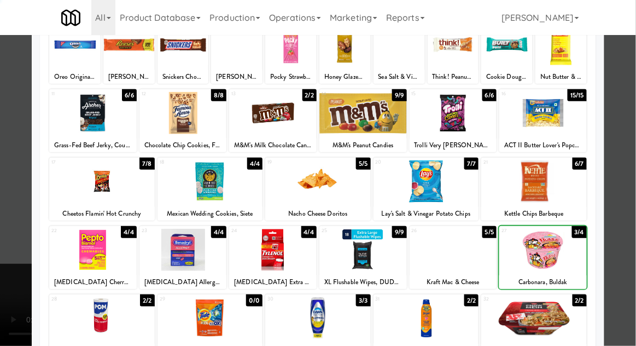
click at [624, 220] on div at bounding box center [318, 173] width 636 height 346
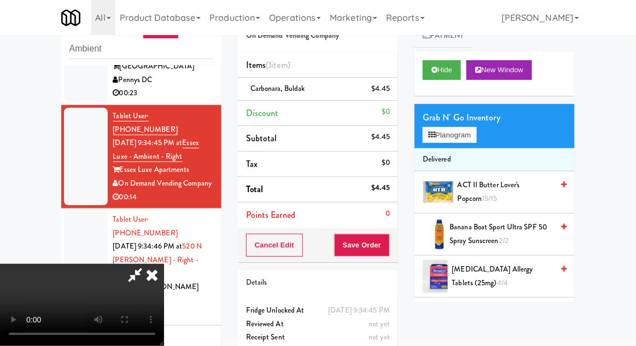
scroll to position [40, 0]
click at [389, 247] on button "Save Order" at bounding box center [362, 245] width 56 height 23
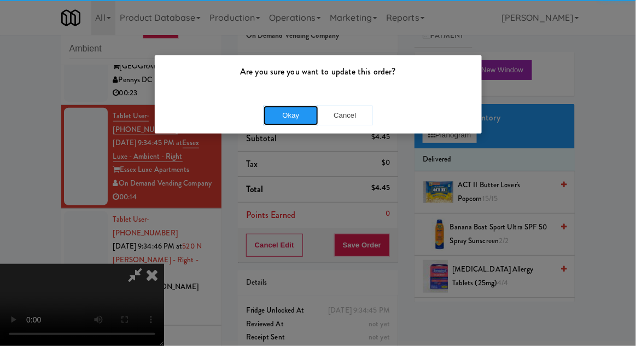
click at [289, 120] on button "Okay" at bounding box center [291, 116] width 55 height 20
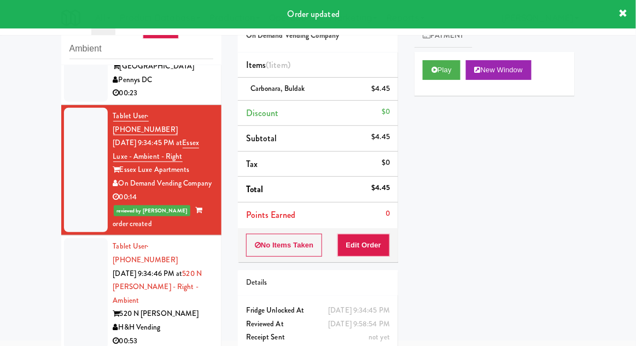
scroll to position [0, 0]
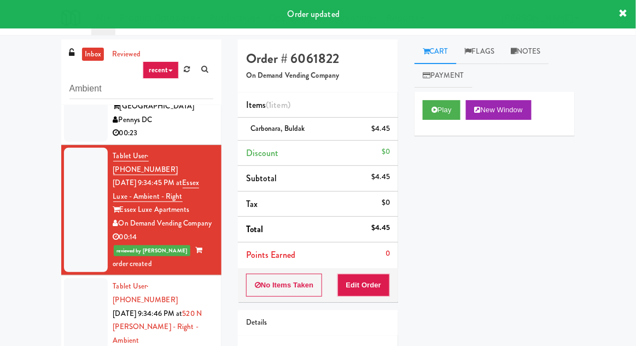
click at [91, 60] on link "inbox" at bounding box center [93, 55] width 22 height 14
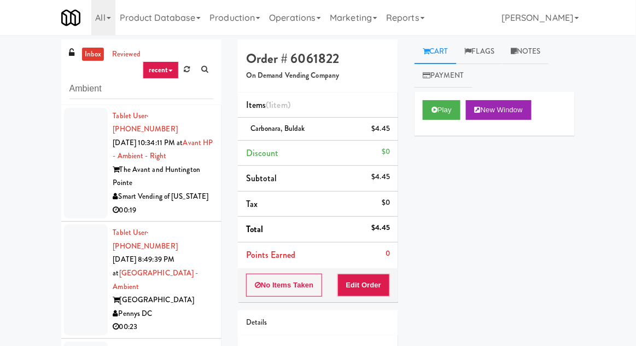
click at [88, 59] on link "inbox" at bounding box center [93, 55] width 22 height 14
click at [78, 89] on input "Ambient" at bounding box center [141, 89] width 144 height 20
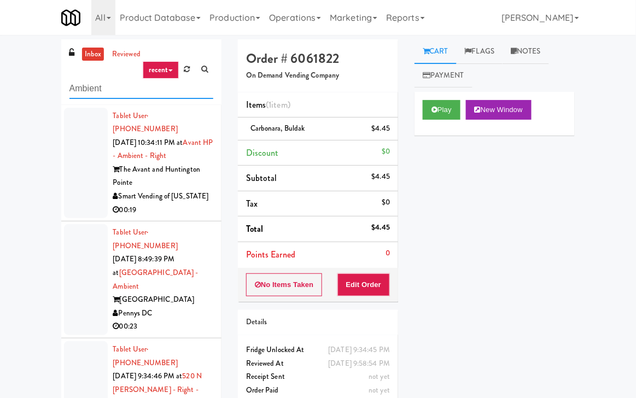
click at [79, 80] on input "Ambient" at bounding box center [141, 89] width 144 height 20
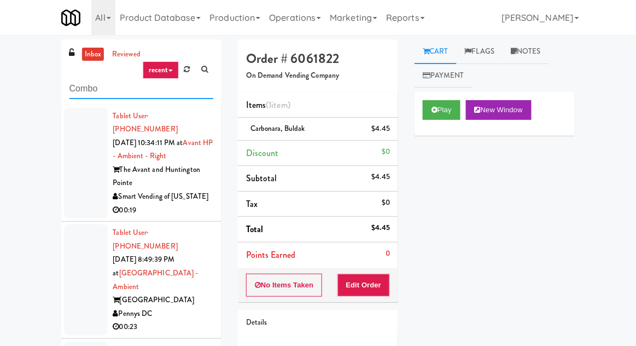
type input "Combo"
click at [27, 102] on div "inbox reviewed recent all unclear take inventory issue suspicious failed recent…" at bounding box center [318, 240] width 636 height 402
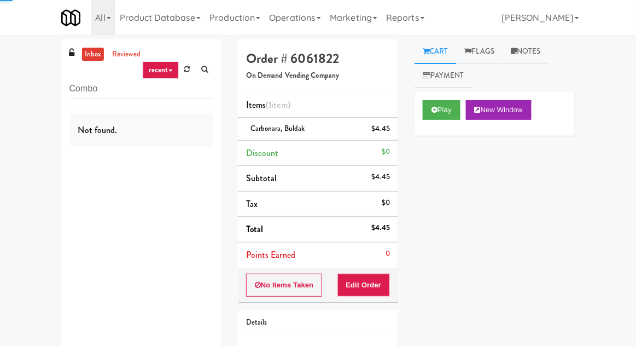
click at [92, 58] on link "inbox" at bounding box center [93, 55] width 22 height 14
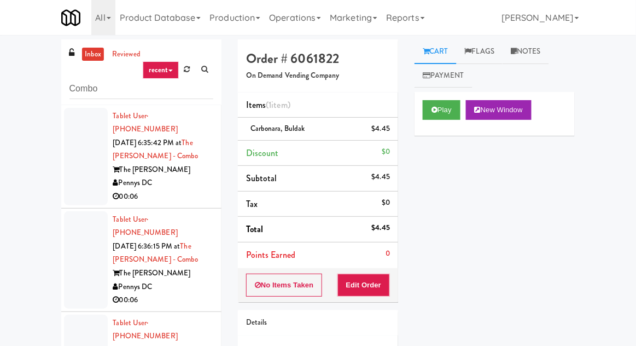
click at [74, 173] on div at bounding box center [86, 156] width 44 height 97
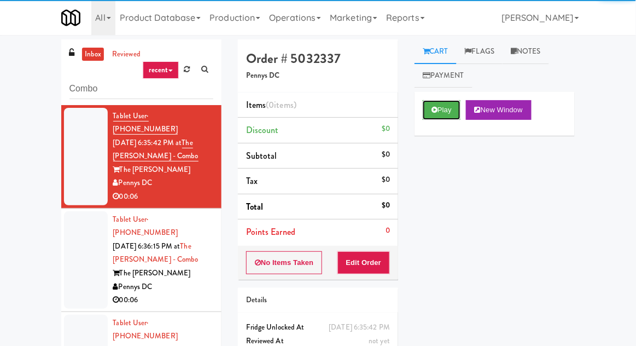
click at [452, 117] on button "Play" at bounding box center [442, 110] width 38 height 20
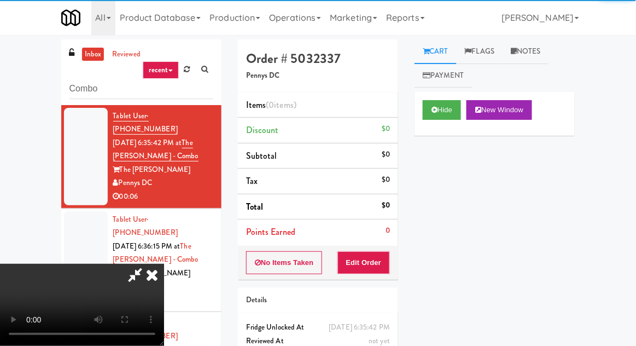
click at [396, 263] on div "No Items Taken Edit Order" at bounding box center [318, 263] width 160 height 34
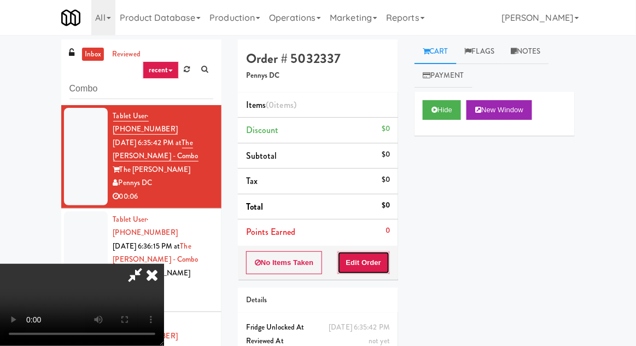
click at [378, 261] on button "Edit Order" at bounding box center [364, 262] width 53 height 23
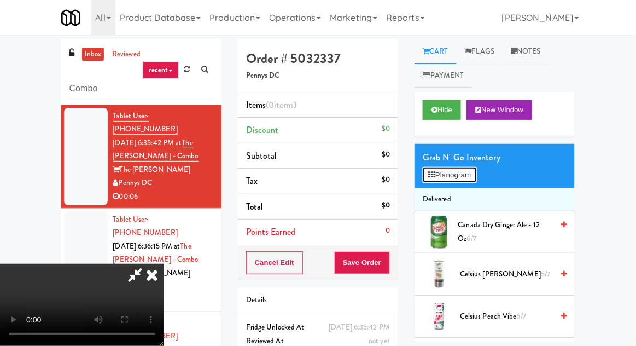
click at [474, 176] on button "Planogram" at bounding box center [450, 175] width 54 height 16
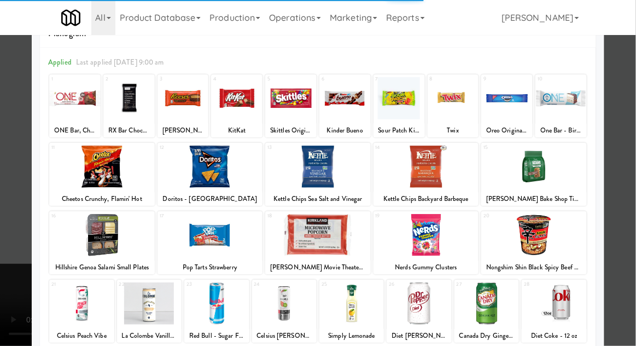
scroll to position [138, 0]
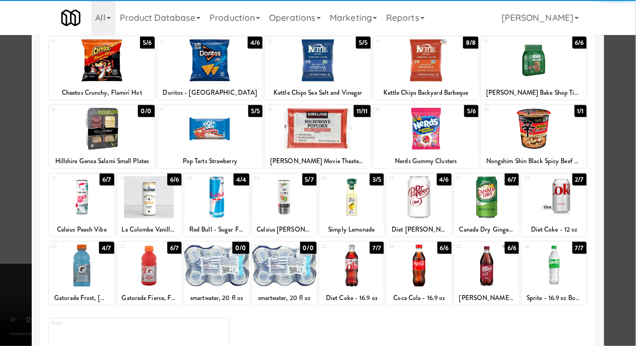
click at [84, 265] on div at bounding box center [81, 266] width 65 height 42
click at [630, 217] on div at bounding box center [318, 173] width 636 height 346
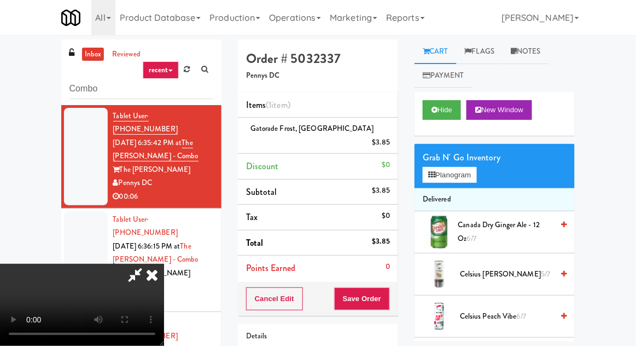
scroll to position [40, 0]
click at [388, 287] on button "Save Order" at bounding box center [362, 298] width 56 height 23
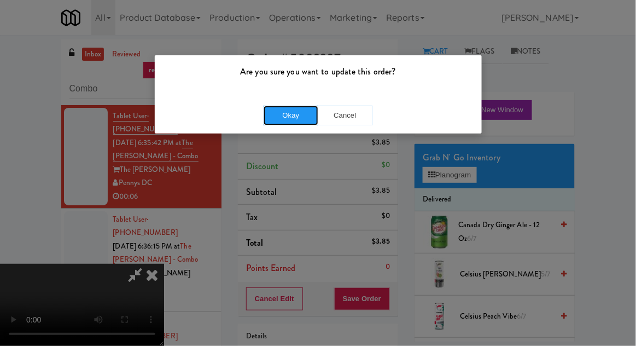
click at [270, 123] on button "Okay" at bounding box center [291, 116] width 55 height 20
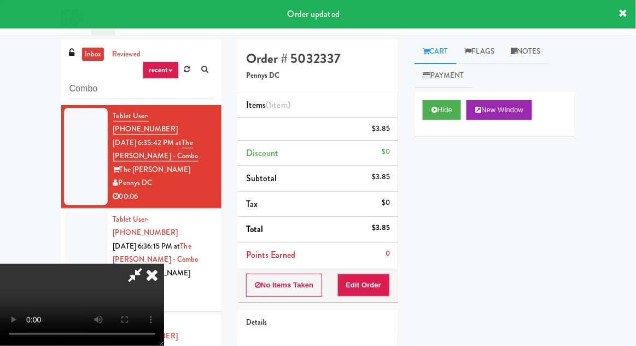
scroll to position [0, 0]
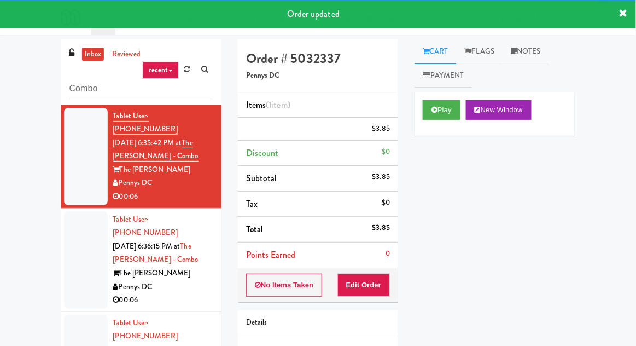
click at [71, 238] on div at bounding box center [86, 259] width 44 height 97
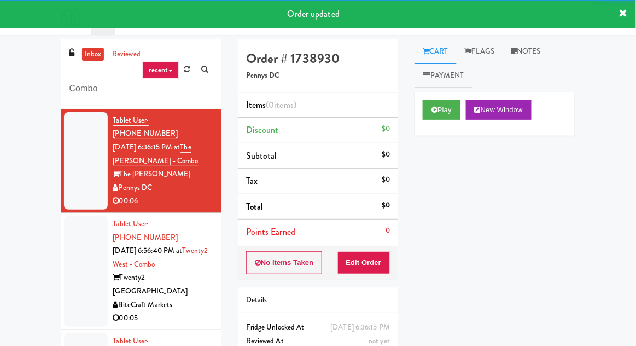
scroll to position [42, 0]
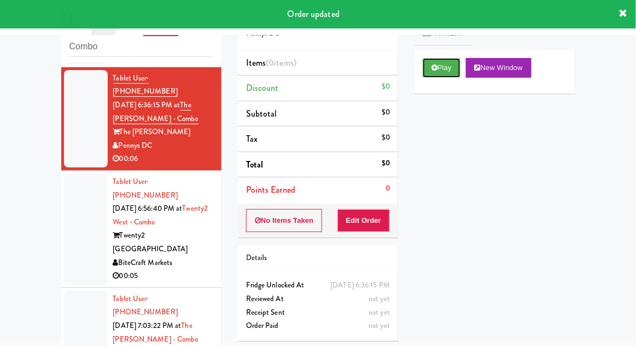
click at [445, 65] on button "Play" at bounding box center [442, 68] width 38 height 20
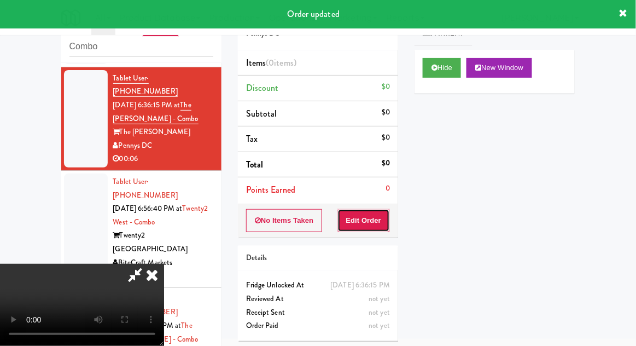
click at [375, 228] on button "Edit Order" at bounding box center [364, 220] width 53 height 23
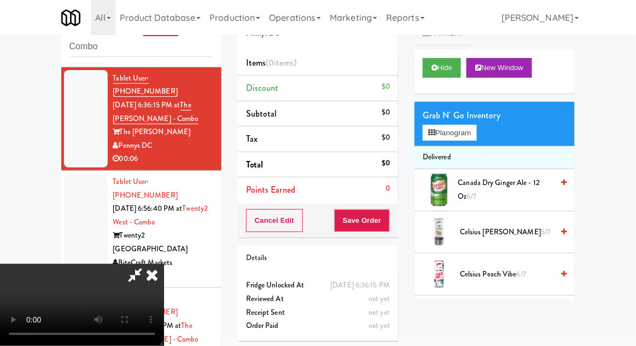
scroll to position [0, 0]
click at [502, 185] on span "Canada Dry Ginger Ale - 12 oz 6/7" at bounding box center [505, 189] width 95 height 27
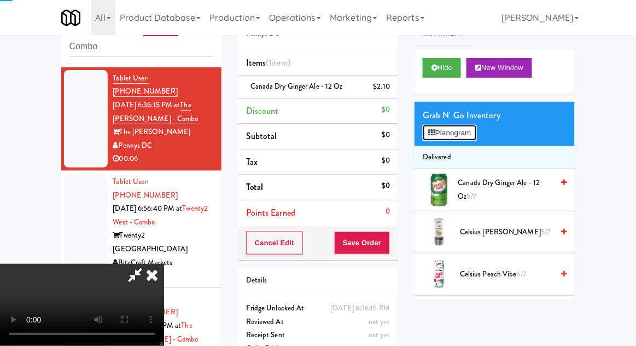
click at [474, 127] on button "Planogram" at bounding box center [450, 133] width 54 height 16
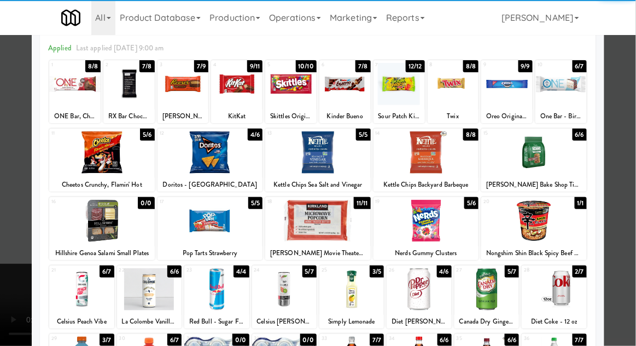
click at [632, 240] on div at bounding box center [318, 173] width 636 height 346
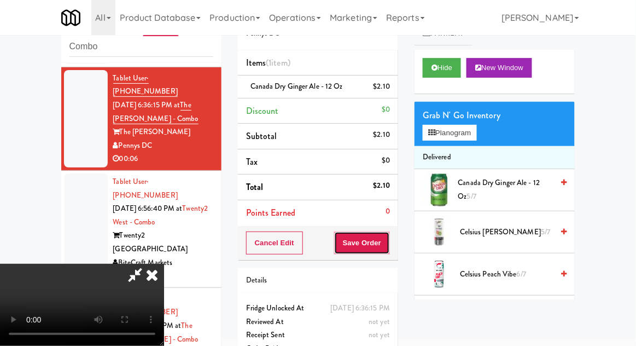
click at [390, 246] on button "Save Order" at bounding box center [362, 242] width 56 height 23
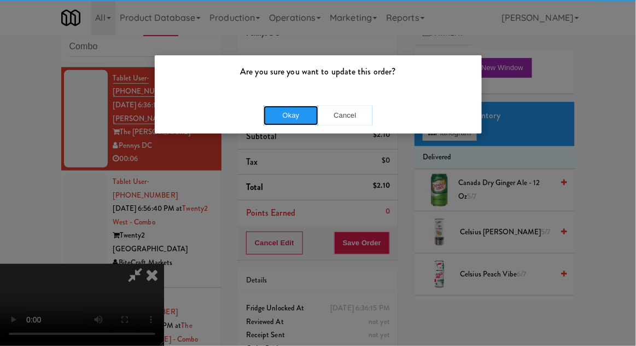
click at [281, 123] on button "Okay" at bounding box center [291, 116] width 55 height 20
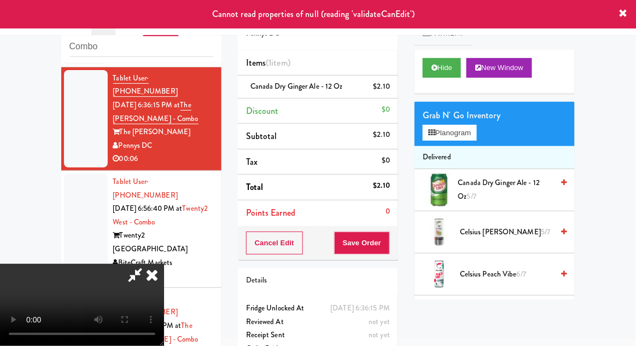
click at [164, 264] on icon at bounding box center [152, 275] width 24 height 22
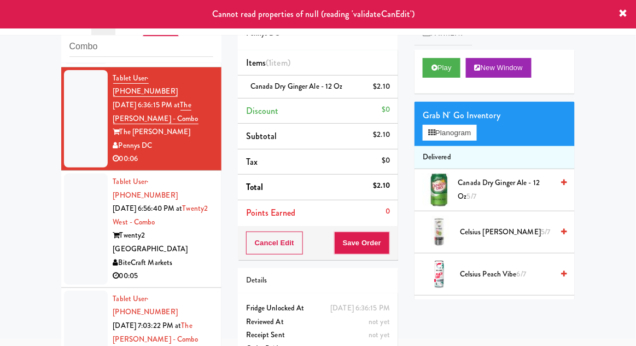
click at [72, 211] on div at bounding box center [86, 228] width 44 height 111
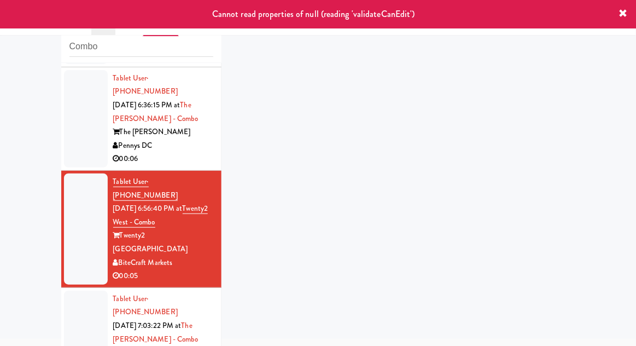
click at [68, 127] on div at bounding box center [86, 118] width 44 height 97
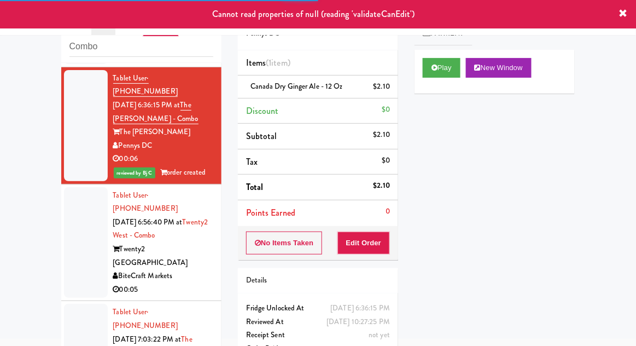
click at [72, 216] on div at bounding box center [86, 242] width 44 height 111
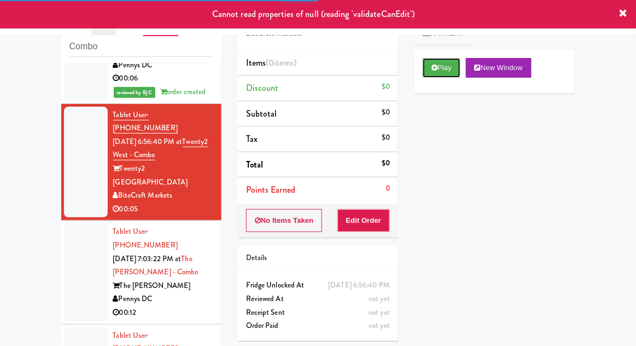
click at [442, 70] on button "Play" at bounding box center [442, 68] width 38 height 20
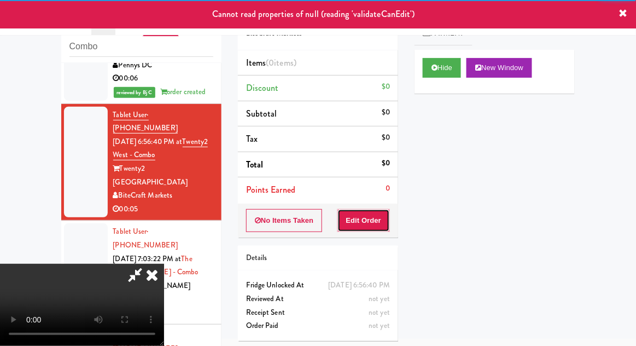
click at [365, 219] on button "Edit Order" at bounding box center [364, 220] width 53 height 23
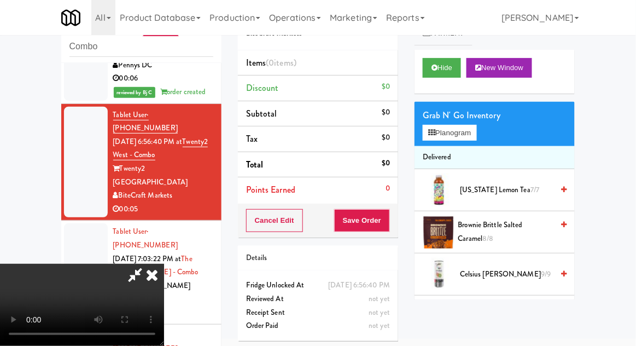
click at [509, 232] on span "Brownie Brittle Salted Caramel 8/8" at bounding box center [505, 231] width 95 height 27
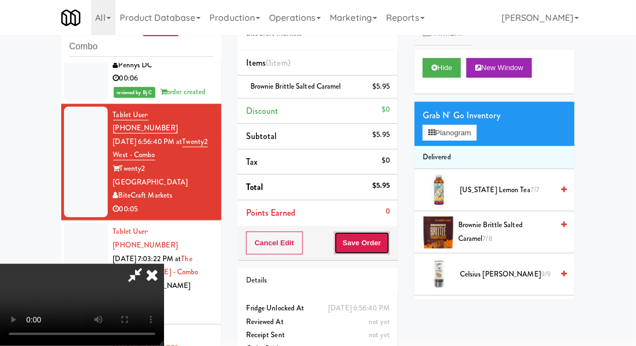
click at [388, 242] on button "Save Order" at bounding box center [362, 242] width 56 height 23
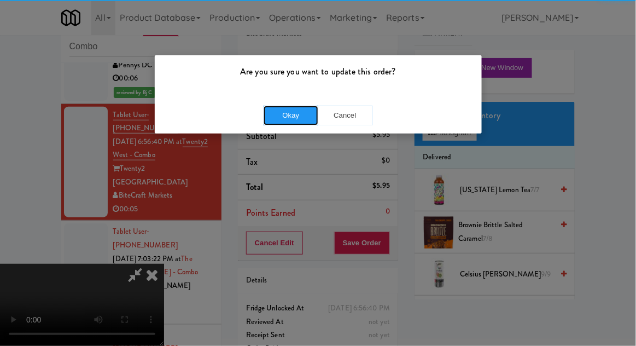
click at [280, 119] on button "Okay" at bounding box center [291, 116] width 55 height 20
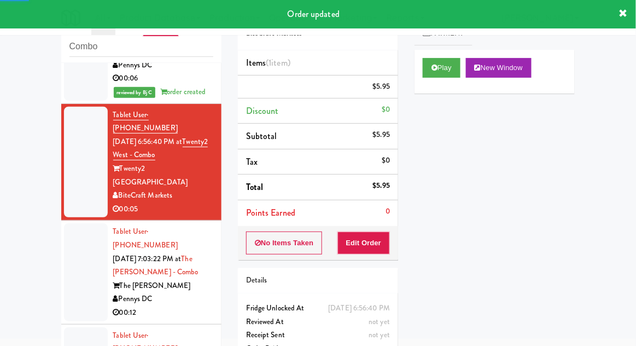
click at [68, 233] on div at bounding box center [86, 271] width 44 height 97
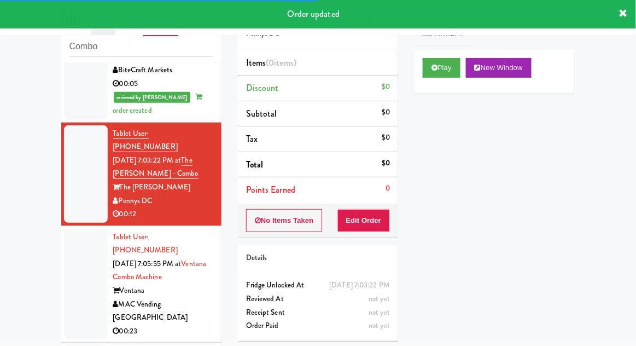
scroll to position [336, 0]
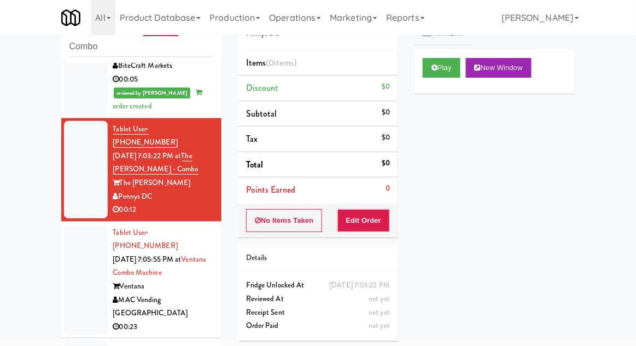
click at [37, 251] on div "inbox reviewed recent all unclear take inventory issue suspicious failed recent…" at bounding box center [318, 198] width 636 height 402
click at [445, 72] on button "Play" at bounding box center [442, 68] width 38 height 20
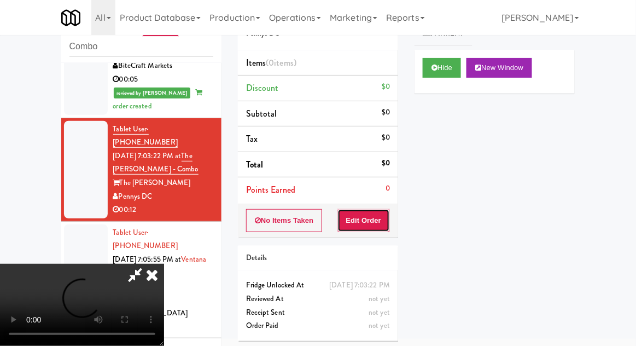
click at [367, 217] on button "Edit Order" at bounding box center [364, 220] width 53 height 23
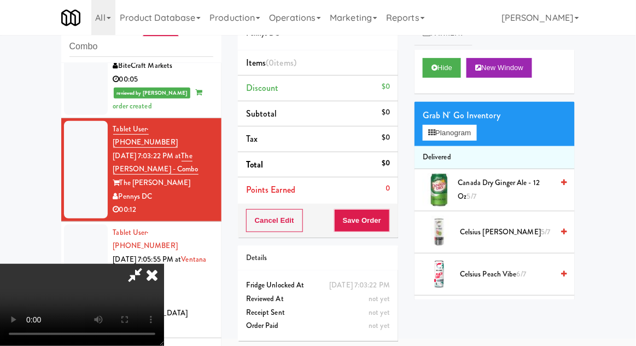
scroll to position [0, 0]
click at [469, 137] on button "Planogram" at bounding box center [450, 133] width 54 height 16
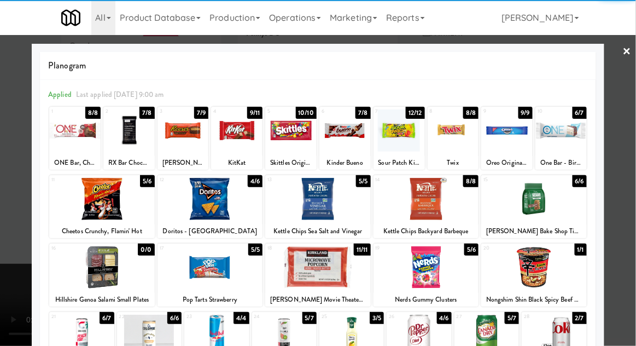
click at [100, 210] on div at bounding box center [102, 199] width 106 height 42
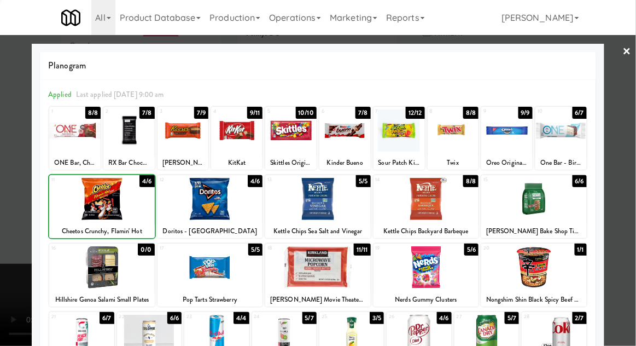
click at [621, 237] on div at bounding box center [318, 173] width 636 height 346
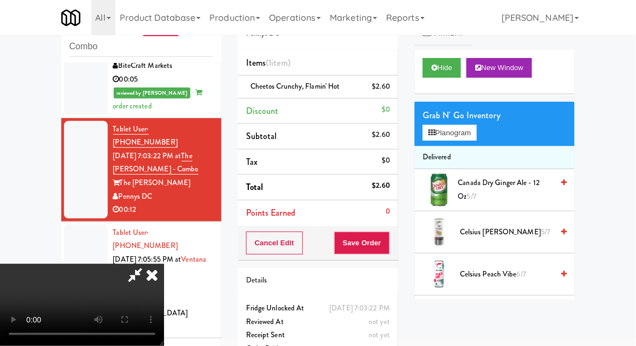
scroll to position [40, 0]
click at [476, 135] on button "Planogram" at bounding box center [450, 133] width 54 height 16
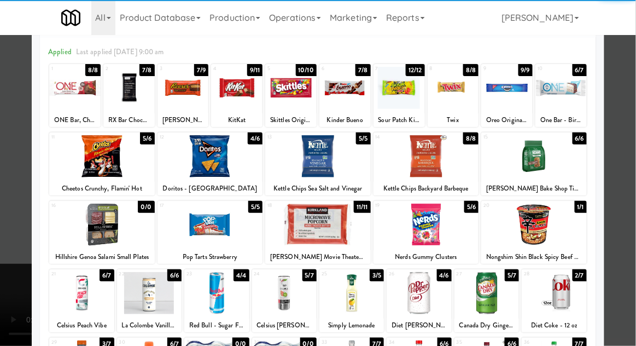
scroll to position [51, 0]
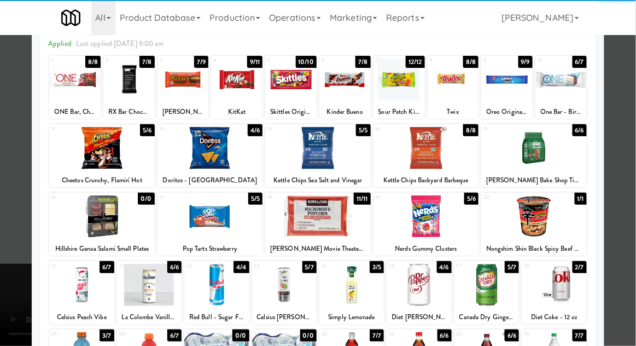
click at [500, 284] on div at bounding box center [487, 285] width 65 height 42
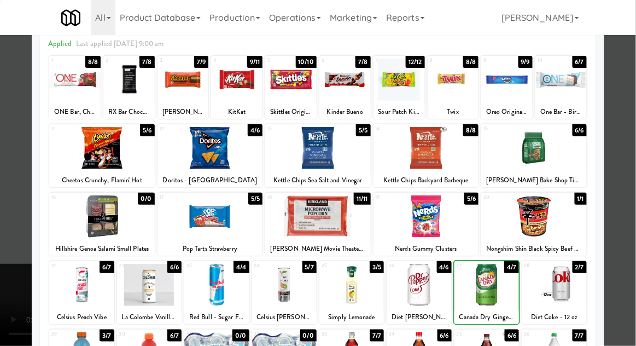
click at [628, 241] on div at bounding box center [318, 173] width 636 height 346
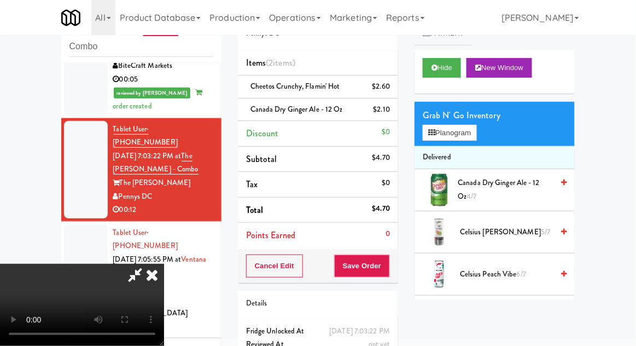
click at [399, 262] on div "Order # 2681159 Pennys DC Items (2 items ) Cheetos Crunchy, Flamin' Hot $2.60 C…" at bounding box center [318, 195] width 177 height 397
click at [386, 266] on button "Save Order" at bounding box center [362, 265] width 56 height 23
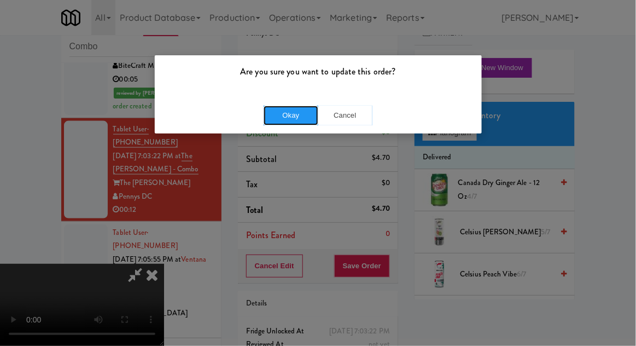
click at [283, 123] on button "Okay" at bounding box center [291, 116] width 55 height 20
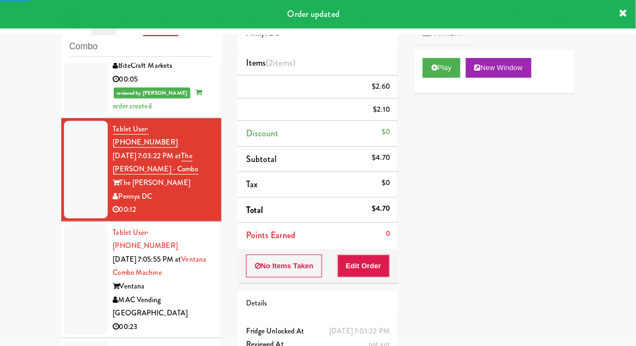
click at [80, 224] on div at bounding box center [86, 279] width 44 height 111
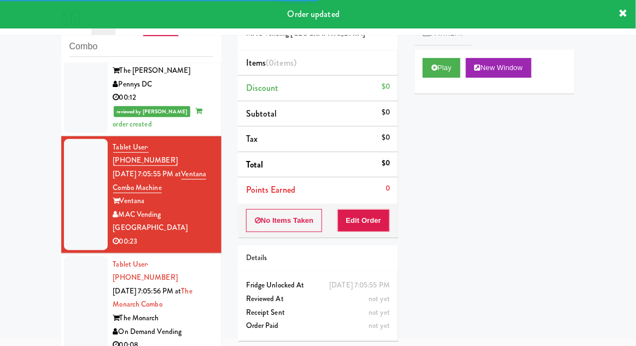
scroll to position [449, 0]
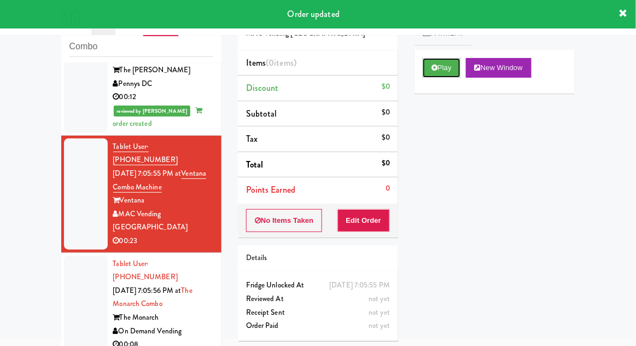
click at [443, 77] on button "Play" at bounding box center [442, 68] width 38 height 20
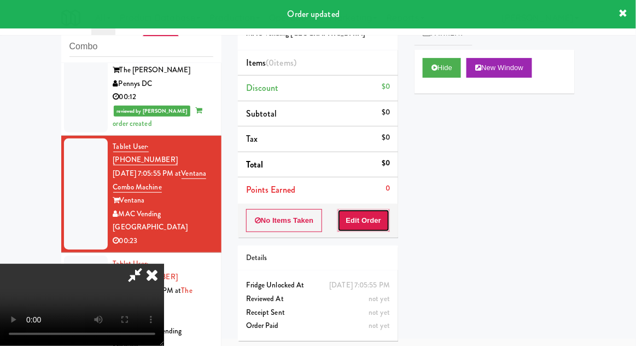
click at [372, 226] on button "Edit Order" at bounding box center [364, 220] width 53 height 23
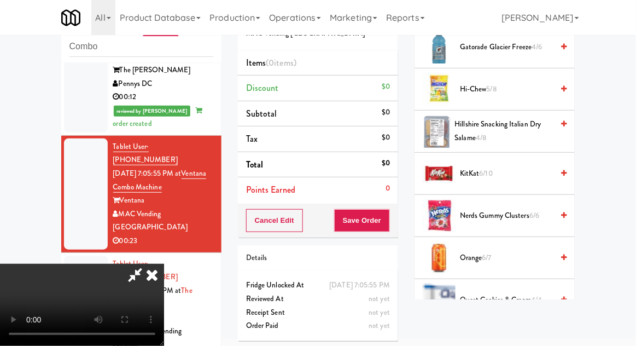
scroll to position [706, 0]
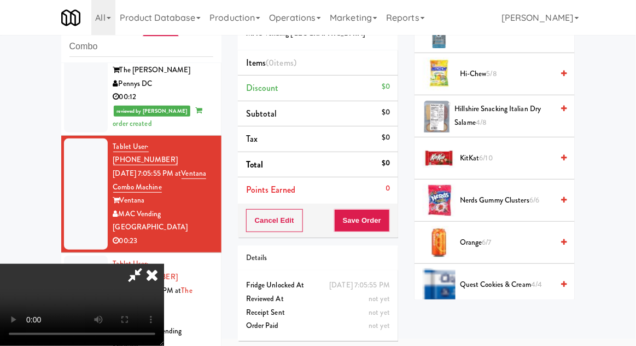
click at [531, 195] on span "6/6" at bounding box center [535, 200] width 10 height 10
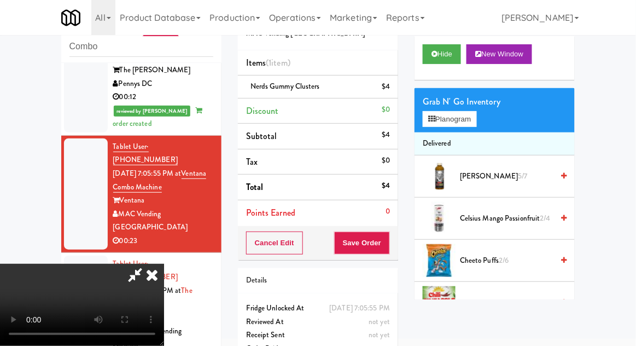
scroll to position [0, 0]
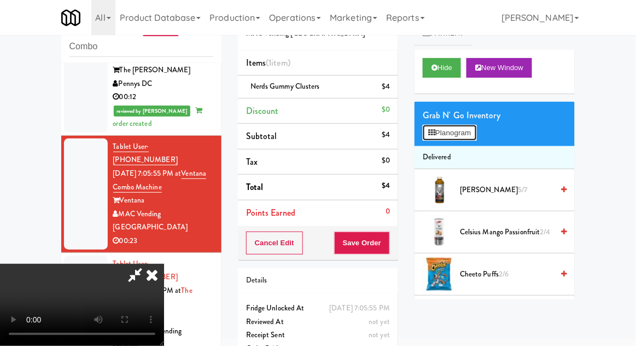
click at [467, 127] on button "Planogram" at bounding box center [450, 133] width 54 height 16
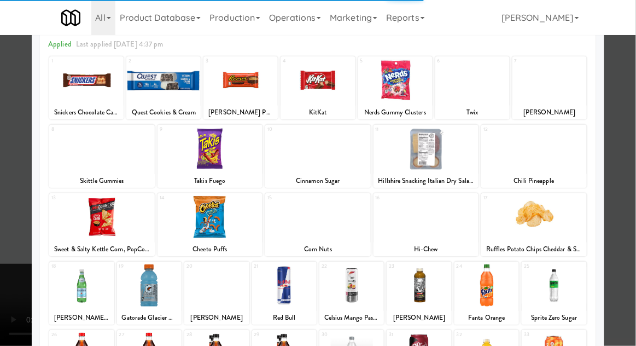
scroll to position [50, 0]
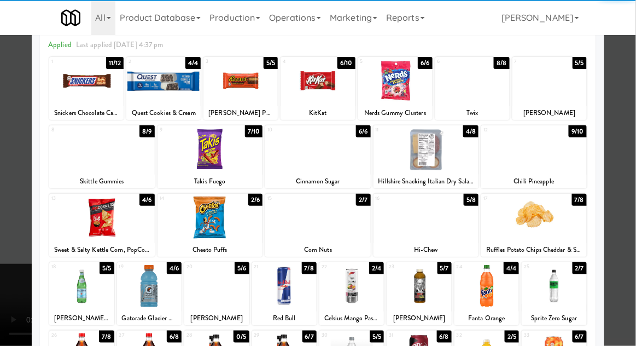
click at [146, 288] on div at bounding box center [149, 286] width 65 height 42
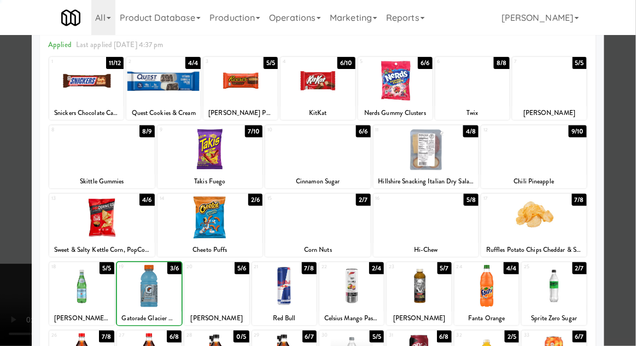
click at [622, 225] on div at bounding box center [318, 173] width 636 height 346
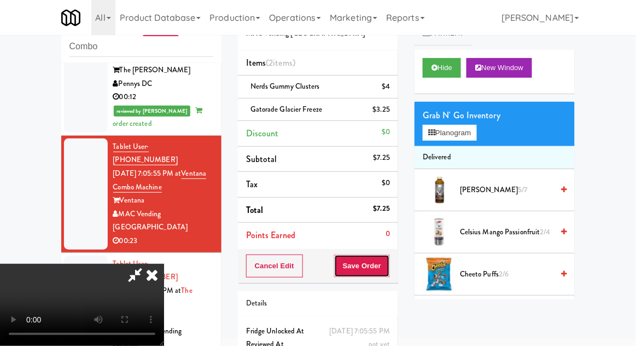
click at [388, 272] on button "Save Order" at bounding box center [362, 265] width 56 height 23
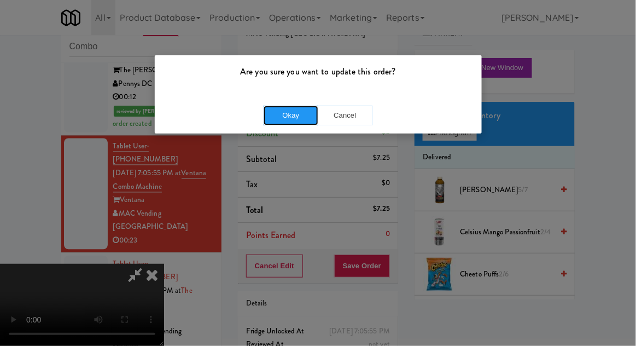
click at [287, 107] on button "Okay" at bounding box center [291, 116] width 55 height 20
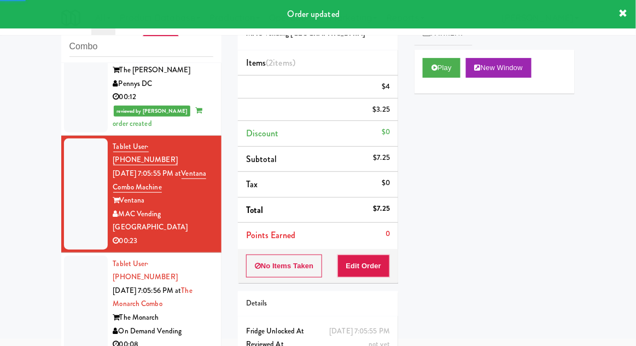
click at [79, 256] on div at bounding box center [86, 304] width 44 height 97
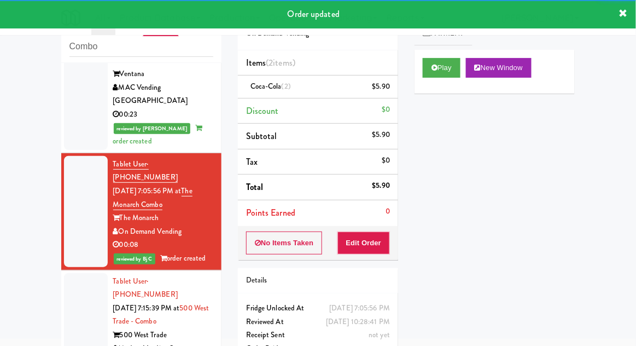
click at [88, 273] on div at bounding box center [86, 321] width 44 height 97
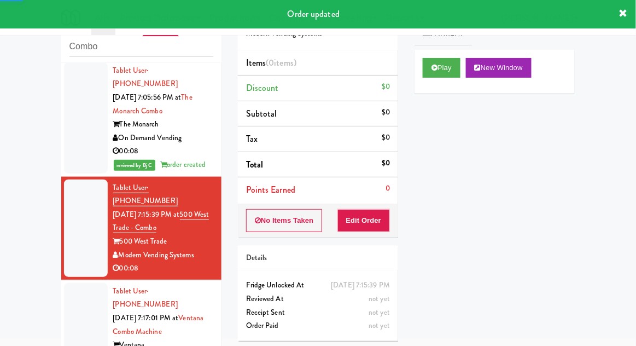
scroll to position [676, 0]
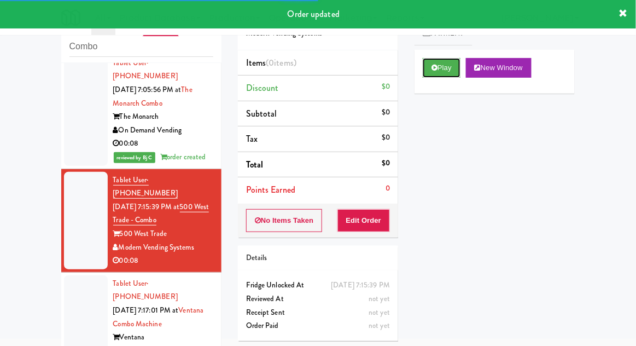
click at [450, 76] on button "Play" at bounding box center [442, 68] width 38 height 20
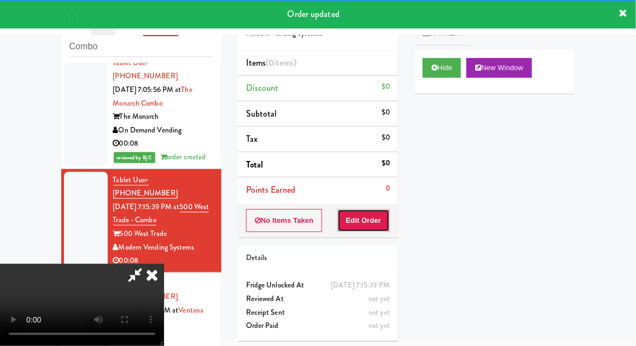
click at [384, 221] on button "Edit Order" at bounding box center [364, 220] width 53 height 23
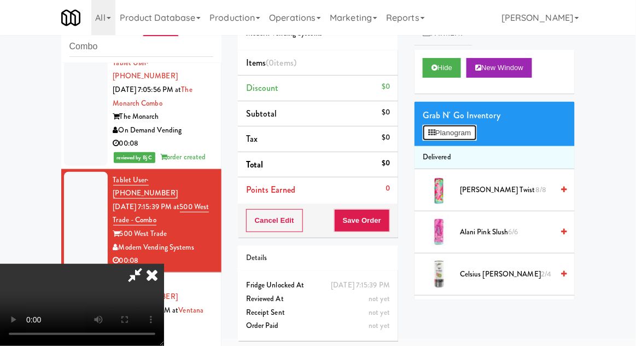
click at [458, 136] on button "Planogram" at bounding box center [450, 133] width 54 height 16
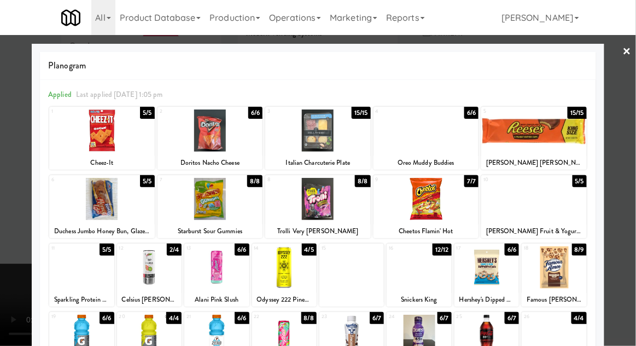
click at [92, 125] on div at bounding box center [102, 130] width 106 height 42
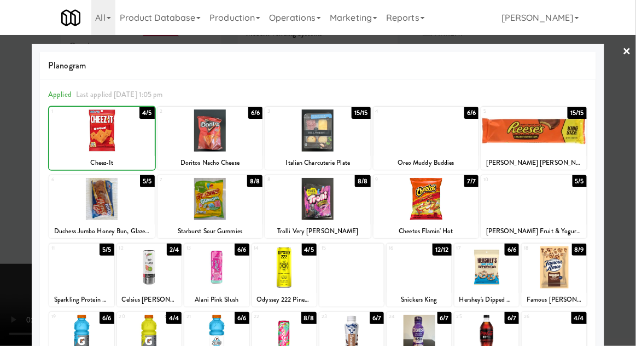
click at [619, 172] on div at bounding box center [318, 173] width 636 height 346
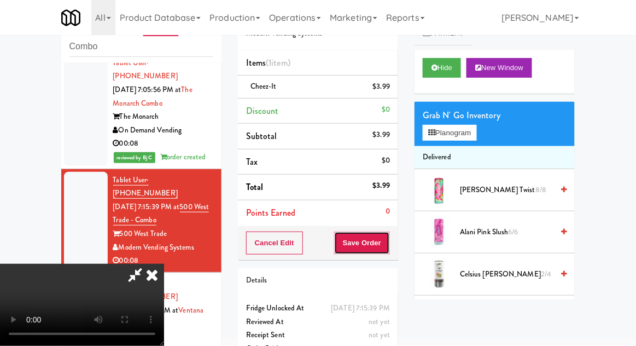
click at [387, 249] on button "Save Order" at bounding box center [362, 242] width 56 height 23
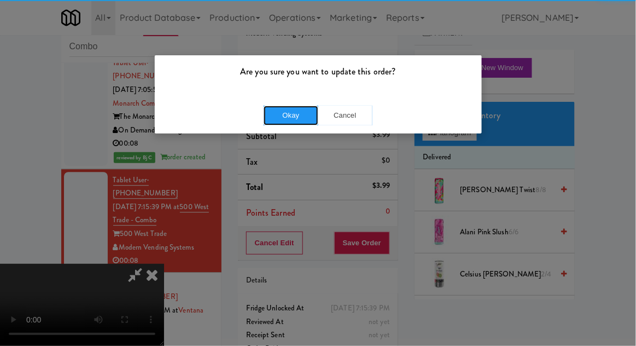
click at [281, 106] on button "Okay" at bounding box center [291, 116] width 55 height 20
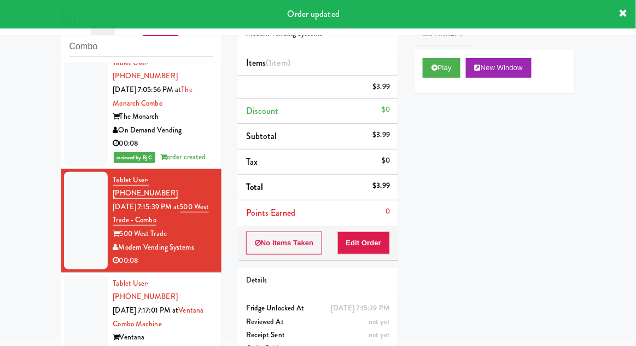
click at [69, 275] on div at bounding box center [86, 330] width 44 height 111
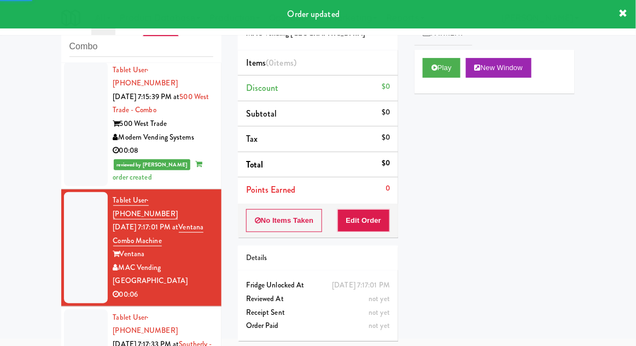
scroll to position [787, 0]
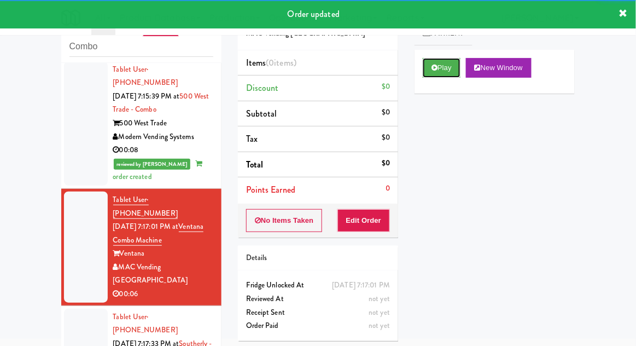
click at [449, 70] on button "Play" at bounding box center [442, 68] width 38 height 20
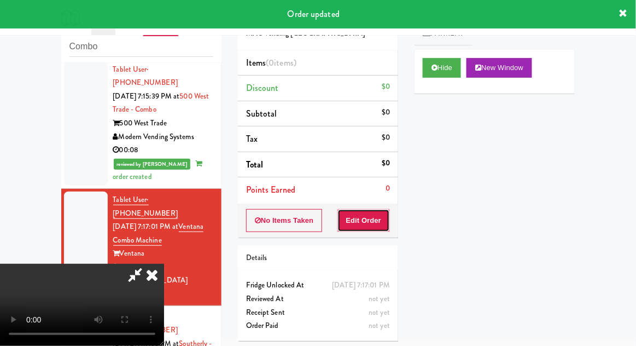
click at [383, 222] on button "Edit Order" at bounding box center [364, 220] width 53 height 23
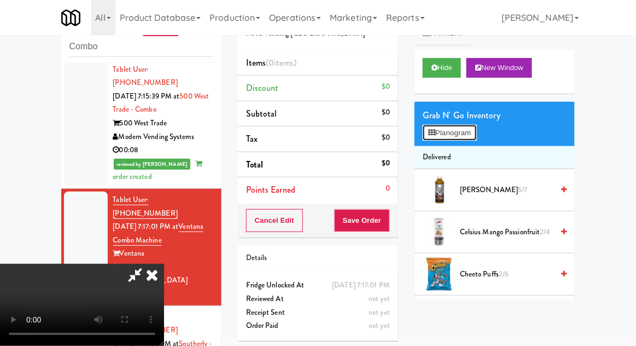
click at [462, 136] on button "Planogram" at bounding box center [450, 133] width 54 height 16
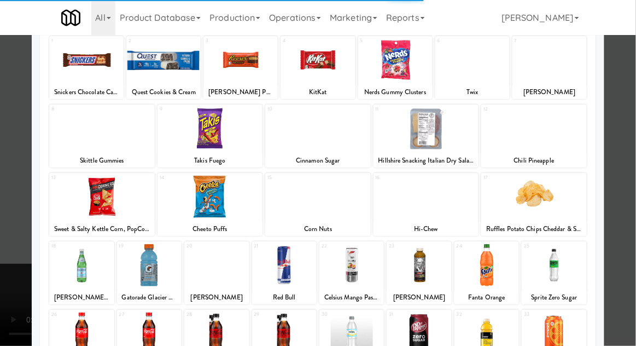
scroll to position [71, 0]
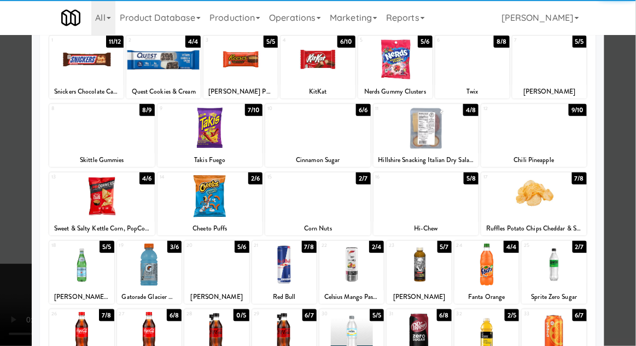
click at [366, 270] on div at bounding box center [352, 264] width 65 height 42
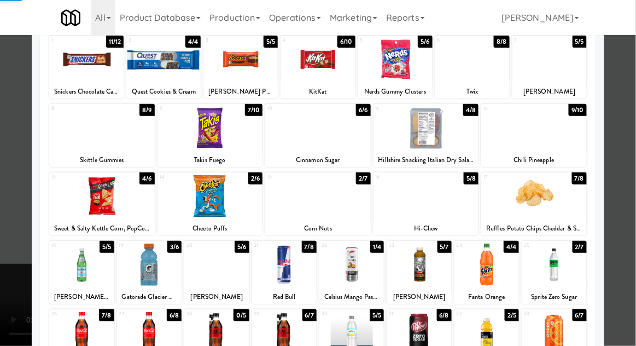
click at [611, 200] on div at bounding box center [318, 173] width 636 height 346
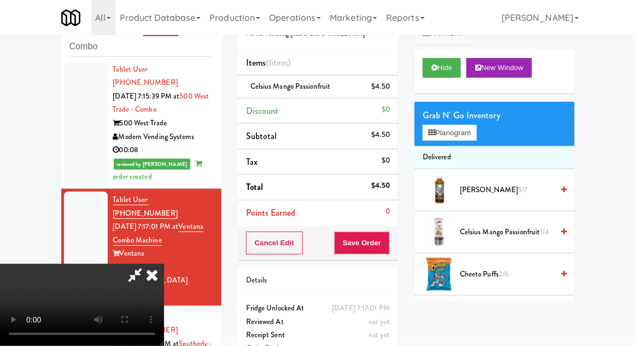
click at [387, 89] on div "$4.50" at bounding box center [381, 87] width 19 height 14
click at [393, 92] on icon at bounding box center [390, 90] width 5 height 7
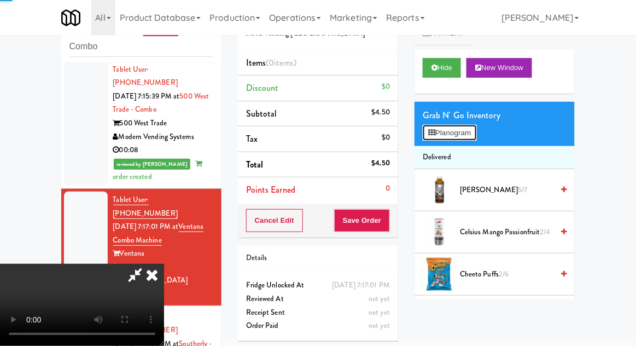
click at [450, 127] on button "Planogram" at bounding box center [450, 133] width 54 height 16
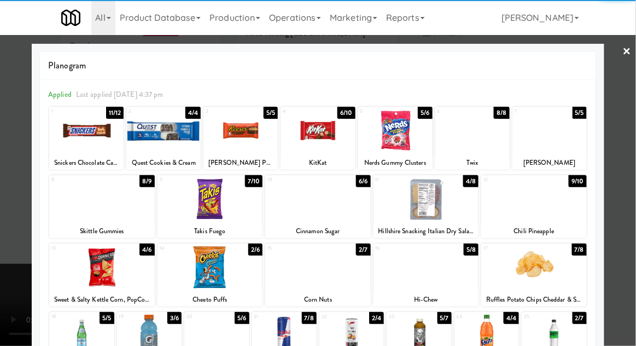
click at [282, 336] on div at bounding box center [284, 336] width 65 height 42
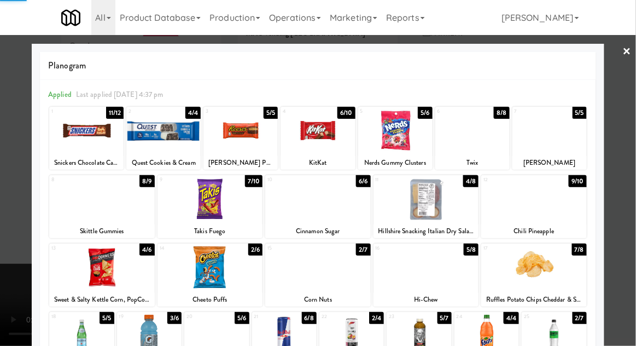
click at [630, 222] on div at bounding box center [318, 173] width 636 height 346
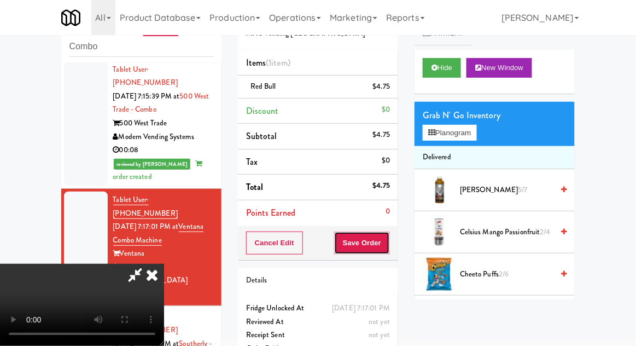
click at [384, 231] on button "Save Order" at bounding box center [362, 242] width 56 height 23
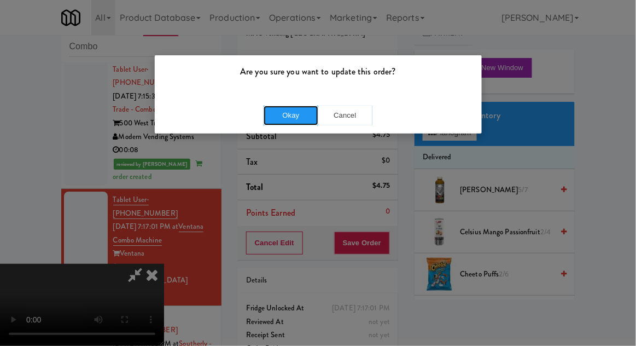
click at [289, 114] on button "Okay" at bounding box center [291, 116] width 55 height 20
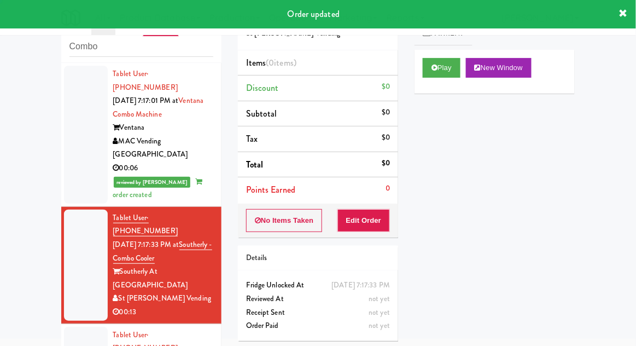
scroll to position [913, 0]
click at [449, 71] on button "Play" at bounding box center [442, 68] width 38 height 20
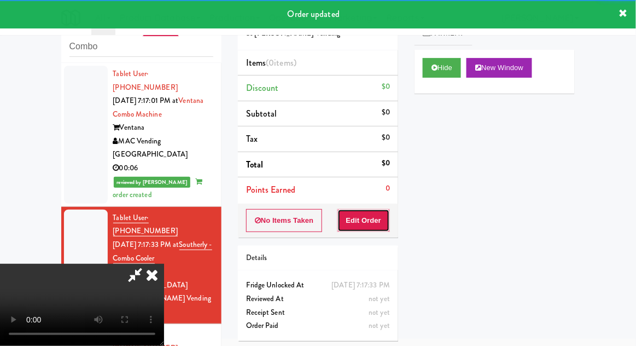
click at [376, 223] on button "Edit Order" at bounding box center [364, 220] width 53 height 23
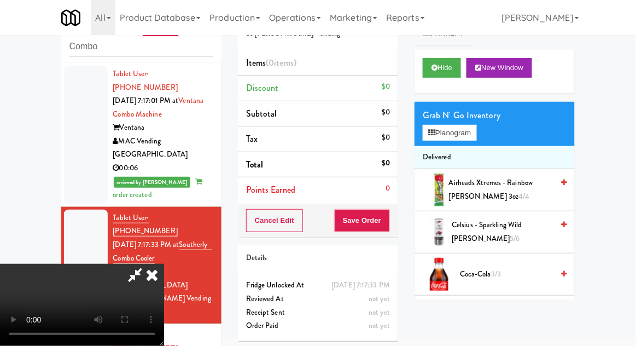
click at [461, 156] on li "Delivered" at bounding box center [495, 157] width 160 height 23
click at [472, 132] on button "Planogram" at bounding box center [450, 133] width 54 height 16
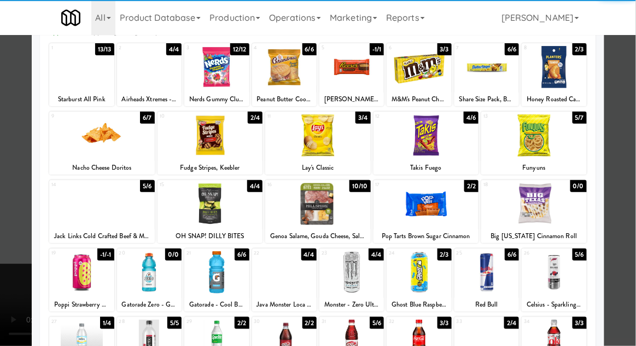
scroll to position [65, 0]
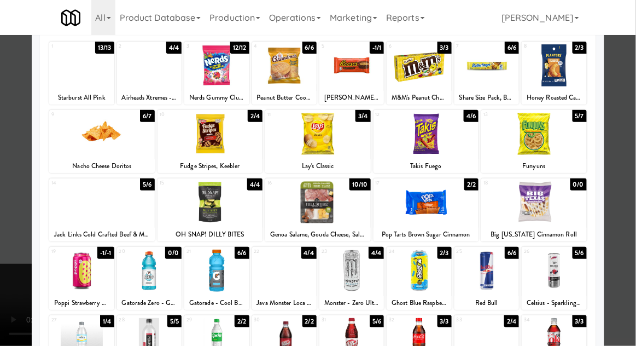
click at [73, 345] on div at bounding box center [81, 339] width 65 height 42
click at [623, 141] on div at bounding box center [318, 173] width 636 height 346
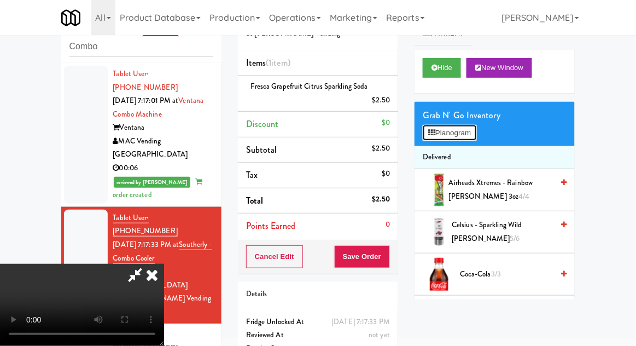
click at [463, 138] on button "Planogram" at bounding box center [450, 133] width 54 height 16
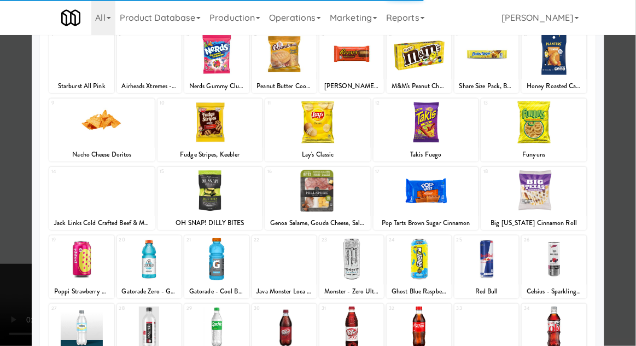
scroll to position [138, 0]
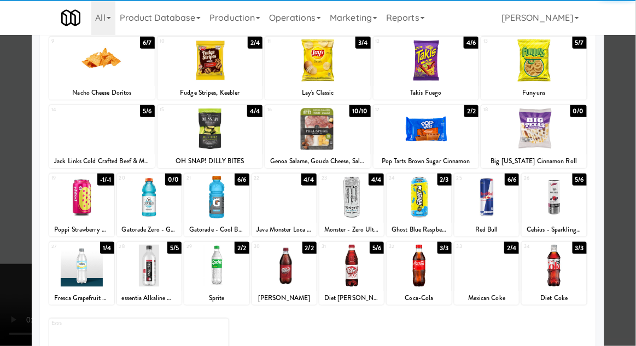
click at [74, 275] on div at bounding box center [81, 266] width 65 height 42
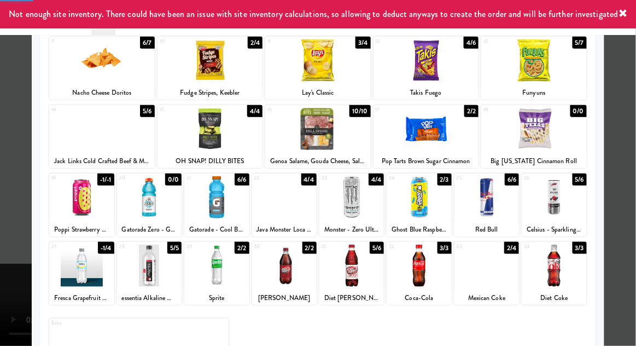
click at [625, 148] on div at bounding box center [318, 173] width 636 height 346
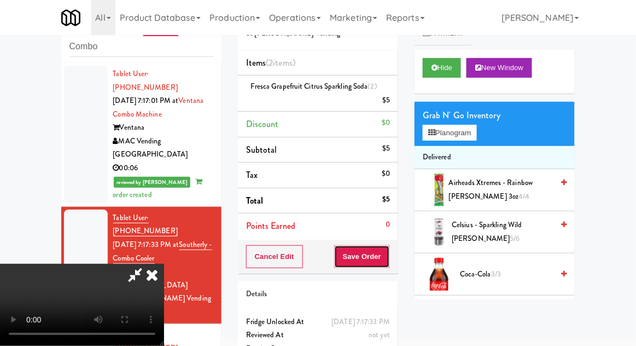
click at [386, 255] on button "Save Order" at bounding box center [362, 256] width 56 height 23
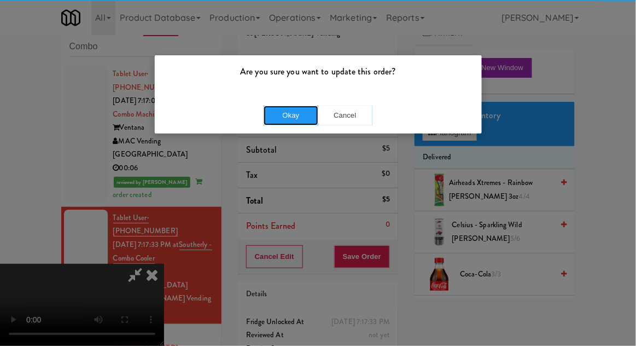
click at [272, 120] on button "Okay" at bounding box center [291, 116] width 55 height 20
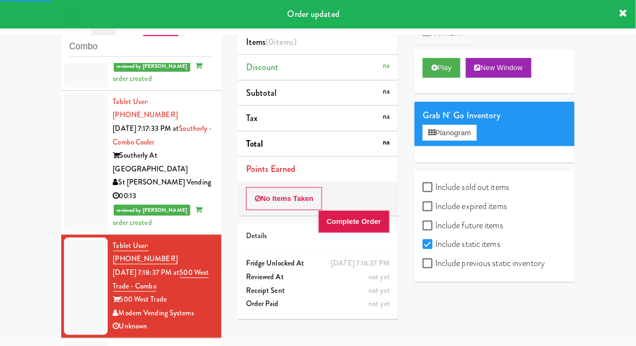
scroll to position [1030, 0]
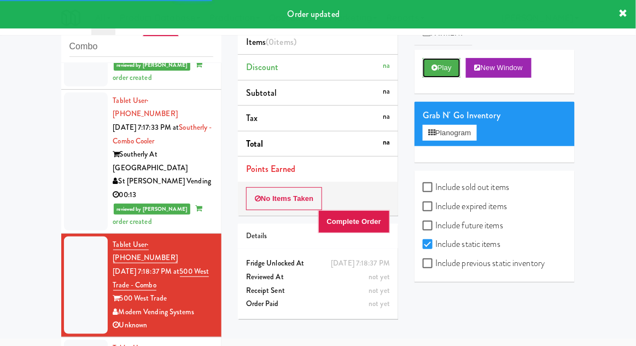
click at [450, 71] on button "Play" at bounding box center [442, 68] width 38 height 20
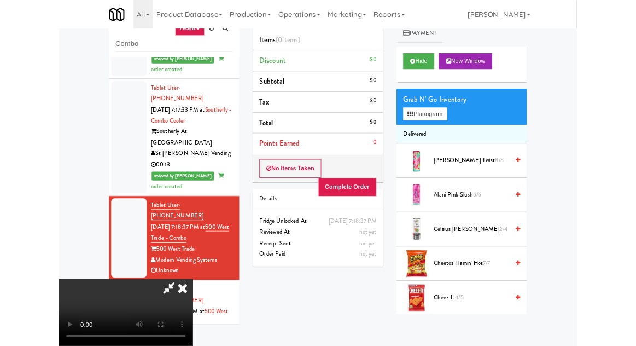
scroll to position [88, 0]
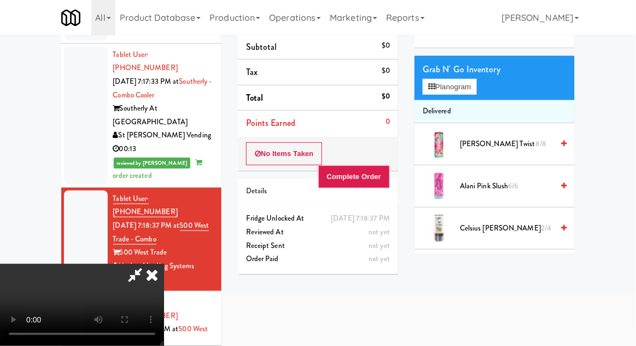
click at [164, 264] on icon at bounding box center [152, 275] width 24 height 22
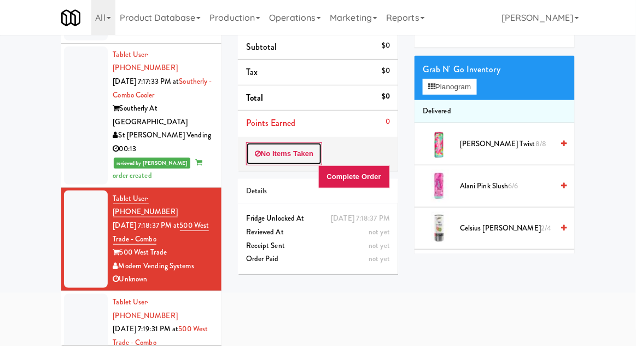
click at [249, 149] on button "No Items Taken" at bounding box center [284, 153] width 77 height 23
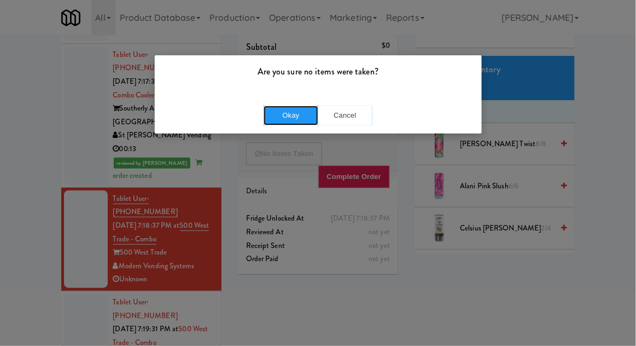
click at [299, 113] on button "Okay" at bounding box center [291, 116] width 55 height 20
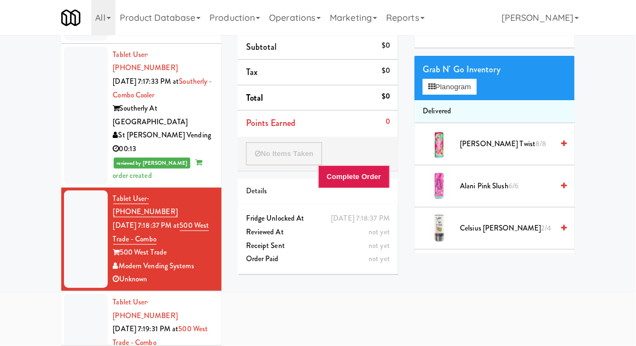
click at [92, 294] on div at bounding box center [86, 342] width 44 height 97
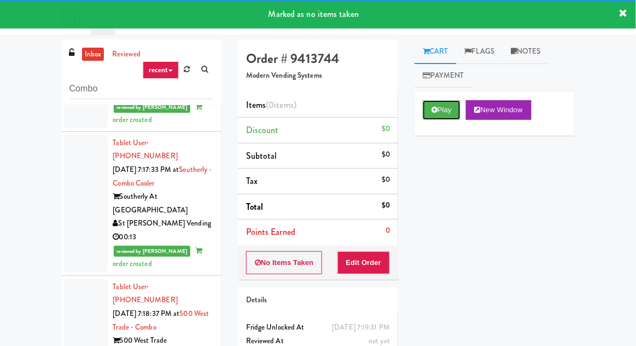
click at [460, 110] on button "Play" at bounding box center [442, 110] width 38 height 20
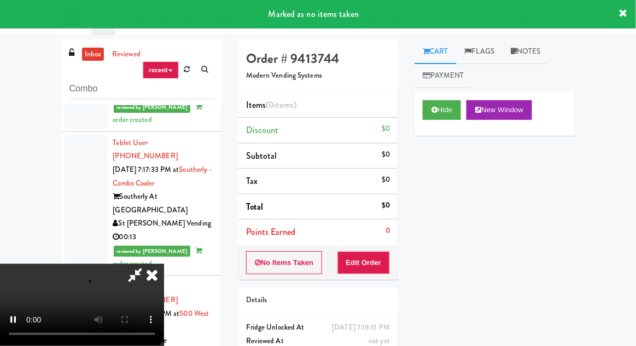
click at [361, 280] on div "Order # 9413744 Modern Vending Systems Items (0 items ) Discount $0 Subtotal $0…" at bounding box center [318, 215] width 177 height 352
click at [375, 265] on button "Edit Order" at bounding box center [364, 262] width 53 height 23
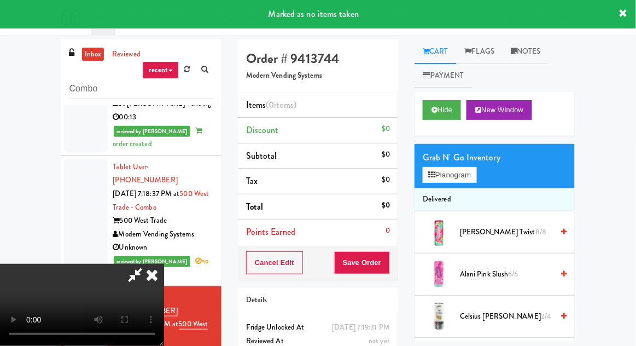
scroll to position [42, 0]
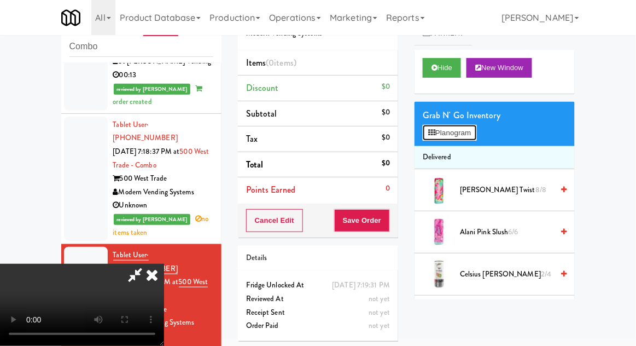
click at [465, 136] on button "Planogram" at bounding box center [450, 133] width 54 height 16
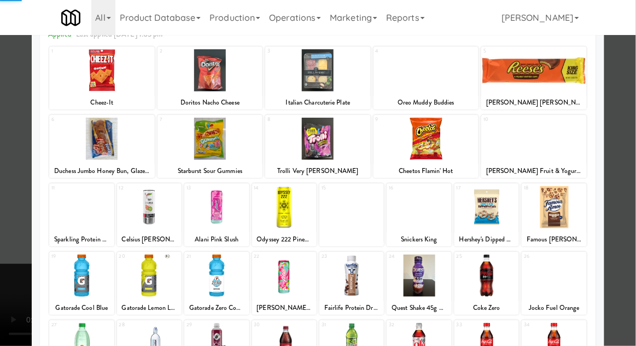
scroll to position [138, 0]
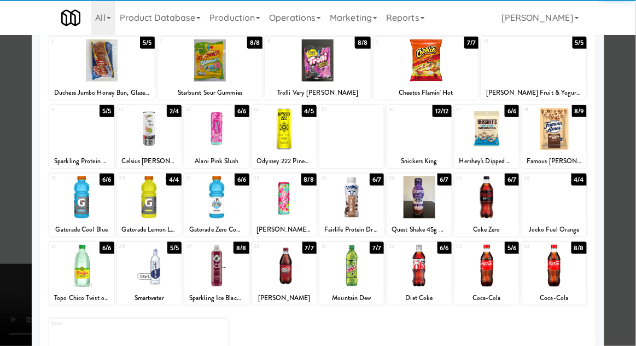
click at [360, 275] on div at bounding box center [352, 266] width 65 height 42
click at [622, 211] on div at bounding box center [318, 173] width 636 height 346
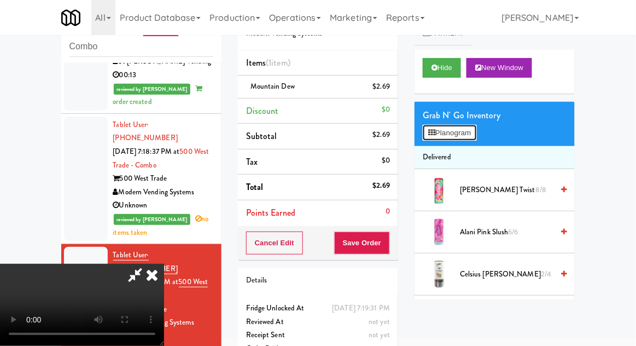
click at [458, 139] on button "Planogram" at bounding box center [450, 133] width 54 height 16
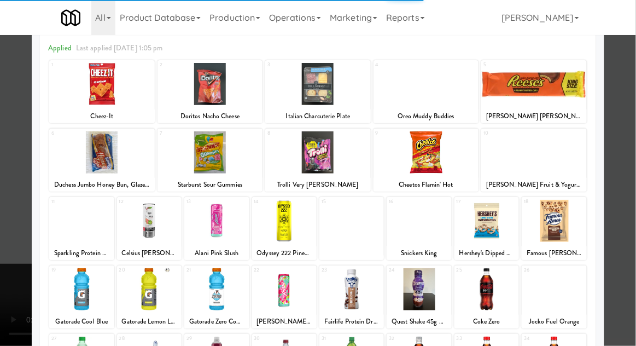
scroll to position [59, 0]
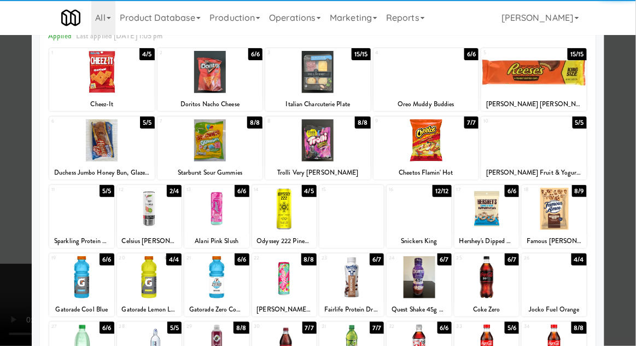
click at [344, 345] on div at bounding box center [352, 345] width 65 height 42
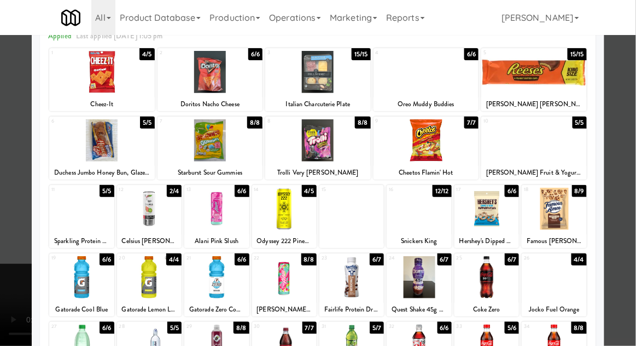
click at [631, 178] on div at bounding box center [318, 173] width 636 height 346
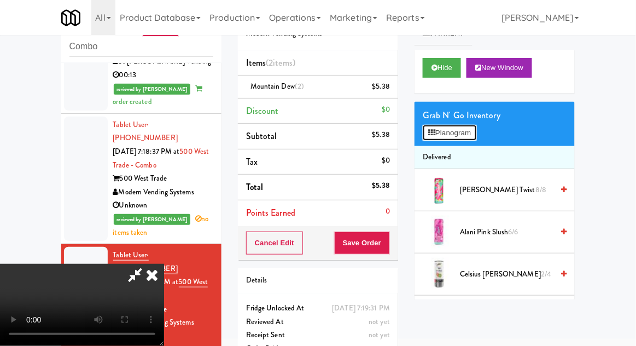
click at [473, 135] on button "Planogram" at bounding box center [450, 133] width 54 height 16
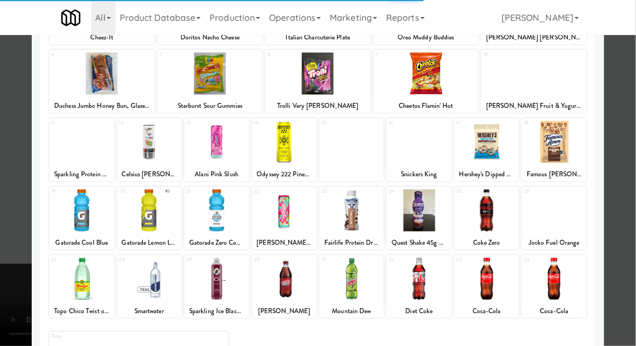
scroll to position [138, 0]
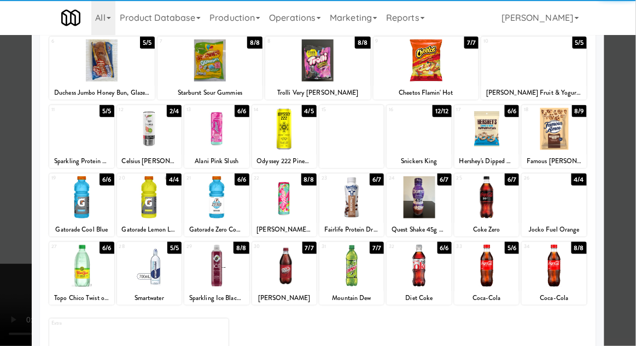
click at [434, 264] on div at bounding box center [419, 266] width 65 height 42
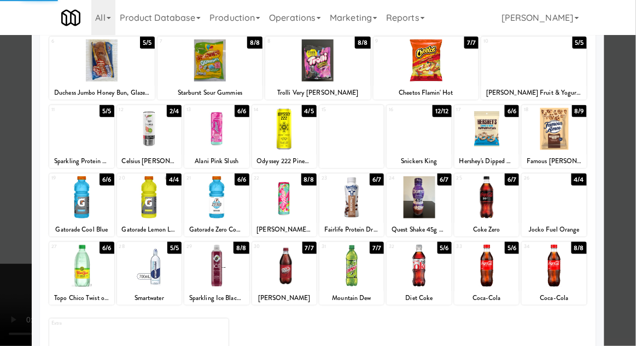
click at [634, 210] on div at bounding box center [318, 173] width 636 height 346
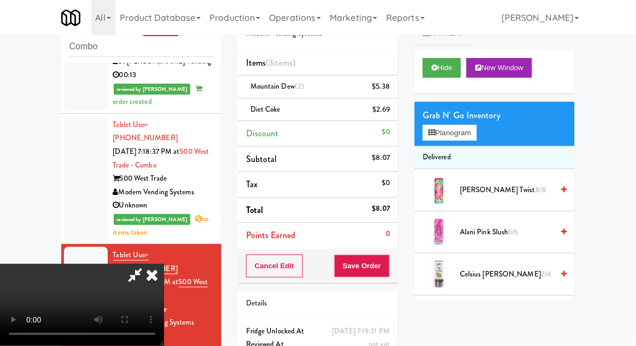
click at [395, 282] on div "Order # 9413744 Modern Vending Systems Items (3 items ) Mountain Dew (2) $5.38 …" at bounding box center [318, 195] width 177 height 397
click at [388, 268] on button "Save Order" at bounding box center [362, 265] width 56 height 23
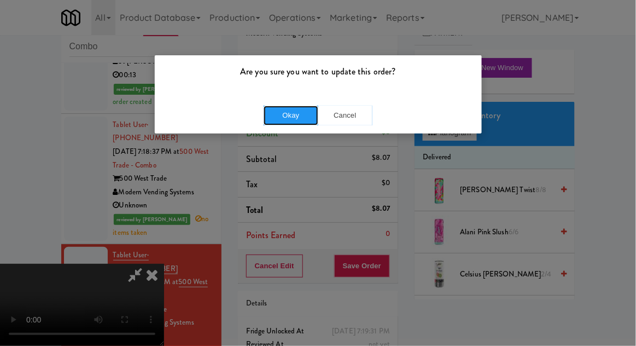
click at [282, 121] on button "Okay" at bounding box center [291, 116] width 55 height 20
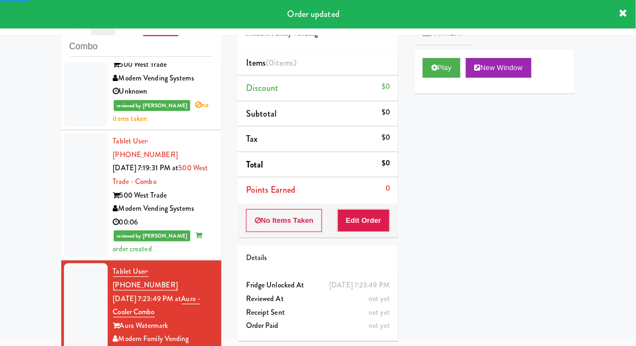
scroll to position [1264, 0]
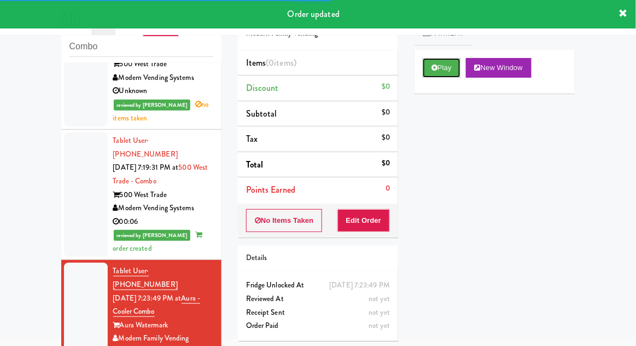
click at [455, 67] on button "Play" at bounding box center [442, 68] width 38 height 20
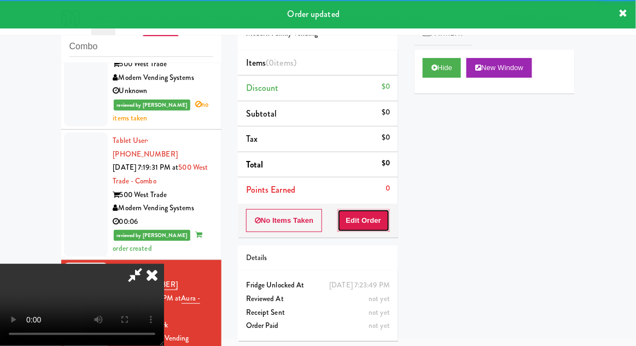
click at [371, 219] on button "Edit Order" at bounding box center [364, 220] width 53 height 23
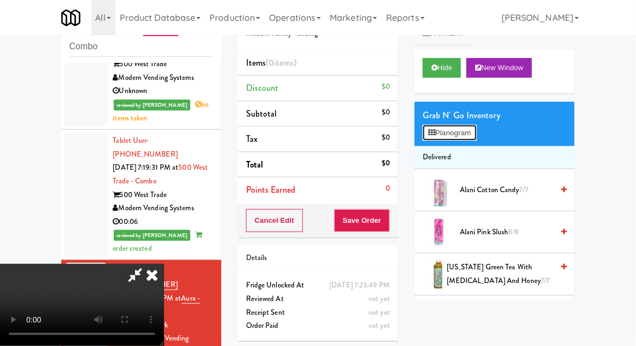
click at [465, 138] on button "Planogram" at bounding box center [450, 133] width 54 height 16
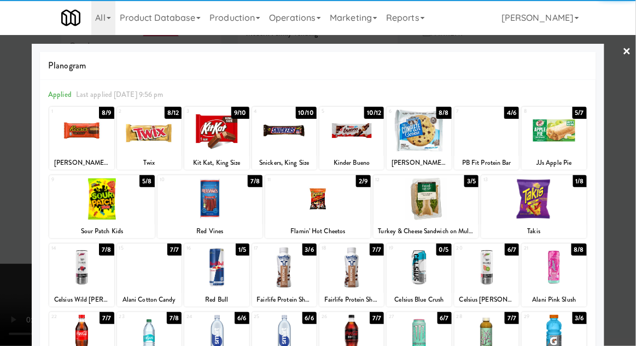
click at [187, 217] on div at bounding box center [211, 199] width 106 height 42
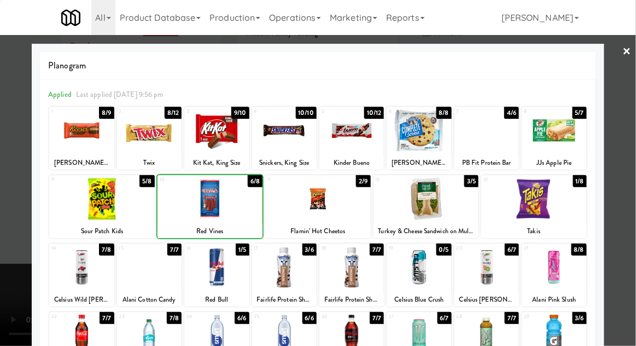
click at [624, 191] on div at bounding box center [318, 173] width 636 height 346
